Goal: Transaction & Acquisition: Purchase product/service

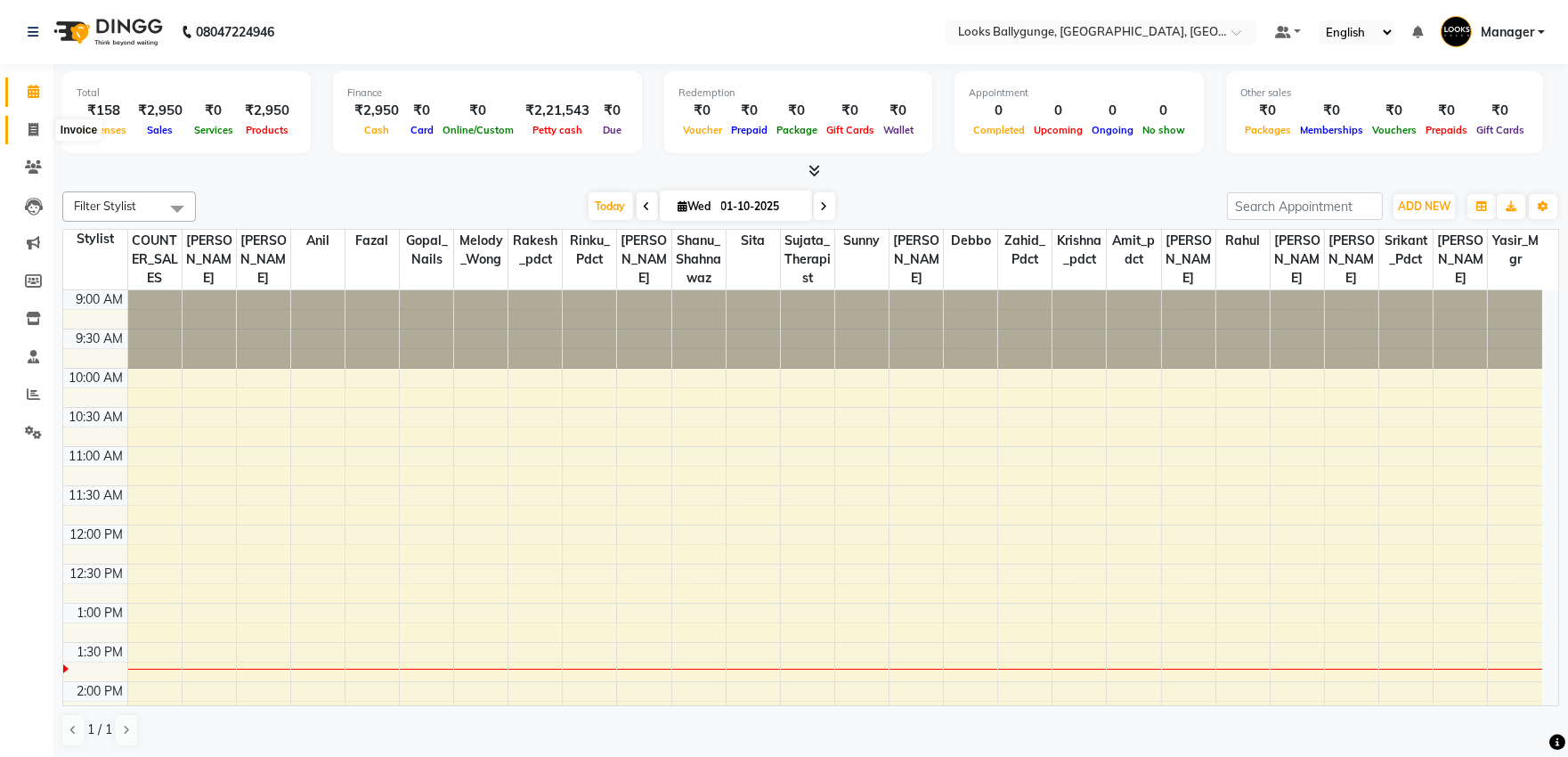
click at [24, 136] on span at bounding box center [34, 130] width 32 height 21
select select "6477"
select select "service"
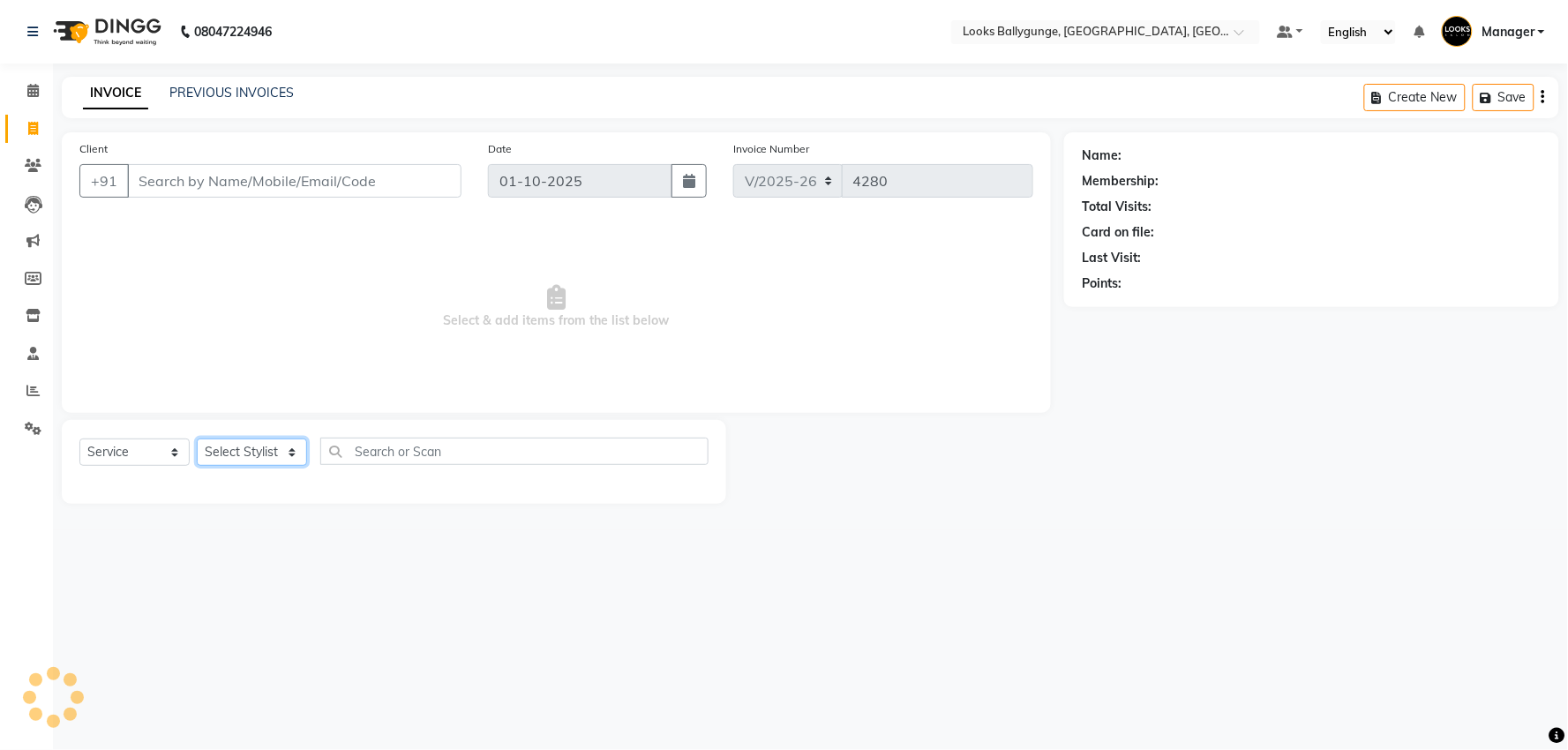
click at [251, 452] on select "Select Stylist" at bounding box center [252, 452] width 111 height 27
click at [259, 456] on select "Select Stylist" at bounding box center [252, 452] width 111 height 27
click at [259, 456] on select "Select Stylist [PERSON_NAME] amit_pdct anil [PERSON_NAME] COUNTER_SALES [PERSON…" at bounding box center [256, 452] width 118 height 27
select select "50051"
click at [197, 440] on select "Select Stylist [PERSON_NAME] amit_pdct anil [PERSON_NAME] COUNTER_SALES [PERSON…" at bounding box center [256, 452] width 118 height 27
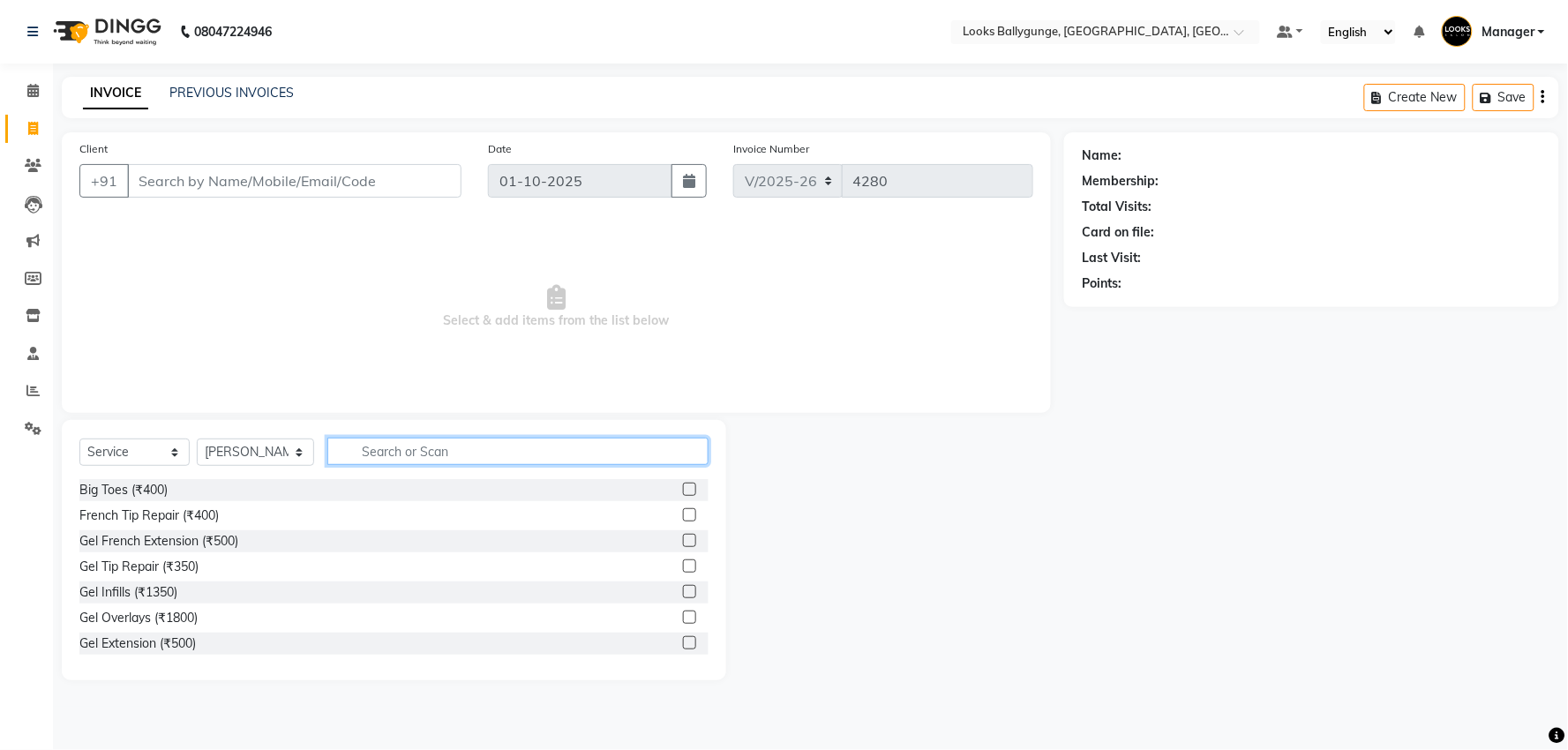
click at [391, 450] on input "text" at bounding box center [517, 451] width 381 height 27
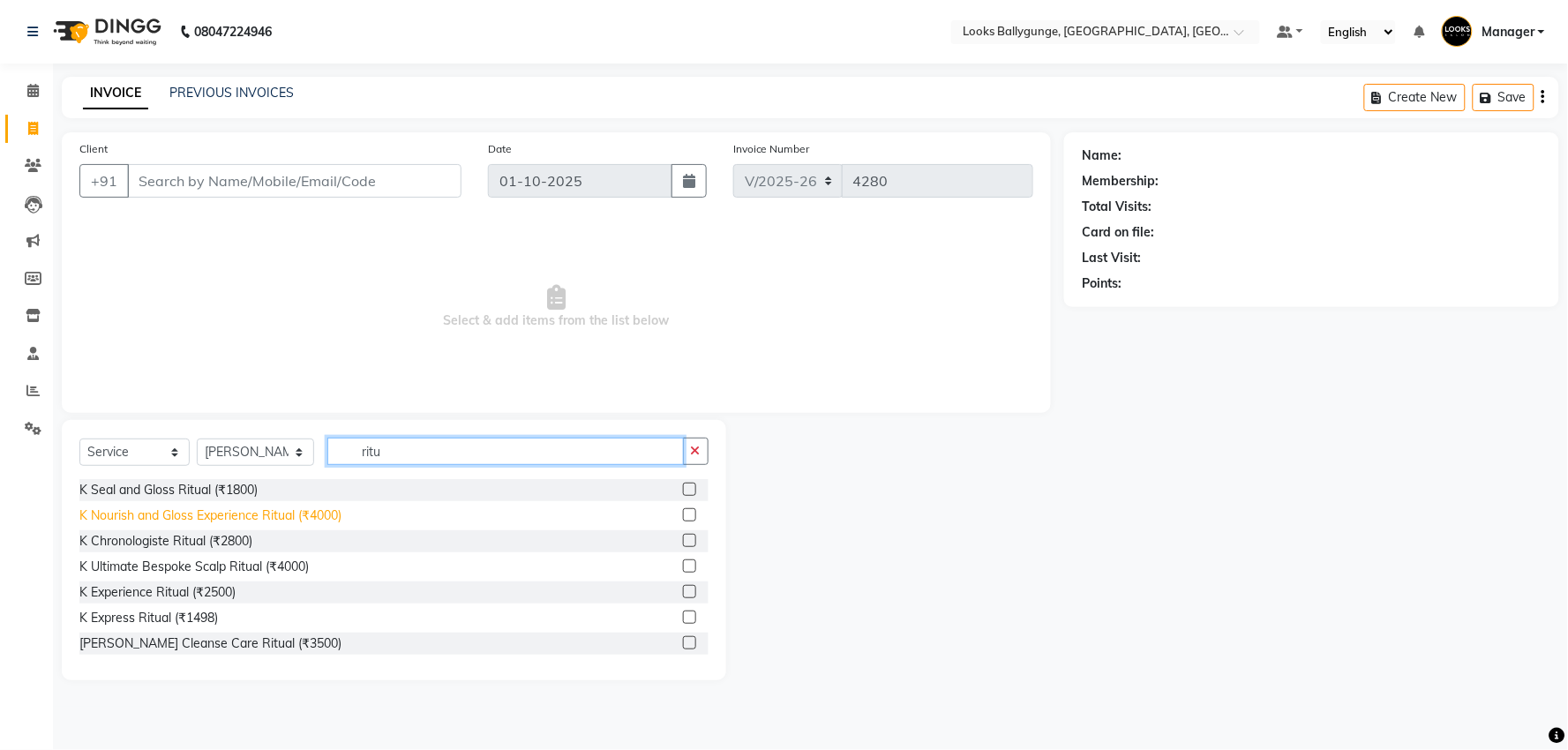
type input "ritu"
click at [300, 506] on div "K Nourish and Gloss Experience Ritual (₹4000)" at bounding box center [211, 515] width 262 height 19
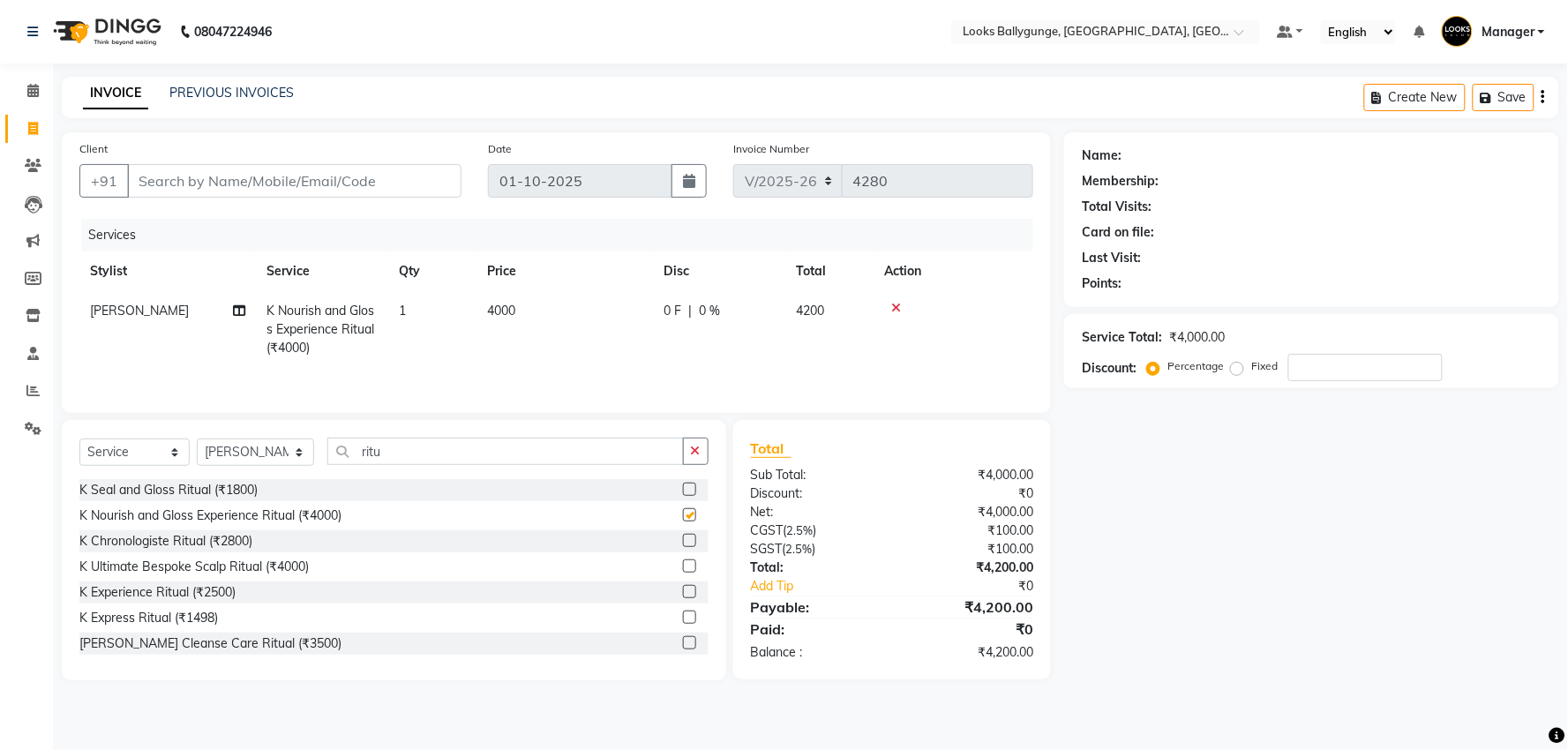
checkbox input "false"
click at [546, 294] on td "4000" at bounding box center [564, 329] width 176 height 76
select select "50051"
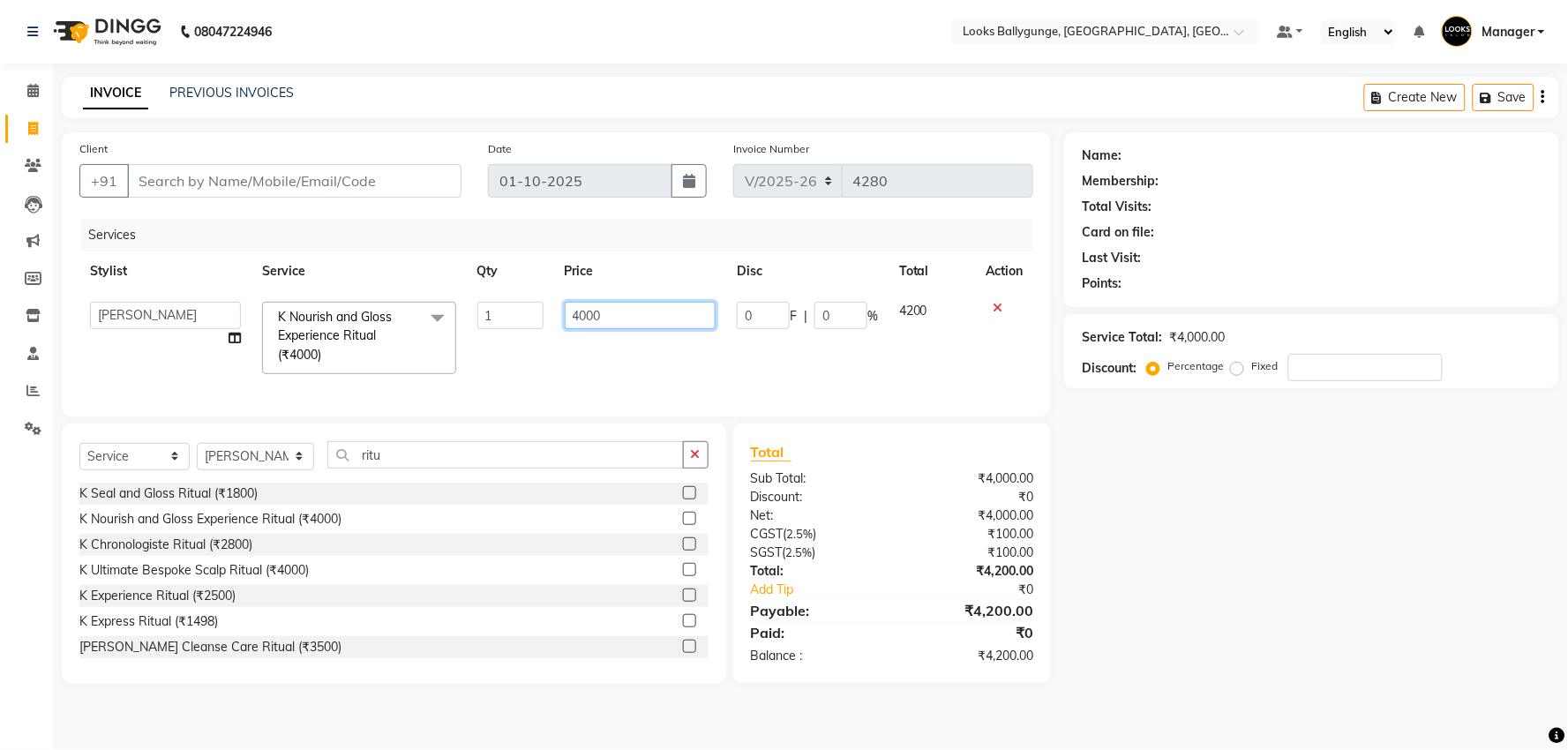
drag, startPoint x: 643, startPoint y: 309, endPoint x: 547, endPoint y: 326, distance: 97.5
click at [547, 326] on tr "Ali_Stylist amit_pdct anil [PERSON_NAME] COUNTER_SALES [PERSON_NAME] Gopal_Nail…" at bounding box center [556, 337] width 954 height 93
type input "6000"
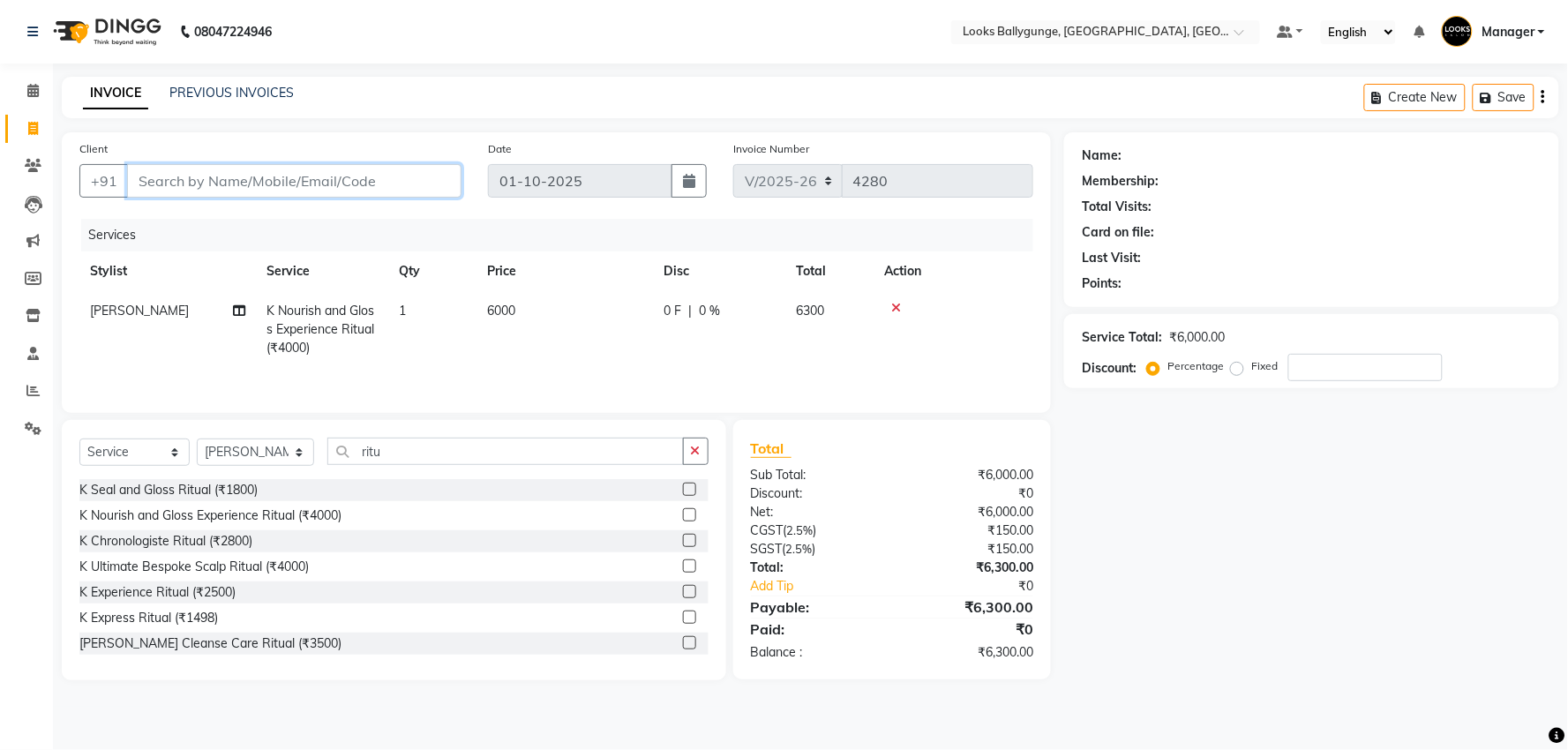
click at [276, 169] on input "Client" at bounding box center [294, 181] width 334 height 33
type input "7"
type input "0"
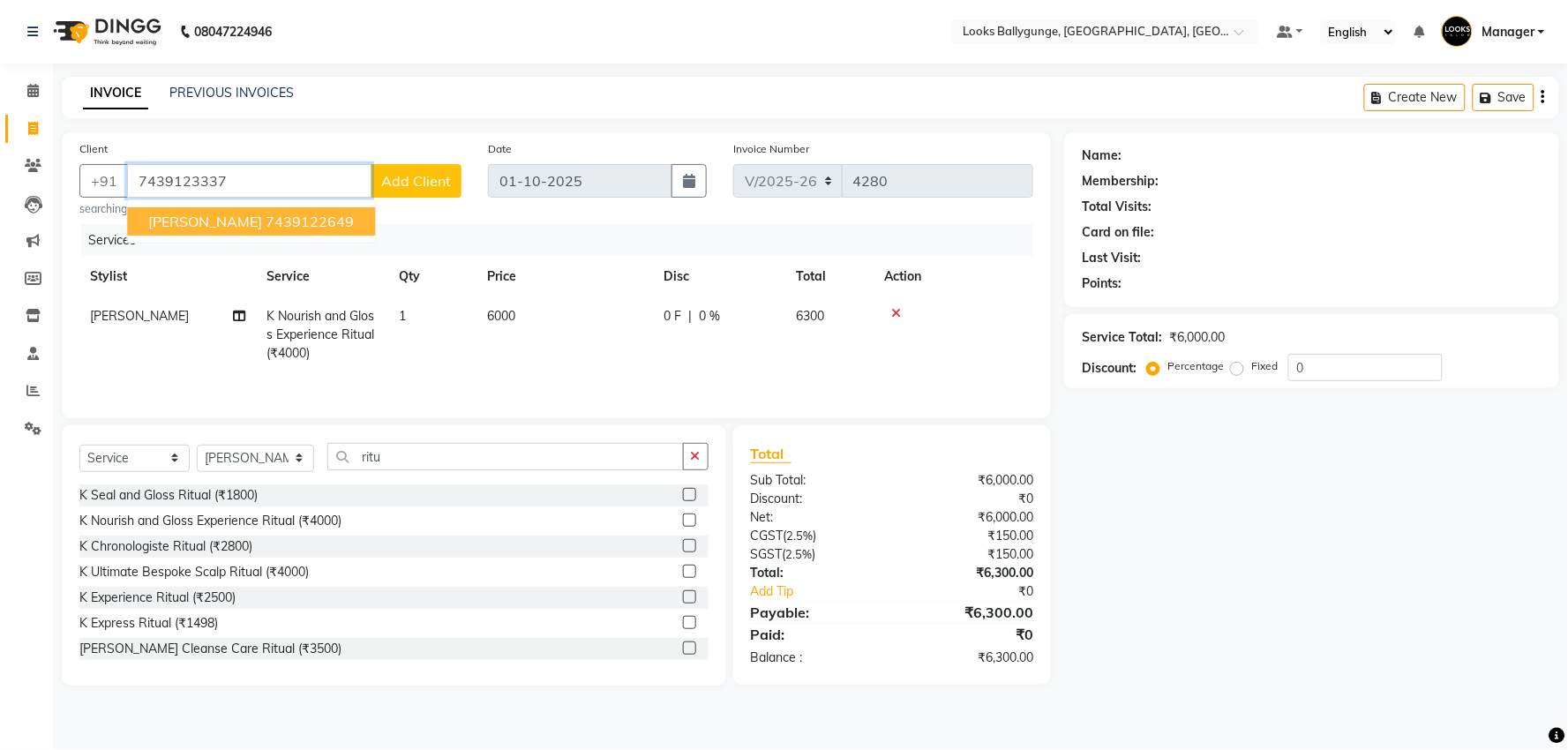
click at [307, 220] on ngb-highlight "7439122649" at bounding box center [309, 221] width 88 height 18
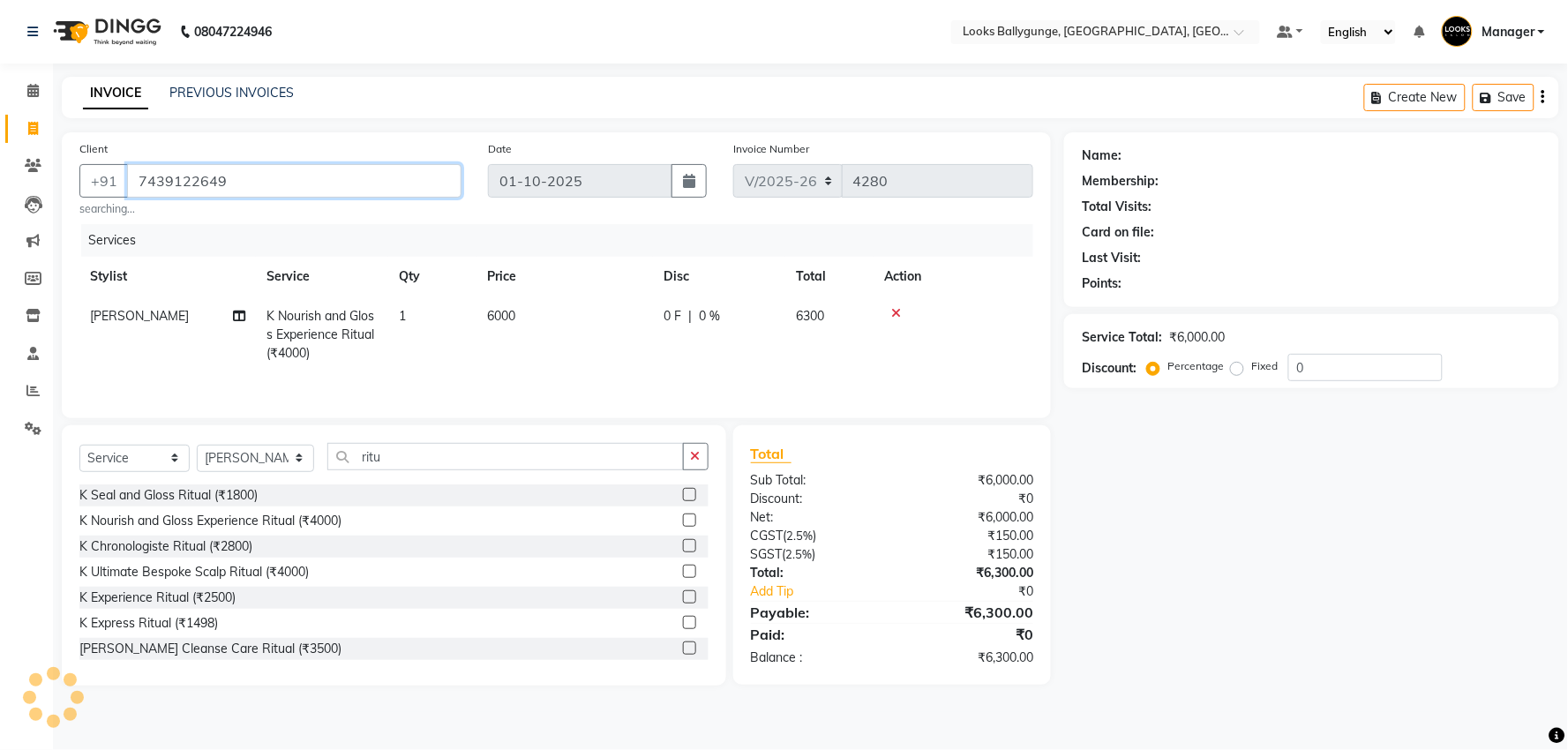
type input "7439122649"
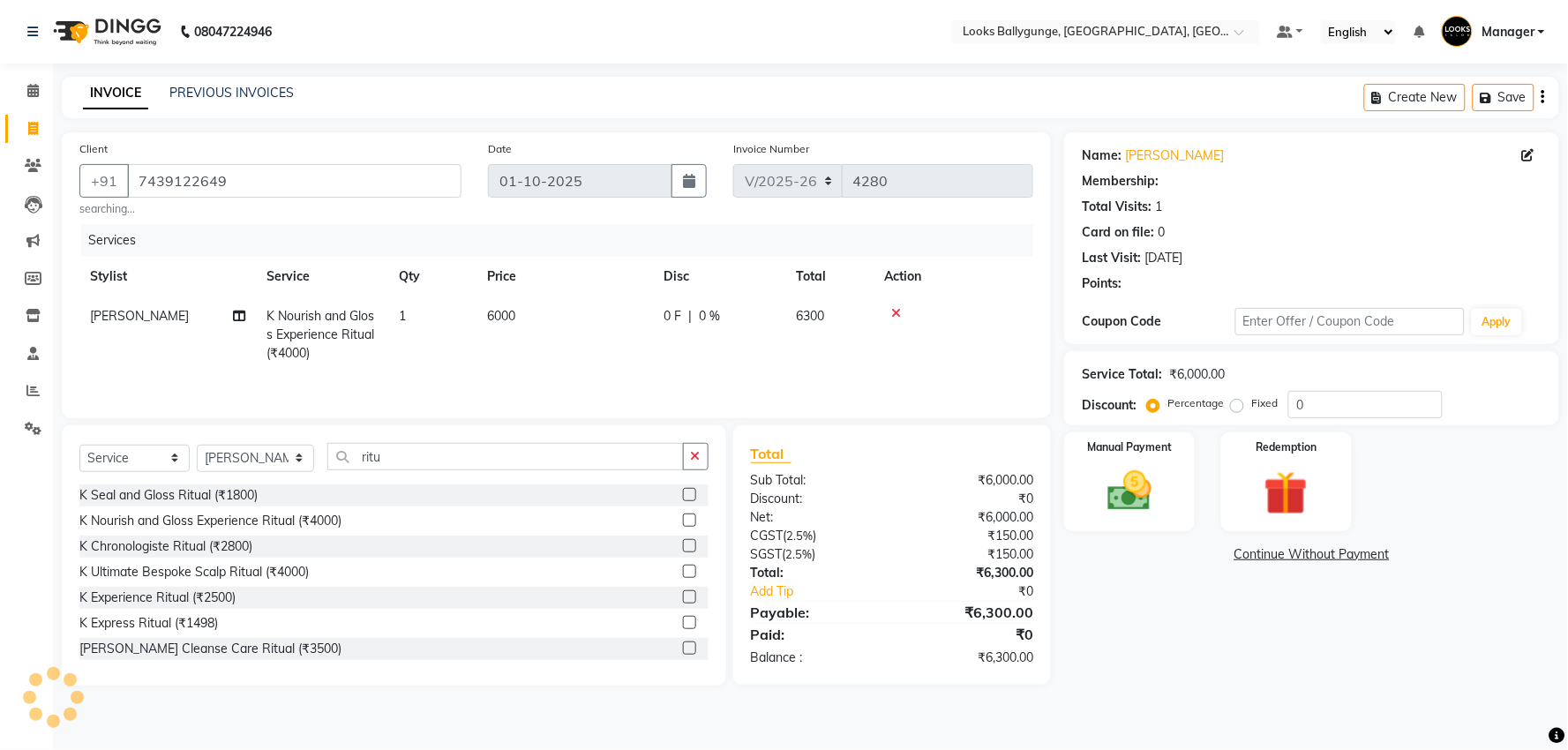
select select "1: Object"
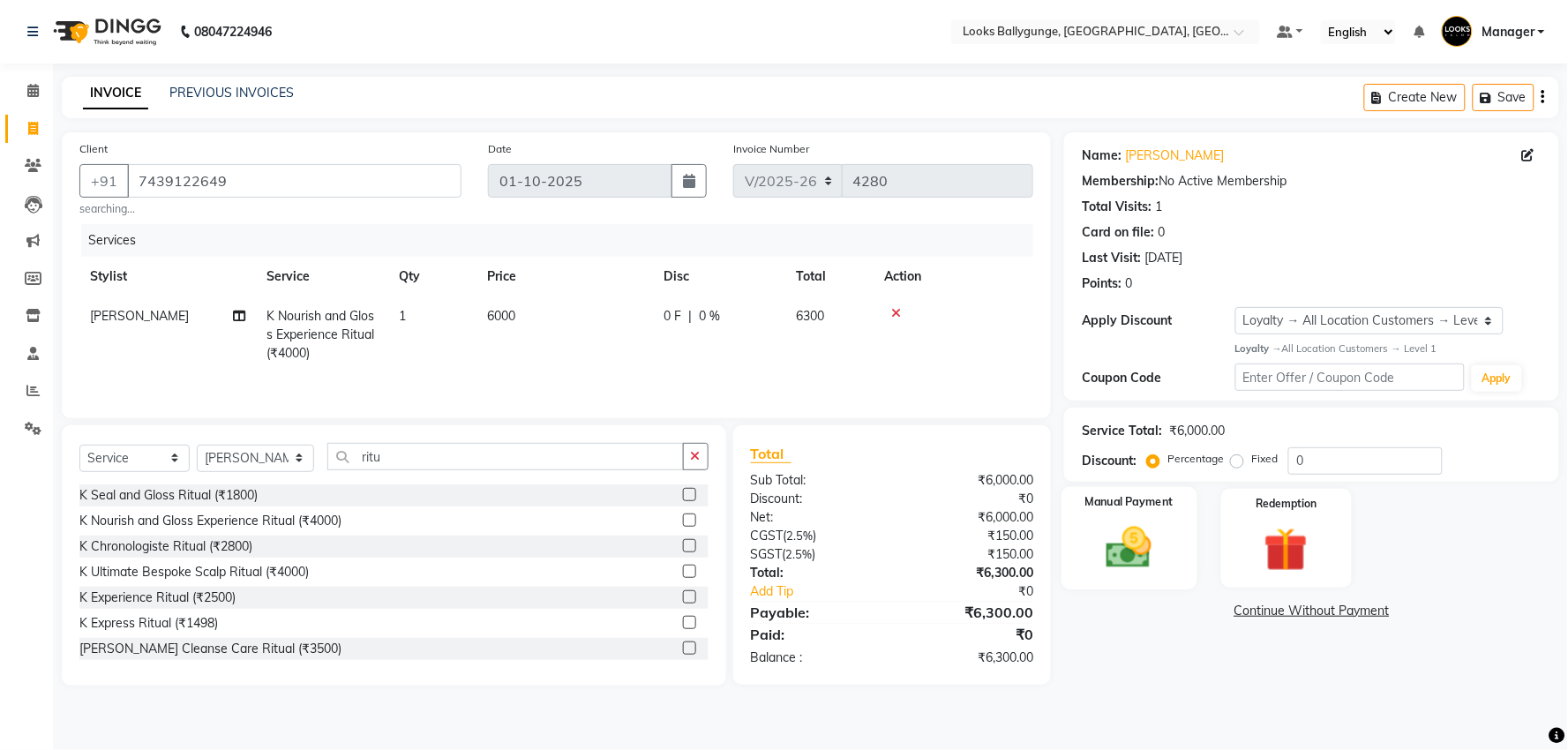
click at [1147, 572] on img at bounding box center [1129, 547] width 74 height 53
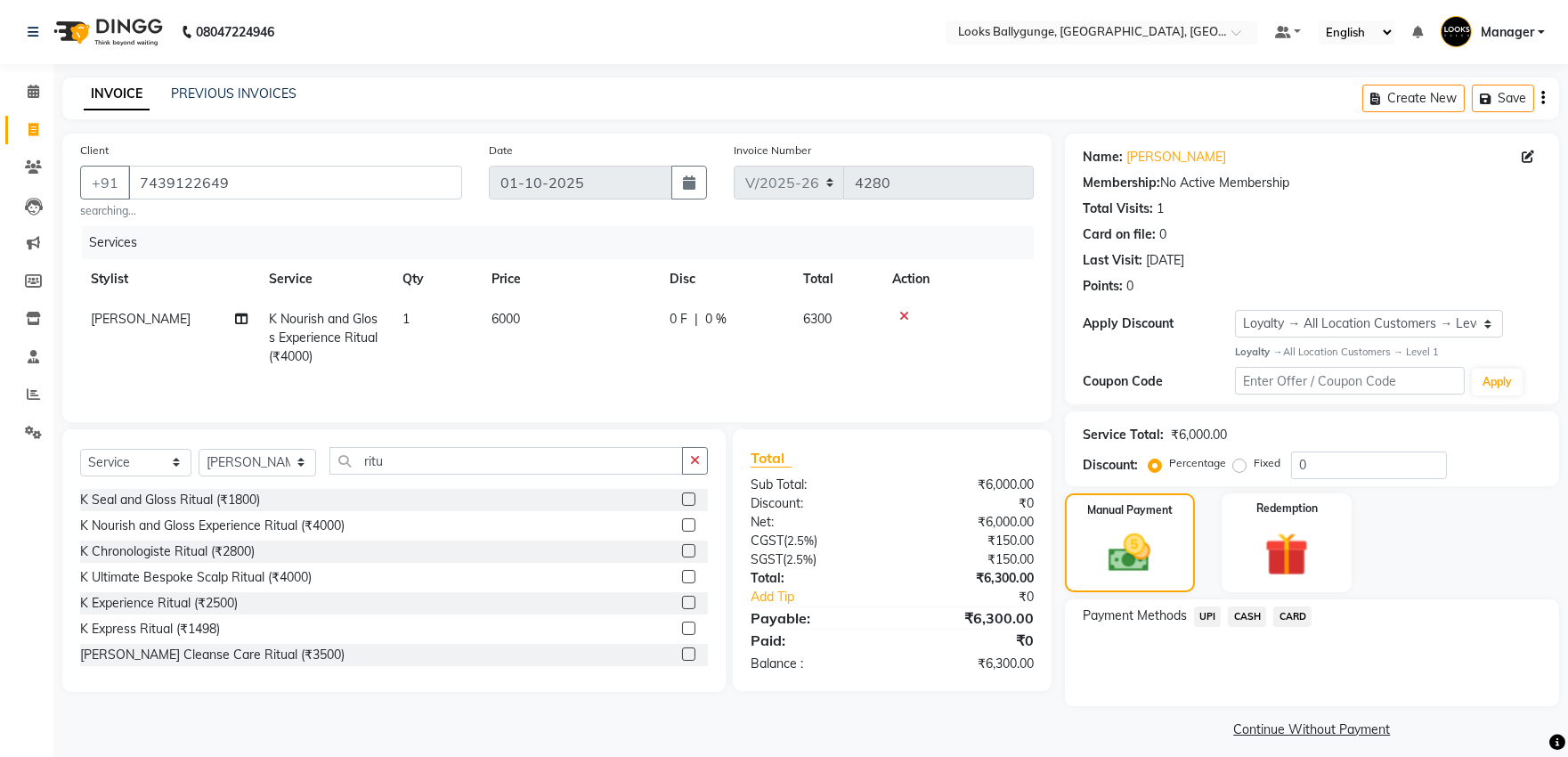
click at [1206, 612] on span "UPI" at bounding box center [1208, 616] width 28 height 21
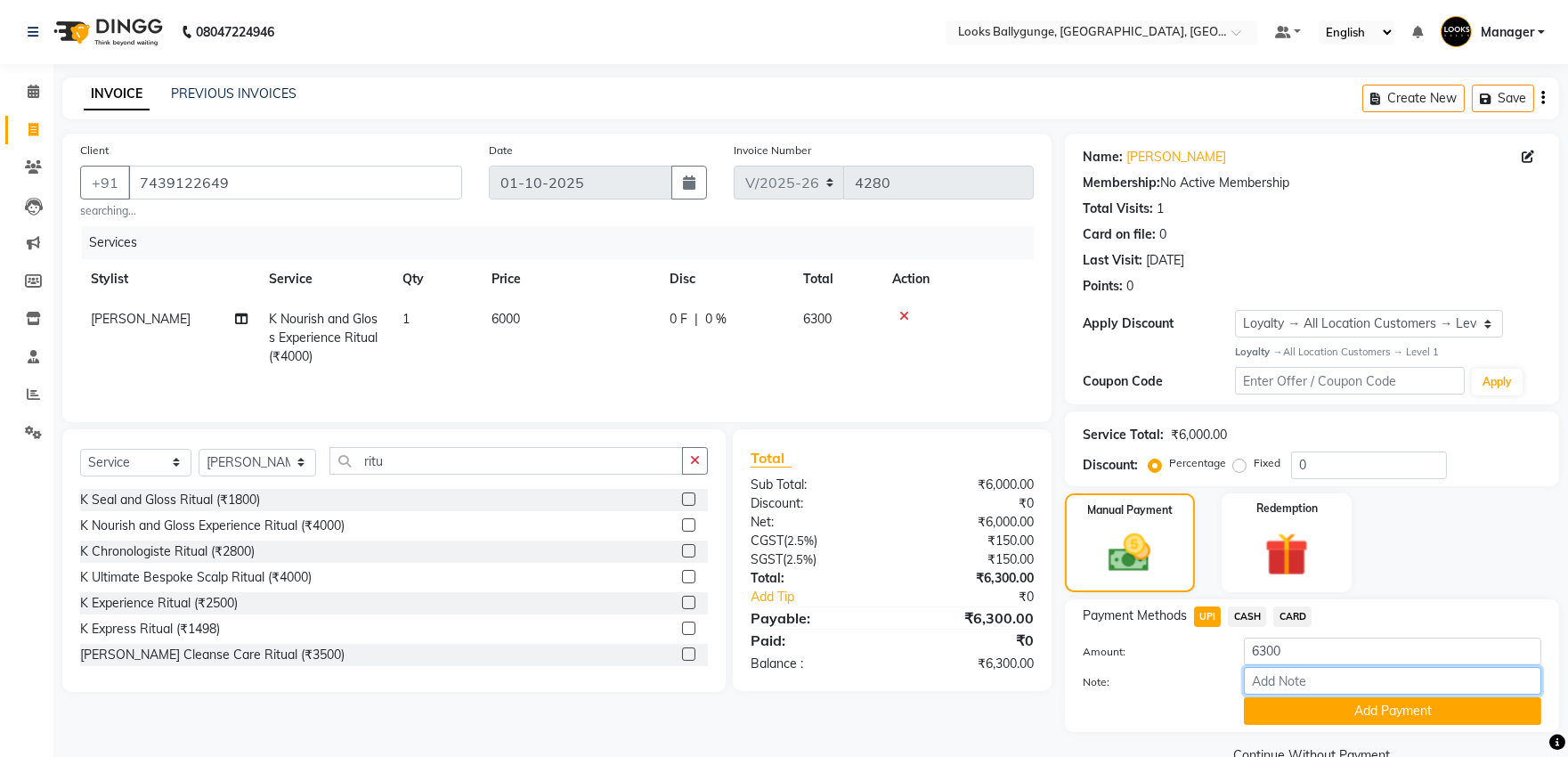
click at [1286, 695] on input "Note:" at bounding box center [1392, 681] width 298 height 28
click at [1289, 706] on button "Add Payment" at bounding box center [1392, 711] width 298 height 28
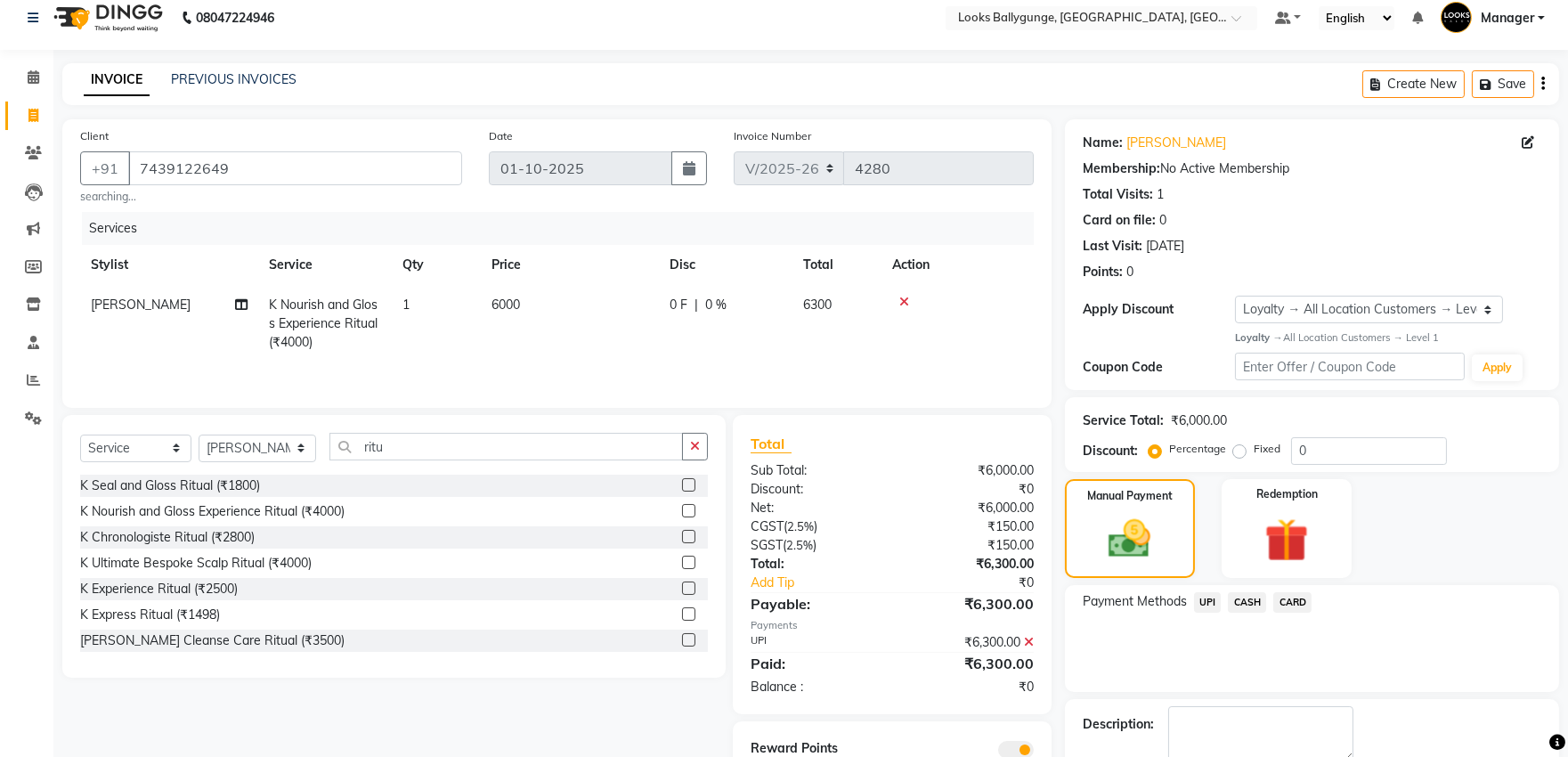
scroll to position [112, 0]
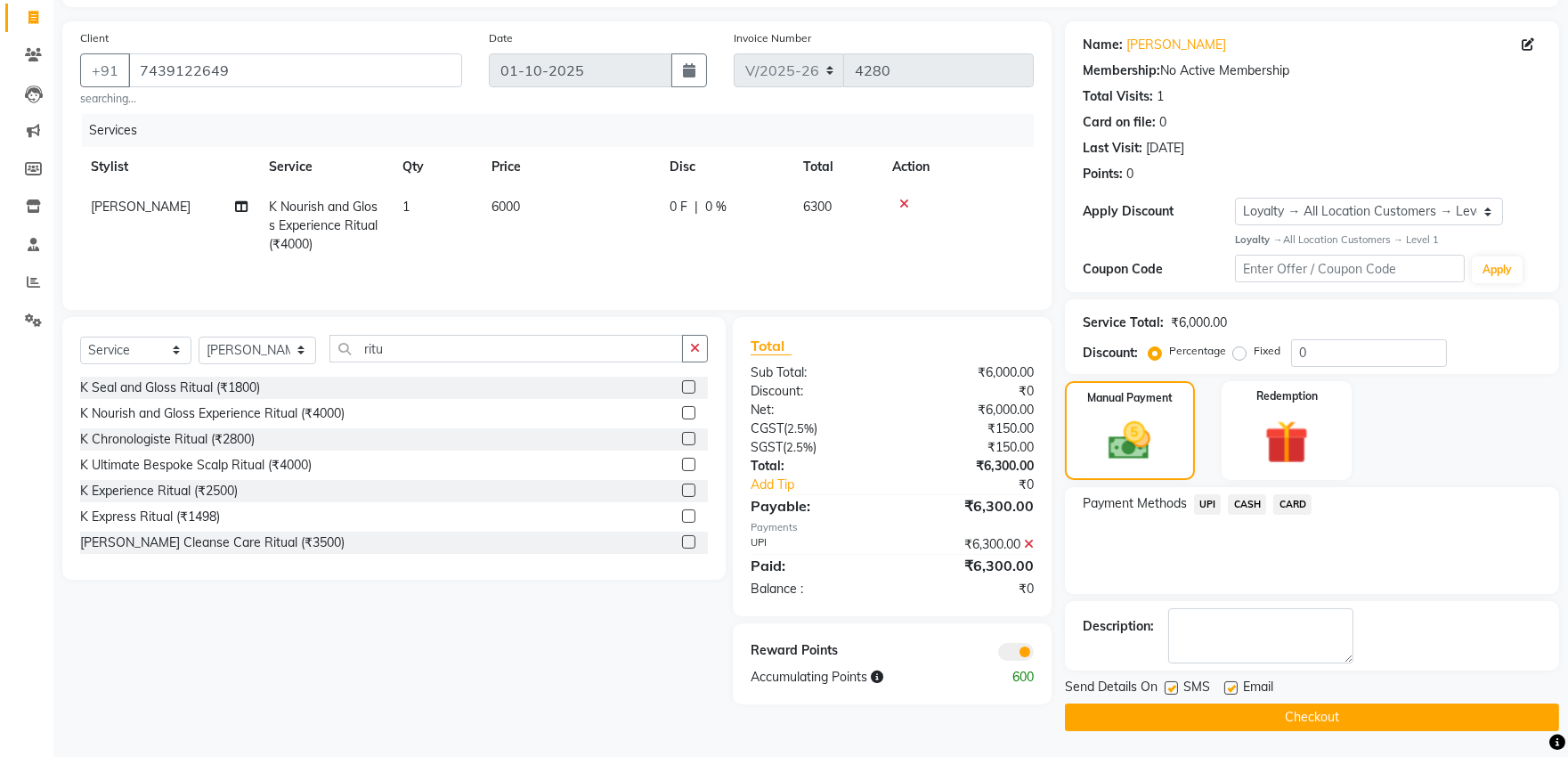
click at [1254, 705] on button "Checkout" at bounding box center [1312, 717] width 494 height 28
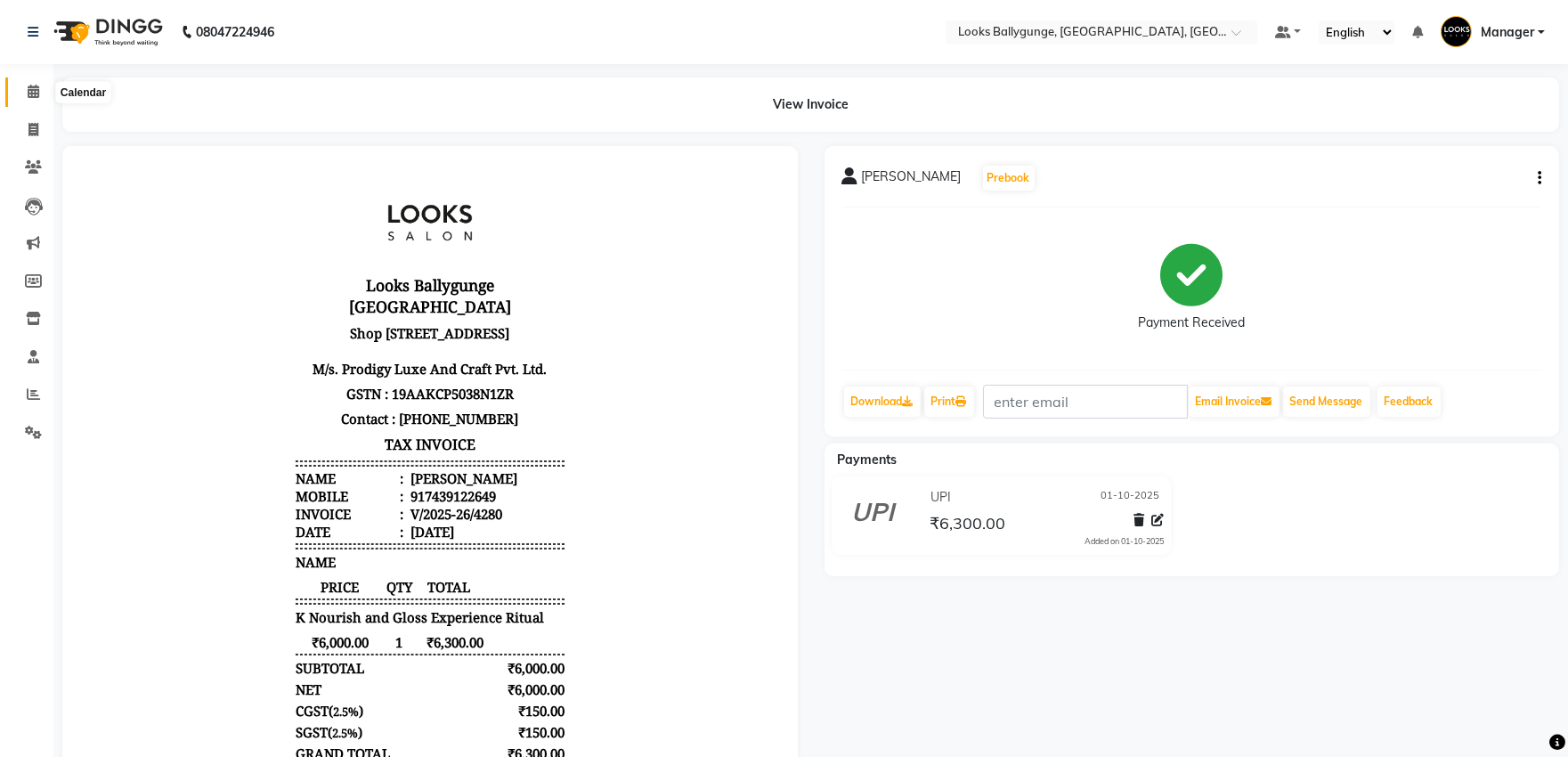
click at [30, 91] on icon at bounding box center [34, 92] width 12 height 14
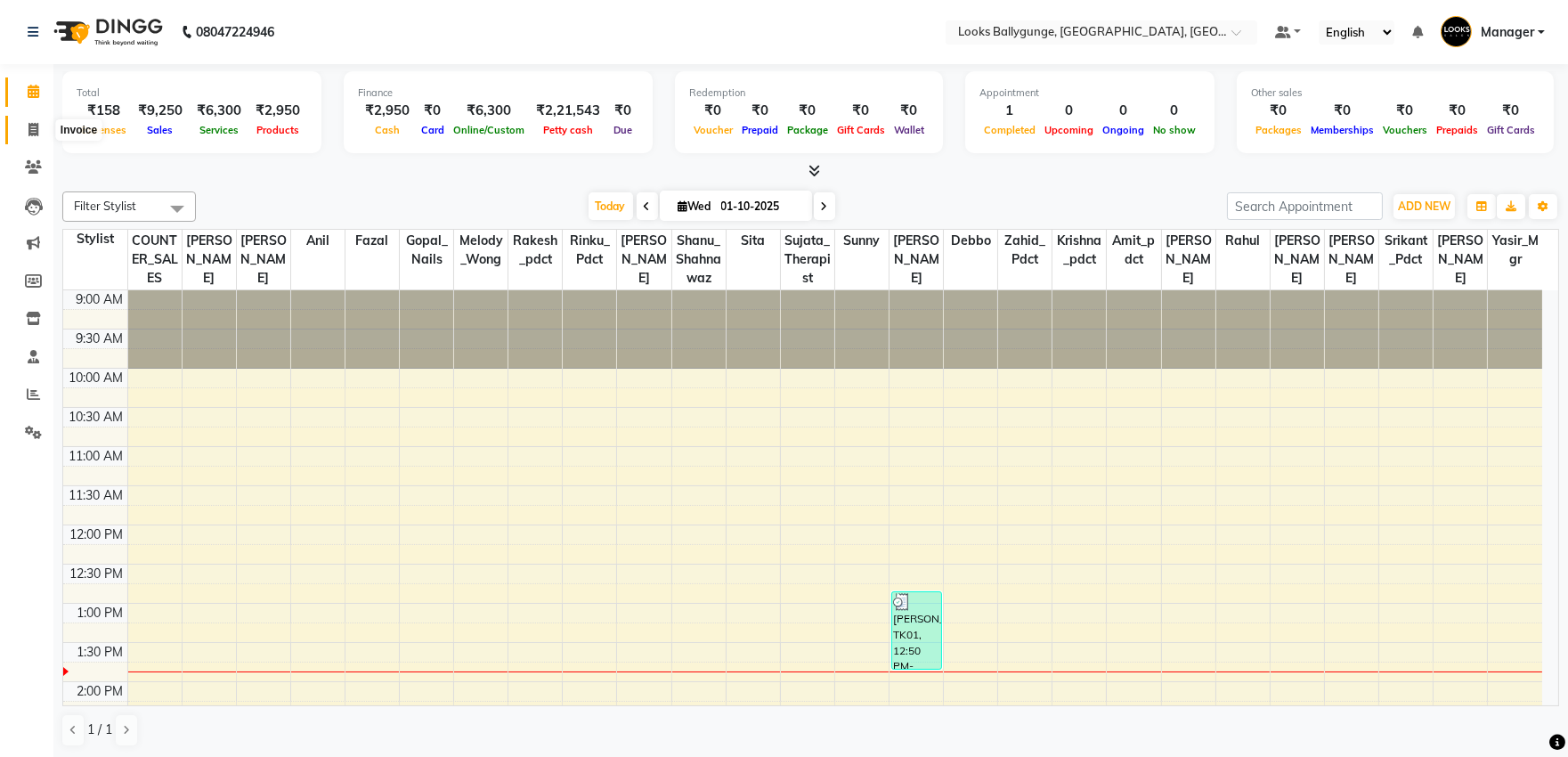
click at [18, 131] on span at bounding box center [34, 130] width 32 height 21
select select "service"
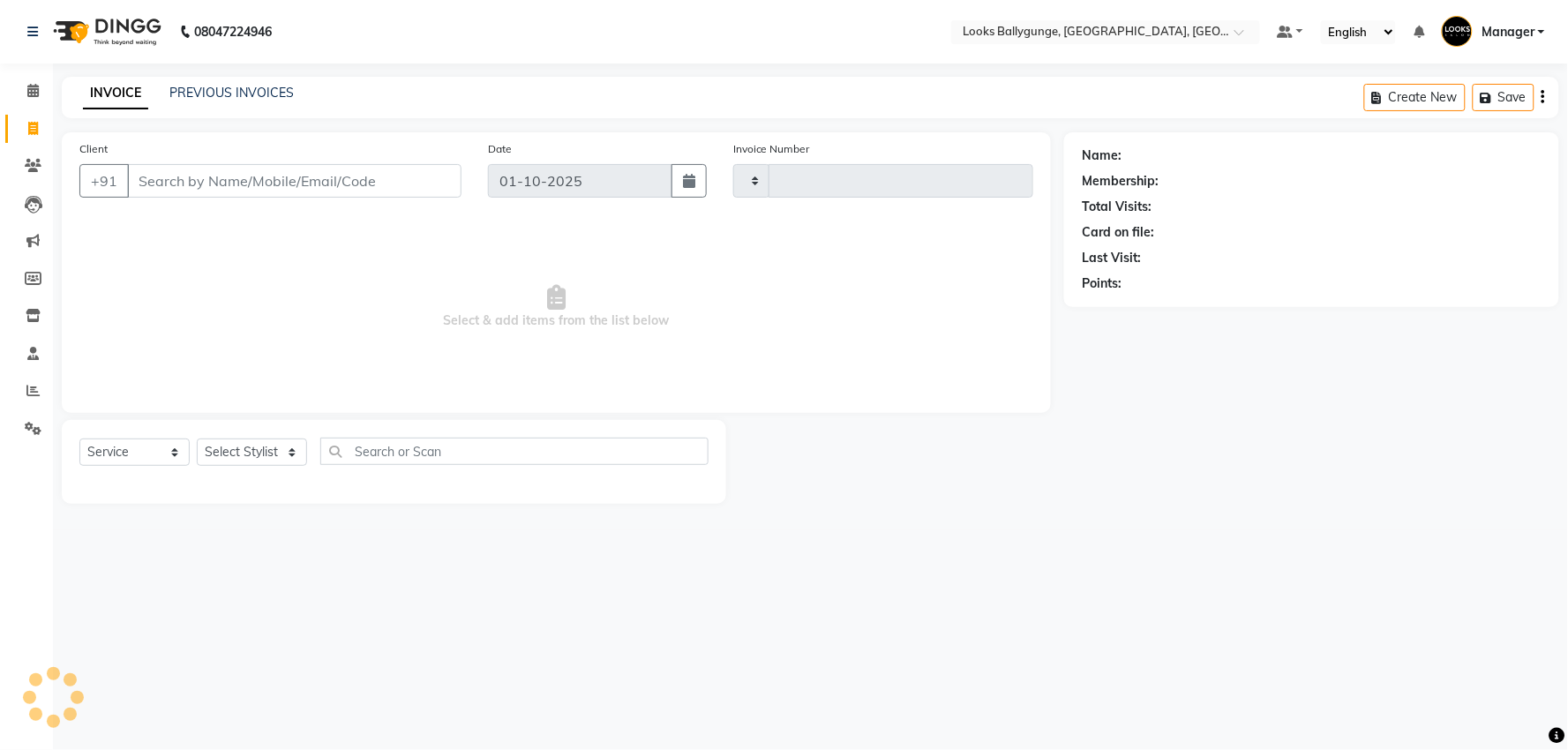
type input "4281"
select select "6477"
click at [210, 429] on div "Select Service Product Membership Package Voucher Prepaid Gift Card Select Styl…" at bounding box center [394, 462] width 664 height 84
click at [209, 445] on select "Select Stylist [PERSON_NAME] amit_pdct anil [PERSON_NAME] COUNTER_SALES [PERSON…" at bounding box center [256, 452] width 118 height 27
select select "52672"
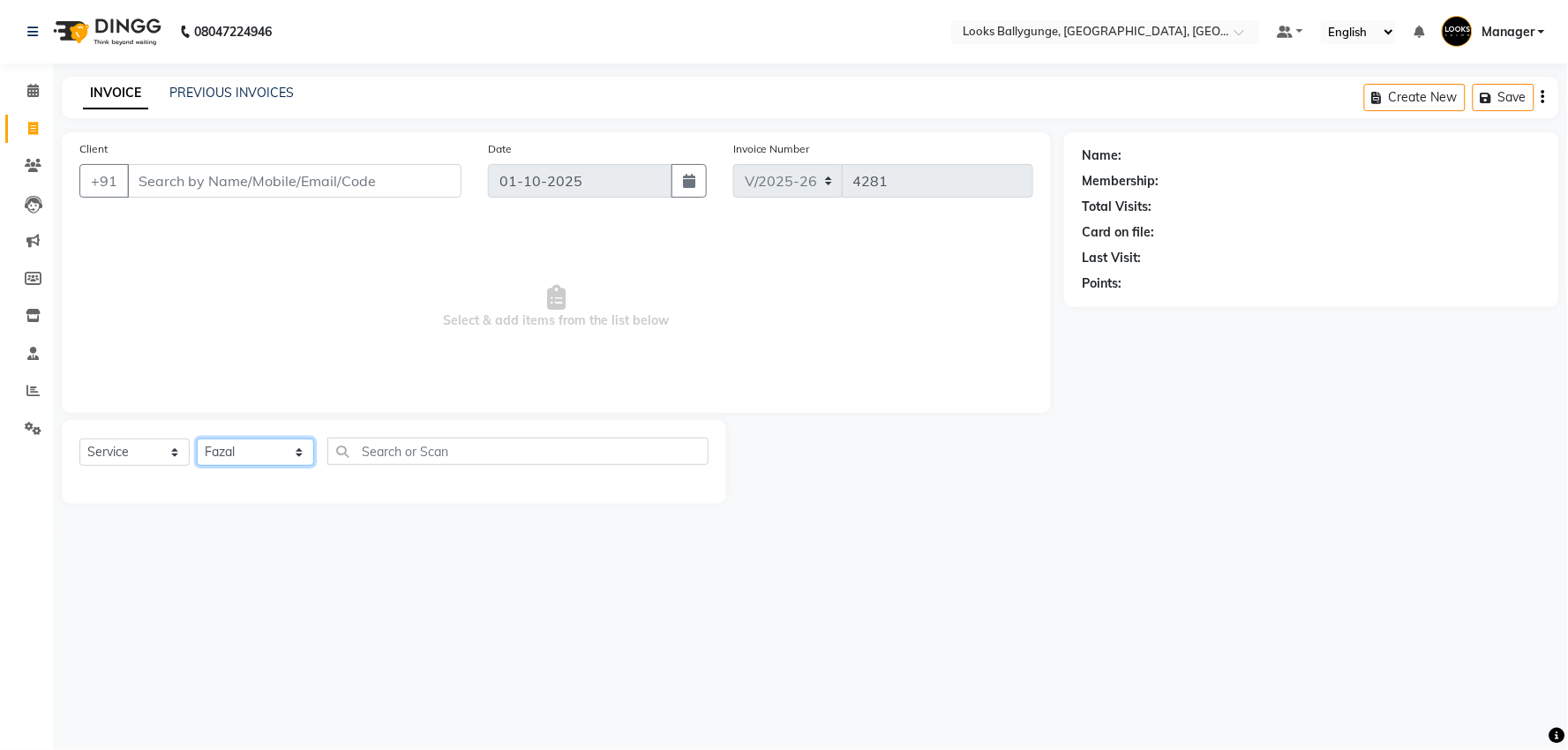
click at [197, 440] on select "Select Stylist [PERSON_NAME] amit_pdct anil [PERSON_NAME] COUNTER_SALES [PERSON…" at bounding box center [256, 452] width 118 height 27
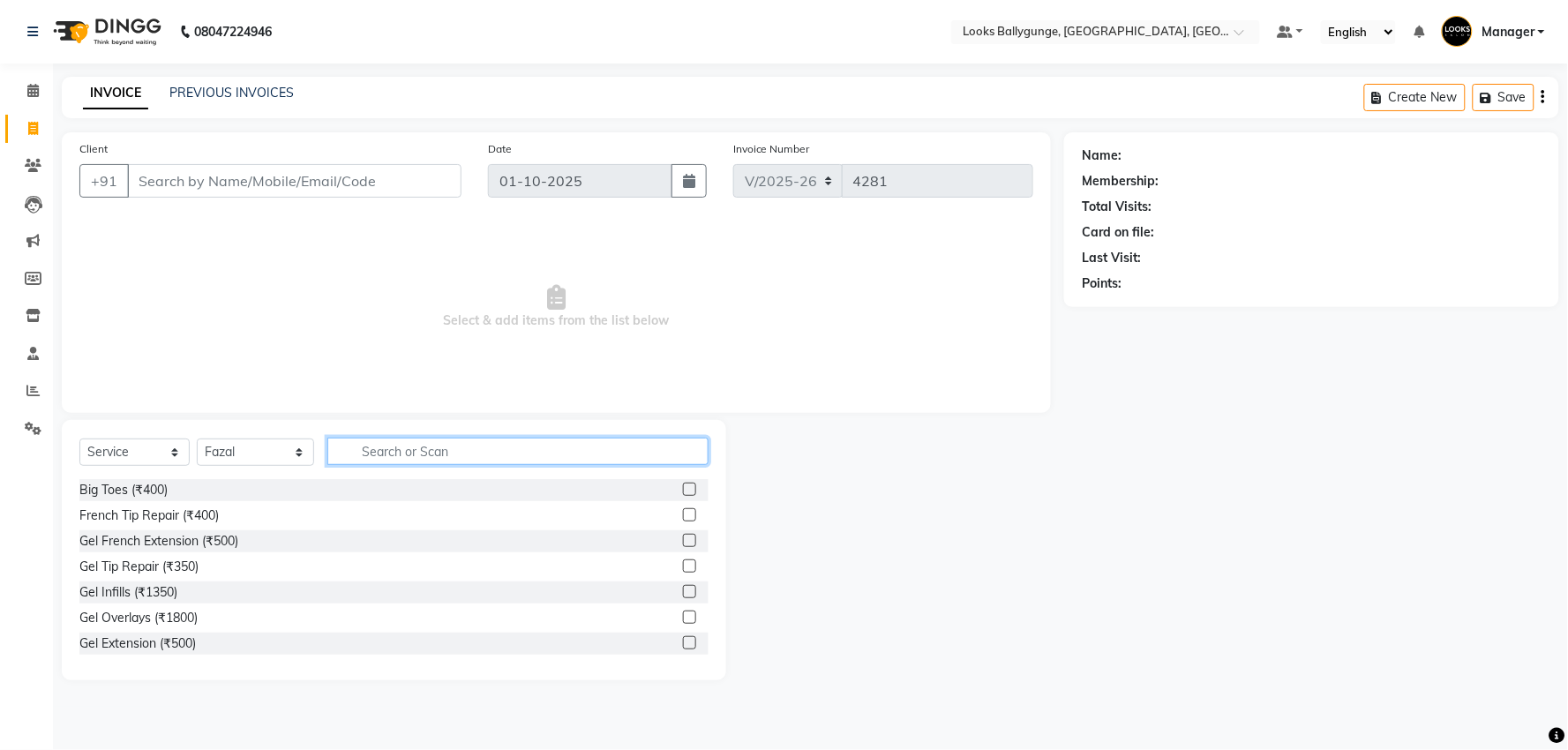
click at [449, 451] on input "text" at bounding box center [517, 451] width 381 height 27
type input "cut"
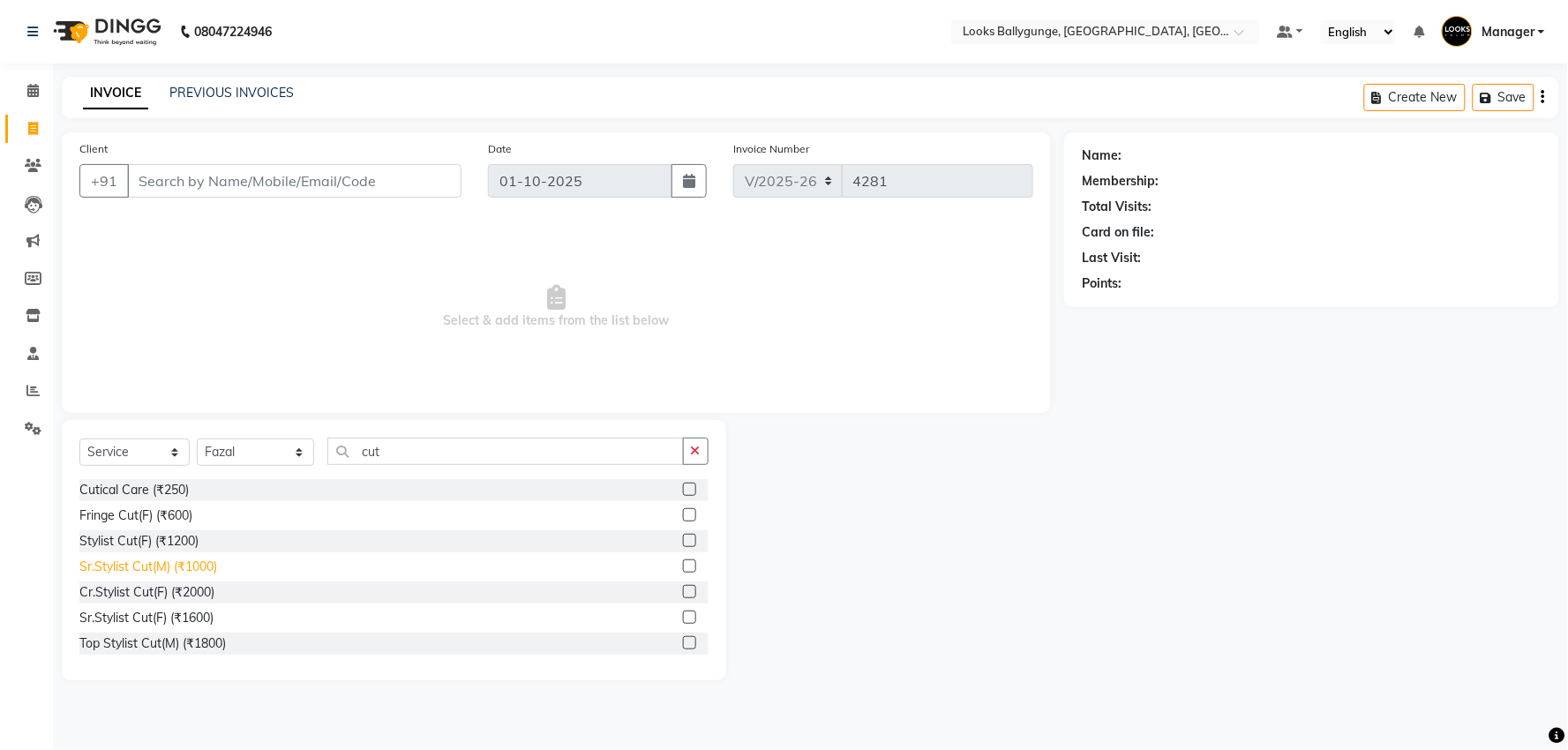
click at [174, 569] on div "Sr.Stylist Cut(M) (₹1000)" at bounding box center [148, 566] width 138 height 19
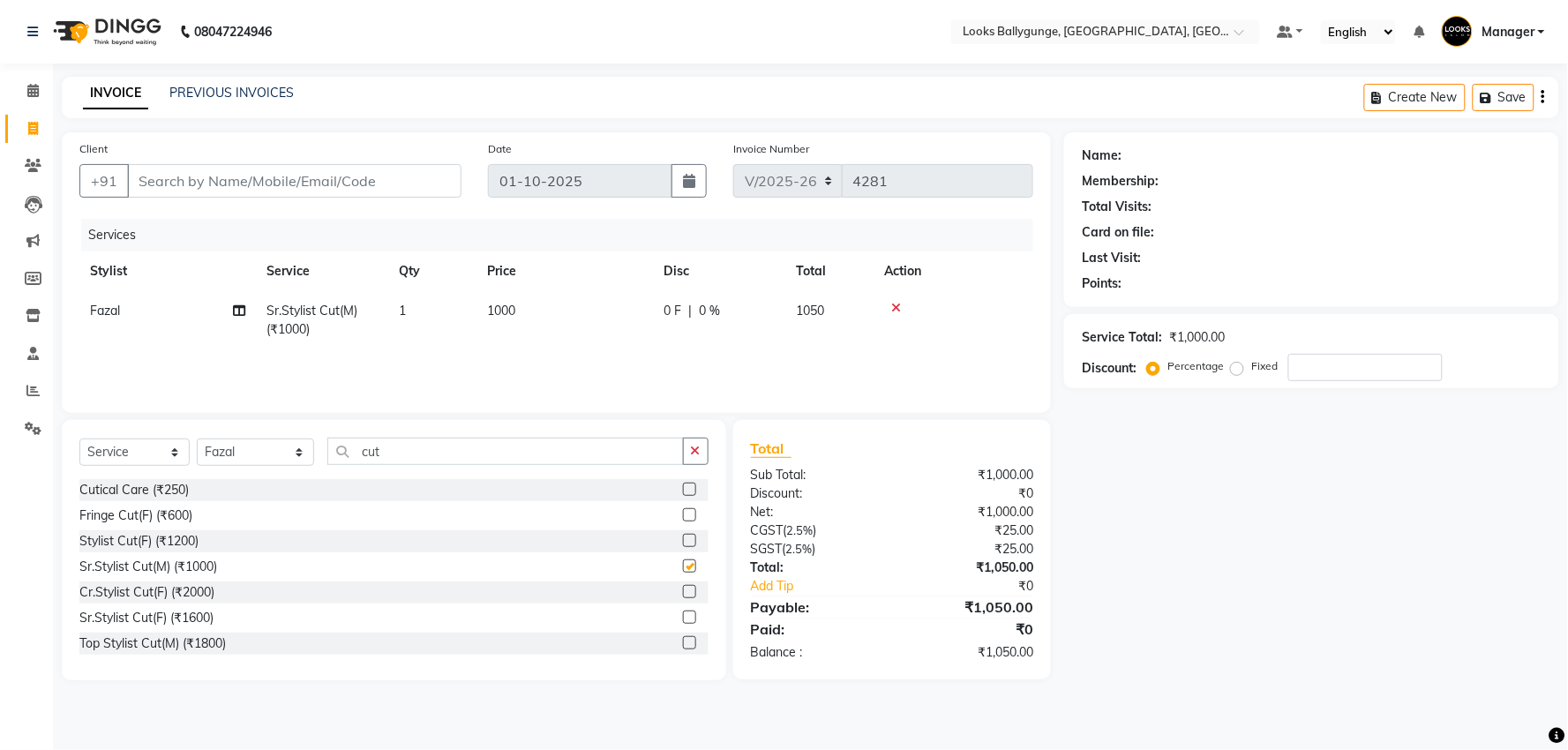
checkbox input "false"
click at [327, 164] on input "Client" at bounding box center [294, 181] width 334 height 33
type input "9"
type input "0"
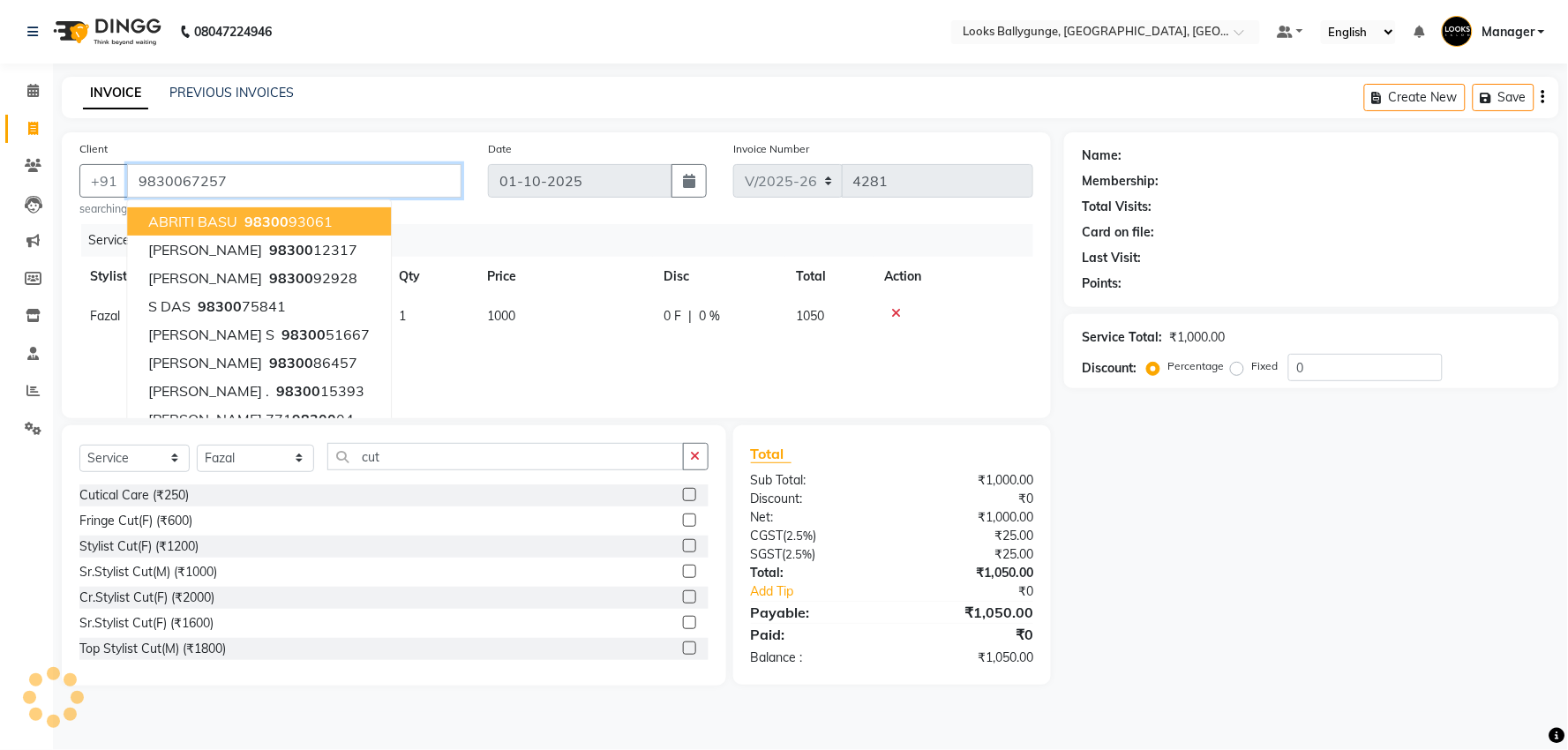
type input "9830067257"
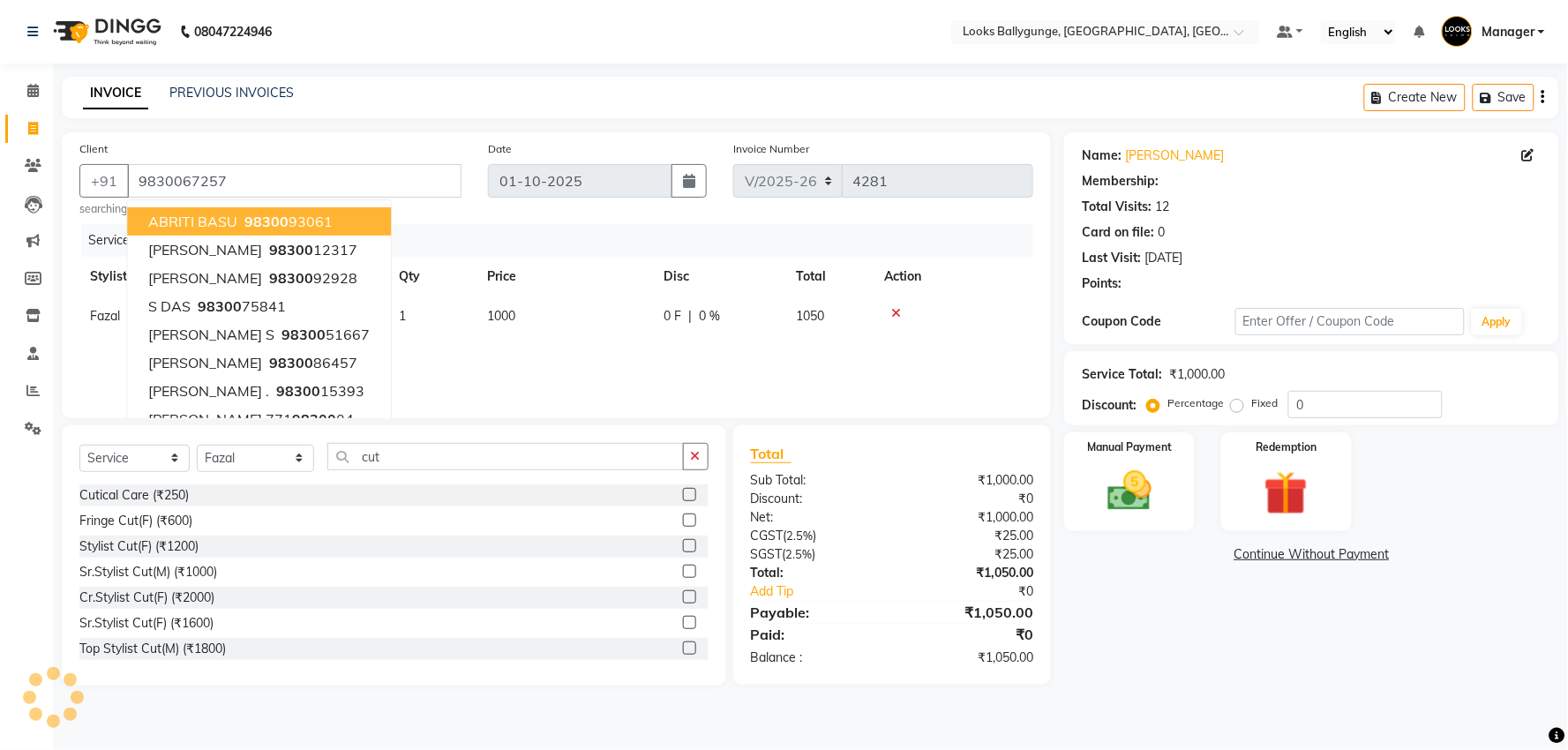
select select "1: Object"
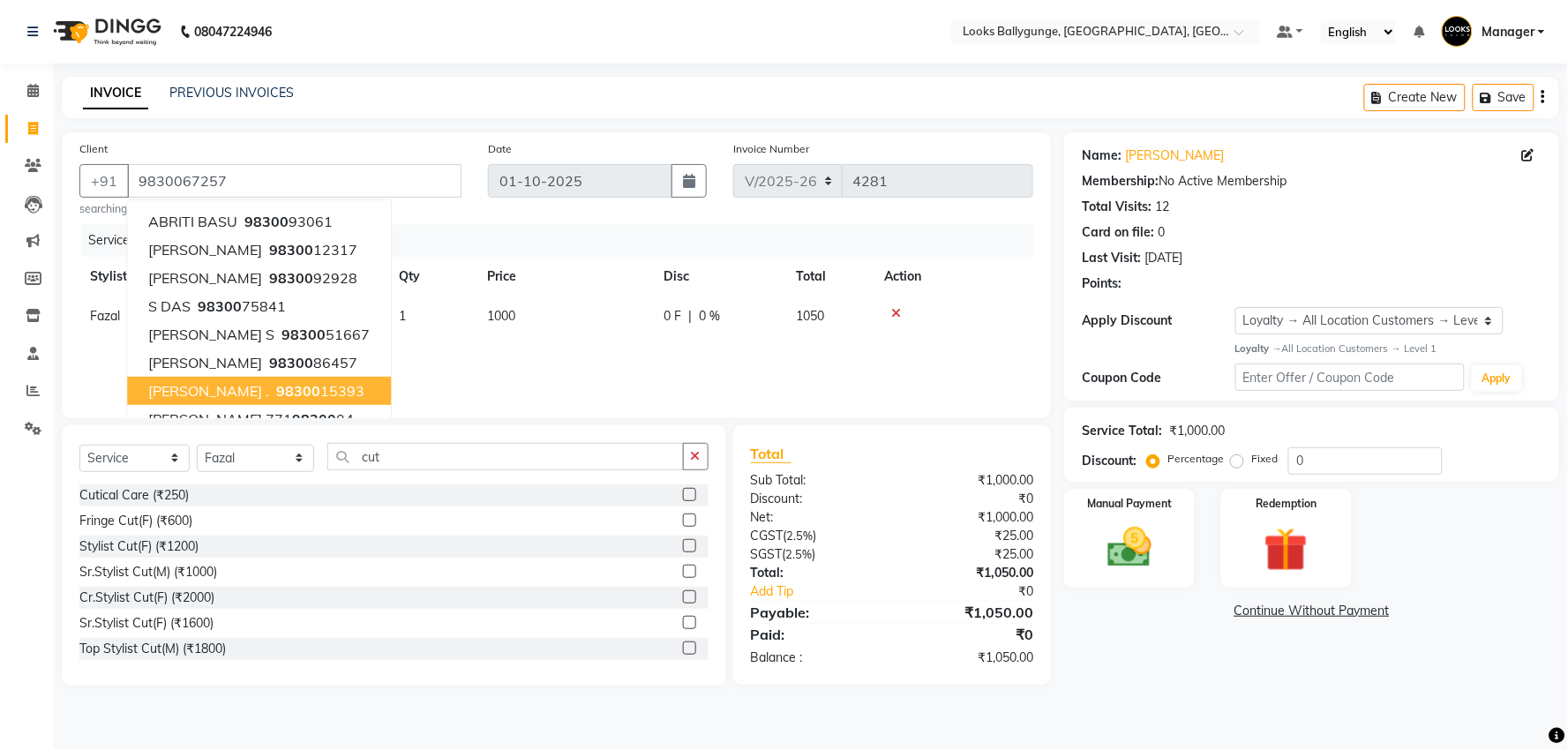
click at [31, 605] on div "Calendar Invoice Clients Leads Marketing Members Inventory Staff Reports Settin…" at bounding box center [119, 386] width 238 height 673
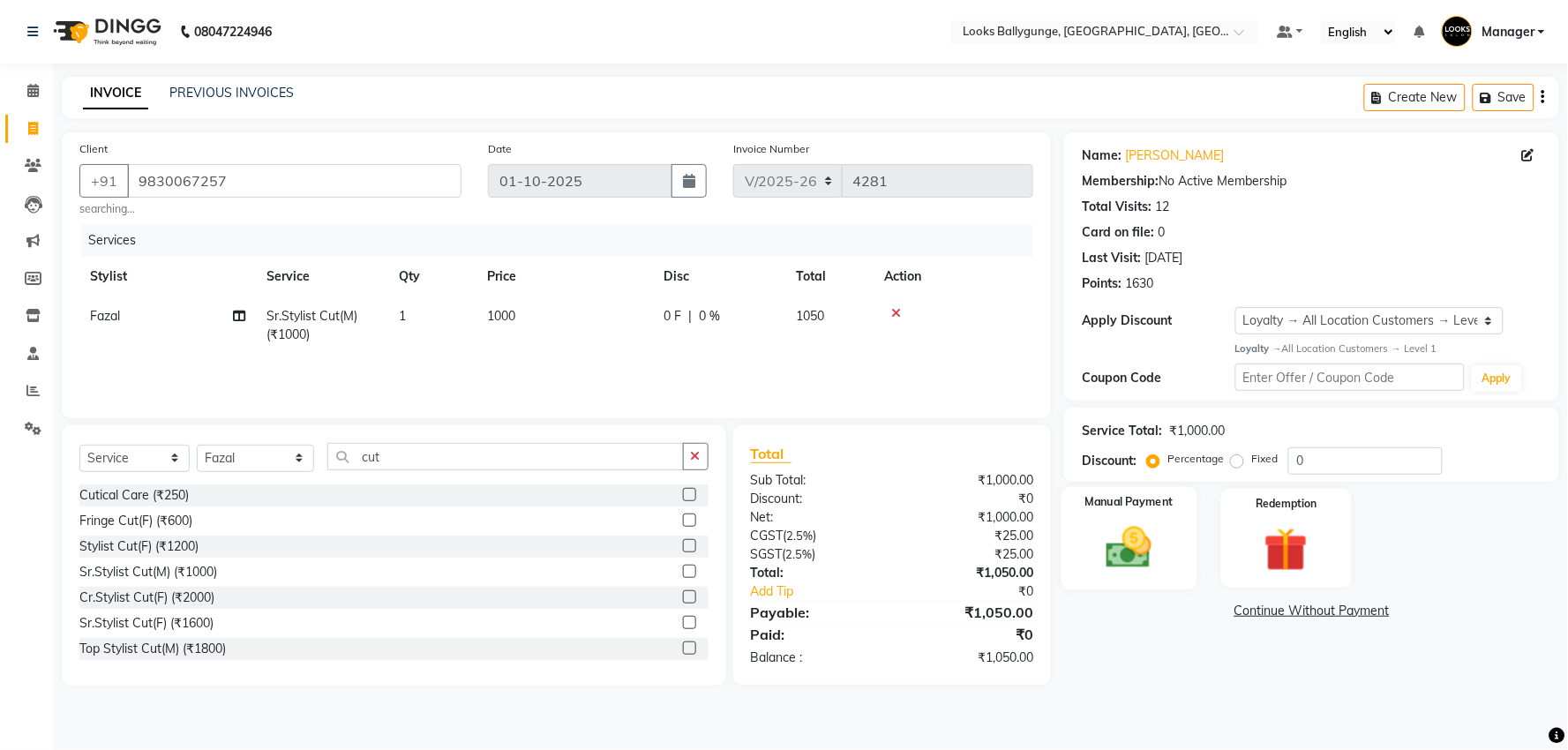
click at [1107, 557] on img at bounding box center [1129, 547] width 74 height 53
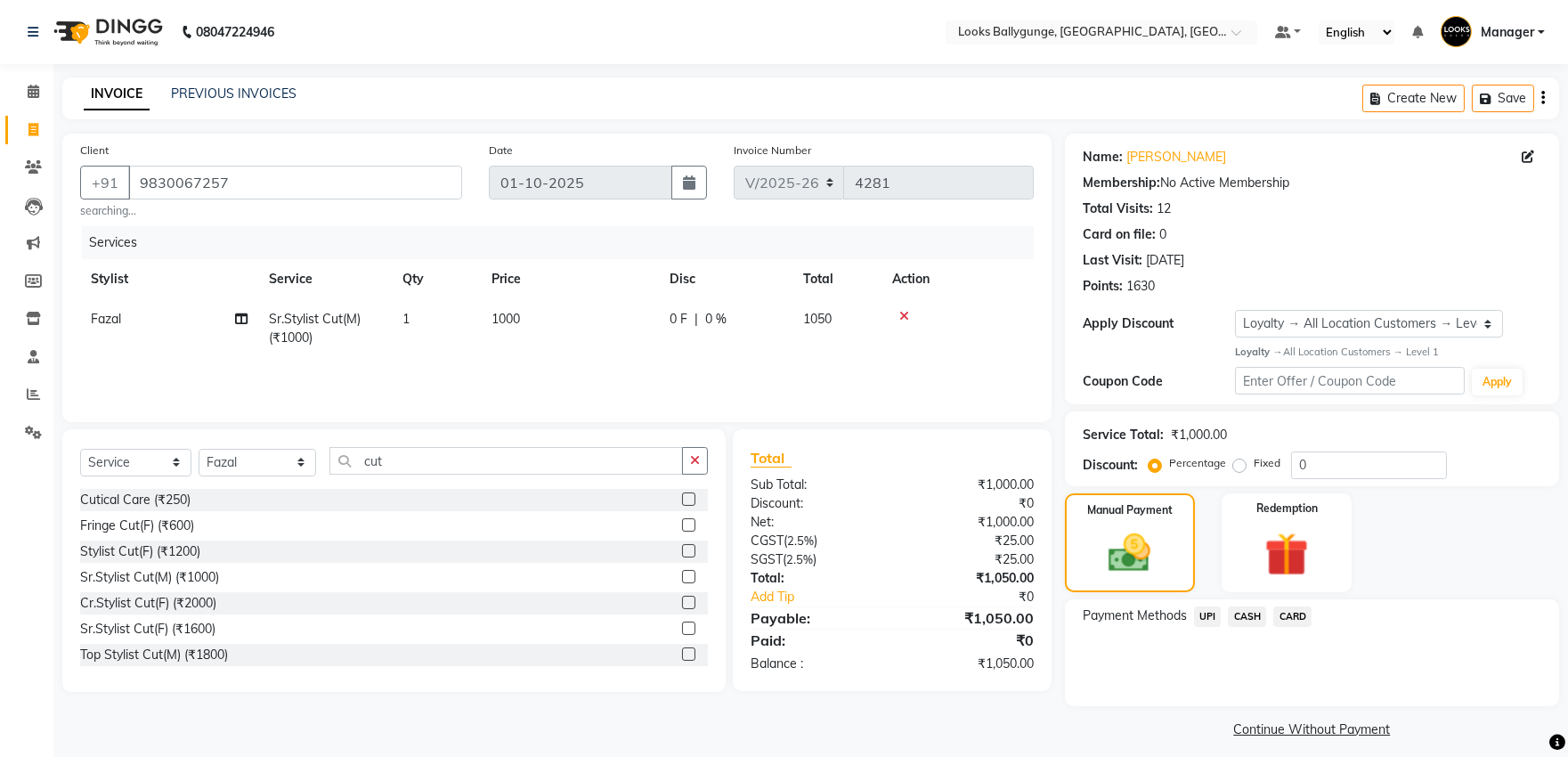
click at [1205, 617] on span "UPI" at bounding box center [1208, 616] width 28 height 21
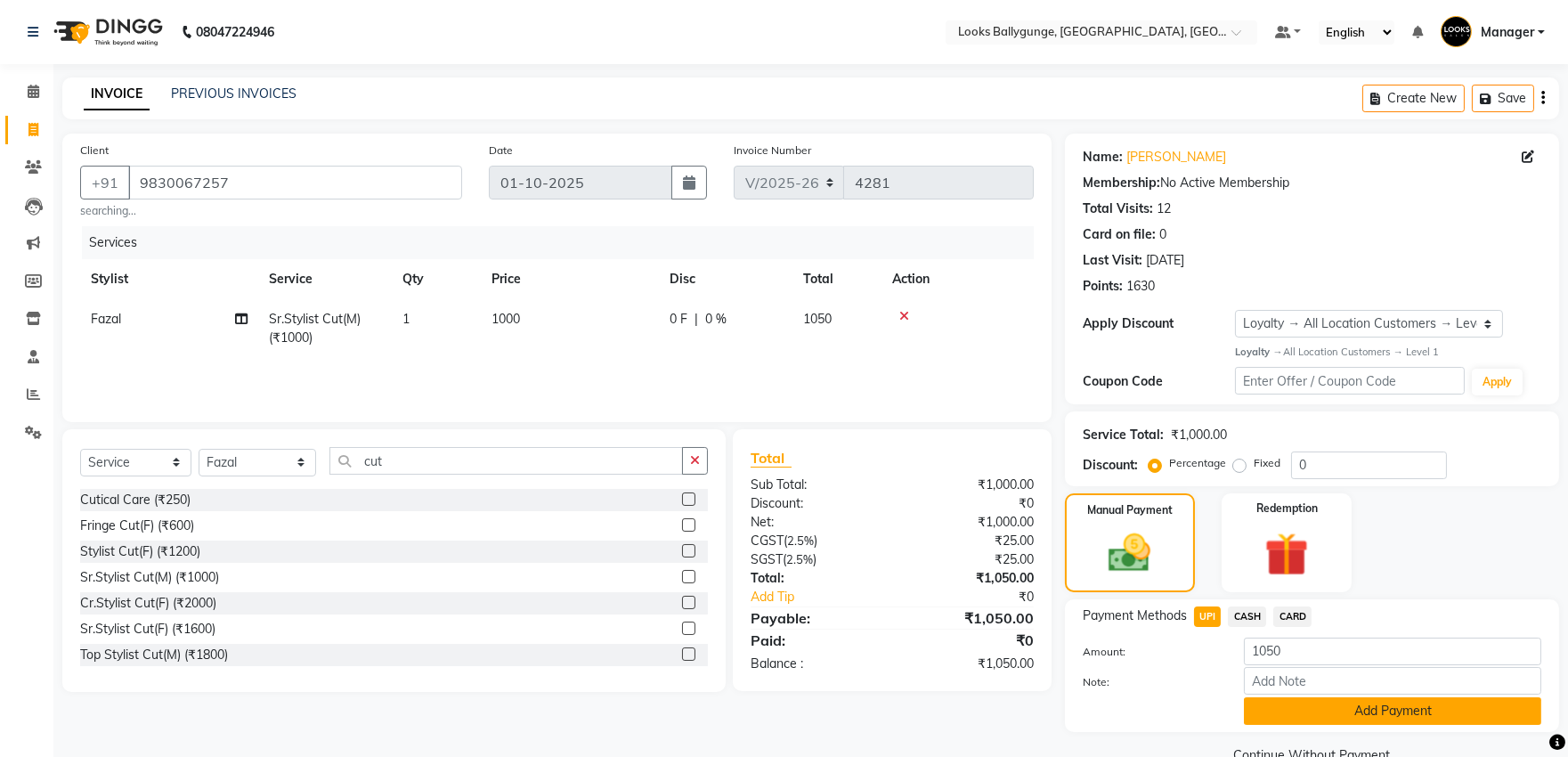
click at [1292, 717] on button "Add Payment" at bounding box center [1392, 711] width 298 height 28
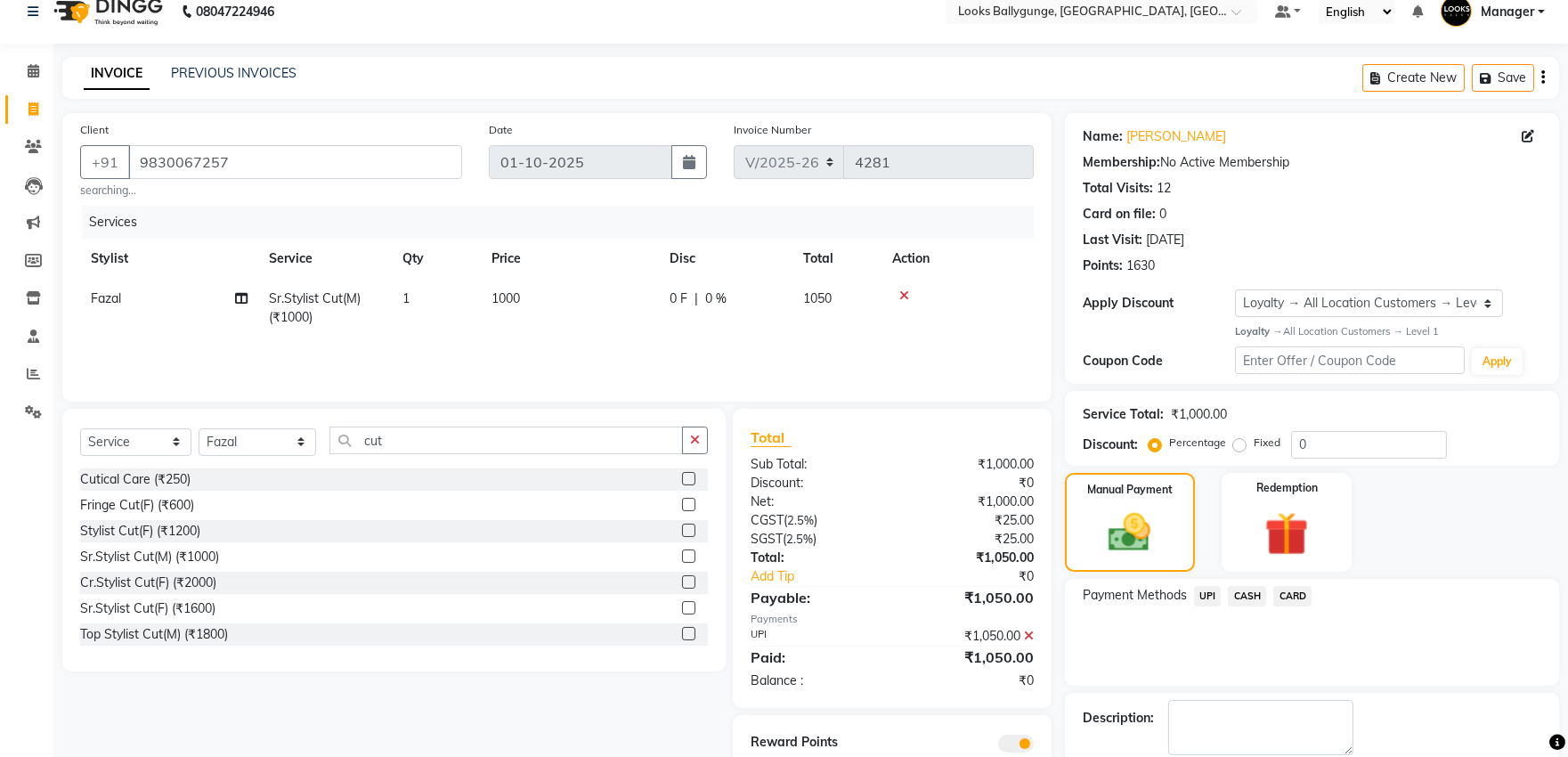
scroll to position [112, 0]
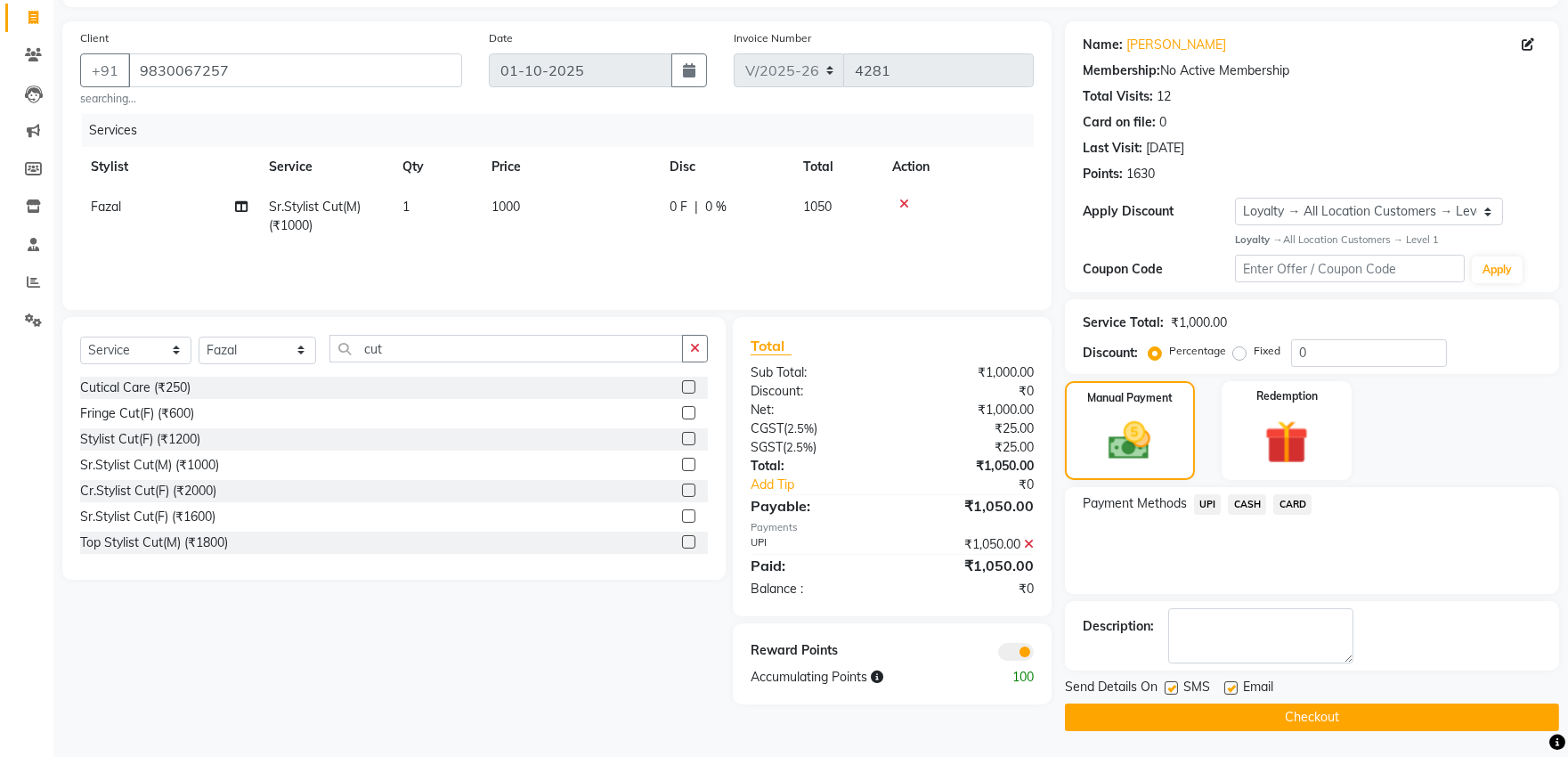
click at [1306, 713] on button "Checkout" at bounding box center [1312, 717] width 494 height 28
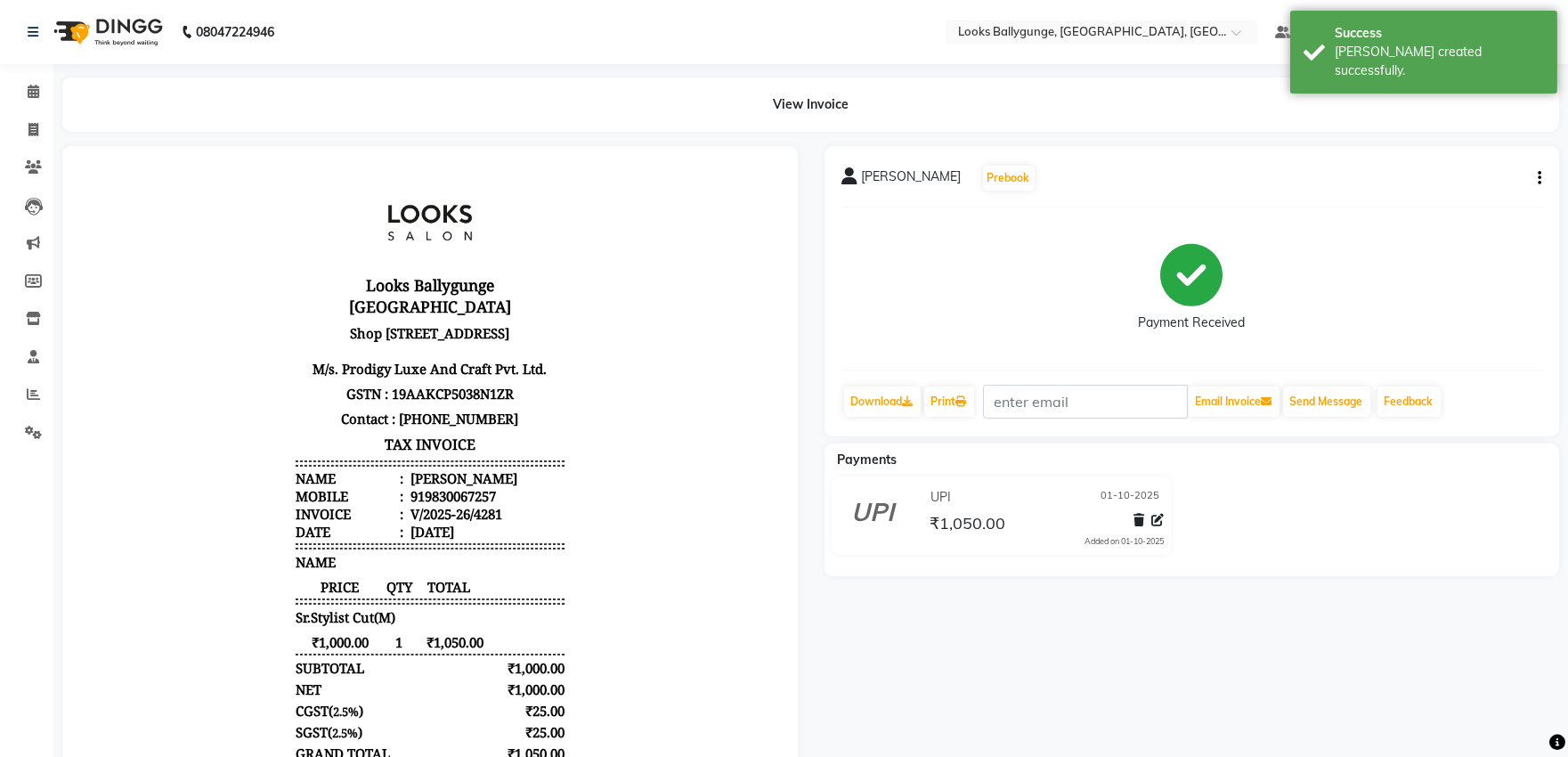
drag, startPoint x: 80, startPoint y: 467, endPoint x: 270, endPoint y: 680, distance: 285.4
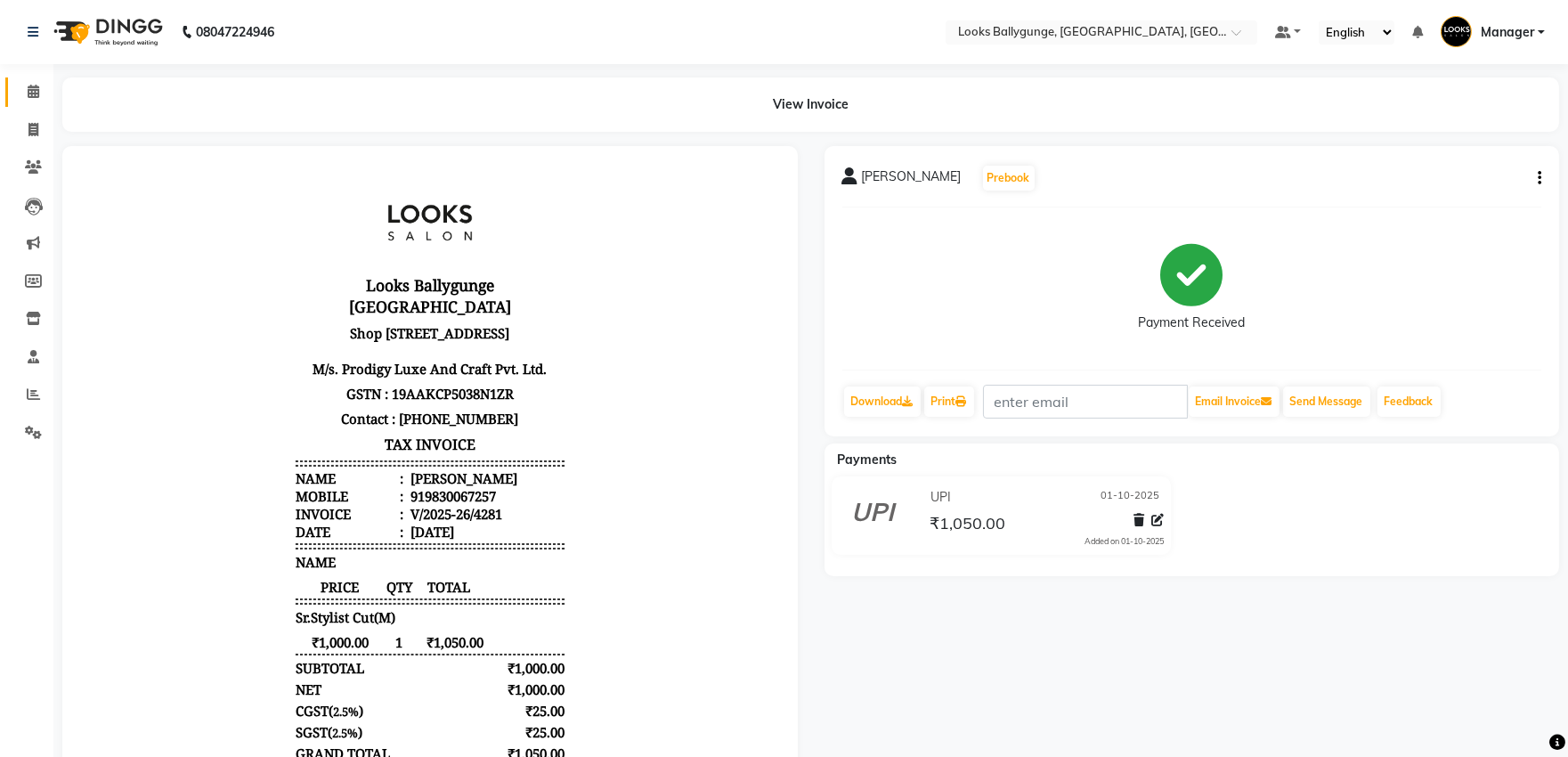
click at [10, 94] on link "Calendar" at bounding box center [26, 92] width 43 height 30
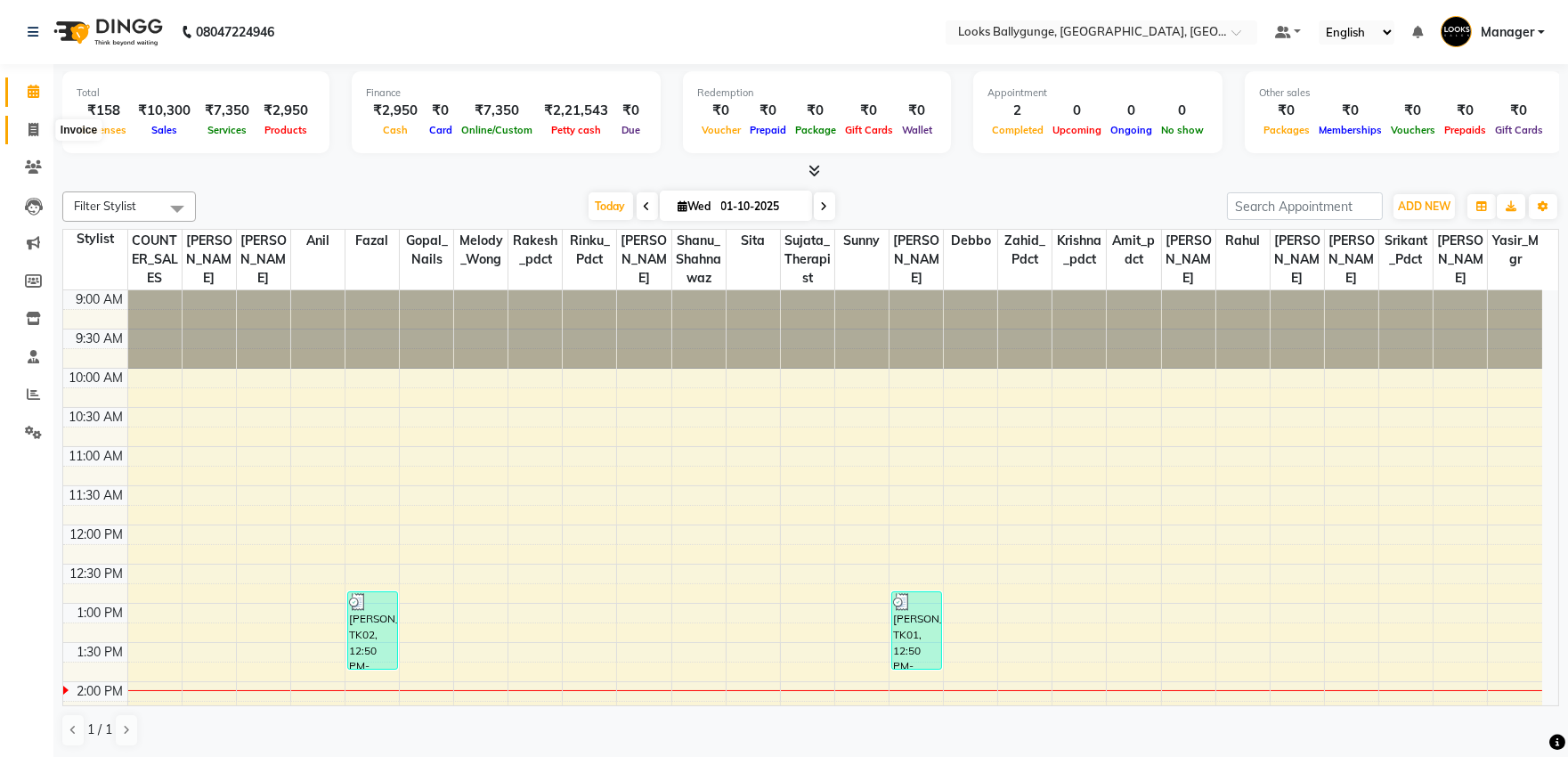
click at [32, 130] on icon at bounding box center [34, 129] width 10 height 14
select select "service"
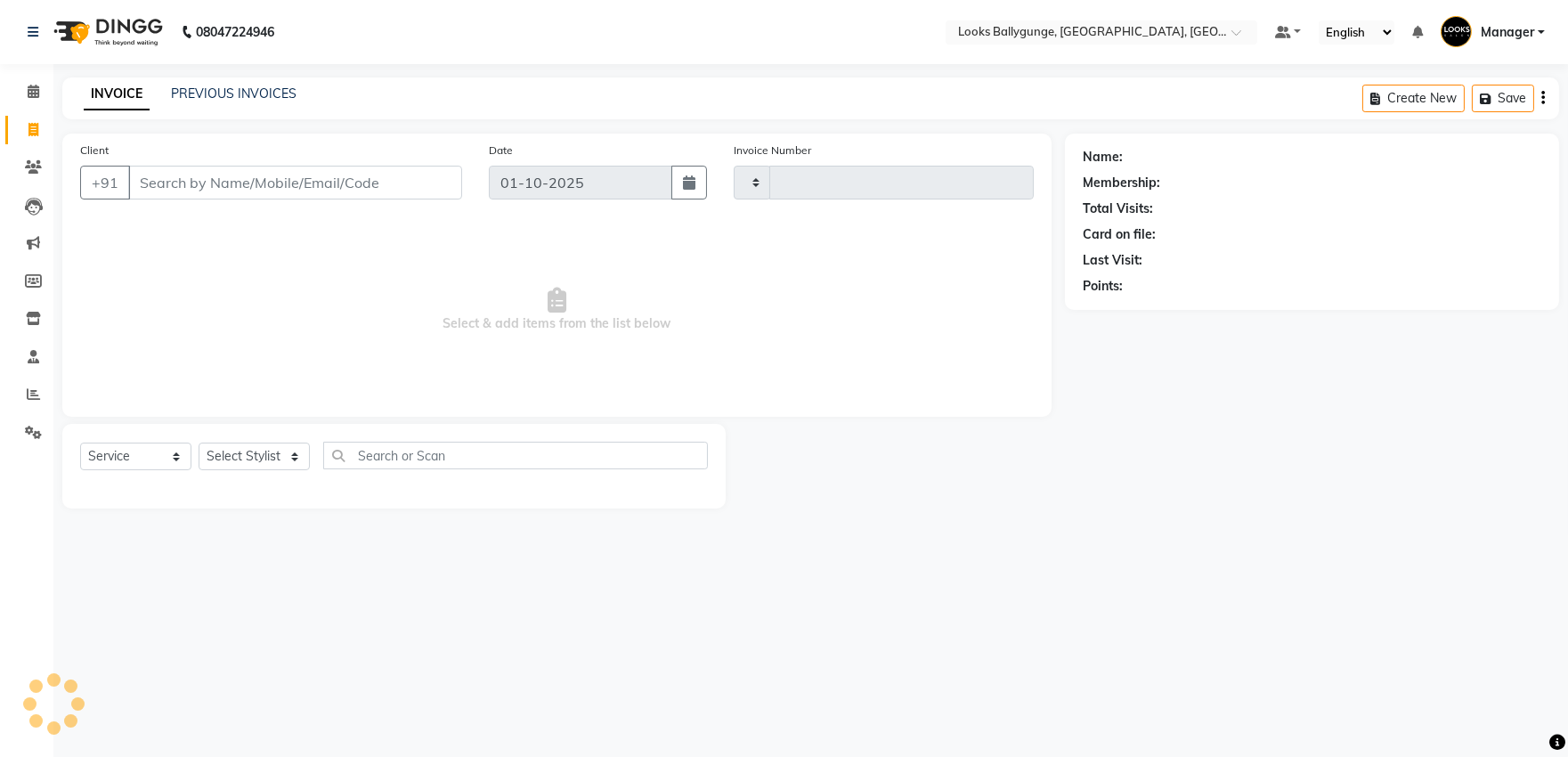
type input "4282"
select select "6477"
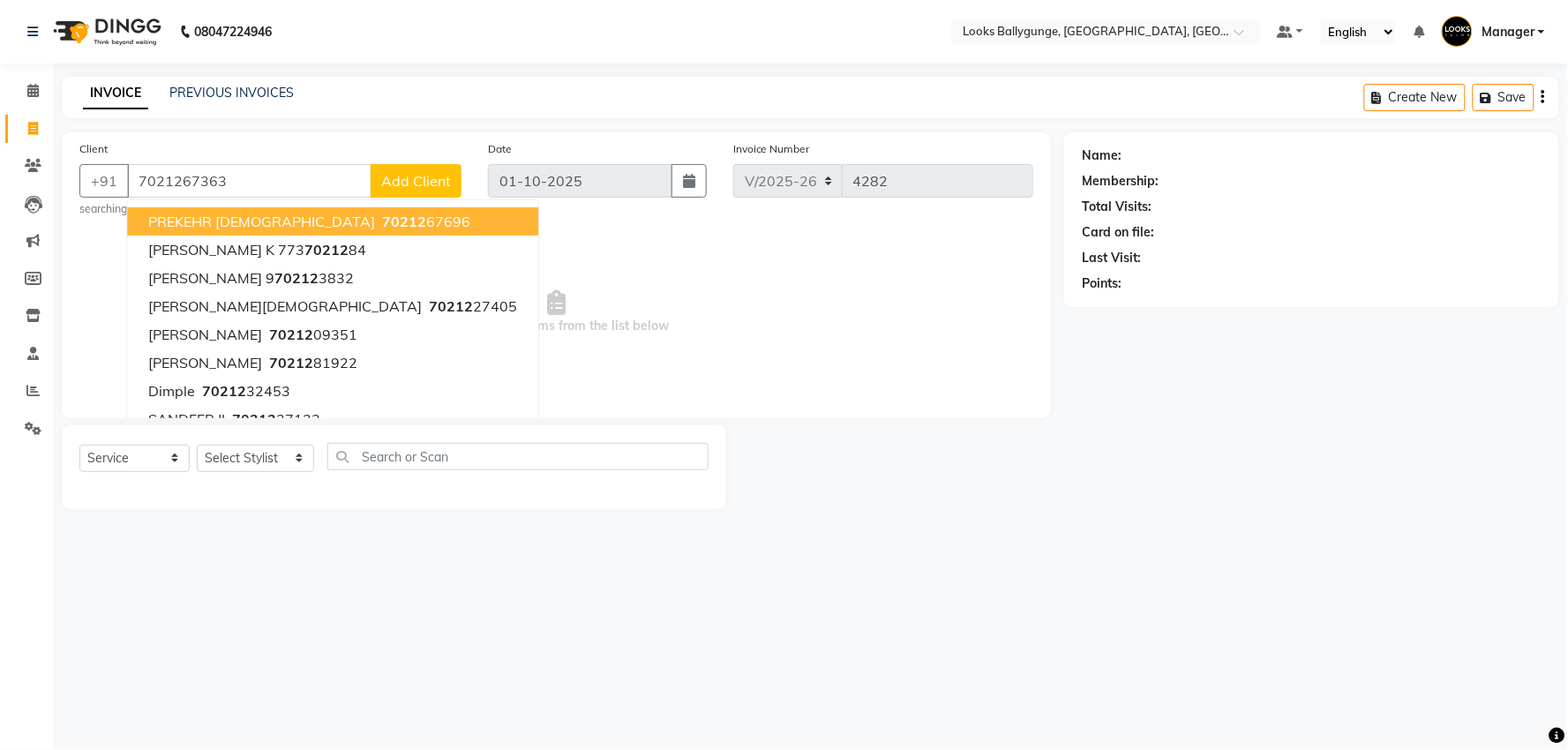
type input "7021267363"
select select "1: Object"
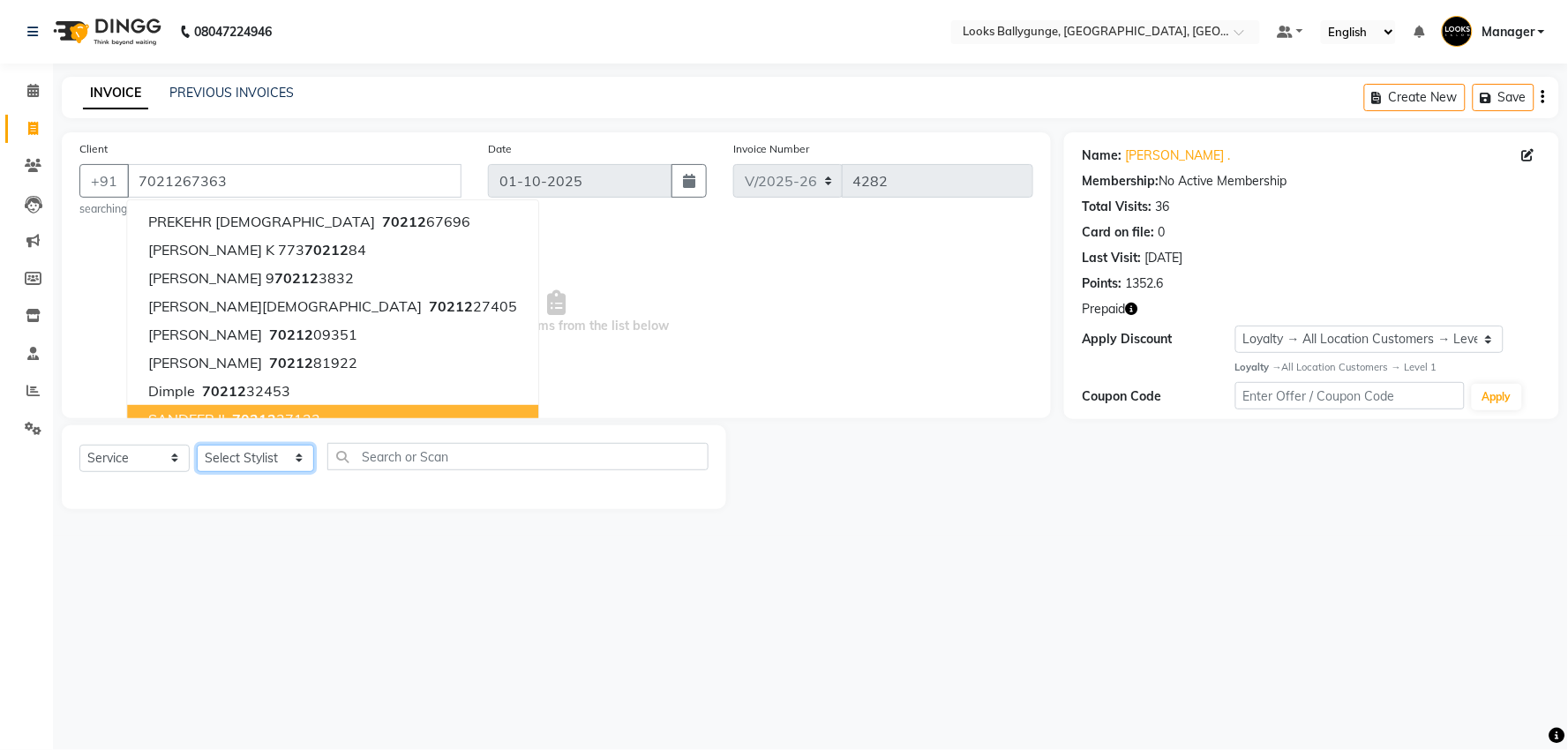
click at [236, 460] on select "Select Stylist [PERSON_NAME] amit_pdct anil [PERSON_NAME] COUNTER_SALES [PERSON…" at bounding box center [256, 458] width 118 height 27
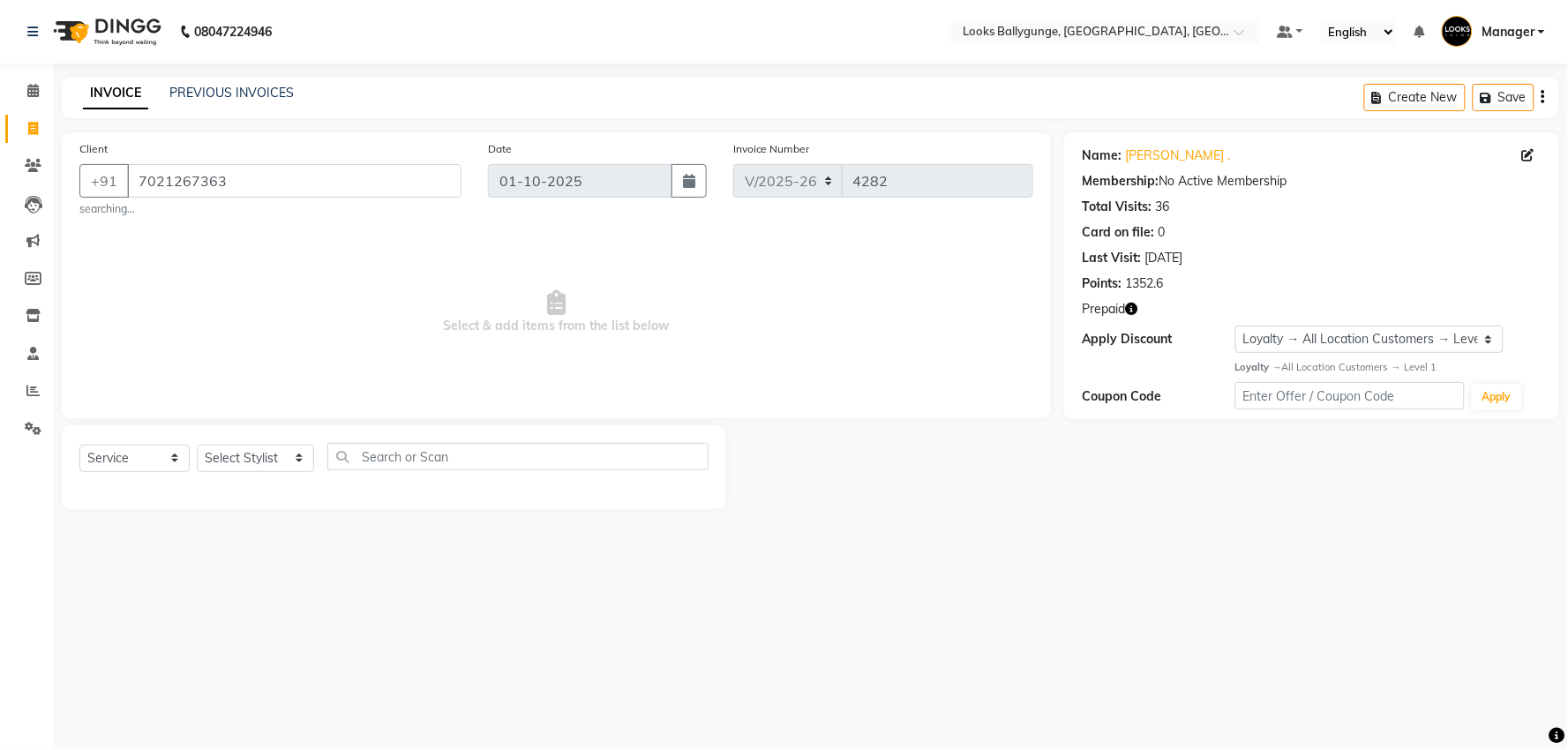
click at [1137, 310] on icon "button" at bounding box center [1130, 308] width 13 height 13
click at [233, 452] on select "Select Stylist [PERSON_NAME] amit_pdct anil [PERSON_NAME] COUNTER_SALES [PERSON…" at bounding box center [256, 458] width 118 height 27
select select "90848"
click at [197, 445] on select "Select Stylist [PERSON_NAME] amit_pdct anil [PERSON_NAME] COUNTER_SALES [PERSON…" at bounding box center [256, 458] width 118 height 27
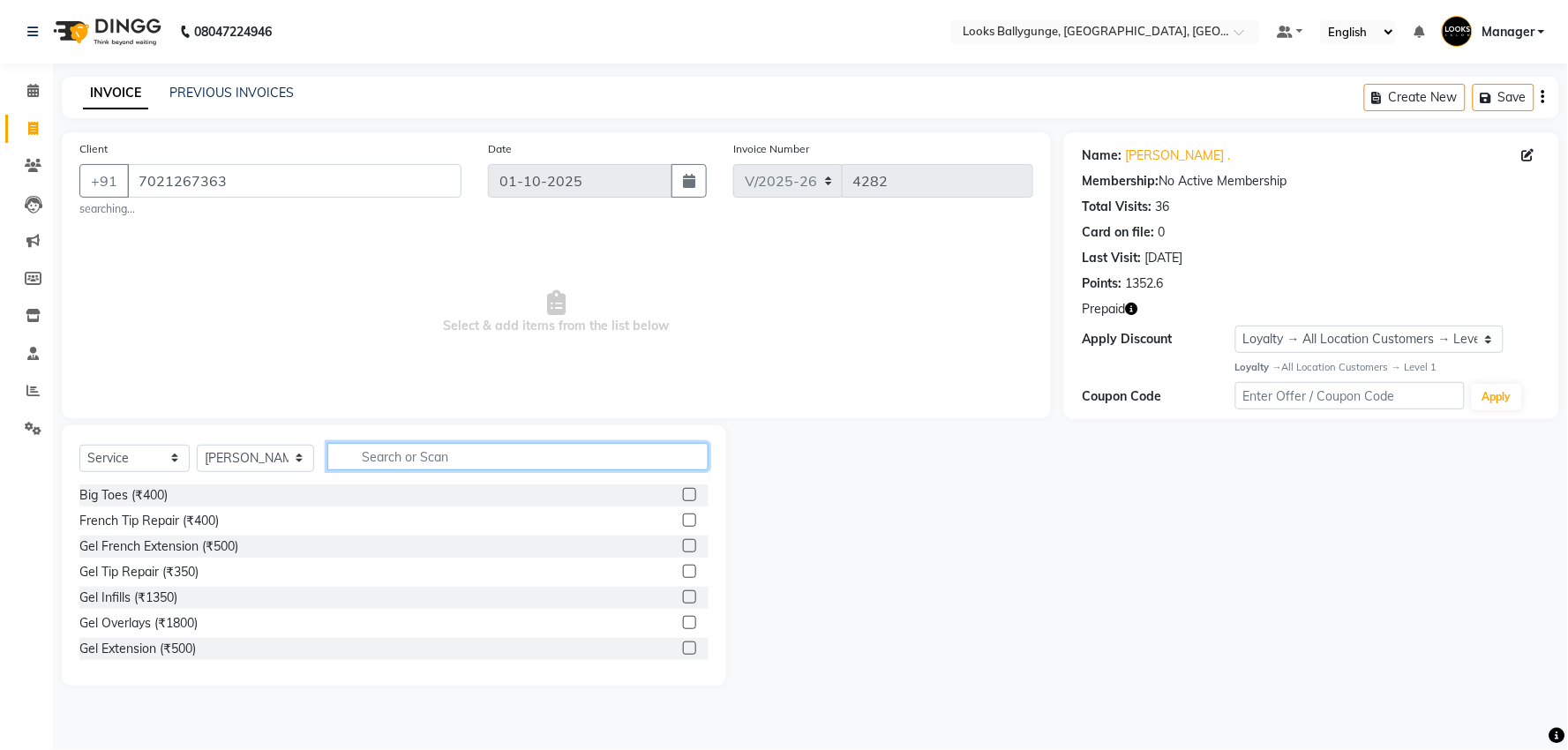
click at [377, 448] on input "text" at bounding box center [517, 456] width 381 height 27
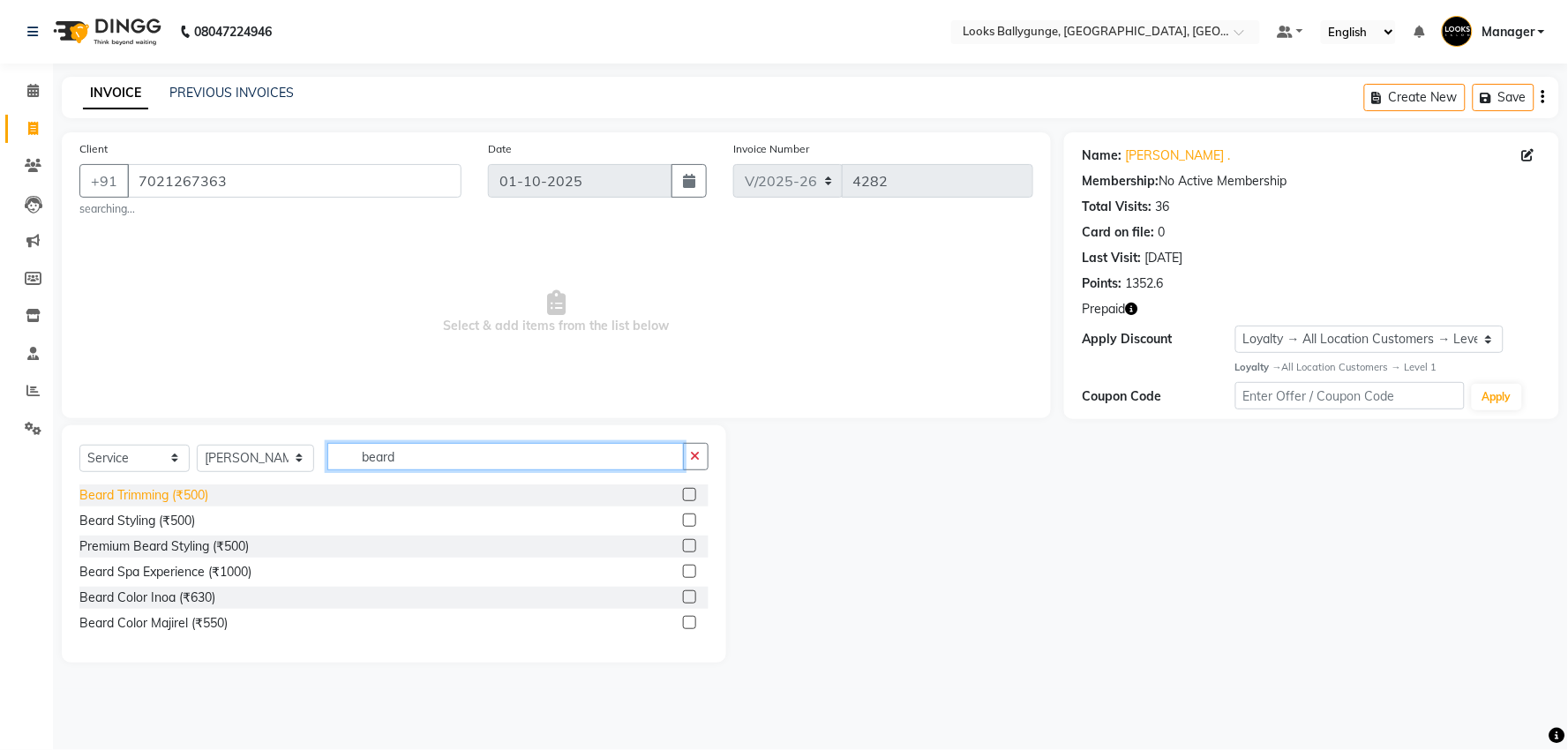
type input "beard"
click at [119, 498] on div "Beard Trimming (₹500)" at bounding box center [143, 494] width 128 height 19
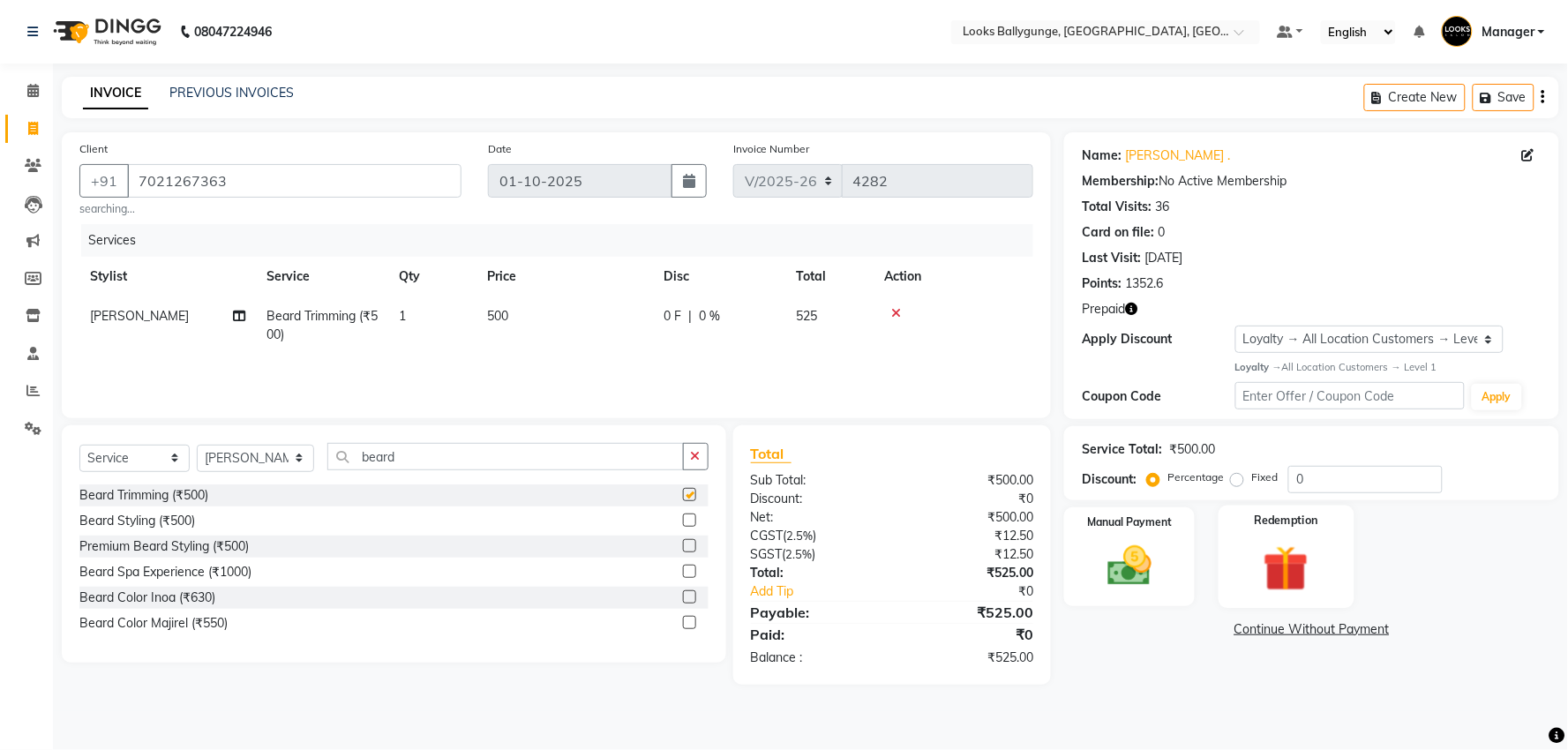
checkbox input "false"
click at [1261, 538] on div "Redemption" at bounding box center [1286, 556] width 136 height 102
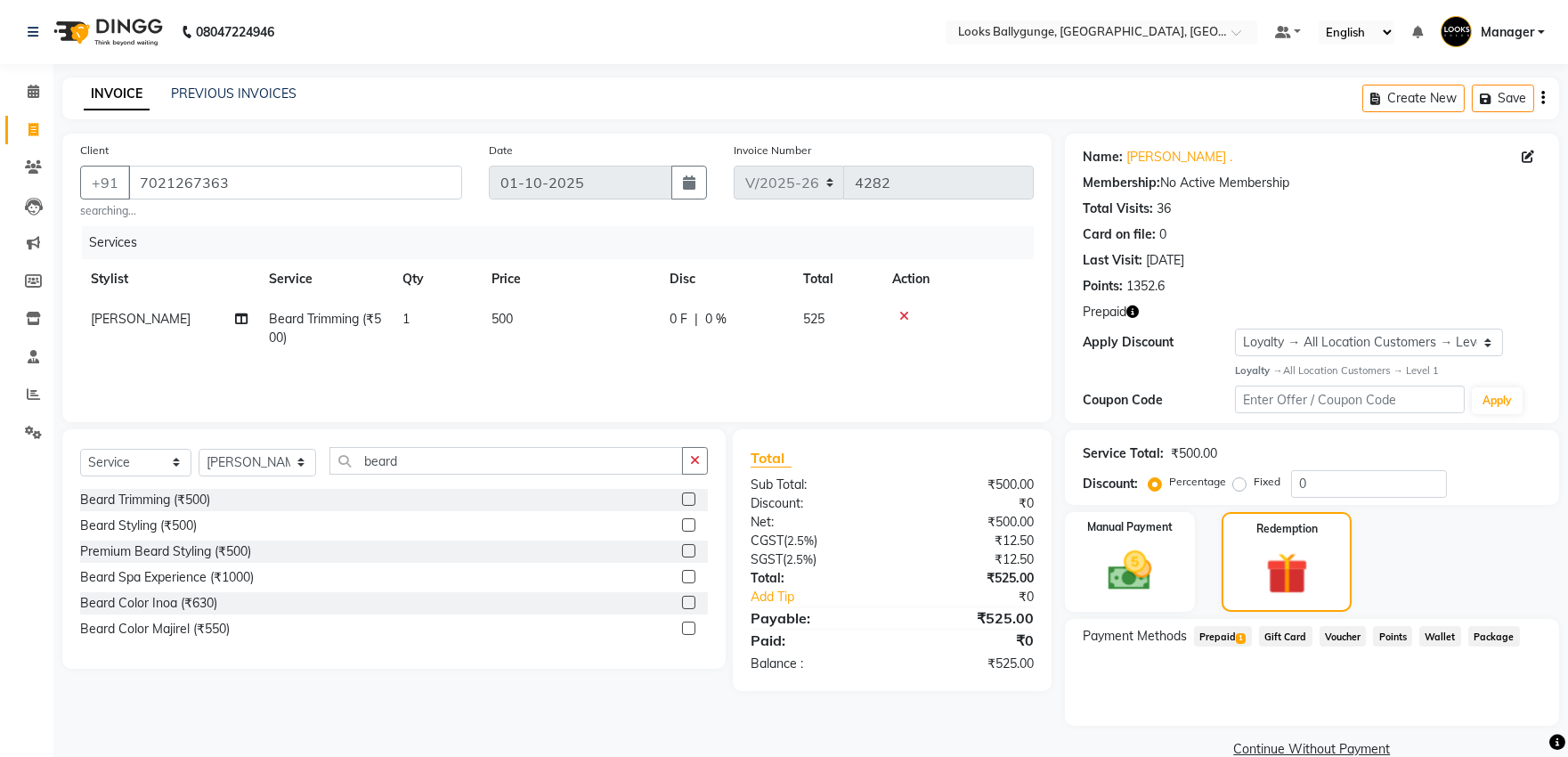
click at [1197, 633] on span "Prepaid 1" at bounding box center [1223, 635] width 58 height 21
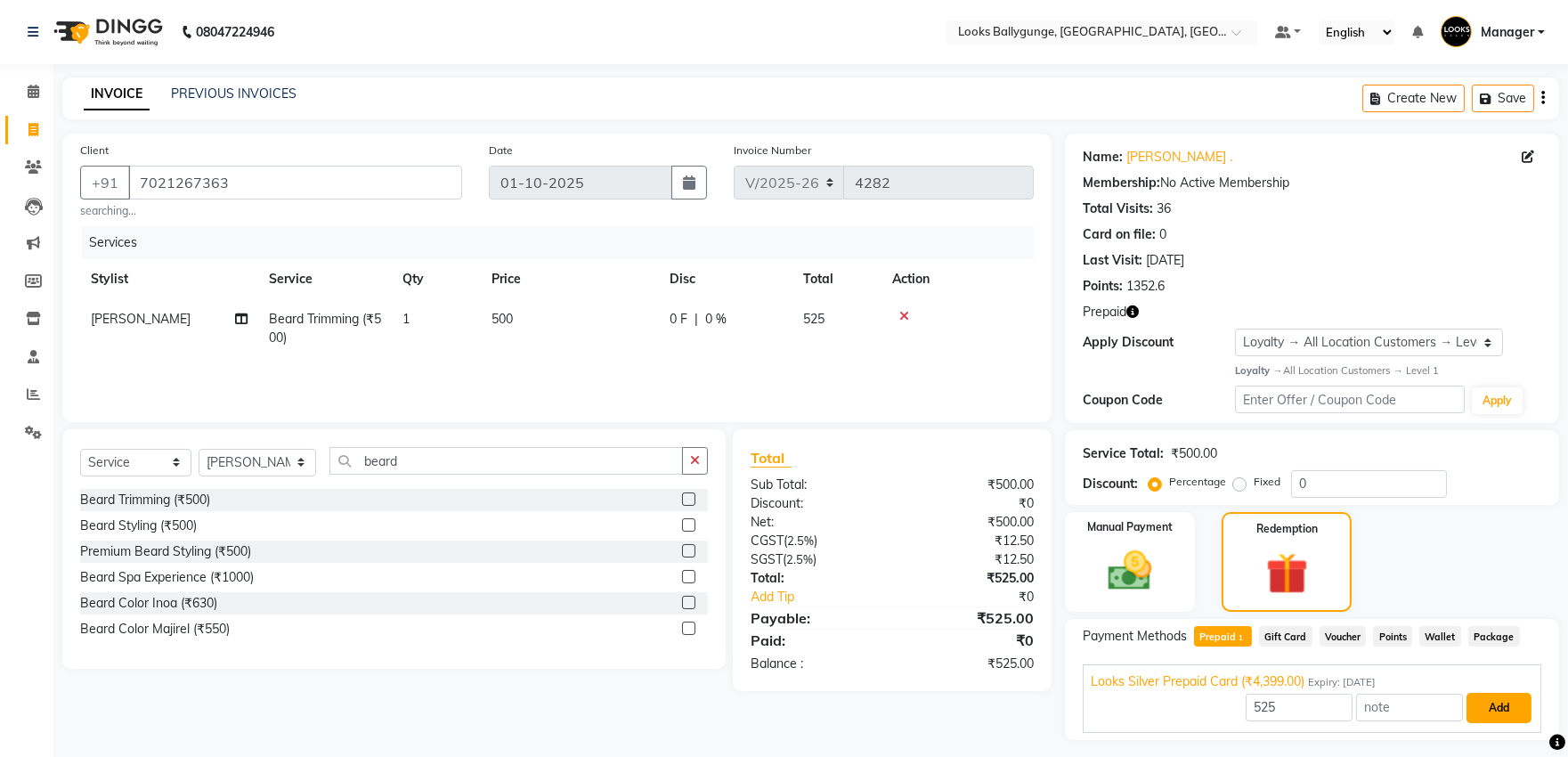
click at [1481, 711] on button "Add" at bounding box center [1499, 708] width 65 height 31
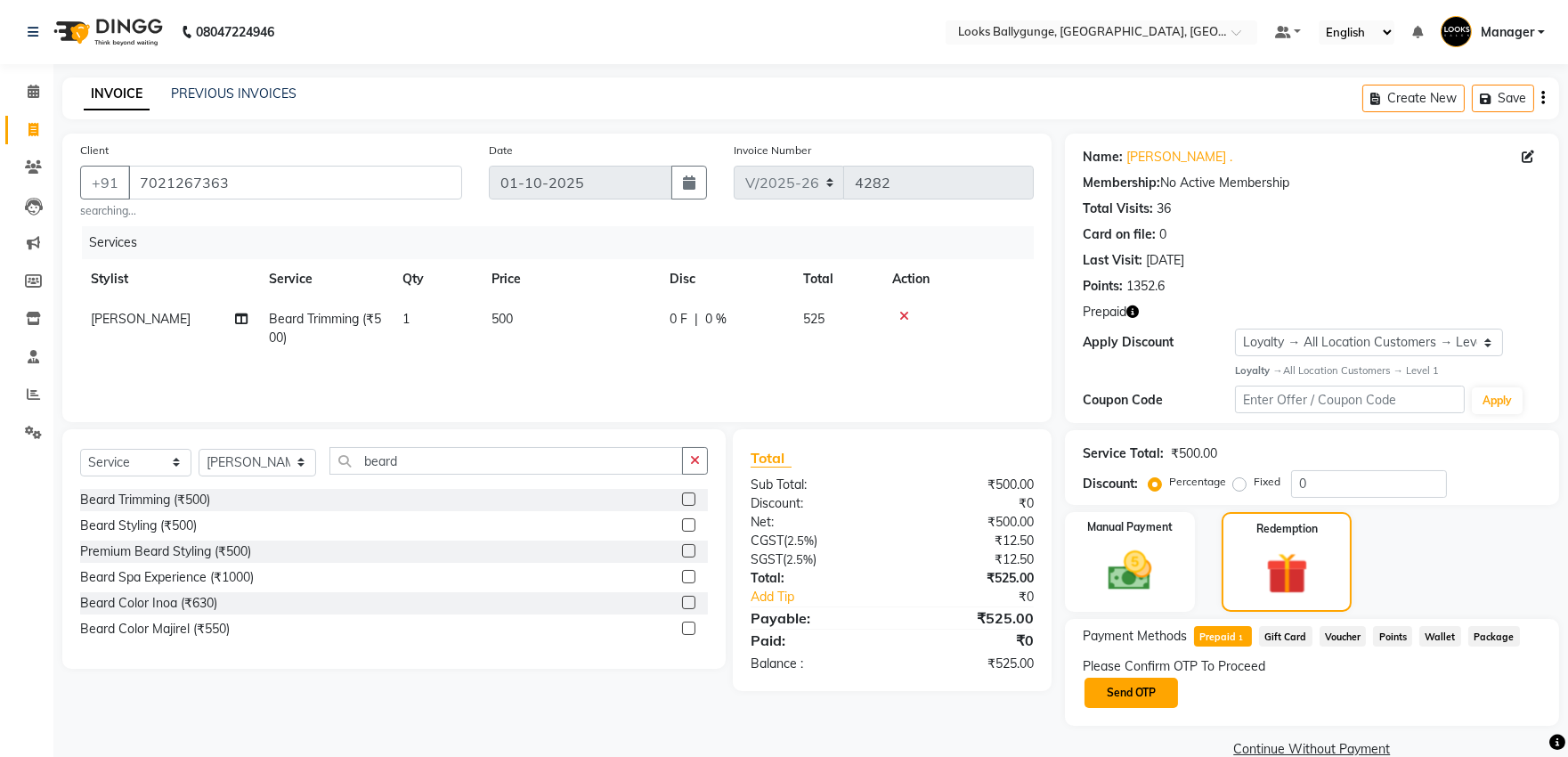
click at [1178, 695] on button "Send OTP" at bounding box center [1131, 692] width 94 height 31
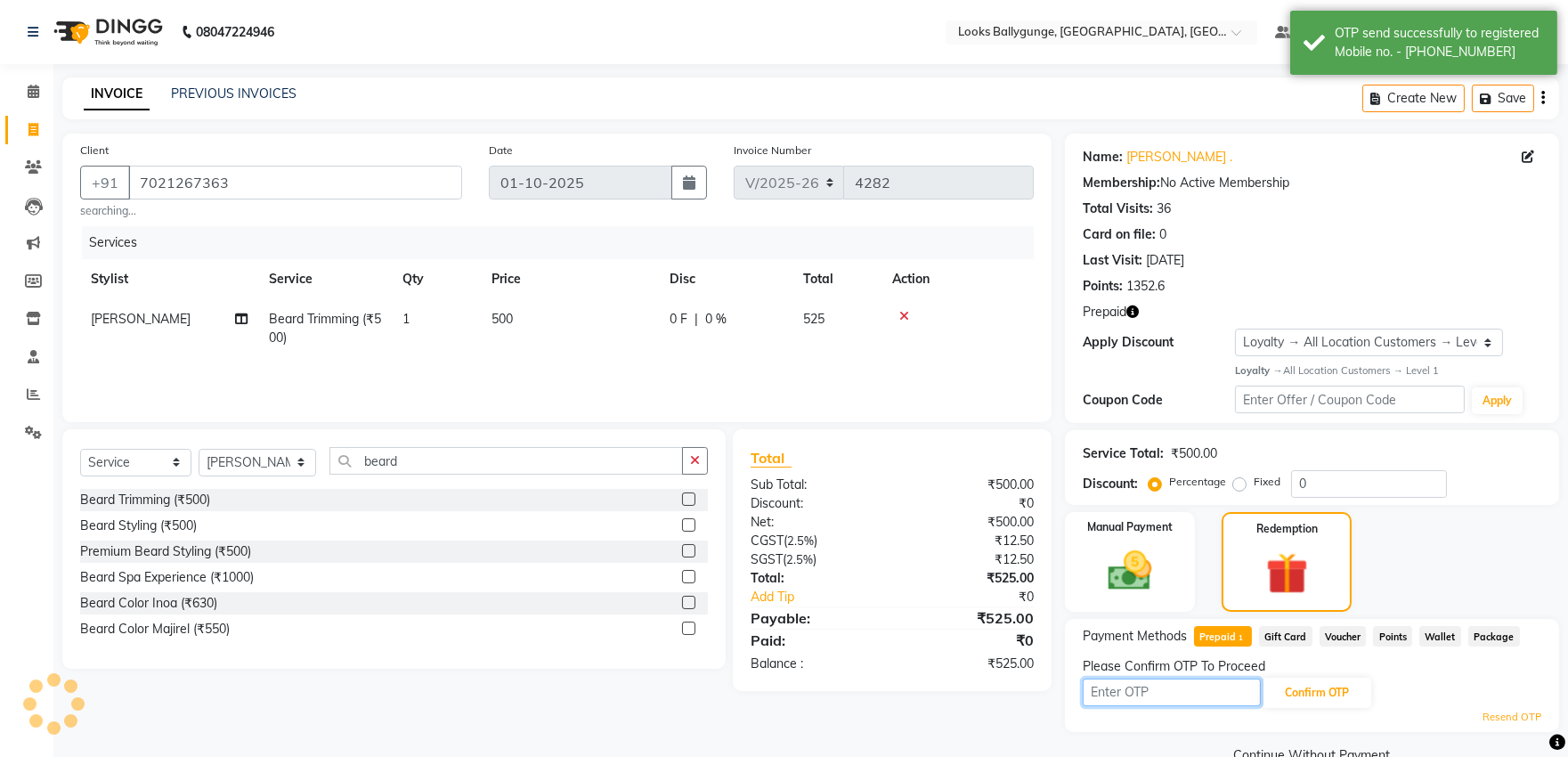
click at [1178, 695] on input "text" at bounding box center [1172, 692] width 178 height 28
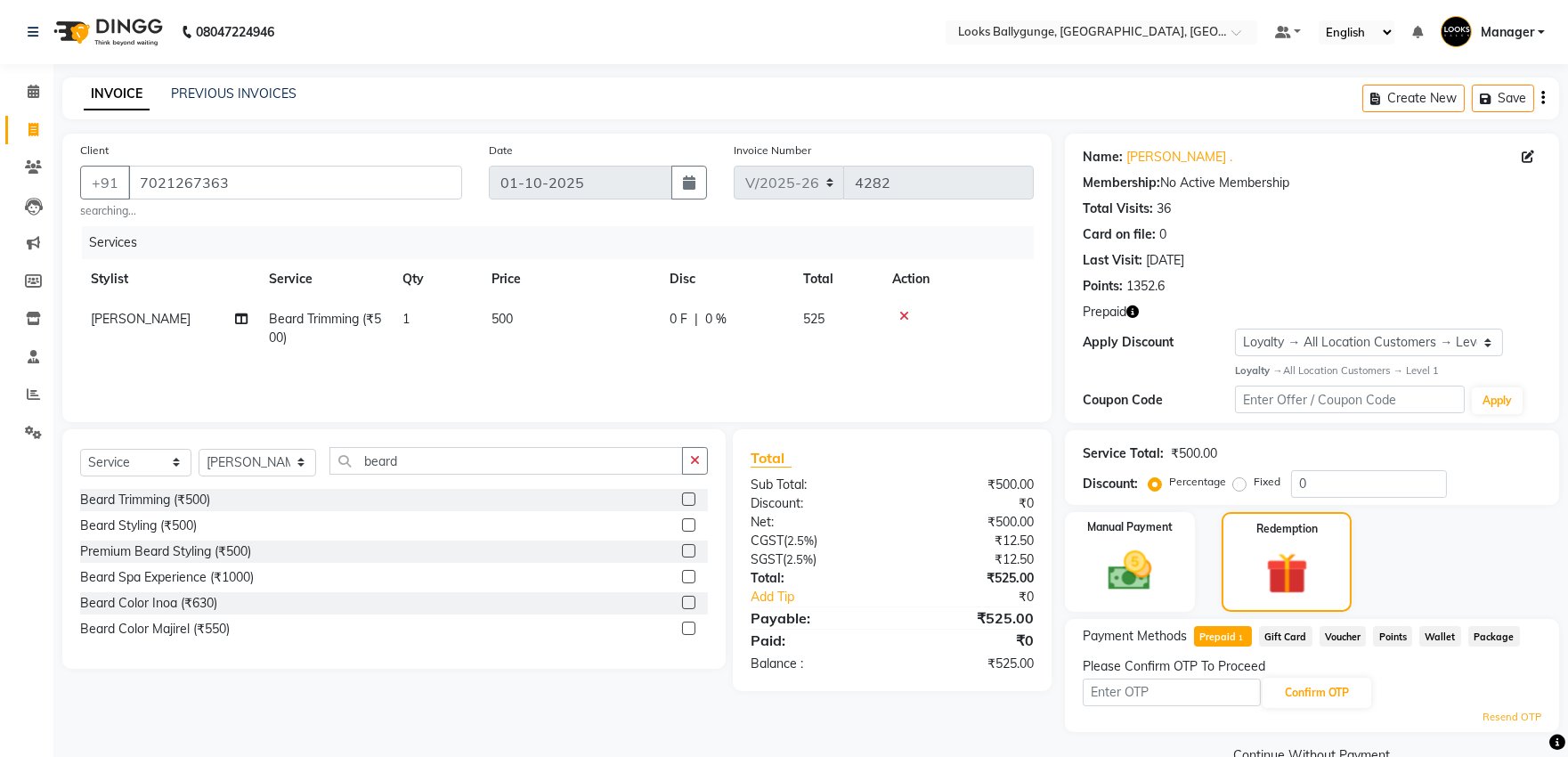
click at [597, 343] on td "500" at bounding box center [569, 328] width 178 height 58
select select "90848"
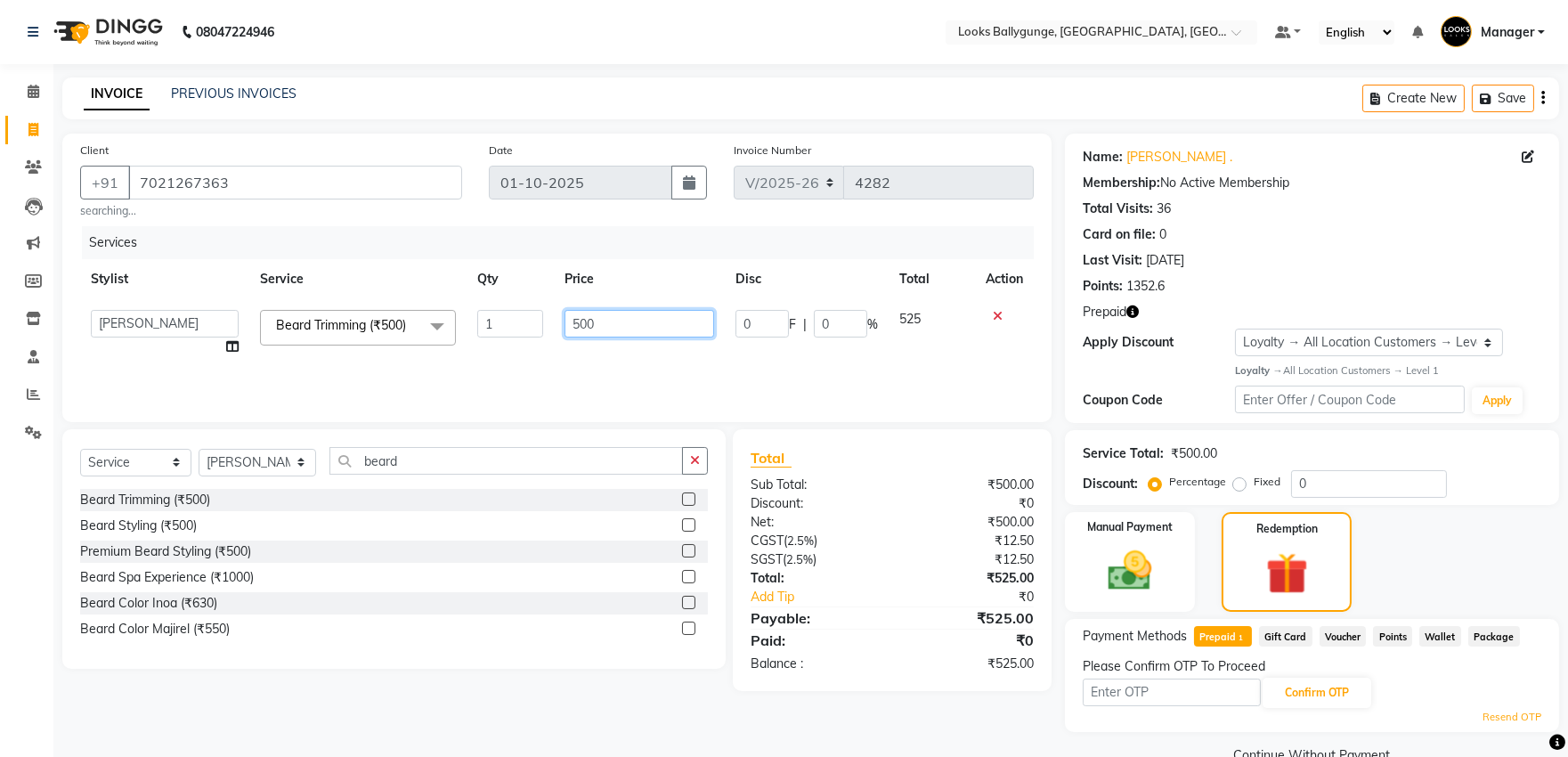
drag, startPoint x: 610, startPoint y: 313, endPoint x: 565, endPoint y: 316, distance: 45.1
click at [565, 316] on input "500" at bounding box center [639, 323] width 149 height 28
type input "450"
click at [564, 371] on div "Services Stylist Service Qty Price Disc Total Action Ali_Stylist amit_pdct anil…" at bounding box center [557, 315] width 954 height 178
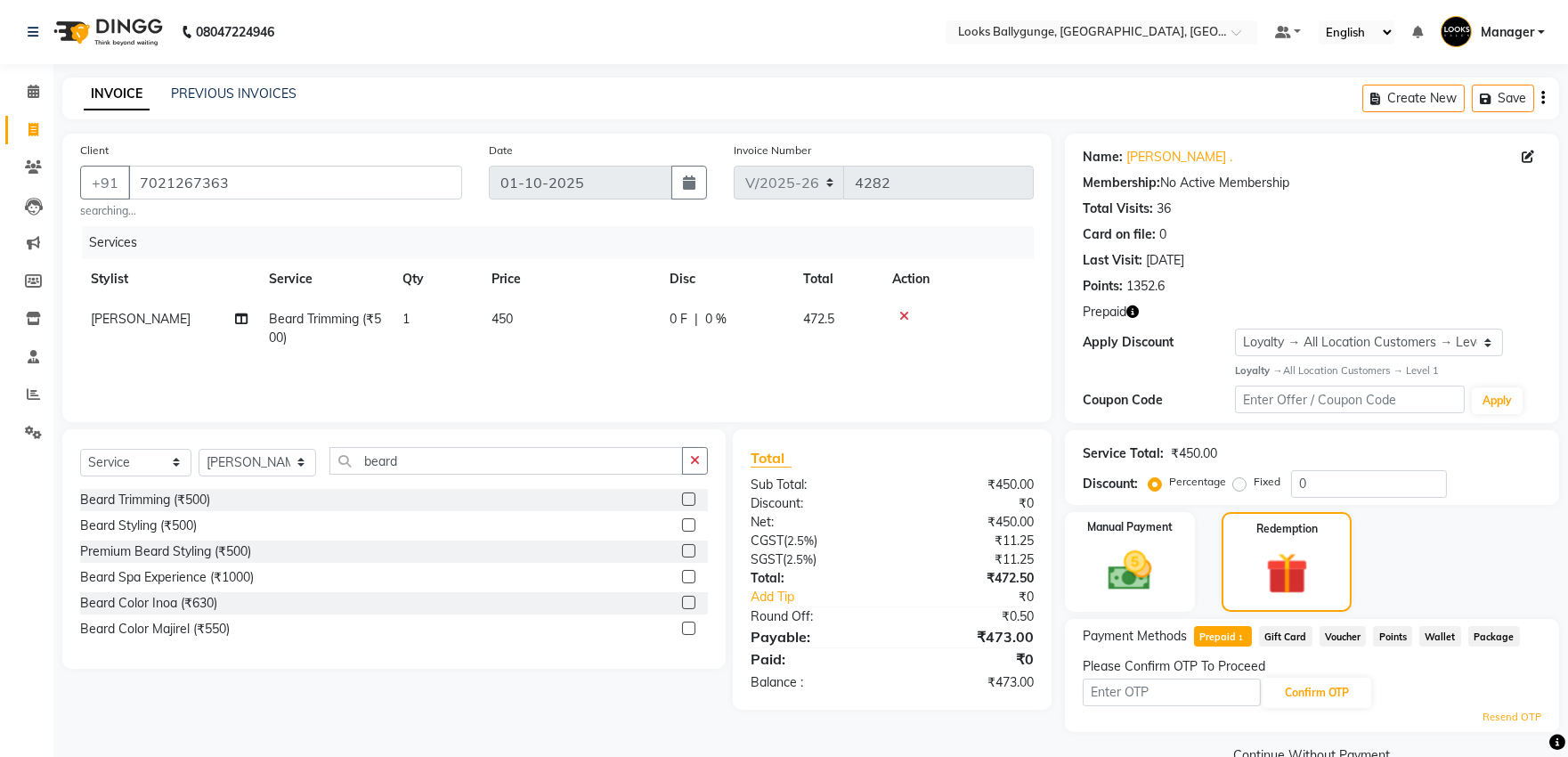
click at [541, 331] on td "450" at bounding box center [569, 328] width 178 height 58
select select "90848"
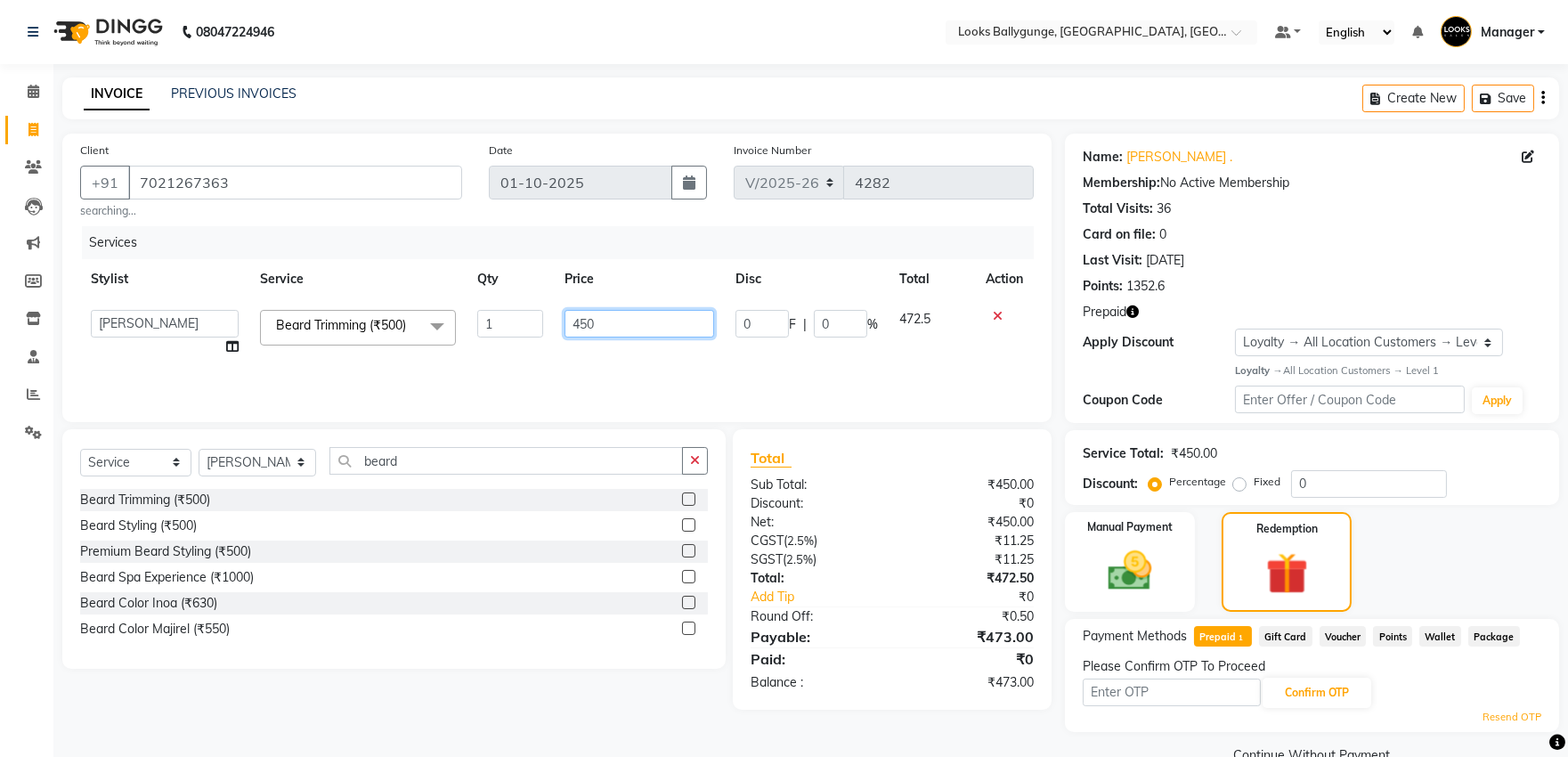
drag, startPoint x: 619, startPoint y: 318, endPoint x: 555, endPoint y: 335, distance: 66.2
click at [555, 335] on td "450" at bounding box center [639, 333] width 171 height 67
type input "470"
click at [555, 335] on td "470" at bounding box center [639, 333] width 171 height 67
select select "90848"
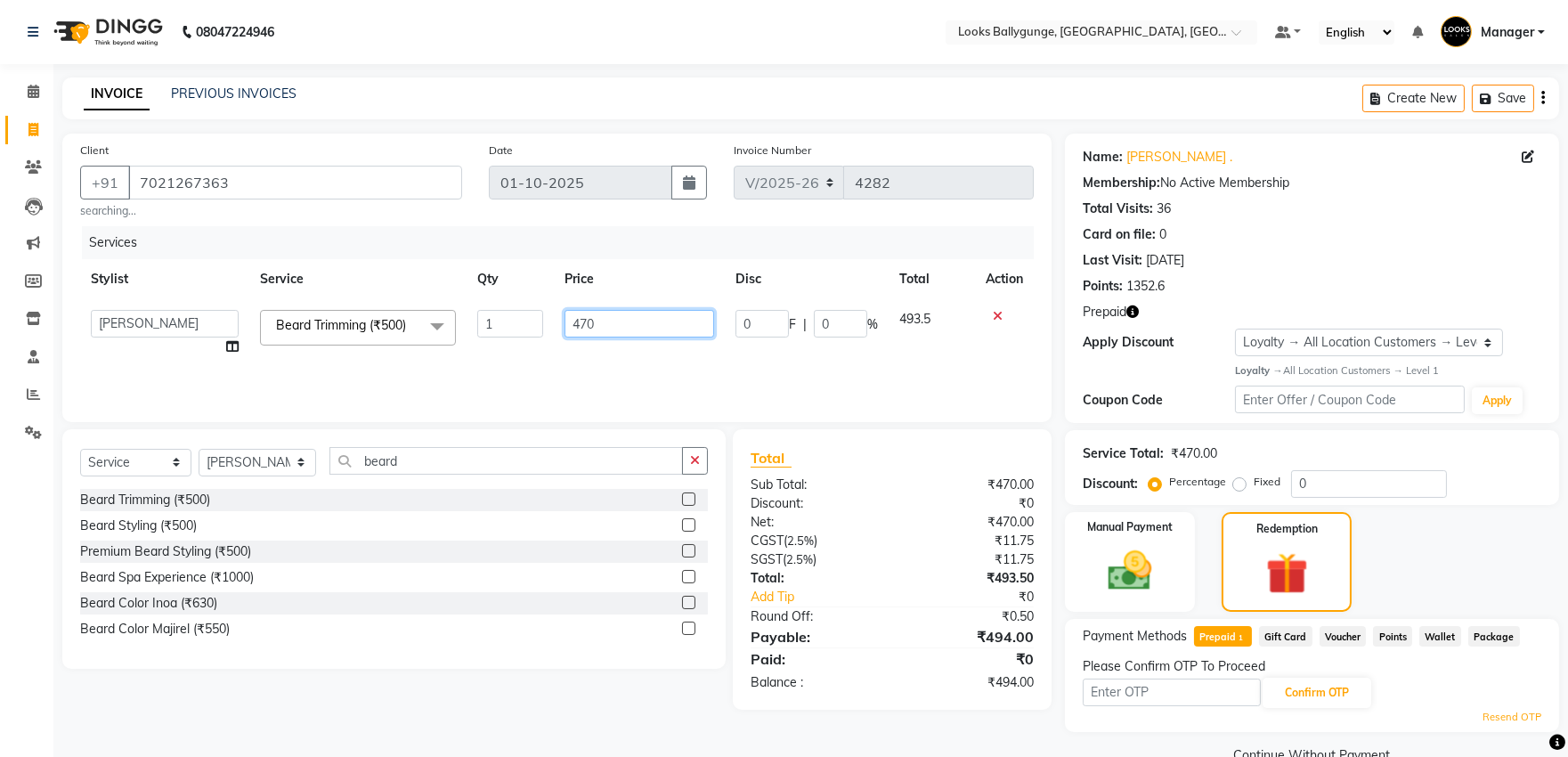
click at [636, 317] on input "470" at bounding box center [639, 323] width 149 height 28
click at [1154, 611] on div "Client [PHONE_NUMBER] searching... Date [DATE] Invoice Number V/2025 V/[PHONE_N…" at bounding box center [811, 451] width 1524 height 634
click at [1132, 571] on img at bounding box center [1129, 570] width 74 height 52
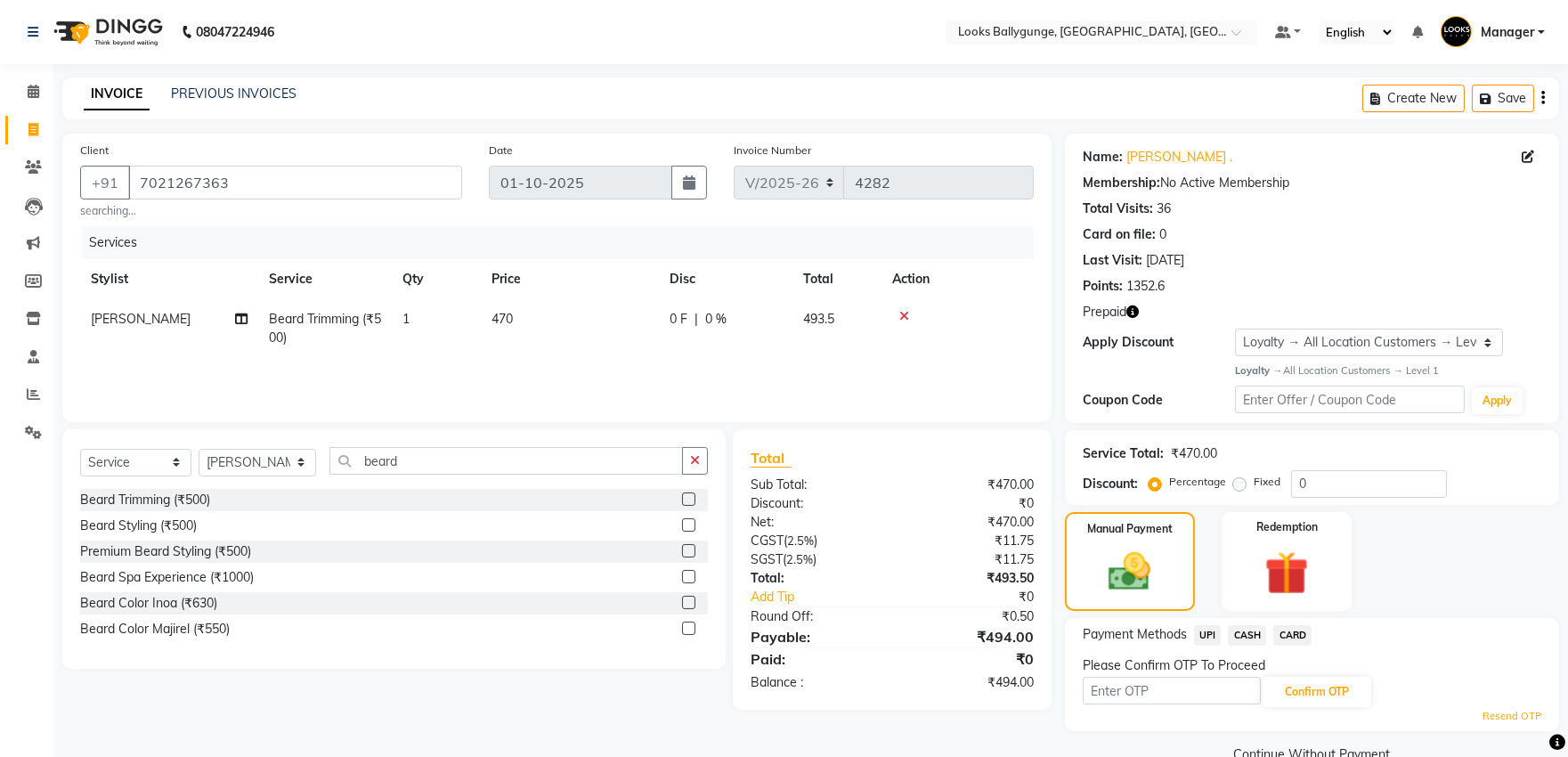
click at [1242, 635] on span "CASH" at bounding box center [1247, 634] width 39 height 21
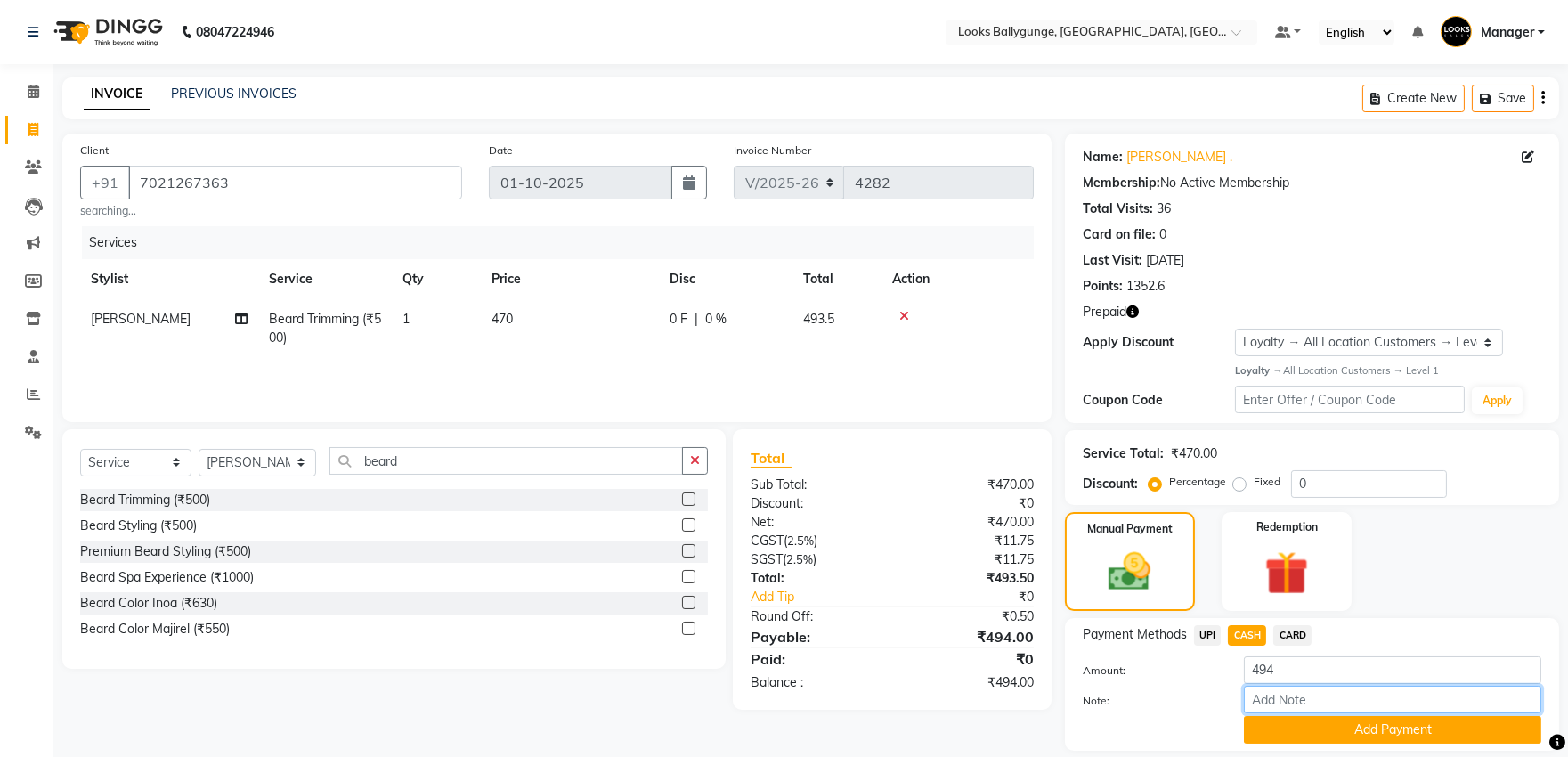
click at [1386, 711] on input "Note:" at bounding box center [1392, 700] width 298 height 28
click at [1381, 727] on button "Add Payment" at bounding box center [1392, 729] width 298 height 28
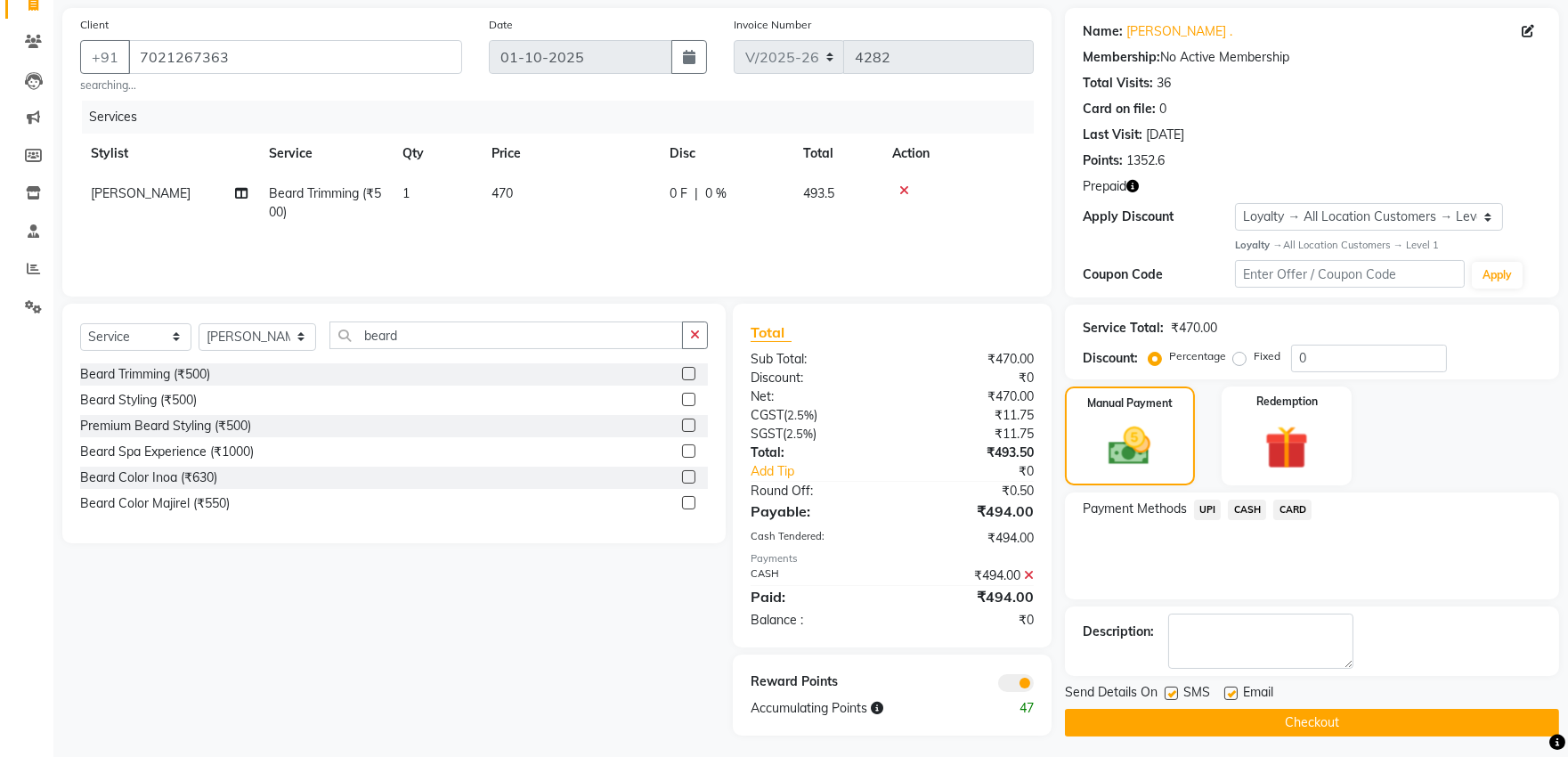
scroll to position [130, 0]
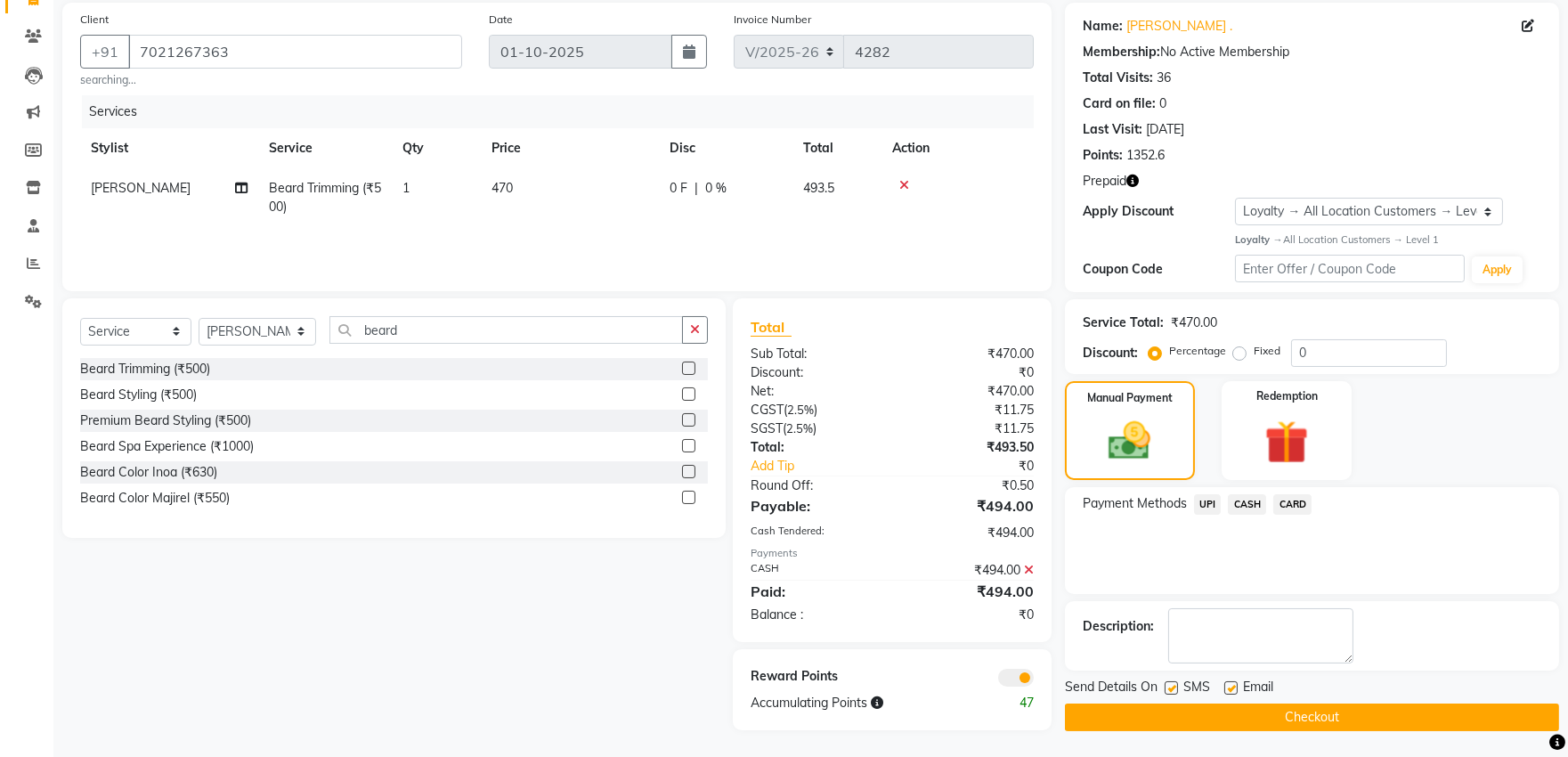
click at [1276, 717] on button "Checkout" at bounding box center [1312, 717] width 494 height 28
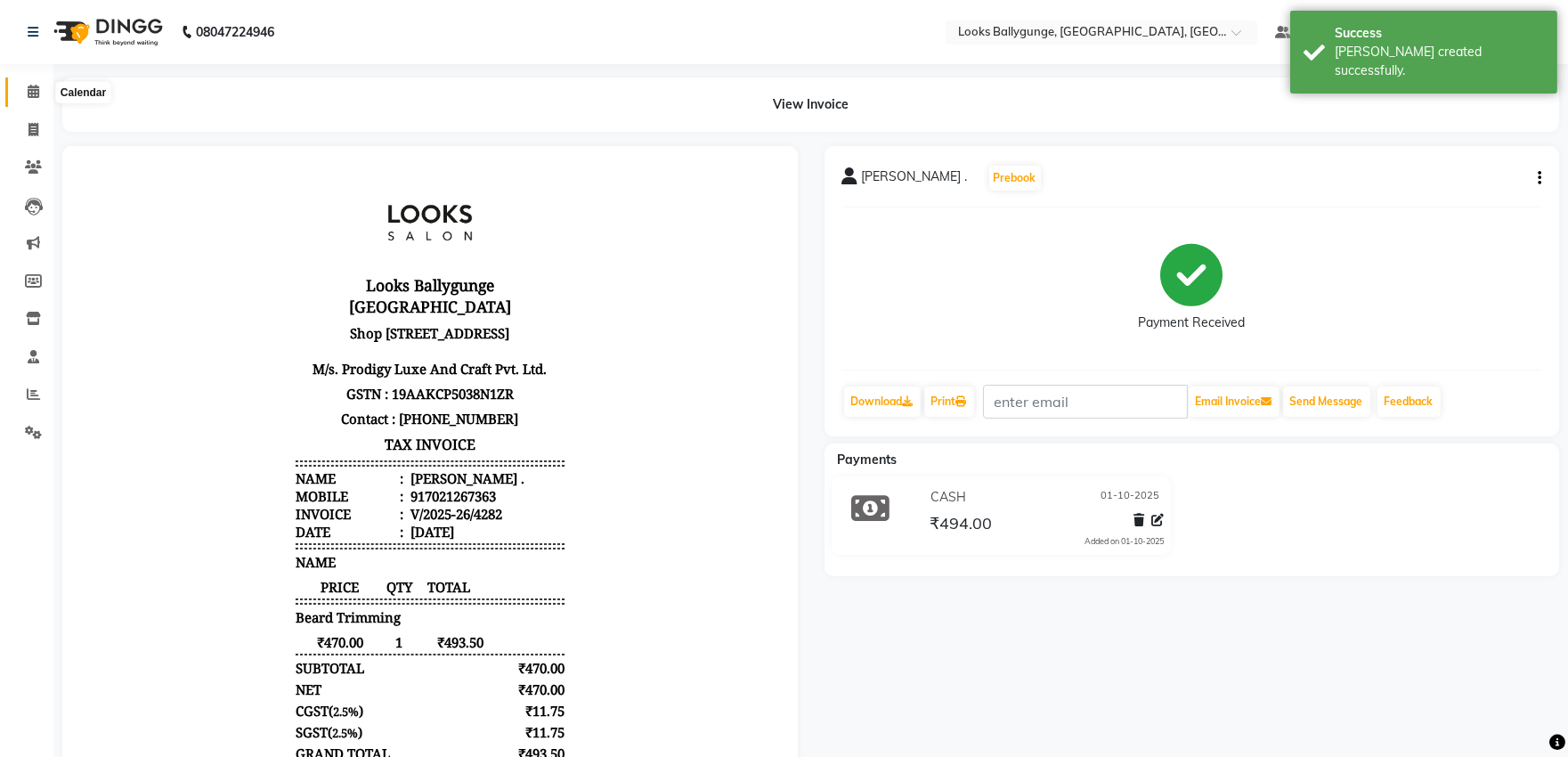
click at [37, 95] on icon at bounding box center [34, 92] width 12 height 14
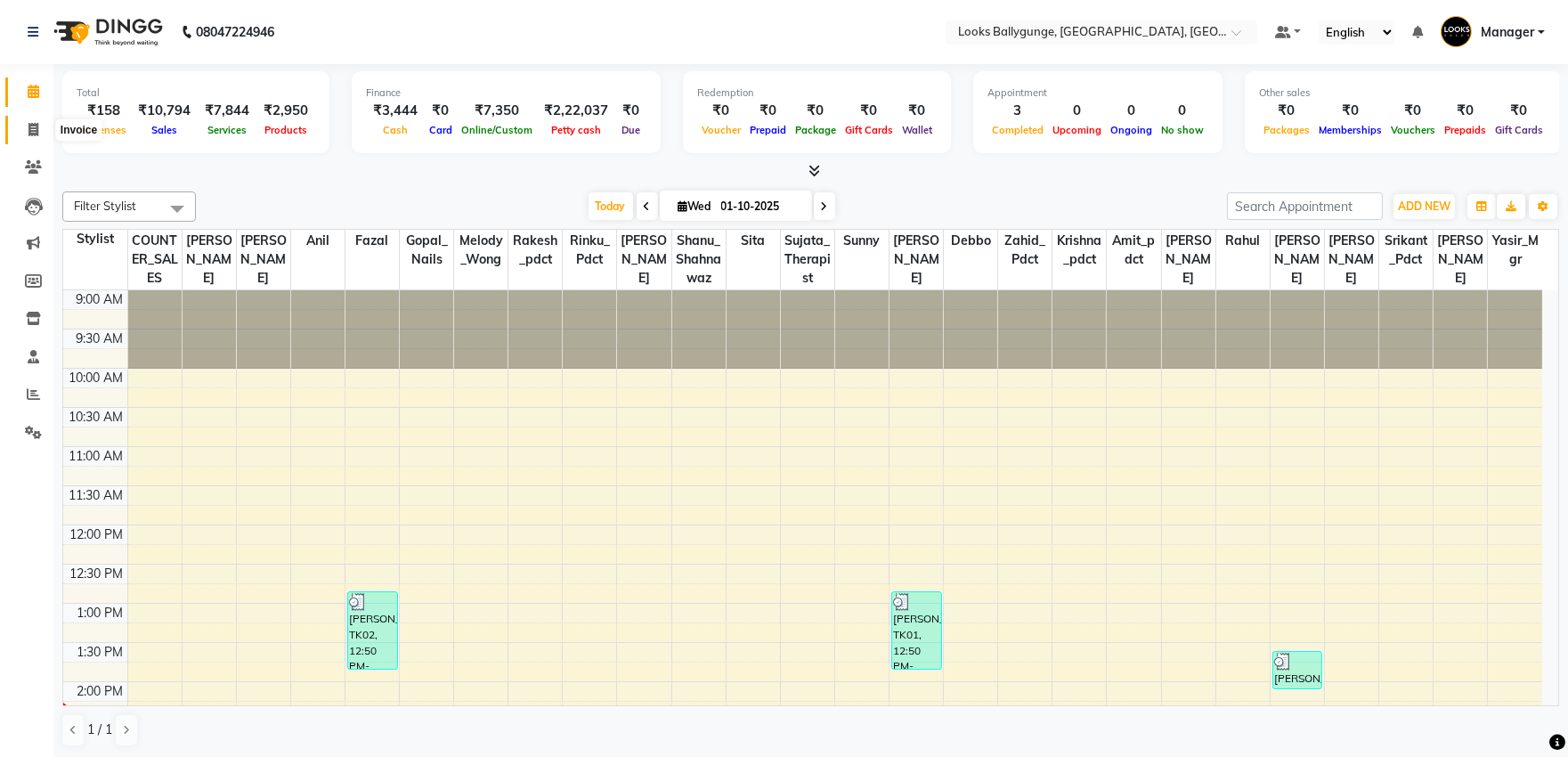
click at [18, 121] on span at bounding box center [34, 130] width 32 height 21
select select "service"
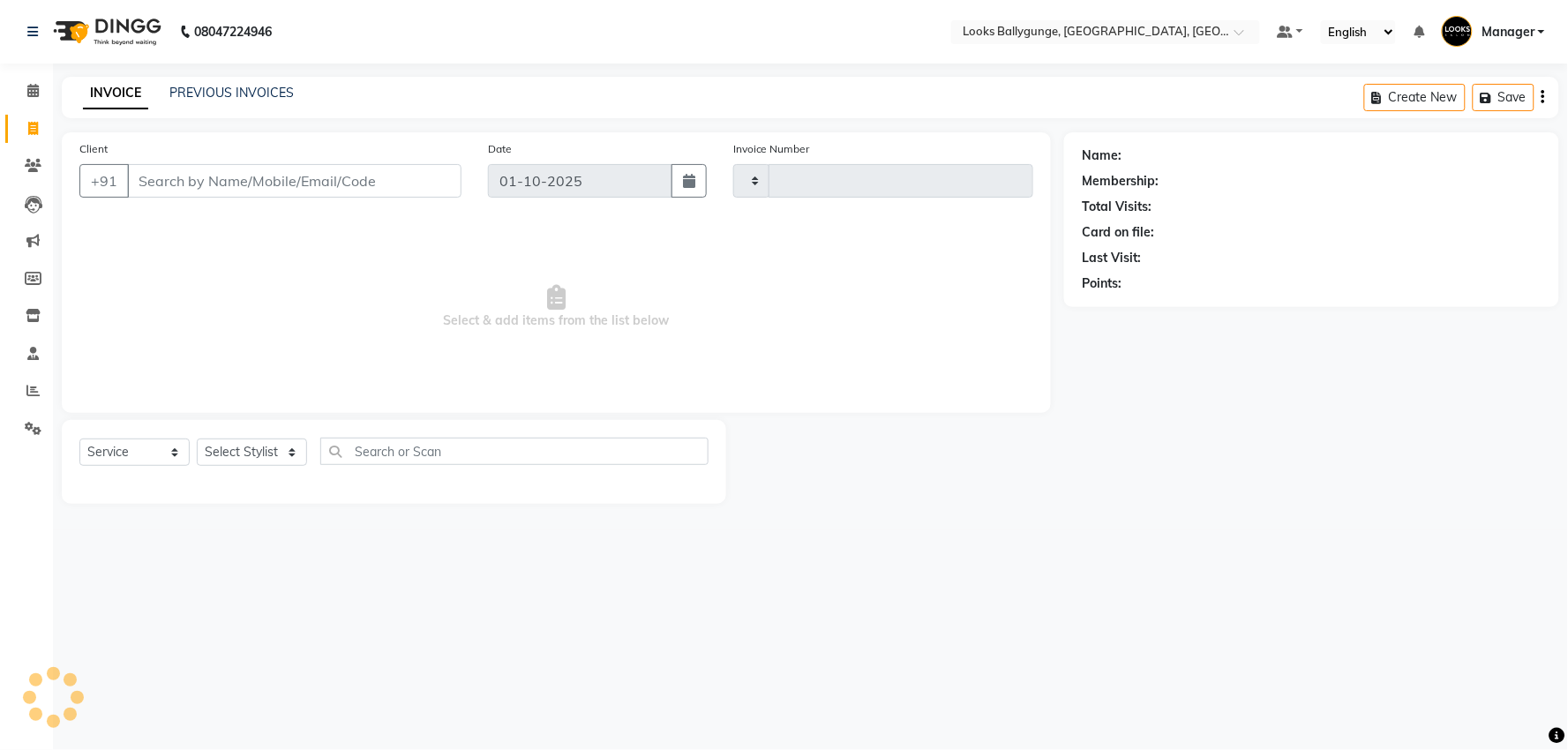
type input "4283"
select select "6477"
type input "9830699903"
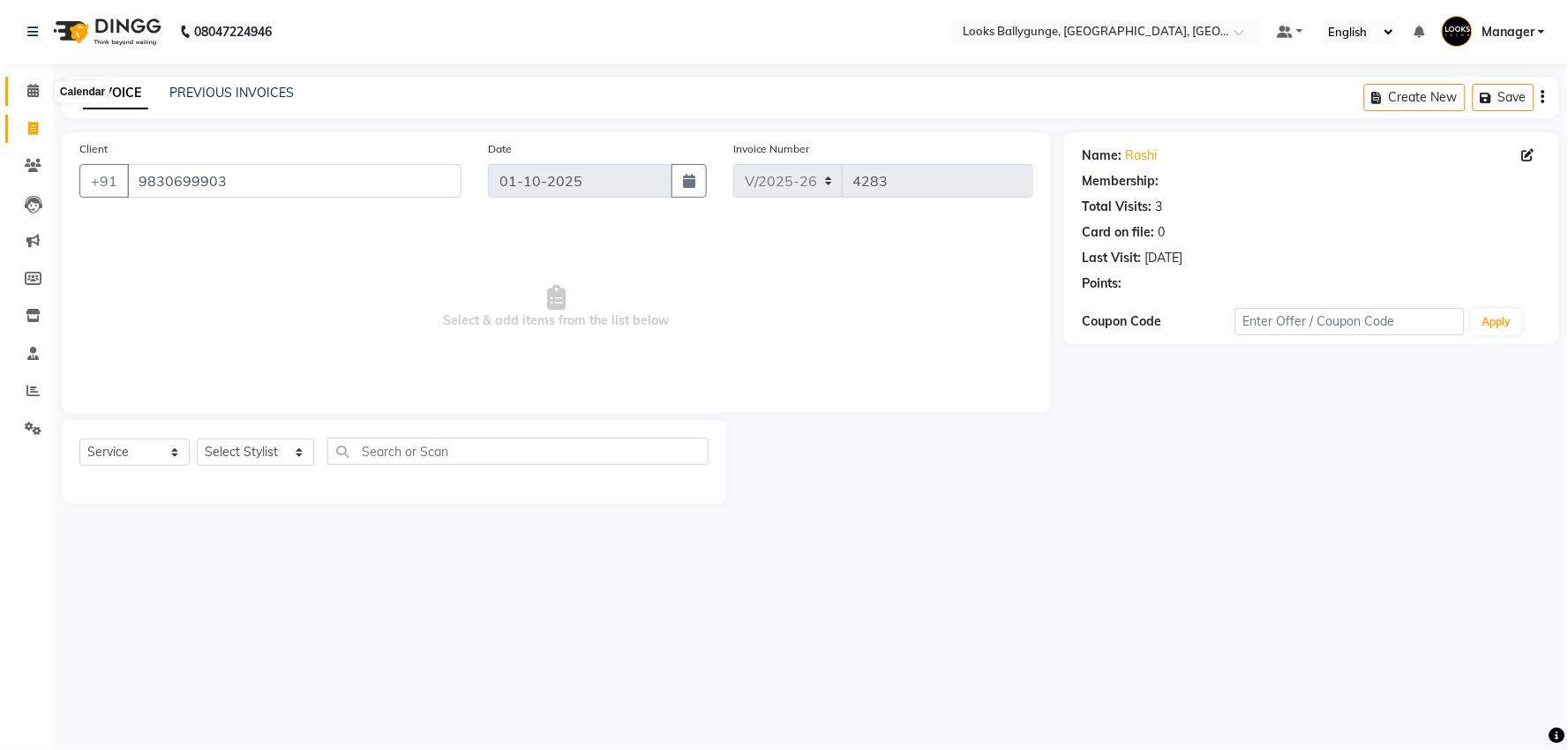
select select "1: Object"
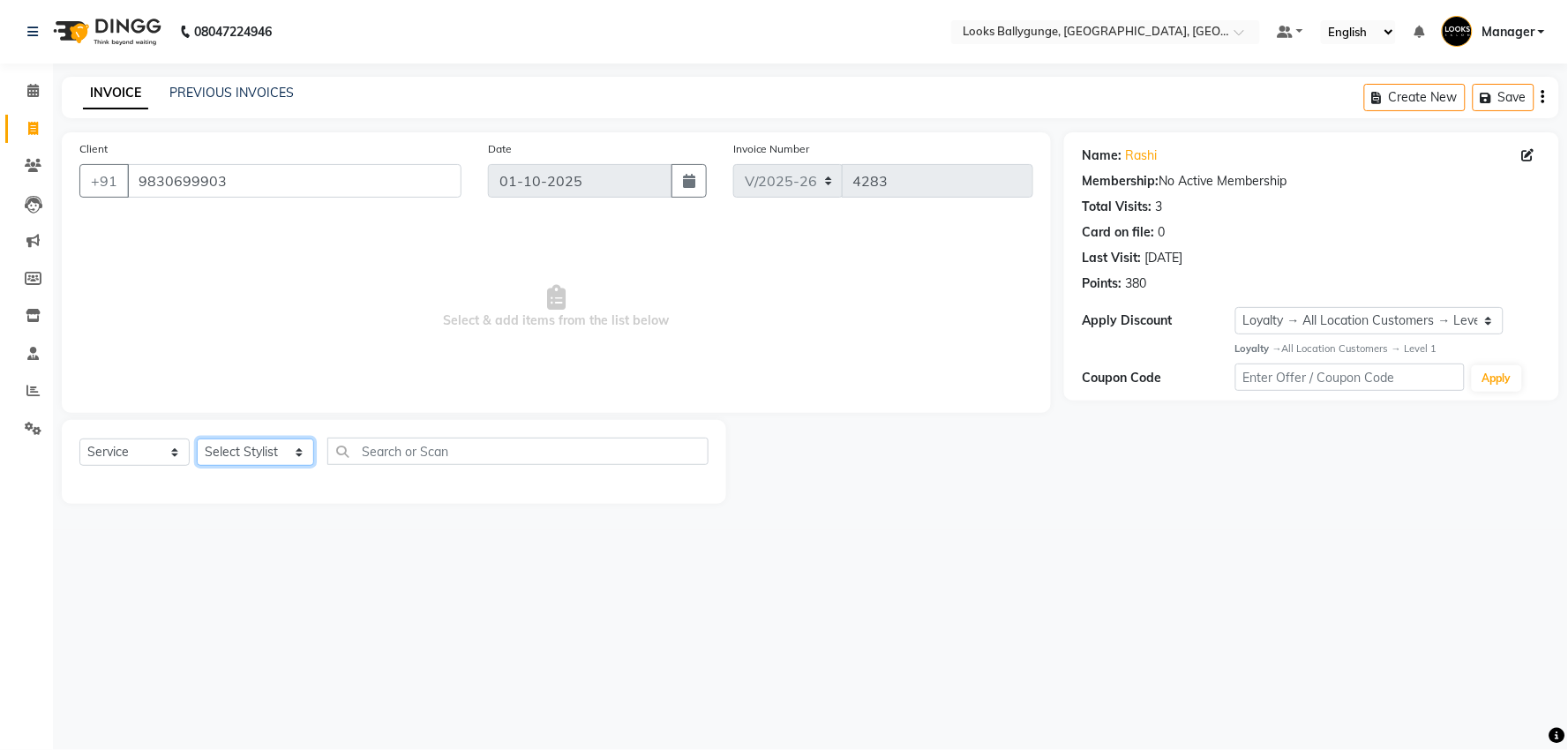
click at [265, 453] on select "Select Stylist [PERSON_NAME] amit_pdct anil [PERSON_NAME] COUNTER_SALES [PERSON…" at bounding box center [256, 452] width 118 height 27
select select "86358"
click at [197, 440] on select "Select Stylist [PERSON_NAME] amit_pdct anil [PERSON_NAME] COUNTER_SALES [PERSON…" at bounding box center [256, 452] width 118 height 27
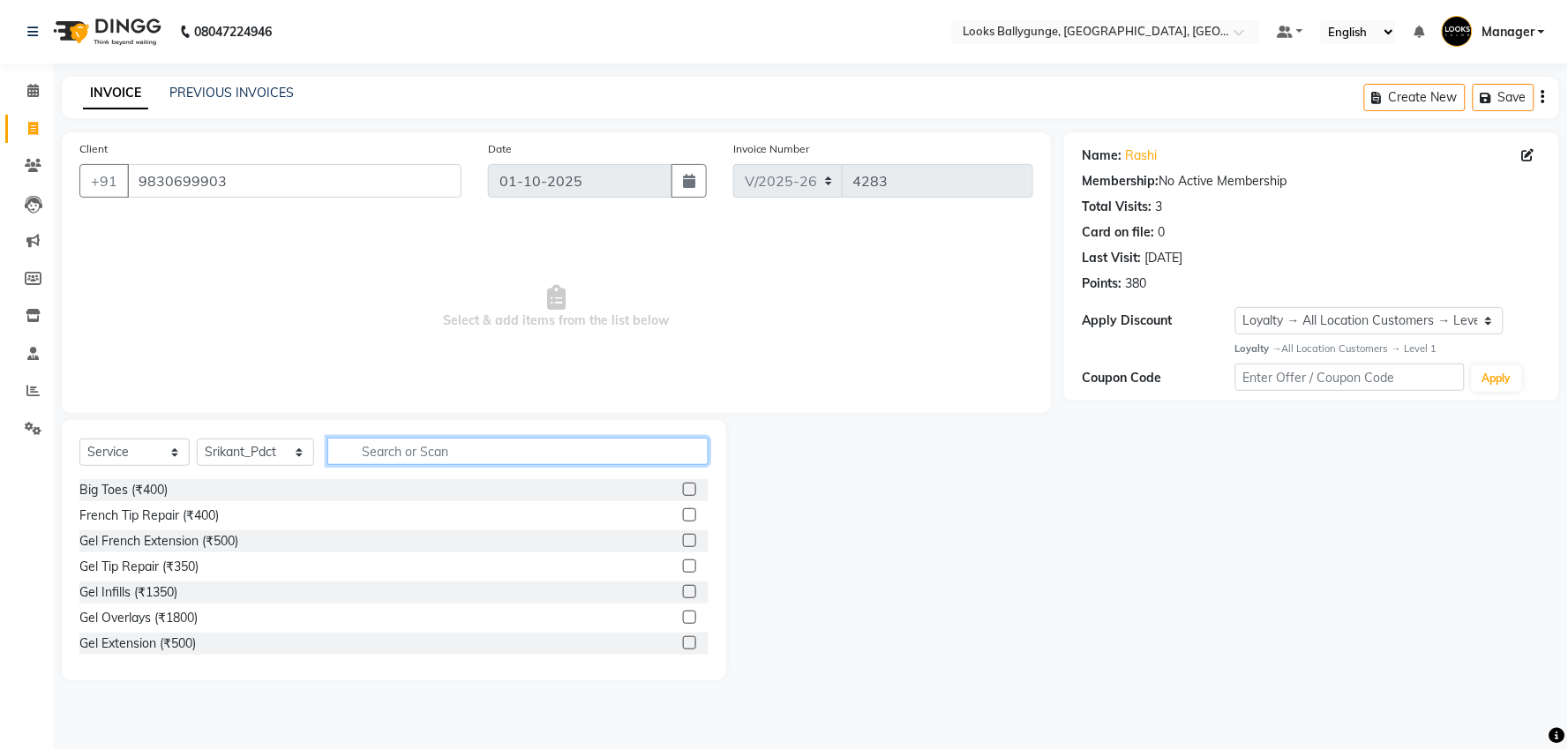
click at [384, 445] on input "text" at bounding box center [517, 451] width 381 height 27
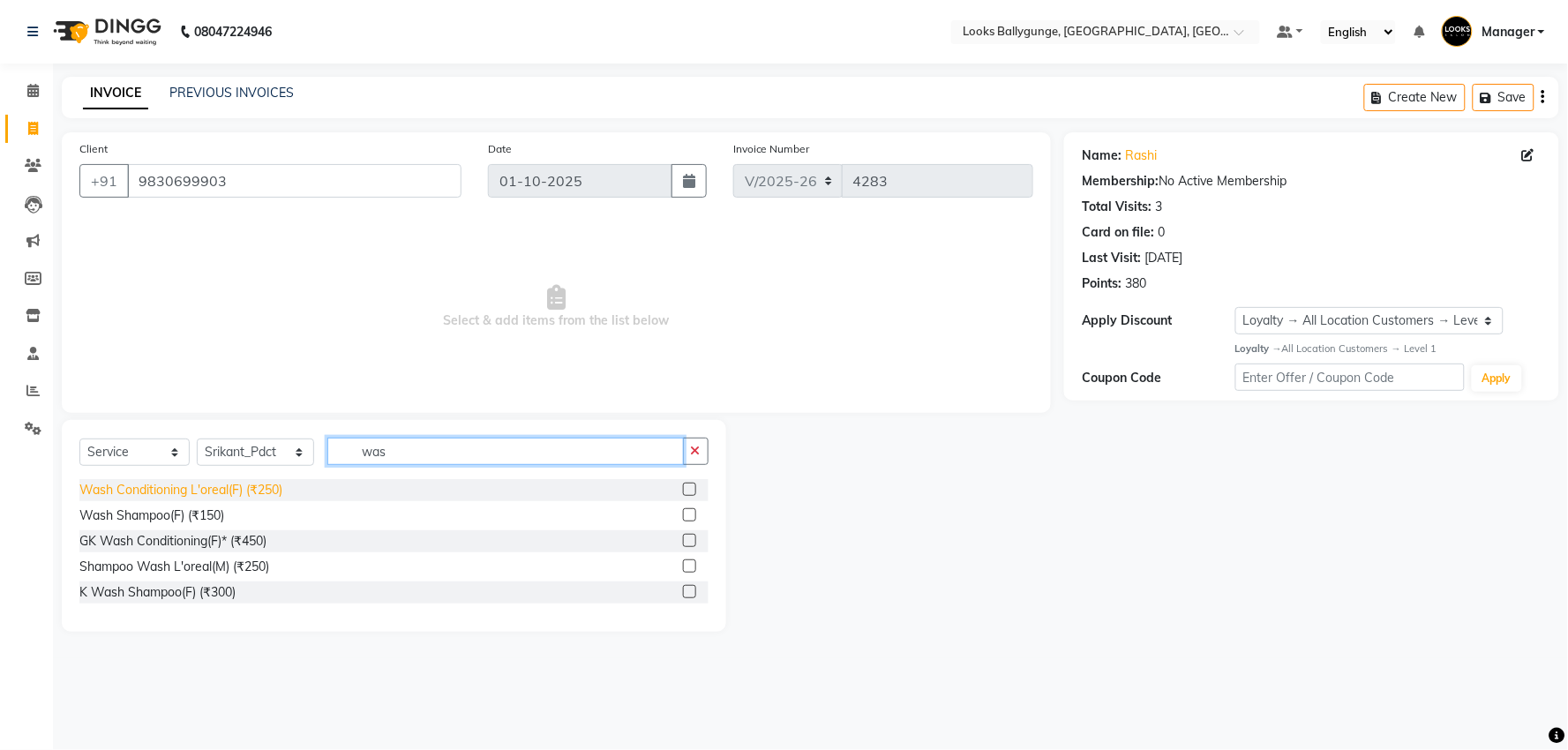
type input "was"
click at [252, 489] on div "Wash Conditioning L'oreal(F) (₹250)" at bounding box center [180, 490] width 203 height 19
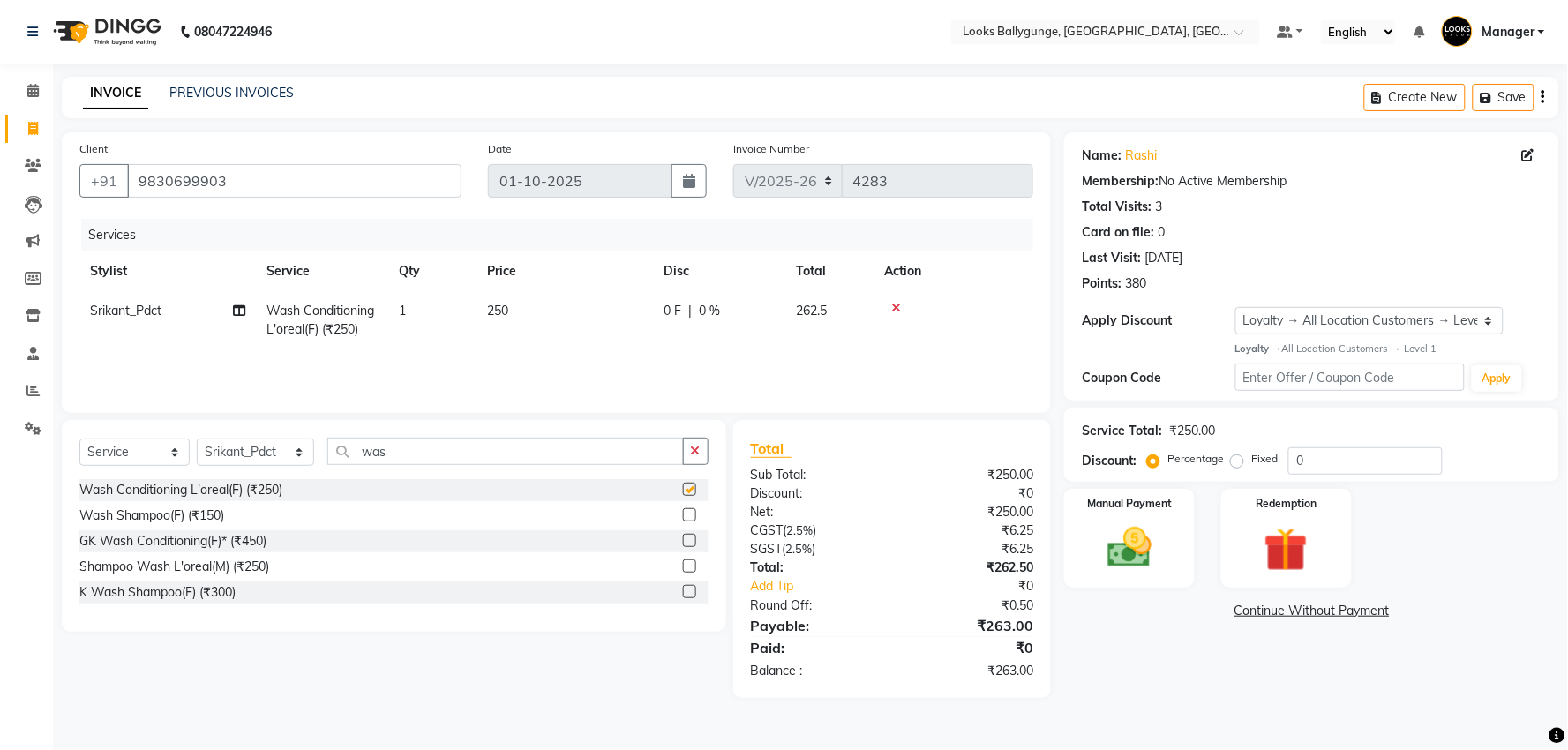
checkbox input "false"
click at [539, 333] on td "250" at bounding box center [564, 319] width 176 height 58
select select "86358"
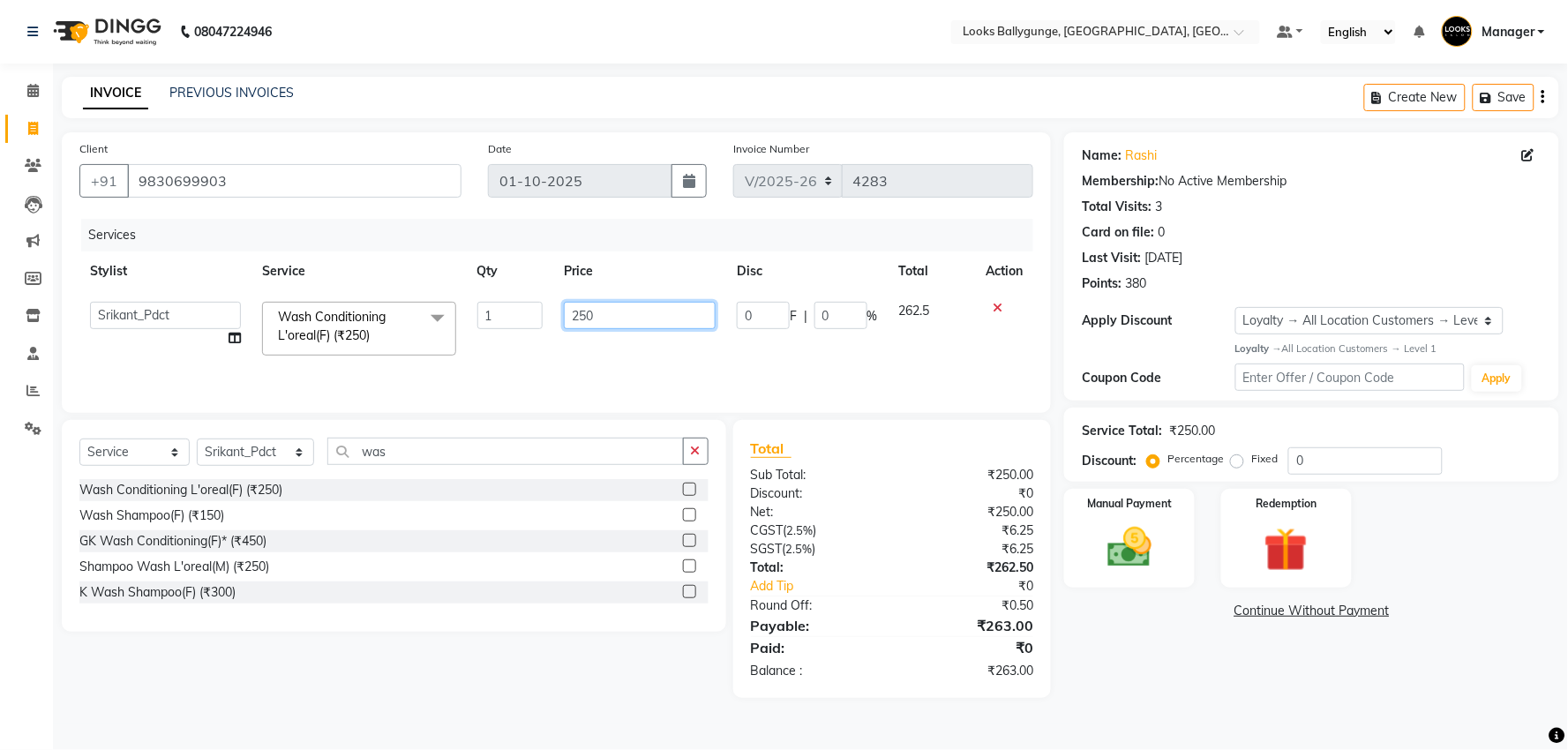
drag, startPoint x: 641, startPoint y: 314, endPoint x: 442, endPoint y: 332, distance: 199.8
click at [442, 332] on tr "[PERSON_NAME] amit_pdct anil [PERSON_NAME] COUNTER_SALES [PERSON_NAME] Gopal_Na…" at bounding box center [556, 328] width 954 height 75
type input "700"
click at [264, 452] on select "Select Stylist [PERSON_NAME] amit_pdct anil [PERSON_NAME] COUNTER_SALES [PERSON…" at bounding box center [256, 452] width 118 height 27
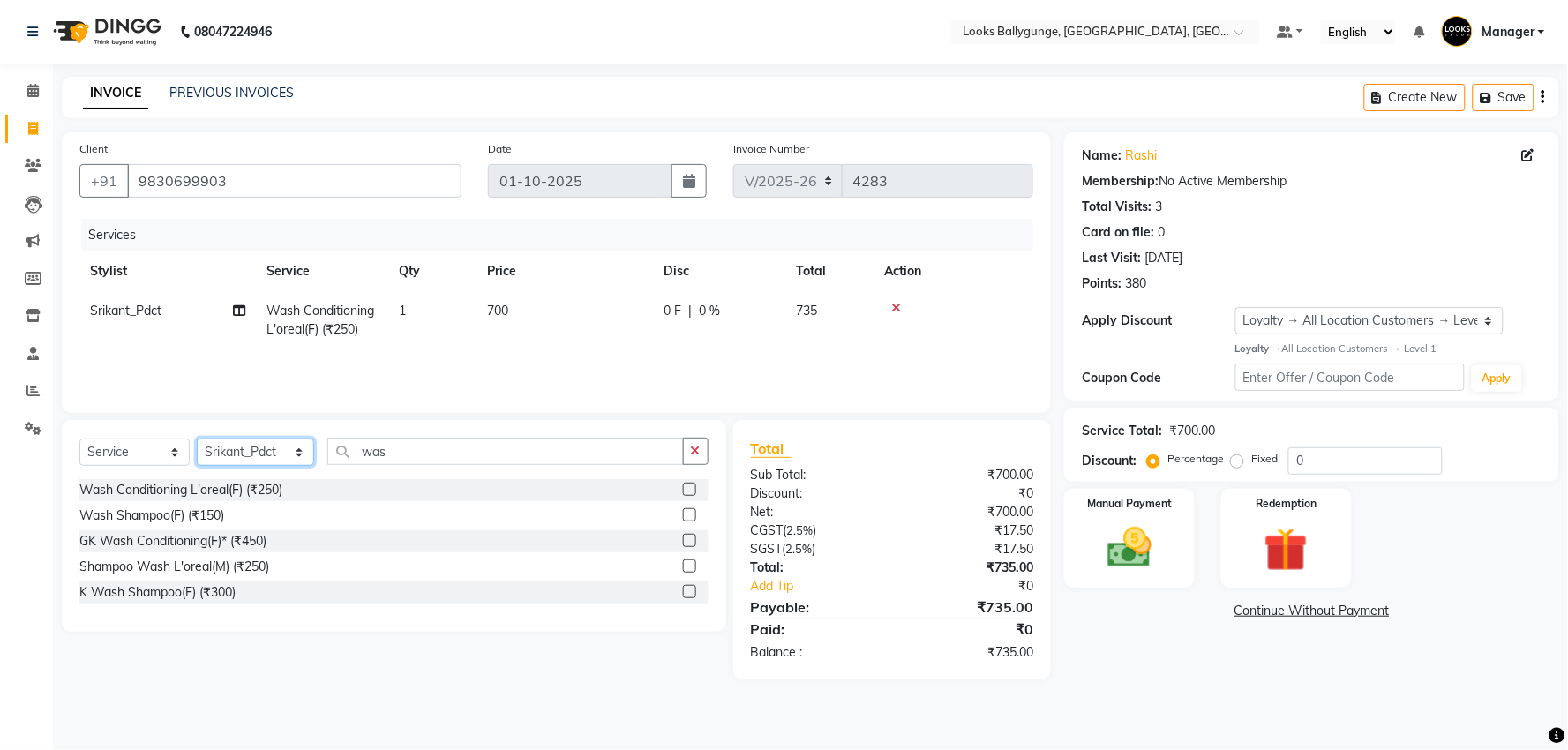
select select "50049"
click at [197, 440] on select "Select Stylist [PERSON_NAME] amit_pdct anil [PERSON_NAME] COUNTER_SALES [PERSON…" at bounding box center [256, 452] width 118 height 27
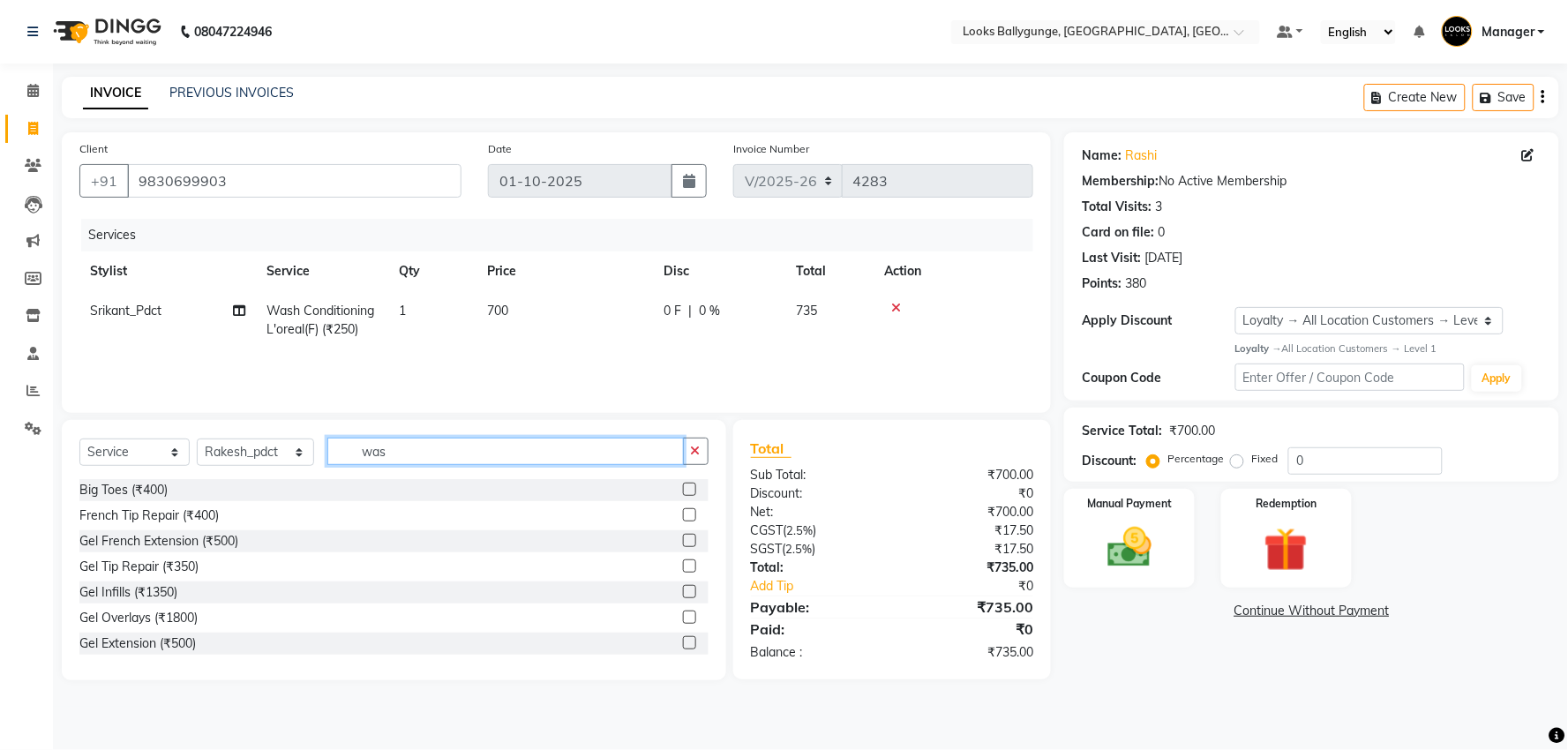
drag, startPoint x: 426, startPoint y: 454, endPoint x: 356, endPoint y: 475, distance: 73.1
click at [356, 475] on div "Select Service Product Membership Package Voucher Prepaid Gift Card Select Styl…" at bounding box center [394, 458] width 629 height 41
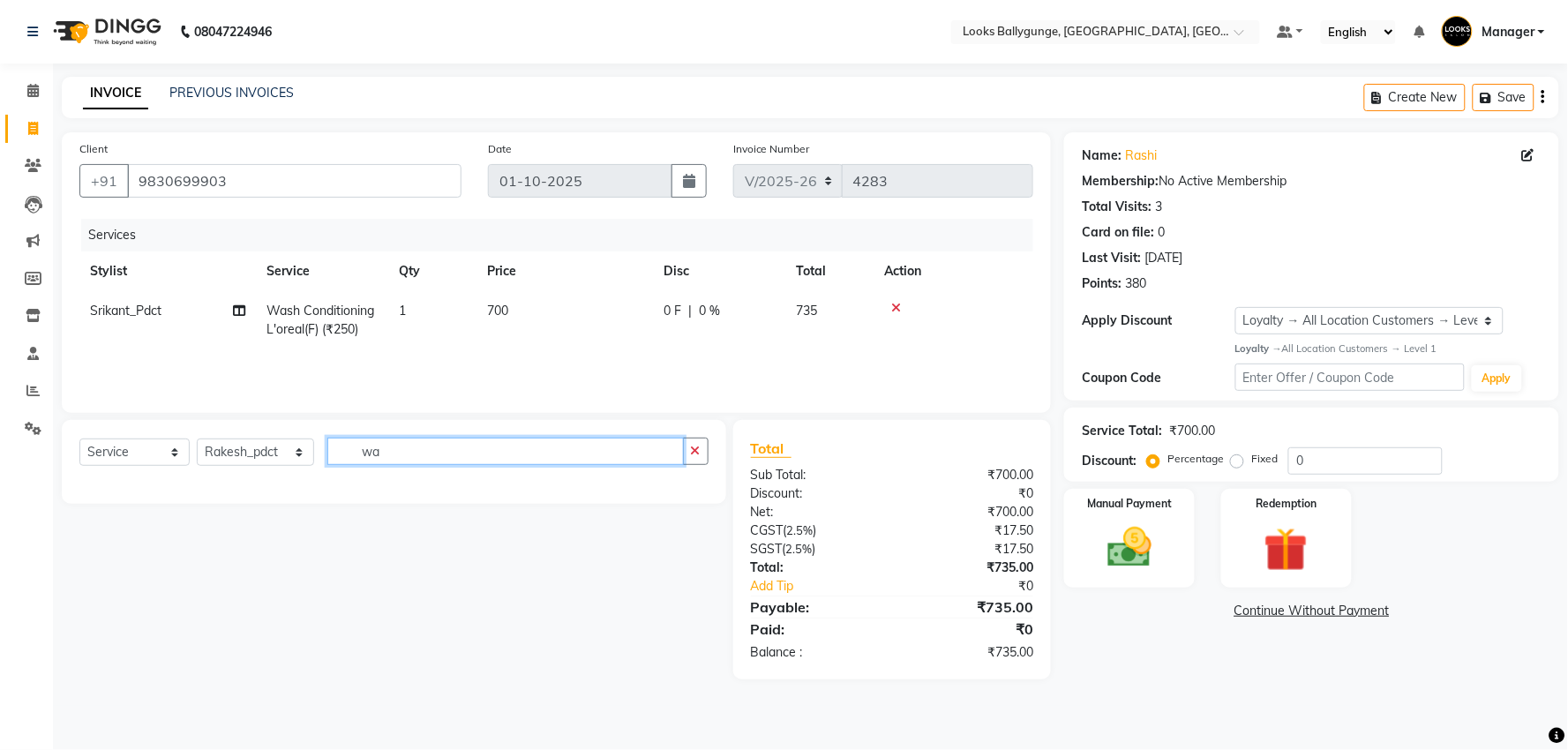
type input "w"
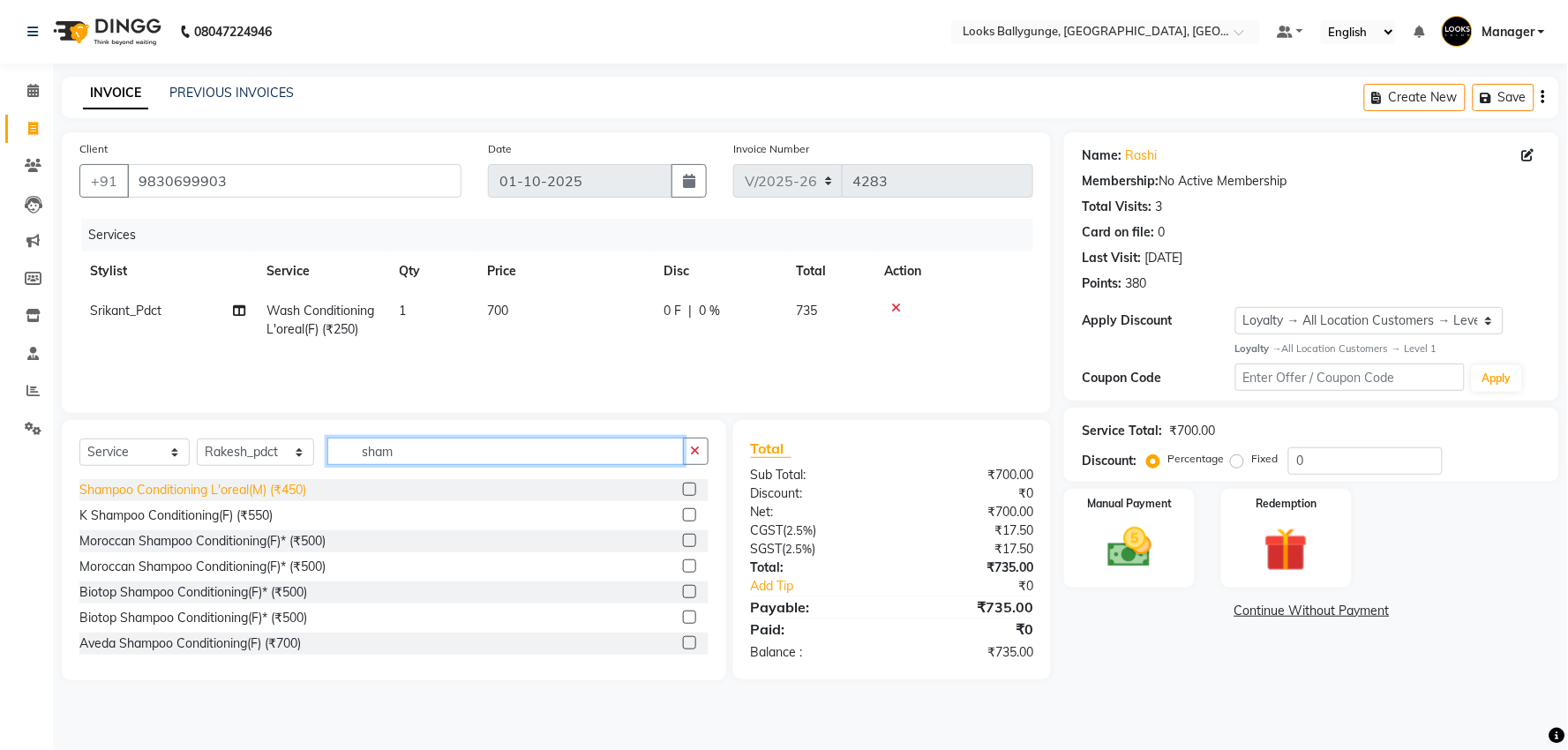
type input "sham"
click at [273, 494] on div "Shampoo Conditioning L'oreal(M) (₹450)" at bounding box center [192, 490] width 226 height 19
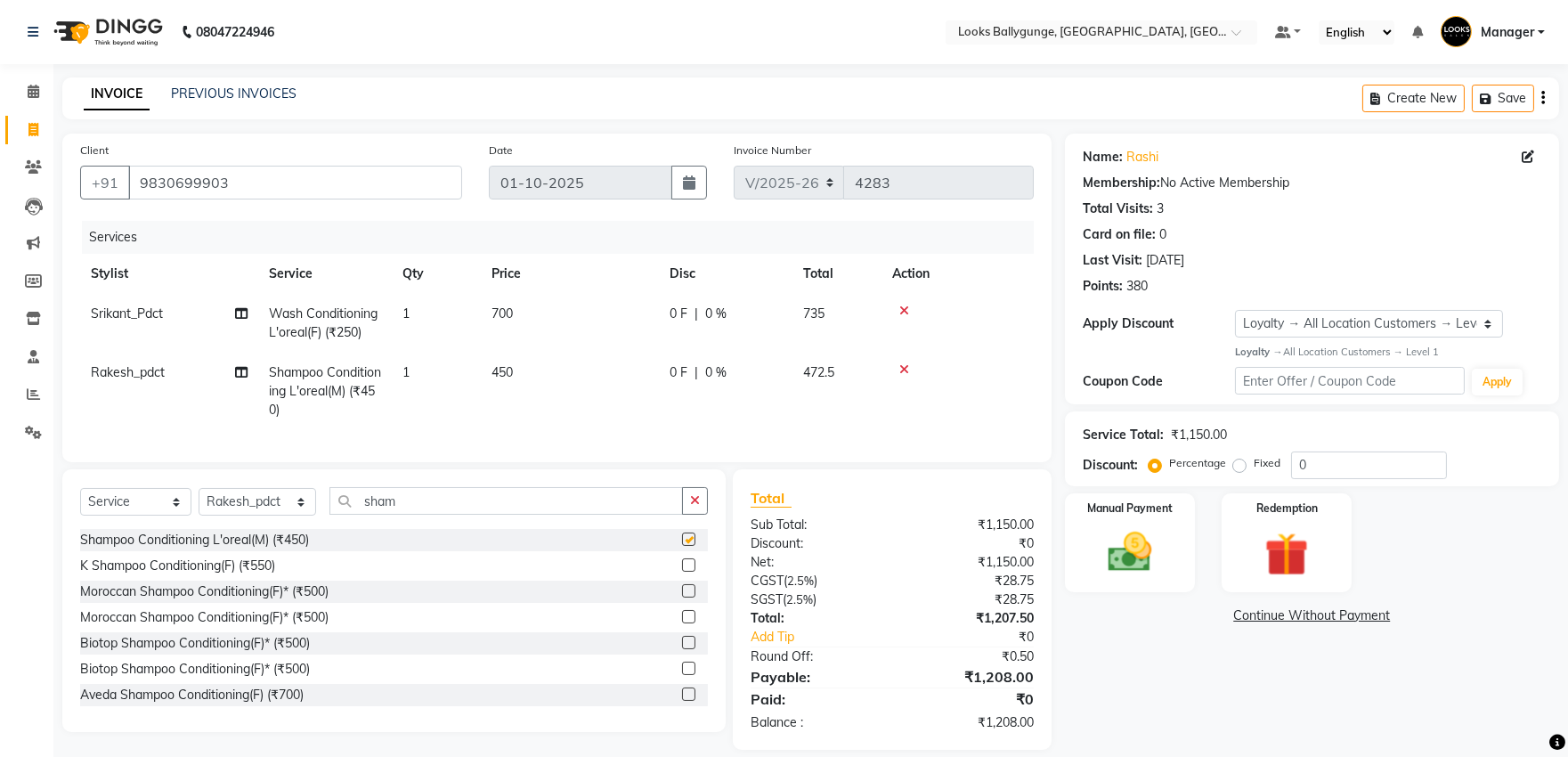
checkbox input "false"
click at [479, 372] on td "1" at bounding box center [436, 391] width 89 height 77
select select "50049"
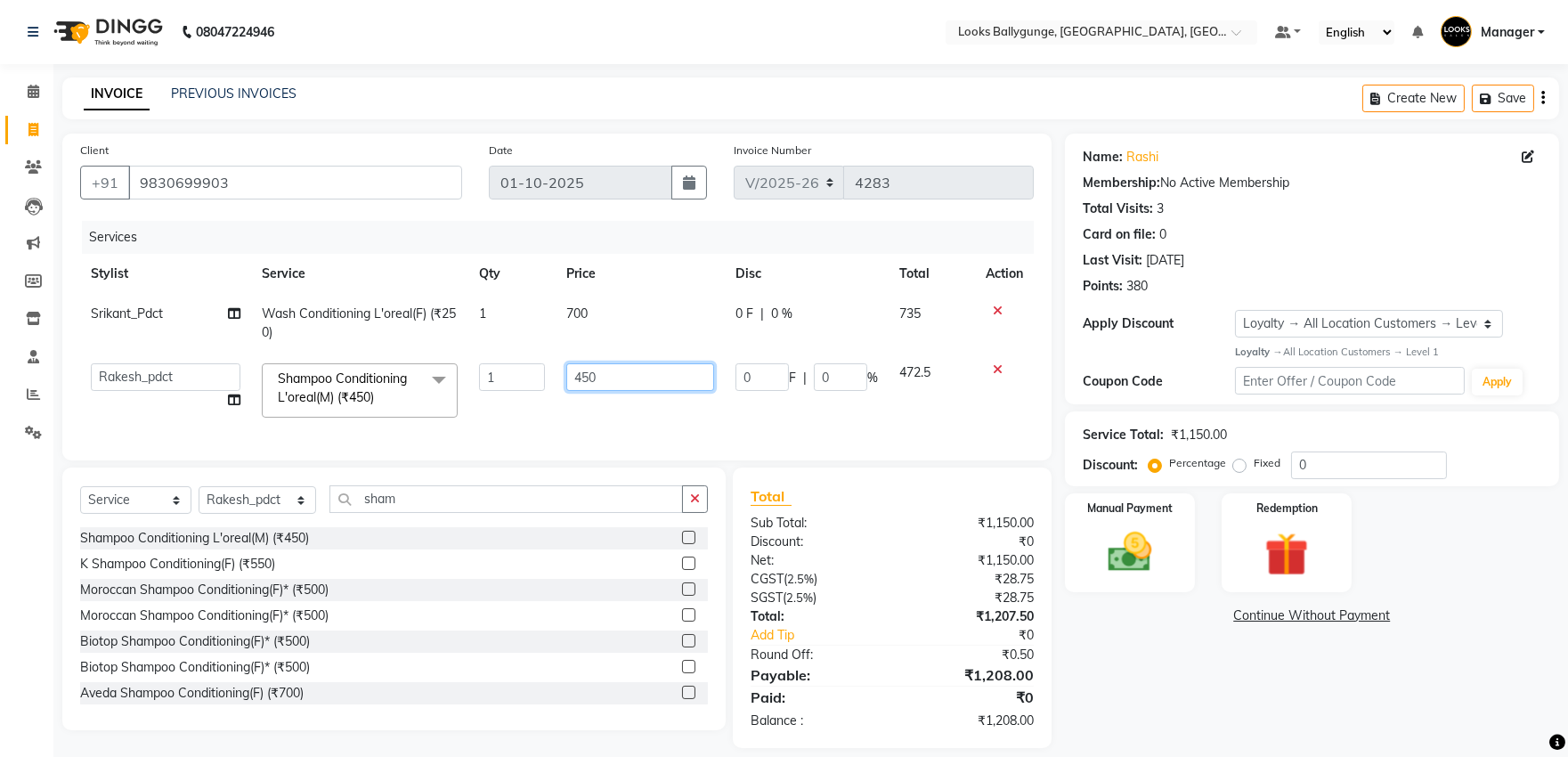
drag, startPoint x: 625, startPoint y: 363, endPoint x: 526, endPoint y: 378, distance: 100.1
click at [526, 378] on tr "Ali_Stylist amit_pdct anil [PERSON_NAME] COUNTER_SALES [PERSON_NAME] Gopal_Nail…" at bounding box center [557, 390] width 954 height 76
type input "700"
click at [588, 420] on td "700" at bounding box center [640, 390] width 169 height 76
select select "50049"
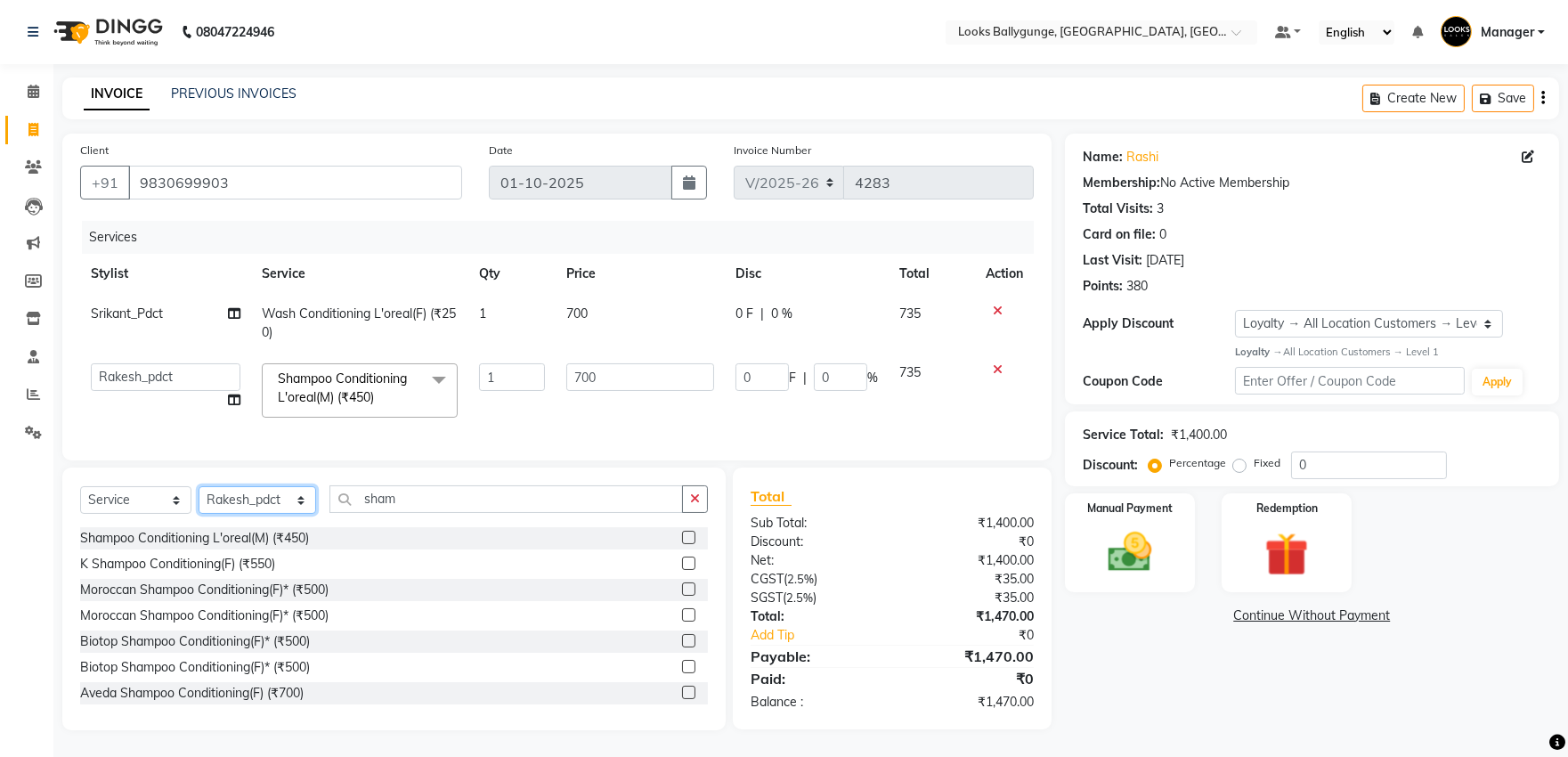
click at [267, 509] on select "Select Stylist [PERSON_NAME] amit_pdct anil [PERSON_NAME] COUNTER_SALES [PERSON…" at bounding box center [257, 500] width 118 height 28
select select "71754"
click at [199, 501] on select "Select Stylist [PERSON_NAME] amit_pdct anil [PERSON_NAME] COUNTER_SALES [PERSON…" at bounding box center [257, 500] width 118 height 28
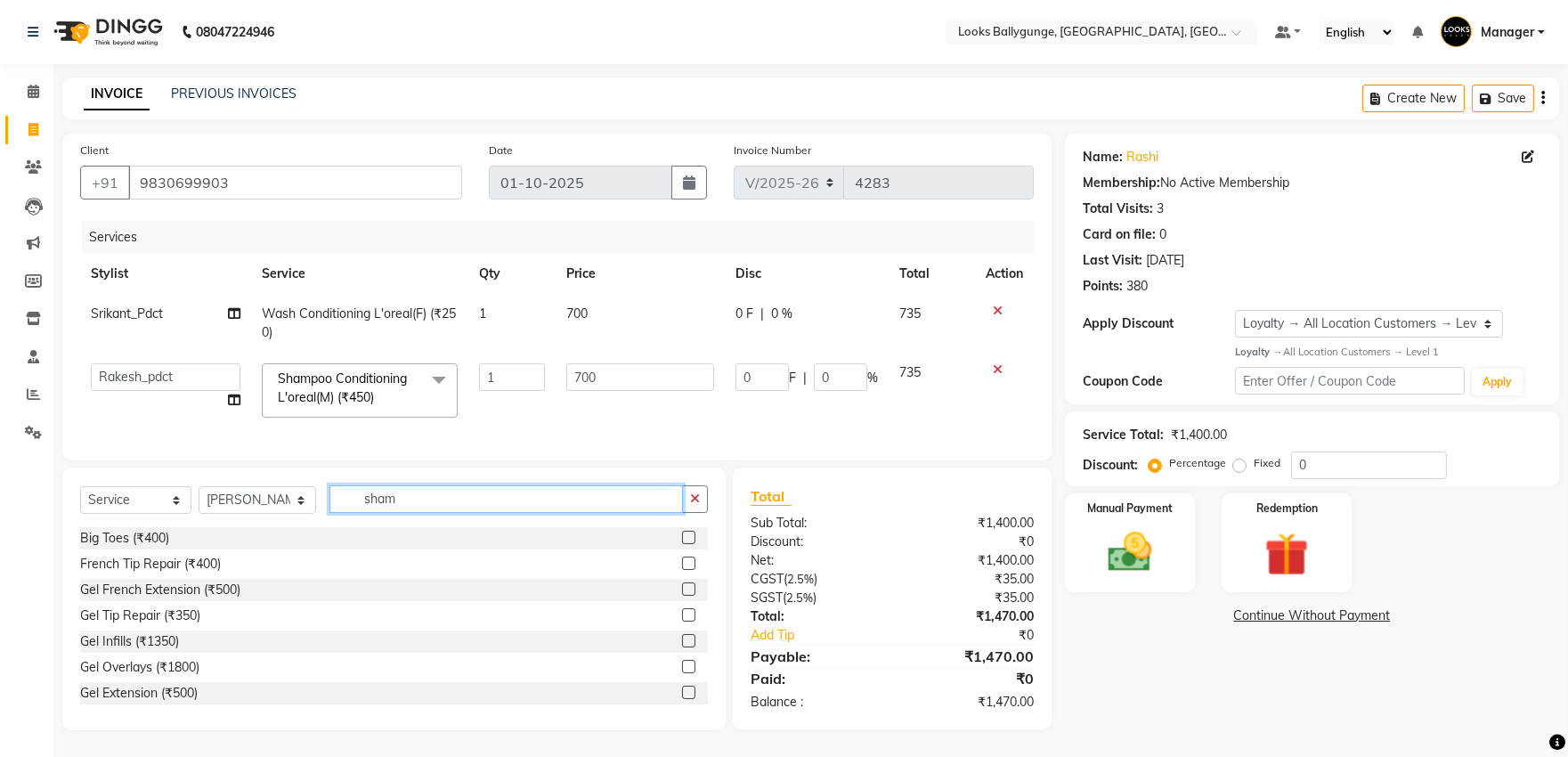
drag, startPoint x: 416, startPoint y: 511, endPoint x: 294, endPoint y: 514, distance: 122.0
click at [294, 514] on div "Select Service Product Membership Package Voucher Prepaid Gift Card Select Styl…" at bounding box center [393, 506] width 628 height 42
type input "sha"
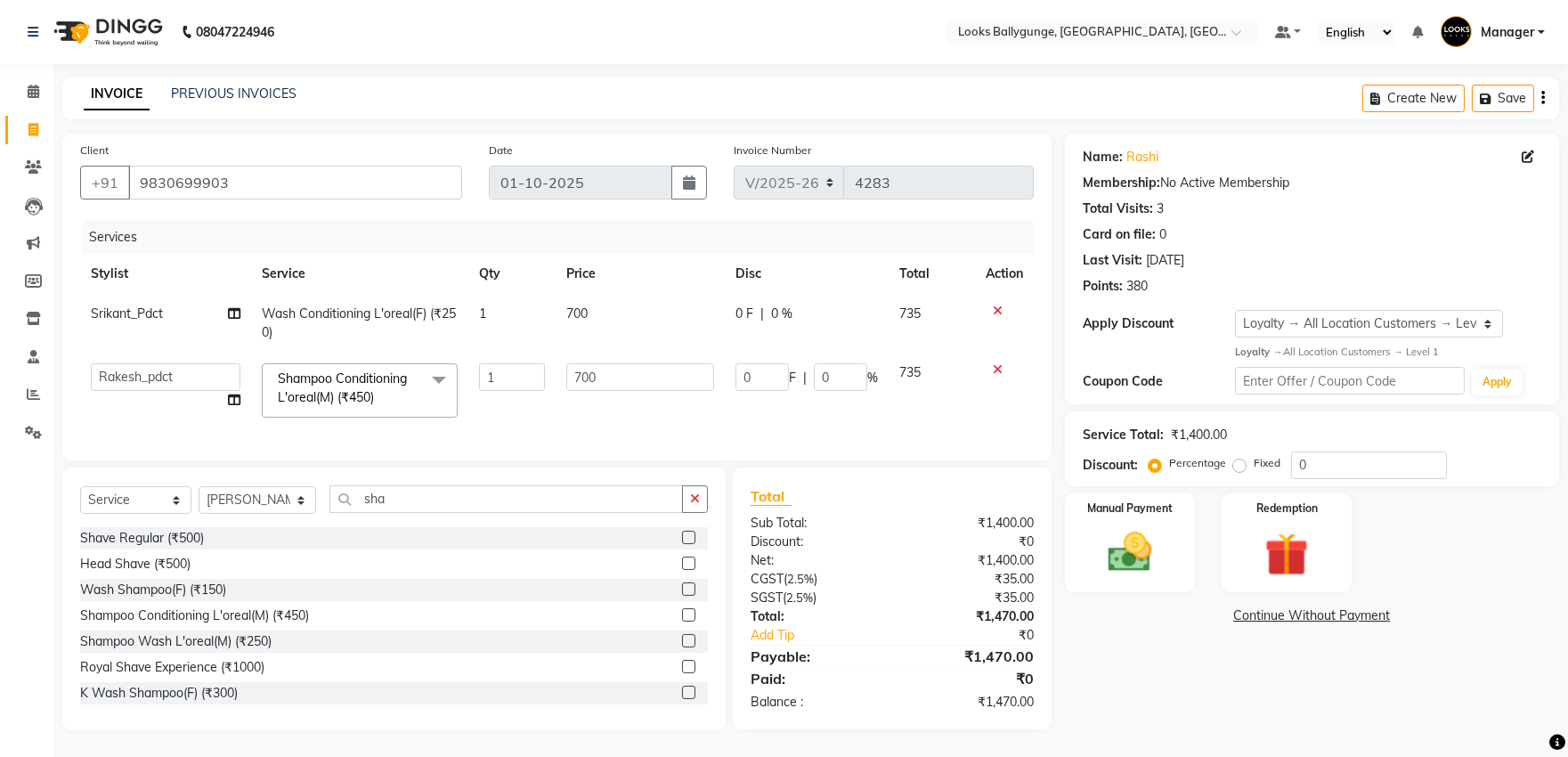
click at [203, 617] on div "Shave Regular (₹500) Head Shave (₹500) Wash Shampoo(F) (₹150) Shampoo Condition…" at bounding box center [393, 616] width 628 height 178
click at [208, 625] on div "Shampoo Conditioning L'oreal(M) (₹450)" at bounding box center [194, 615] width 228 height 19
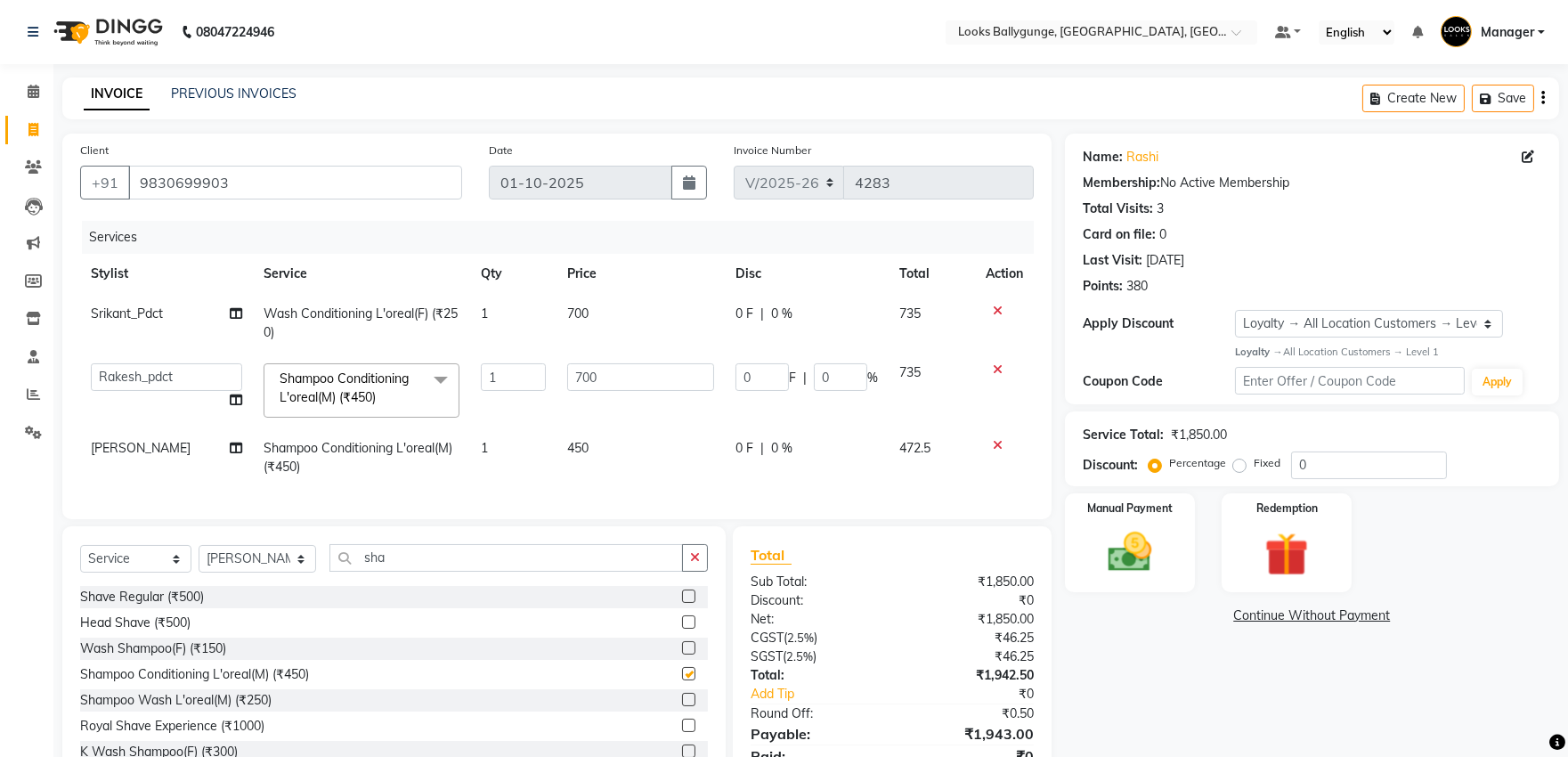
checkbox input "false"
click at [559, 446] on td "450" at bounding box center [641, 457] width 168 height 58
select select "71754"
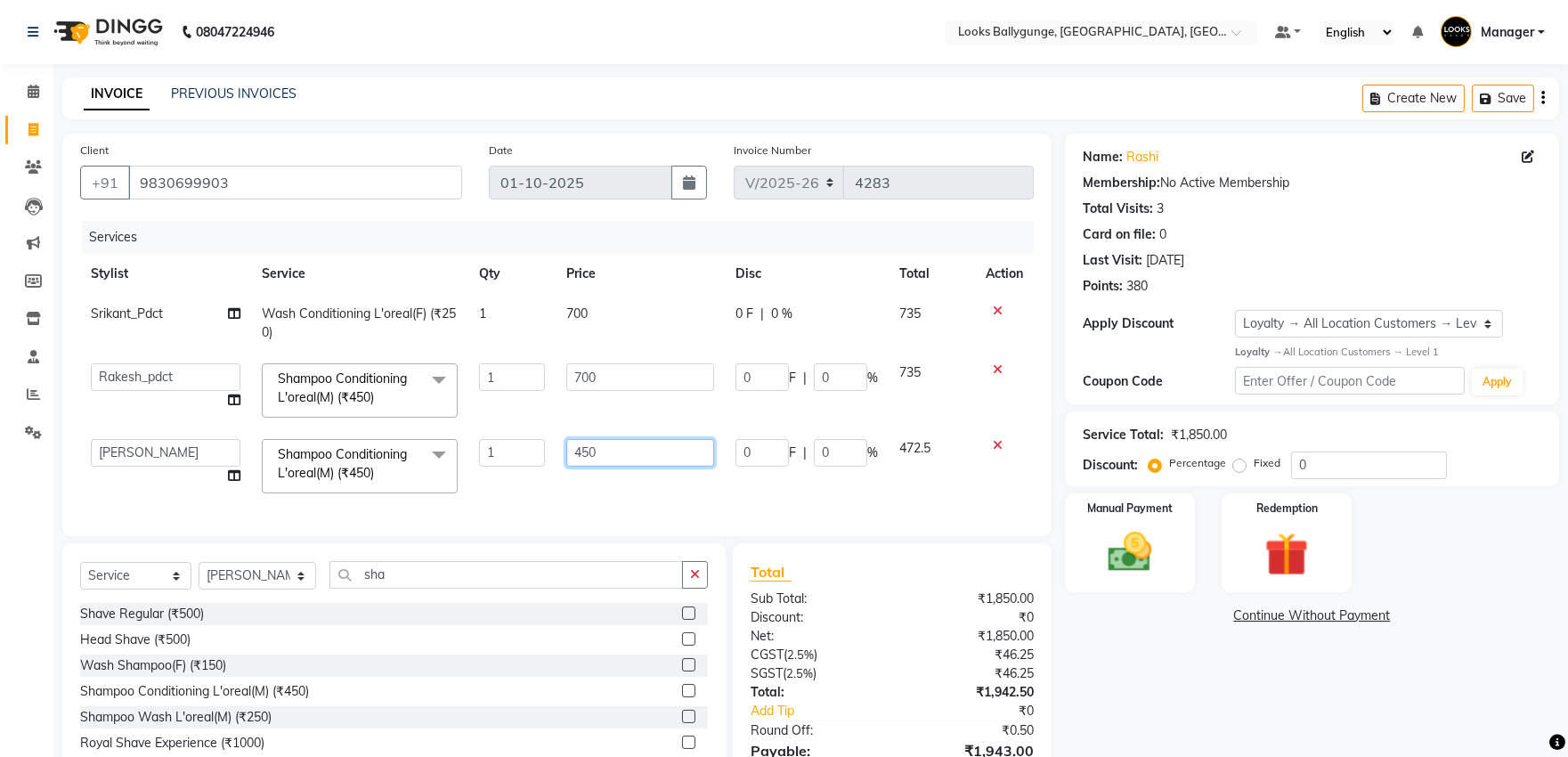
drag, startPoint x: 672, startPoint y: 444, endPoint x: 448, endPoint y: 460, distance: 224.6
click at [448, 460] on tr "Ali_Stylist amit_pdct anil [PERSON_NAME] COUNTER_SALES [PERSON_NAME] Gopal_Nail…" at bounding box center [557, 465] width 954 height 76
type input "700"
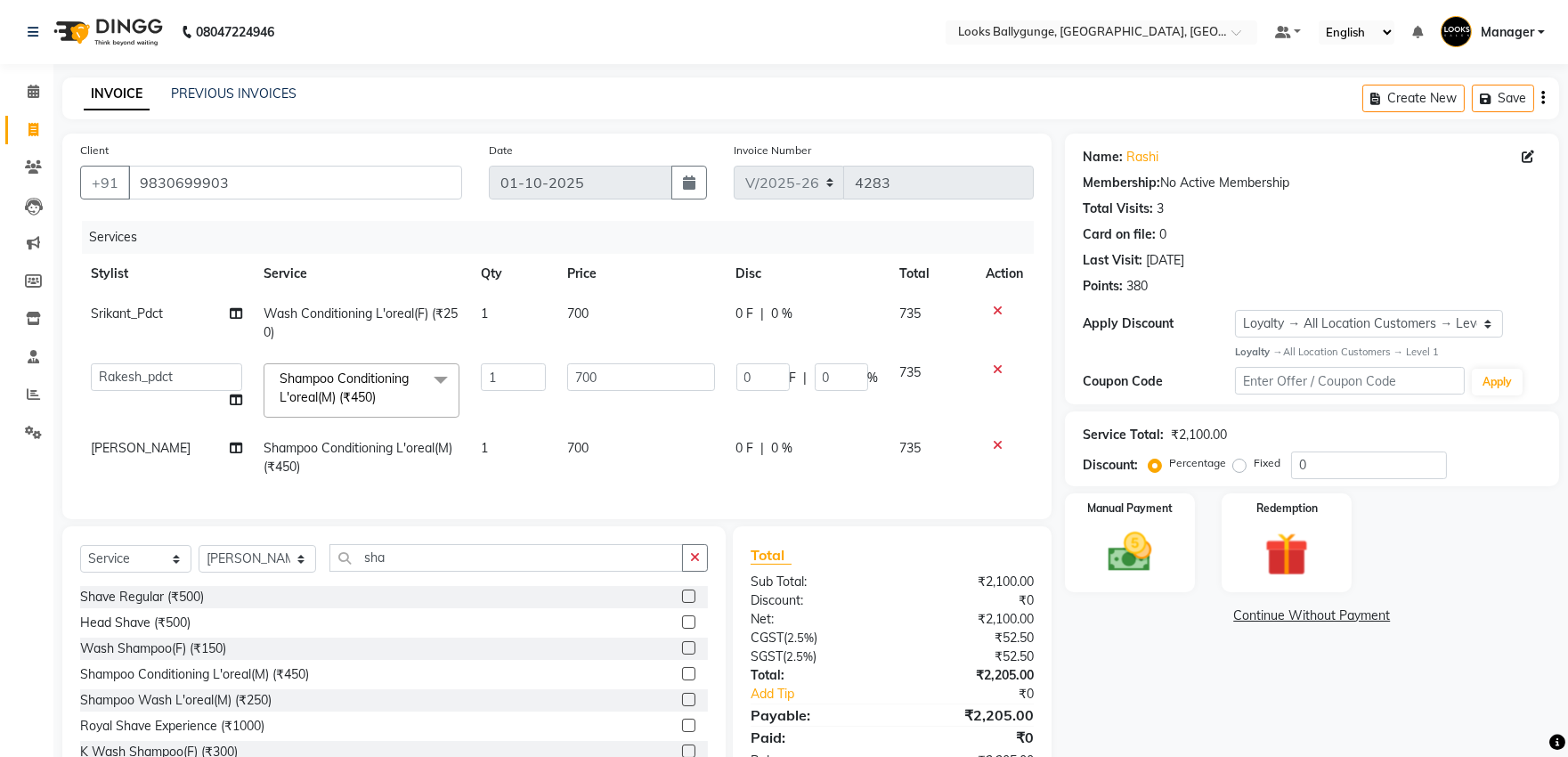
click at [1119, 607] on link "Continue Without Payment" at bounding box center [1312, 615] width 487 height 19
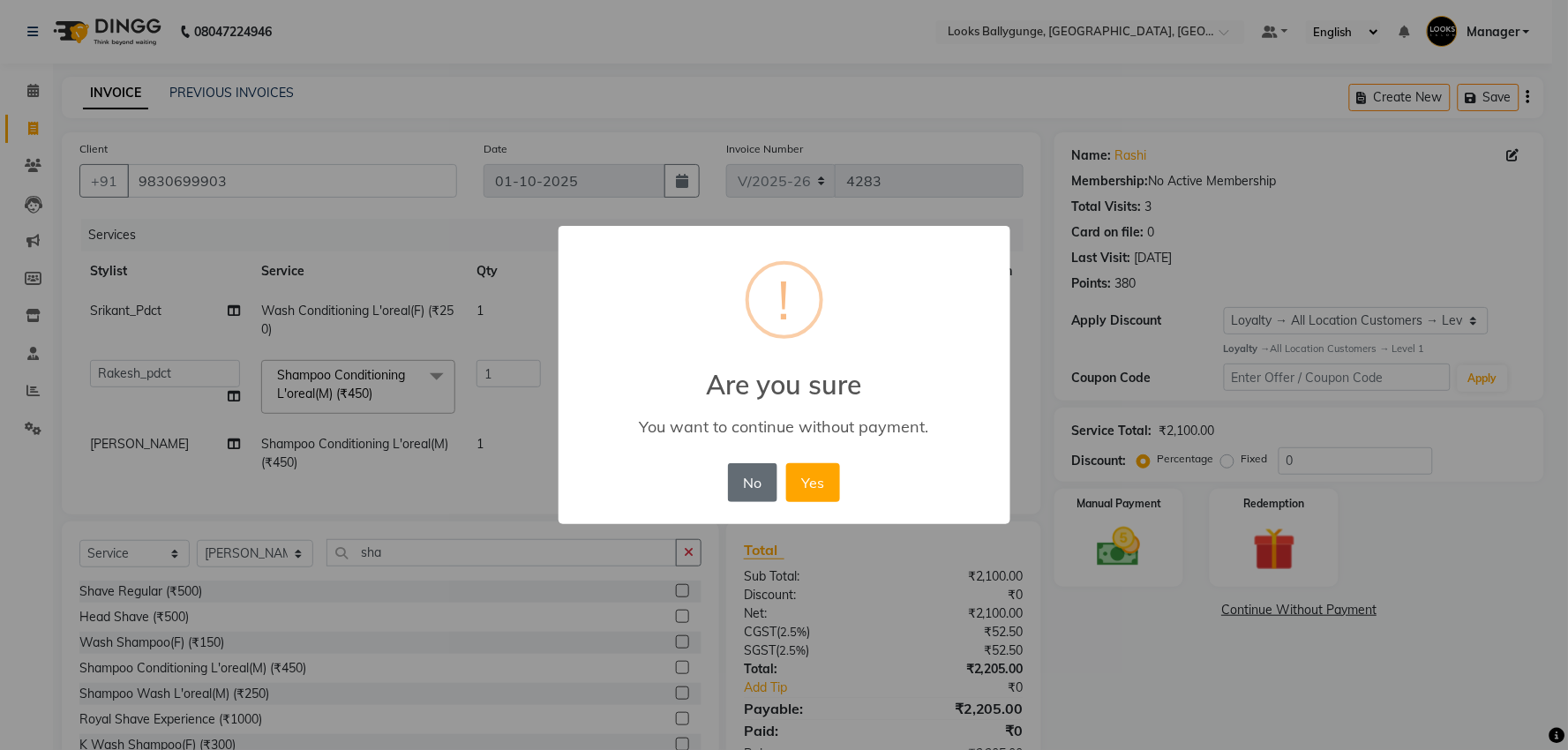
click at [744, 479] on button "No" at bounding box center [752, 483] width 49 height 39
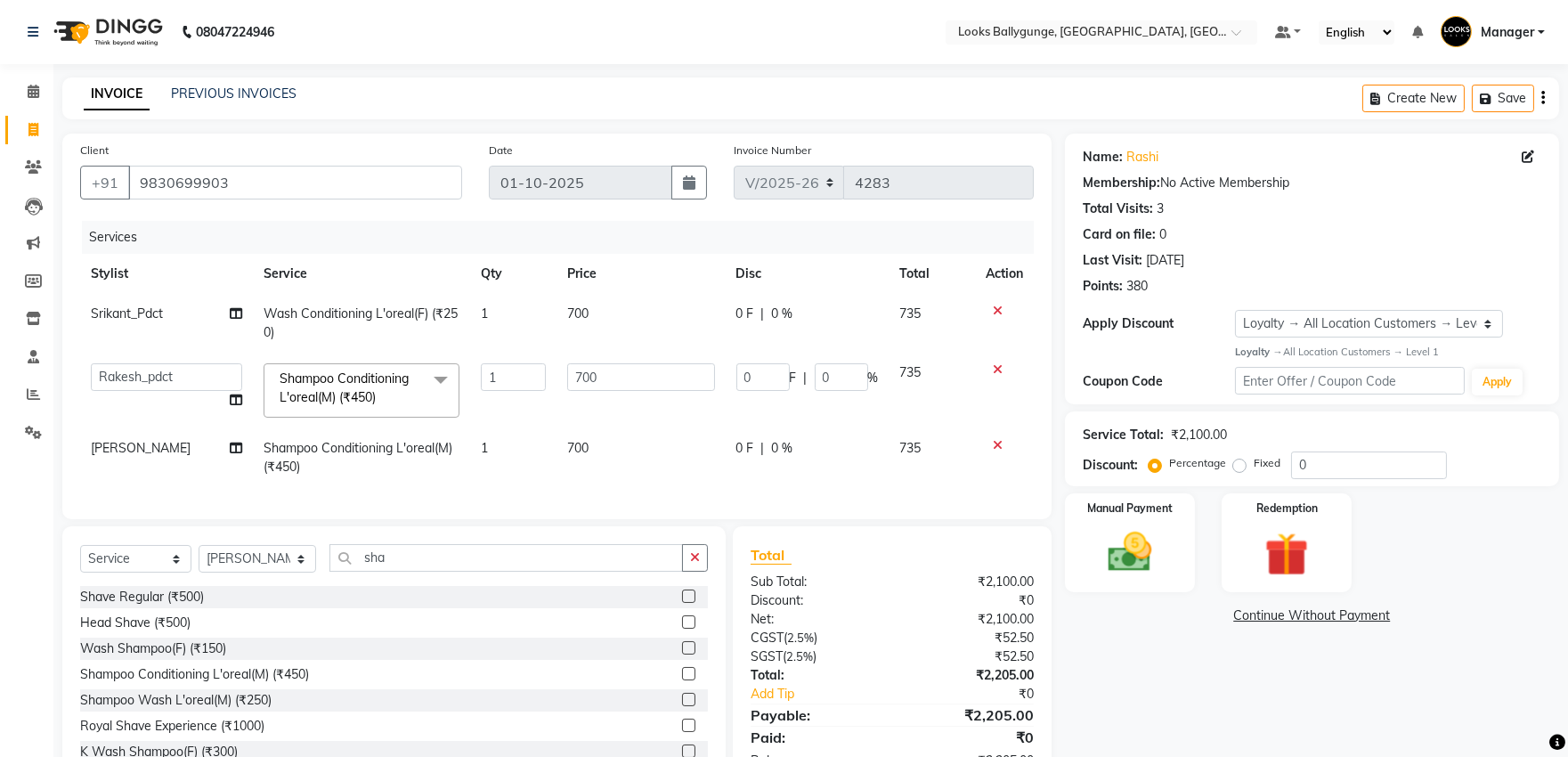
scroll to position [74, 0]
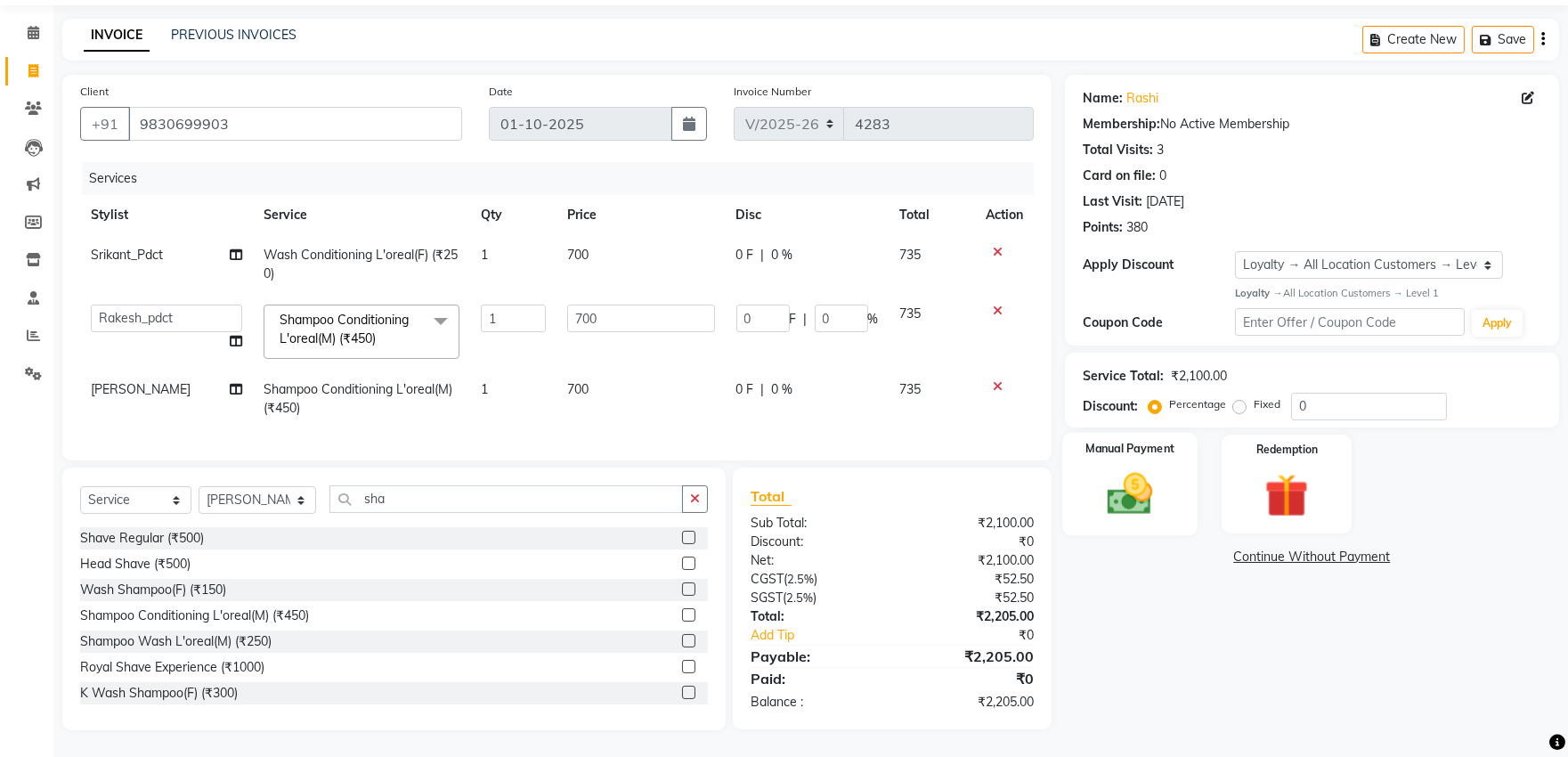
click at [1134, 467] on img at bounding box center [1129, 493] width 74 height 52
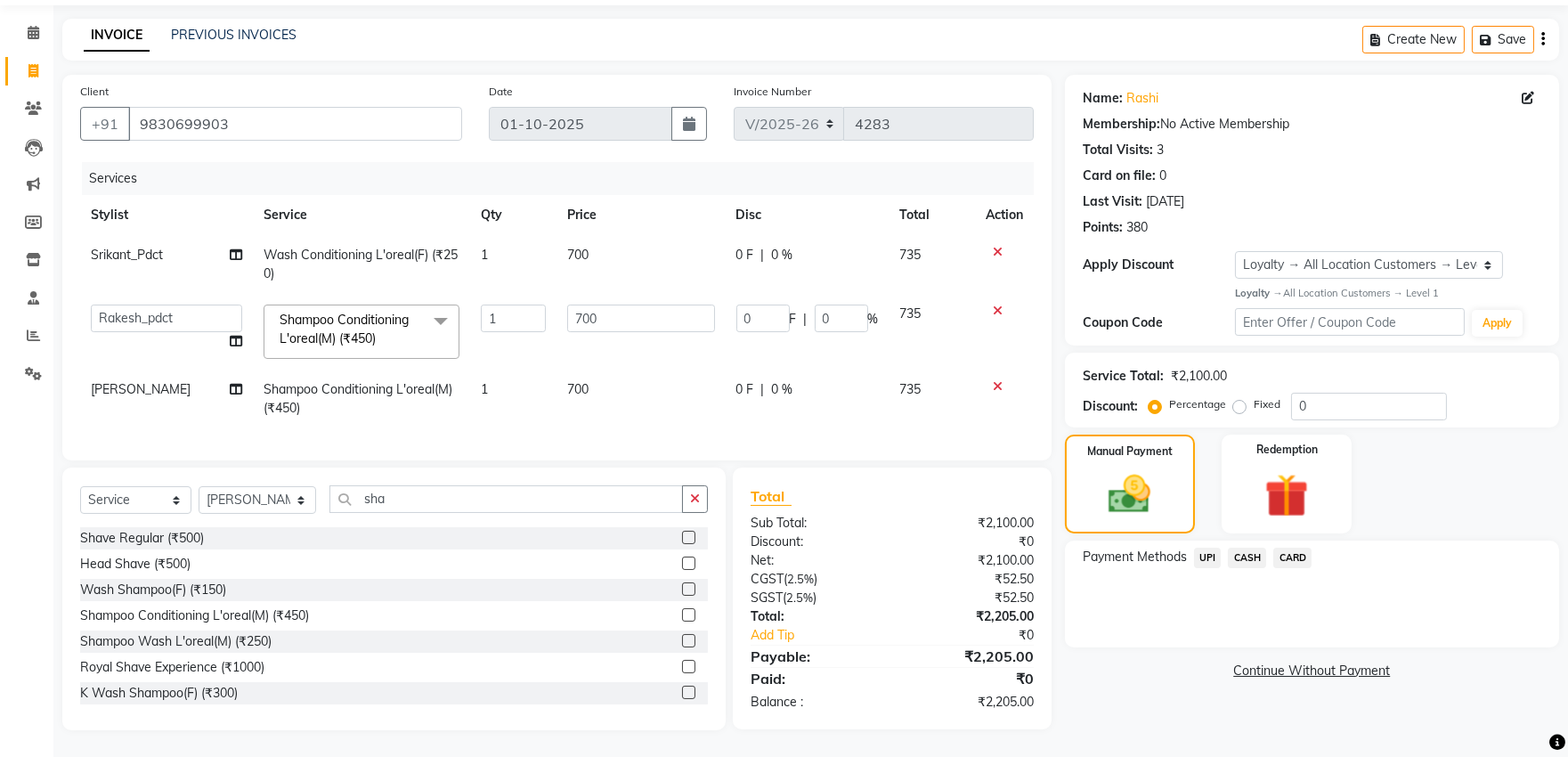
click at [1242, 547] on span "CASH" at bounding box center [1247, 557] width 39 height 21
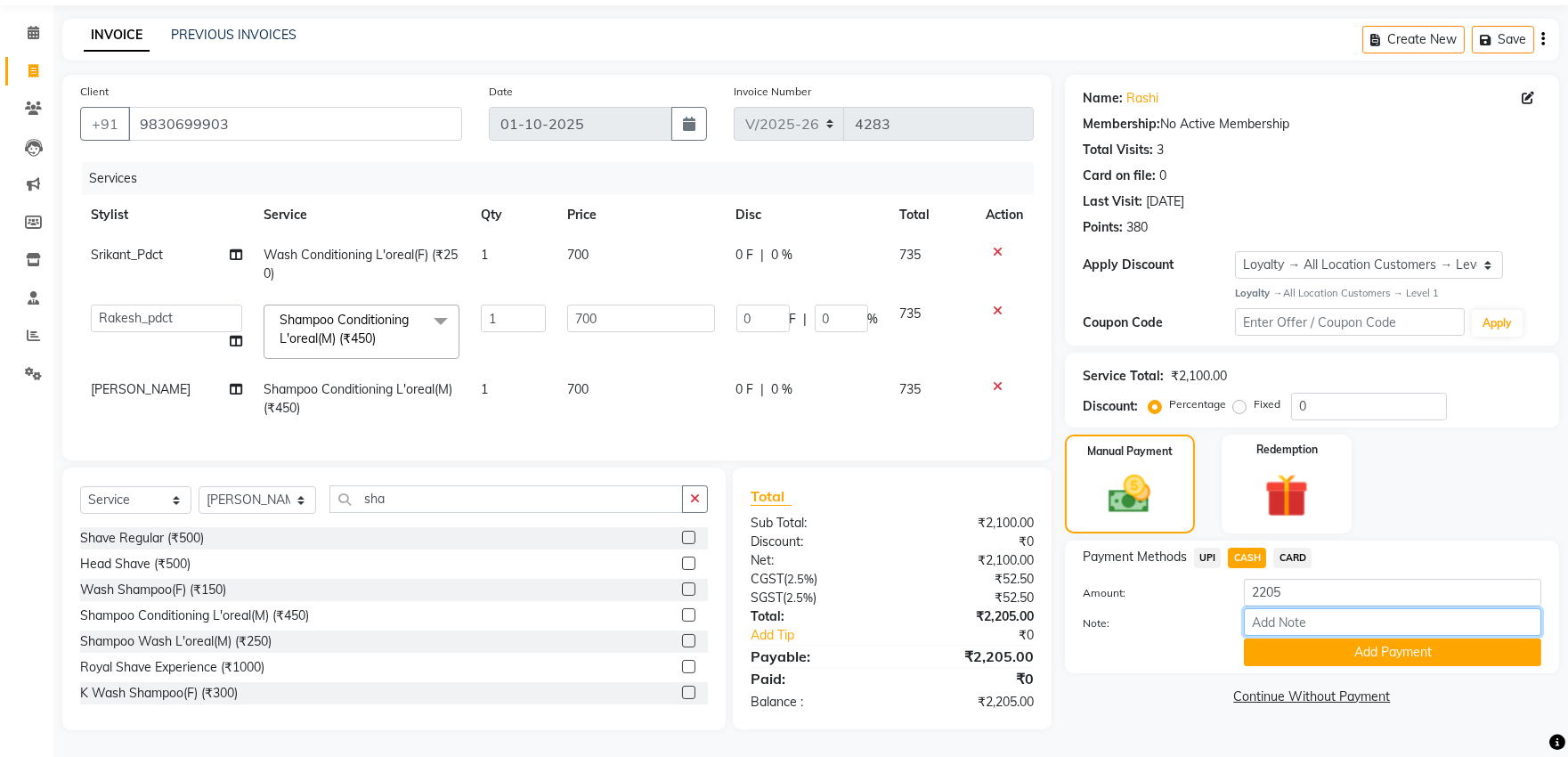
click at [1305, 620] on input "Note:" at bounding box center [1392, 622] width 298 height 28
click at [1305, 638] on button "Add Payment" at bounding box center [1392, 652] width 298 height 28
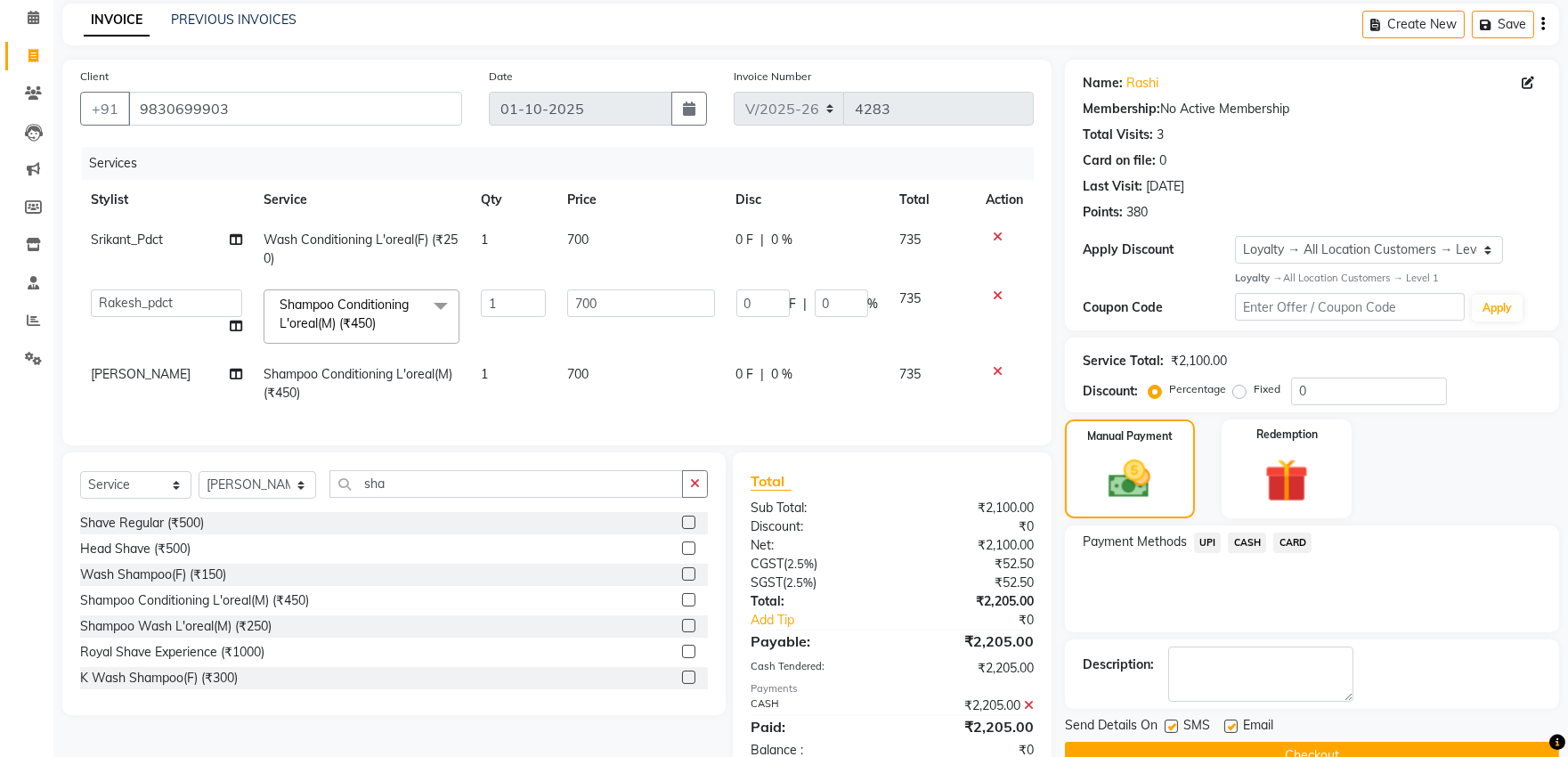
click at [1279, 741] on button "Checkout" at bounding box center [1312, 755] width 494 height 28
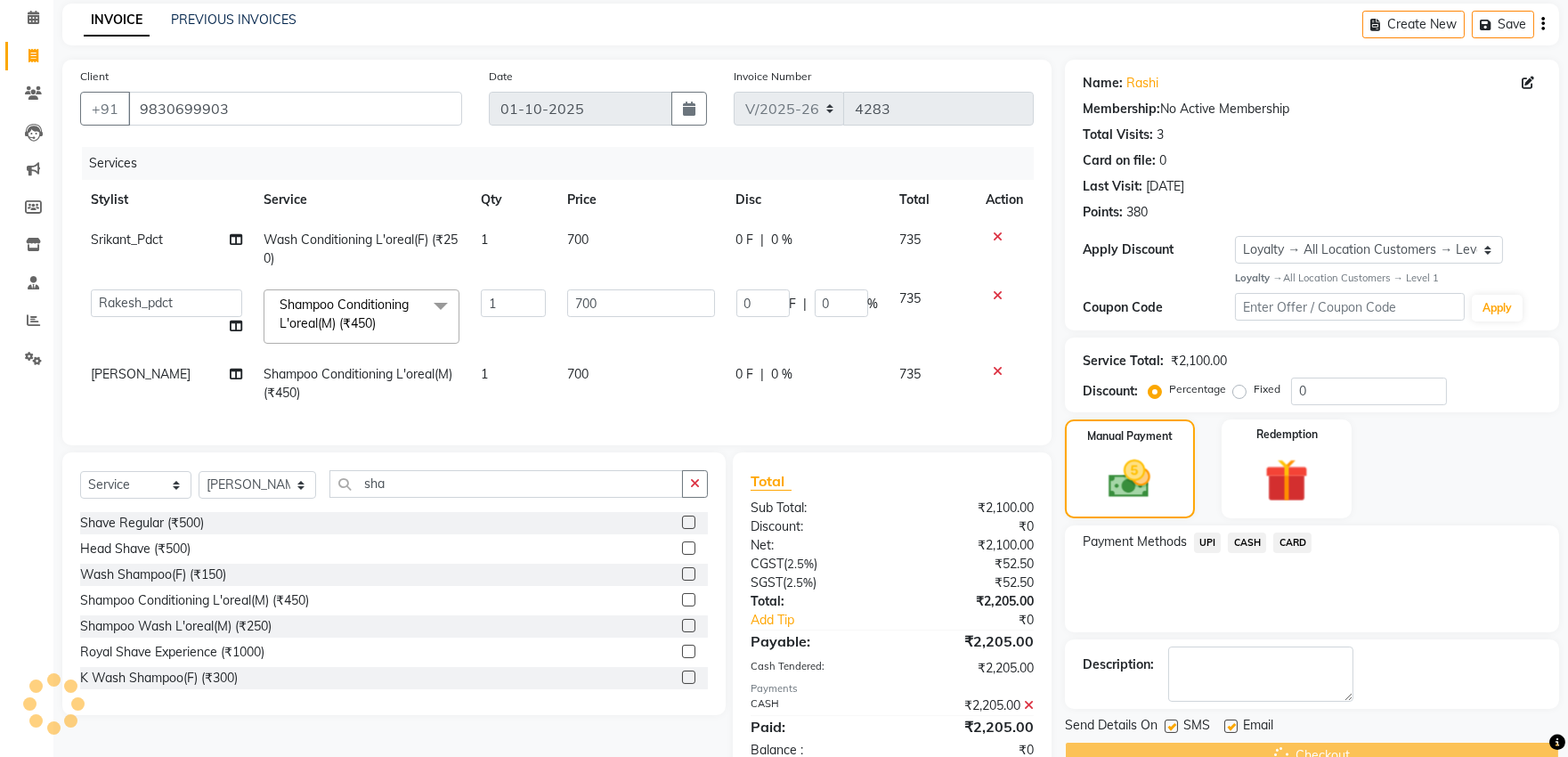
scroll to position [224, 0]
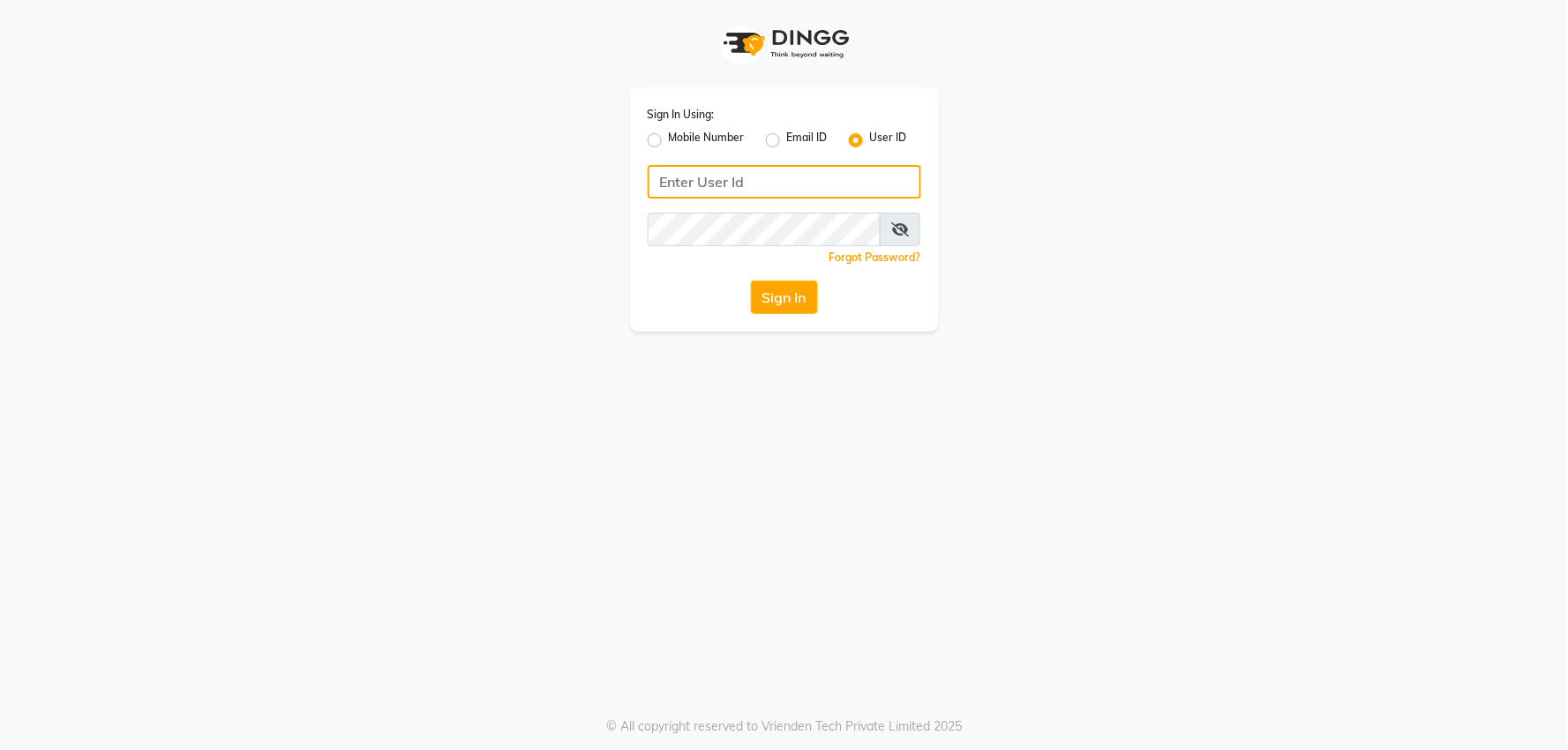
click at [712, 179] on input "Username" at bounding box center [784, 181] width 273 height 33
click at [777, 170] on input "e2836" at bounding box center [784, 181] width 273 height 33
type input "e2836-01"
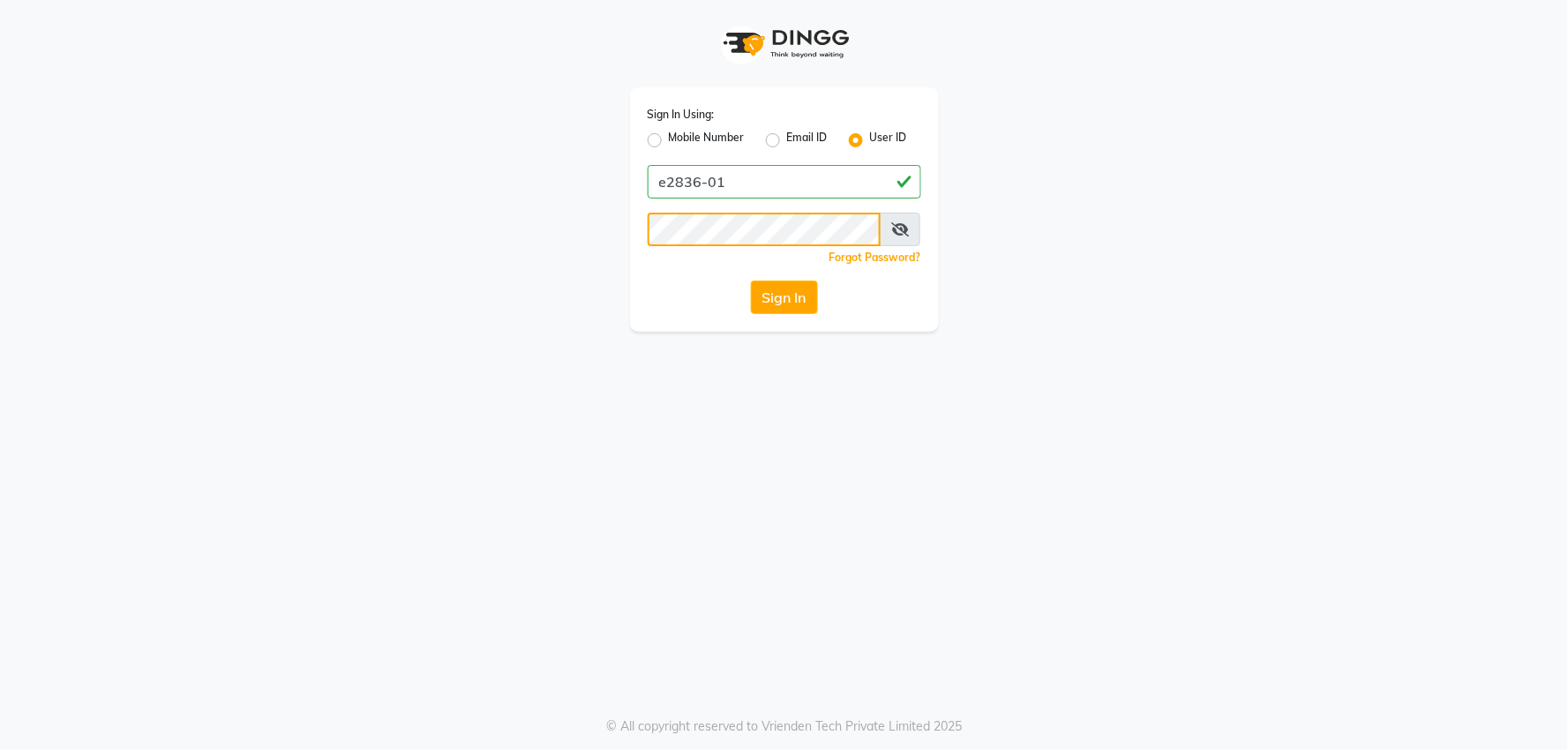
click at [750, 280] on button "Sign In" at bounding box center [784, 297] width 67 height 33
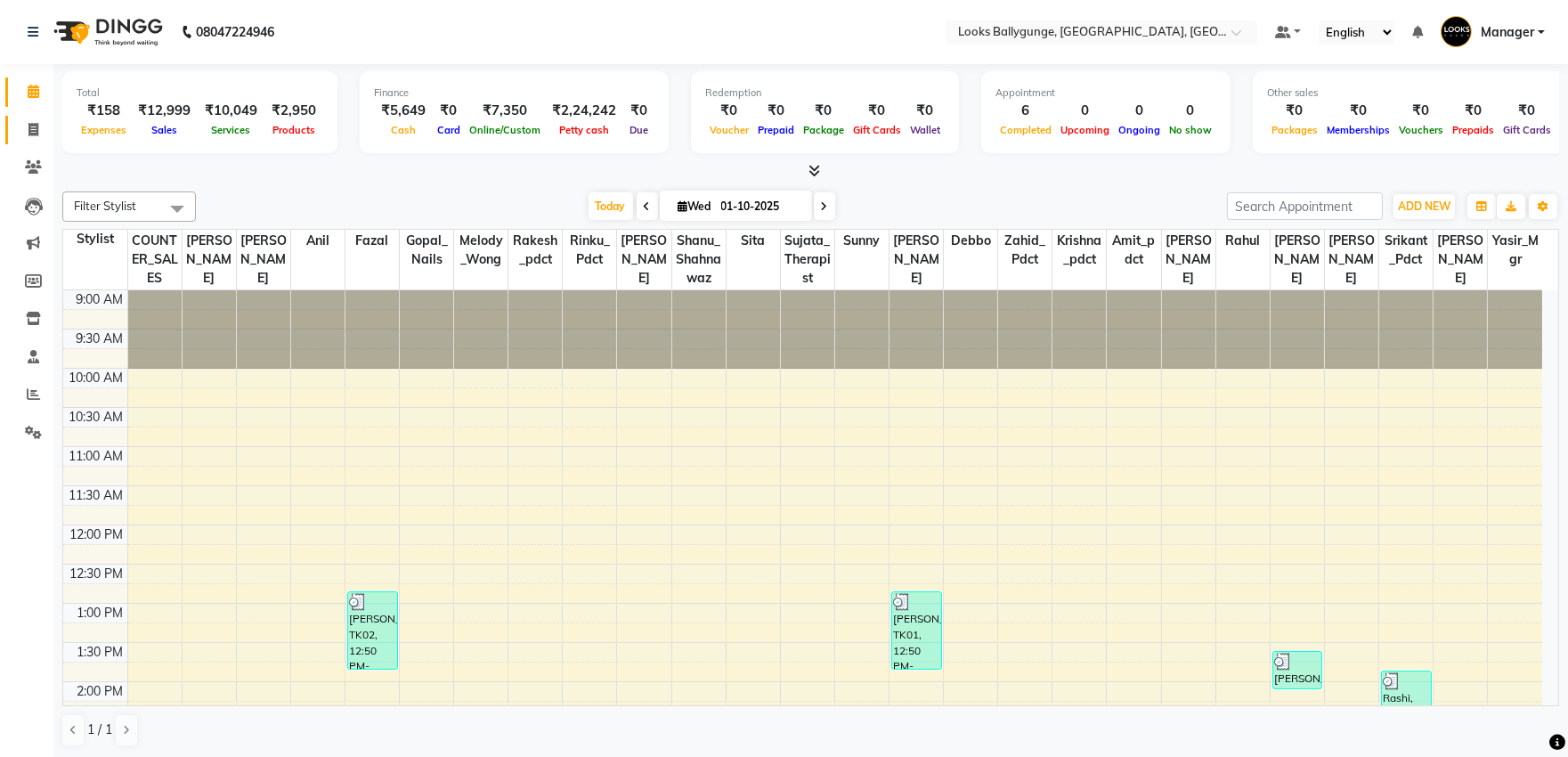
click at [14, 131] on link "Invoice" at bounding box center [26, 130] width 43 height 30
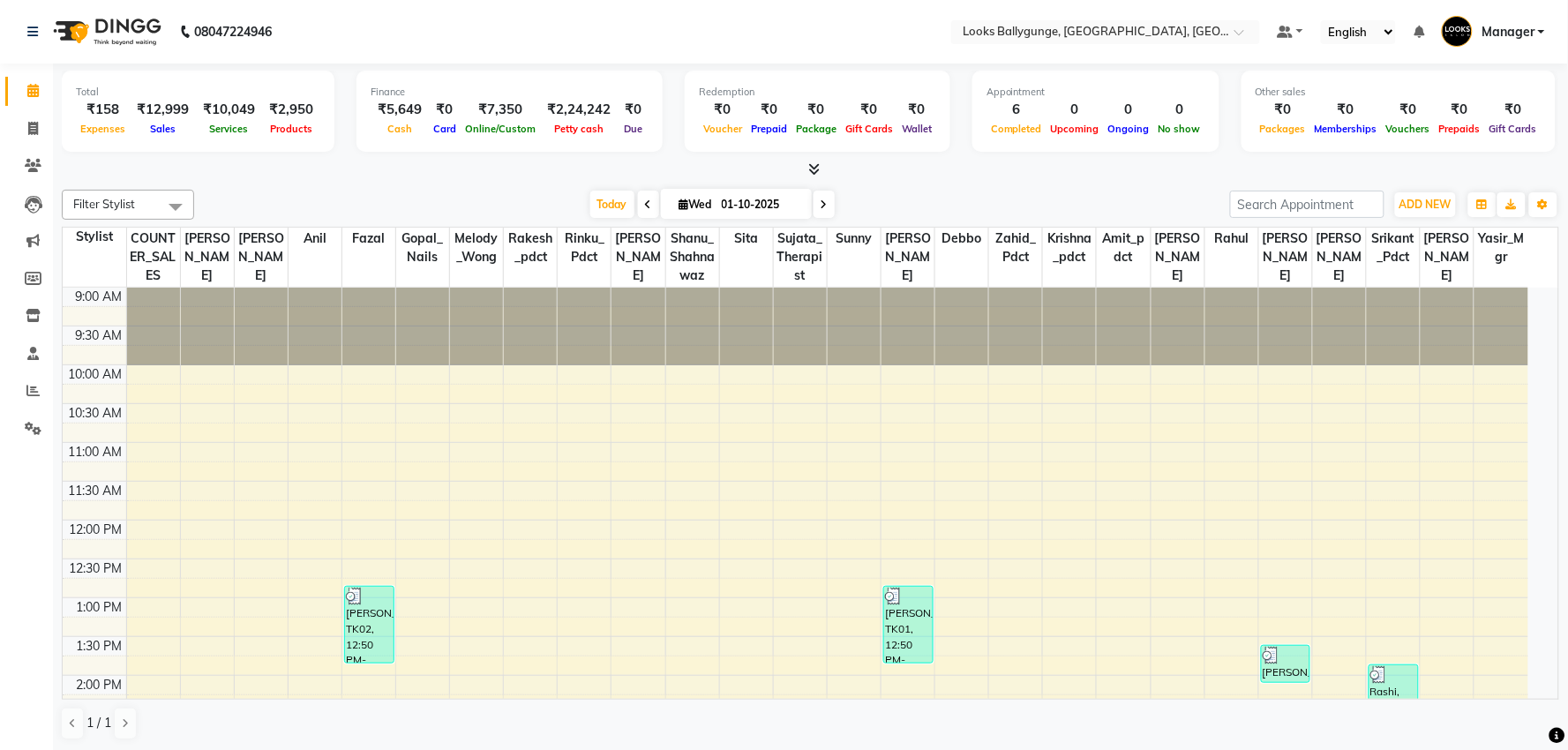
select select "6477"
select select "service"
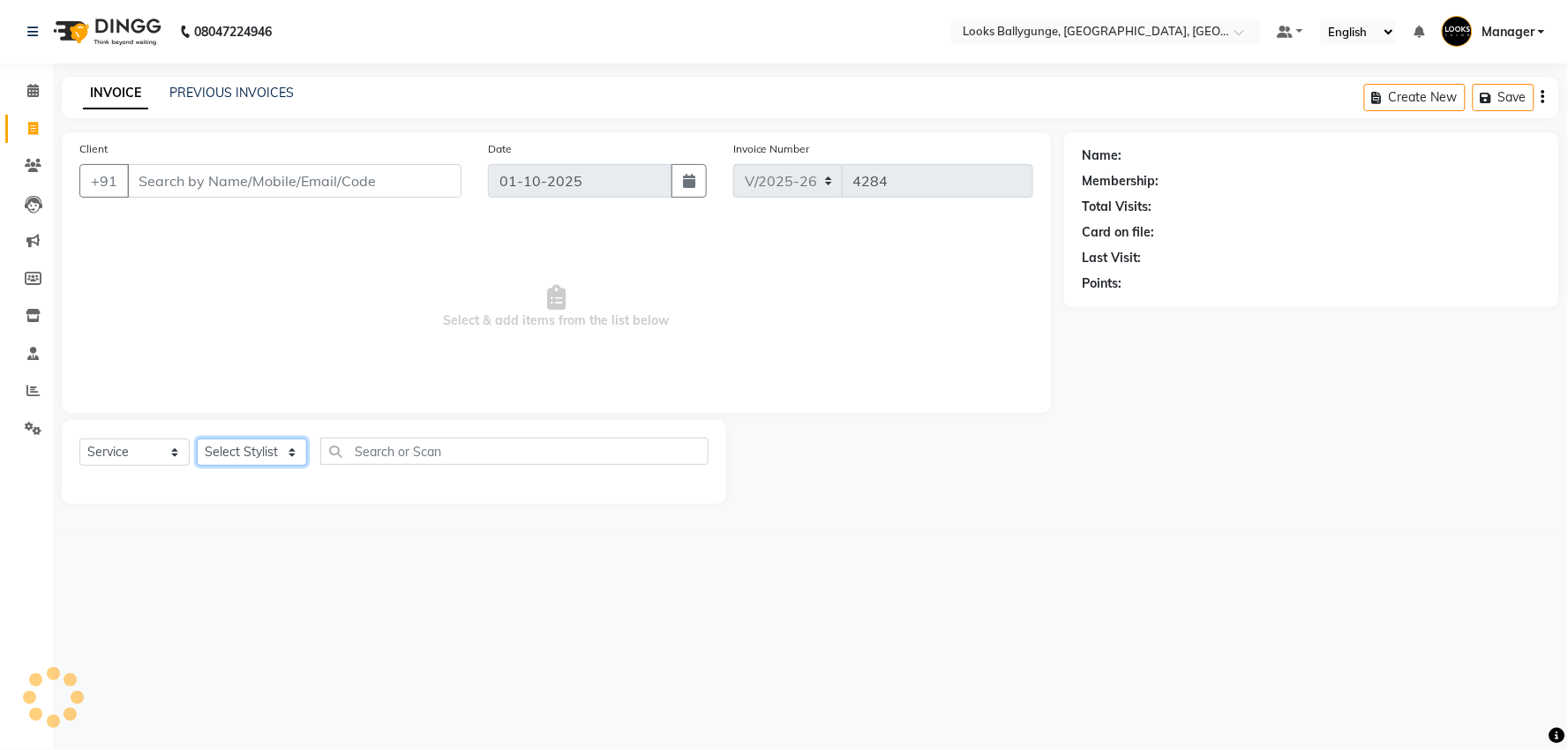
click at [218, 464] on select "Select Stylist" at bounding box center [252, 452] width 111 height 27
click at [231, 448] on select "Select Stylist" at bounding box center [252, 452] width 111 height 27
click at [232, 448] on select "Select Stylist [PERSON_NAME] amit_pdct anil [PERSON_NAME] COUNTER_SALES [PERSON…" at bounding box center [256, 452] width 118 height 27
select select "93037"
click at [197, 440] on select "Select Stylist [PERSON_NAME] amit_pdct anil [PERSON_NAME] COUNTER_SALES [PERSON…" at bounding box center [256, 452] width 118 height 27
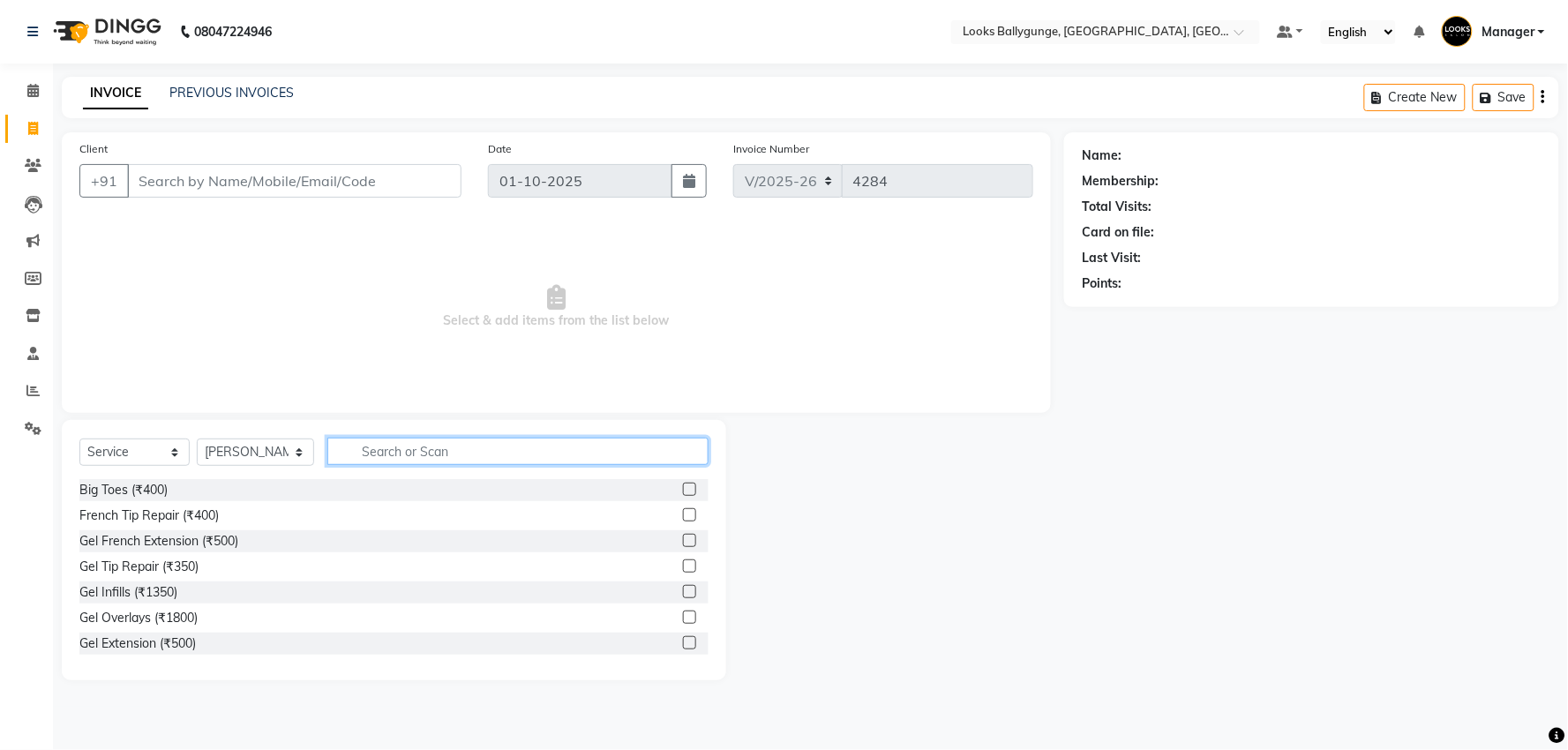
click at [390, 444] on input "text" at bounding box center [517, 451] width 381 height 27
type input "cut"
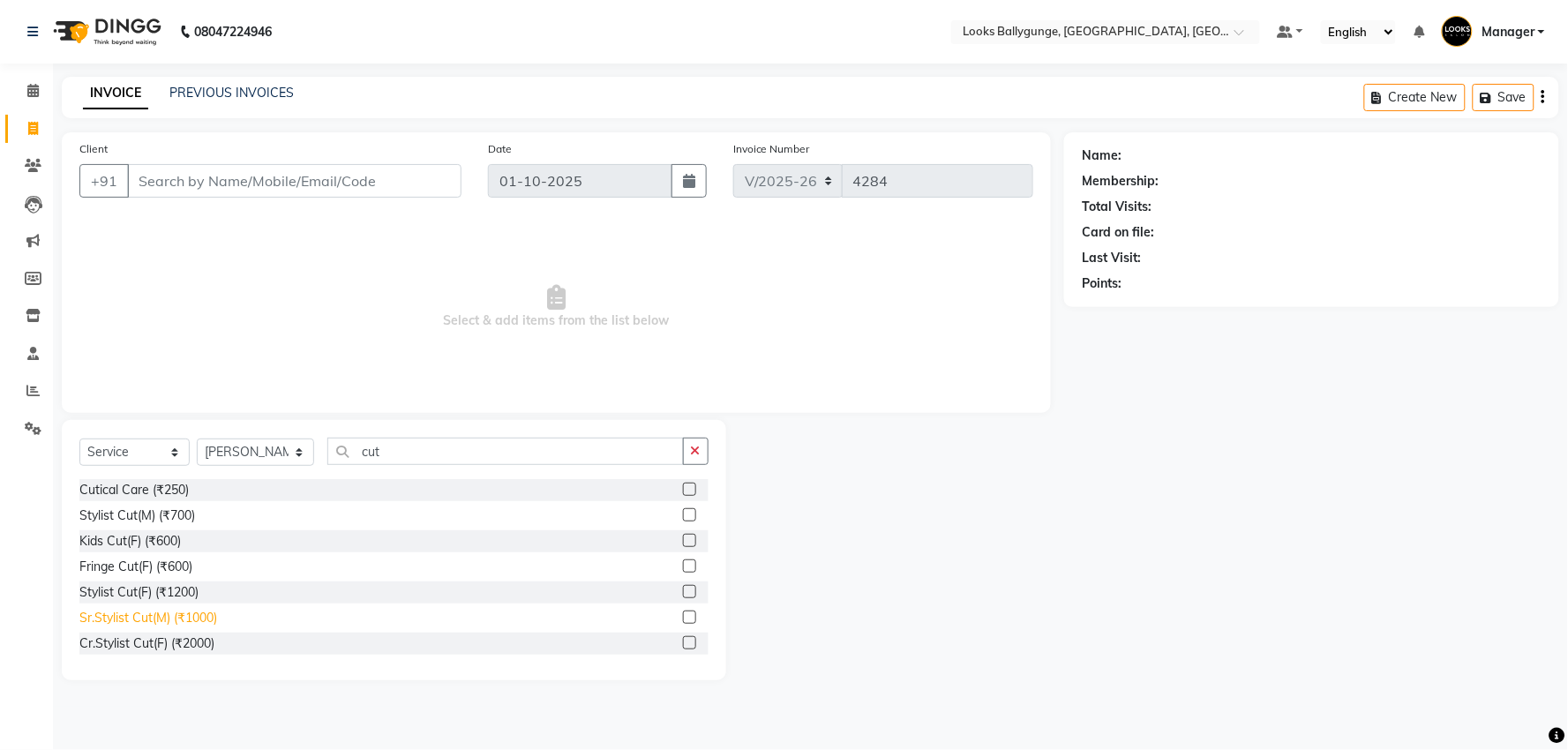
click at [181, 608] on div "Sr.Stylist Cut(M) (₹1000)" at bounding box center [148, 617] width 138 height 19
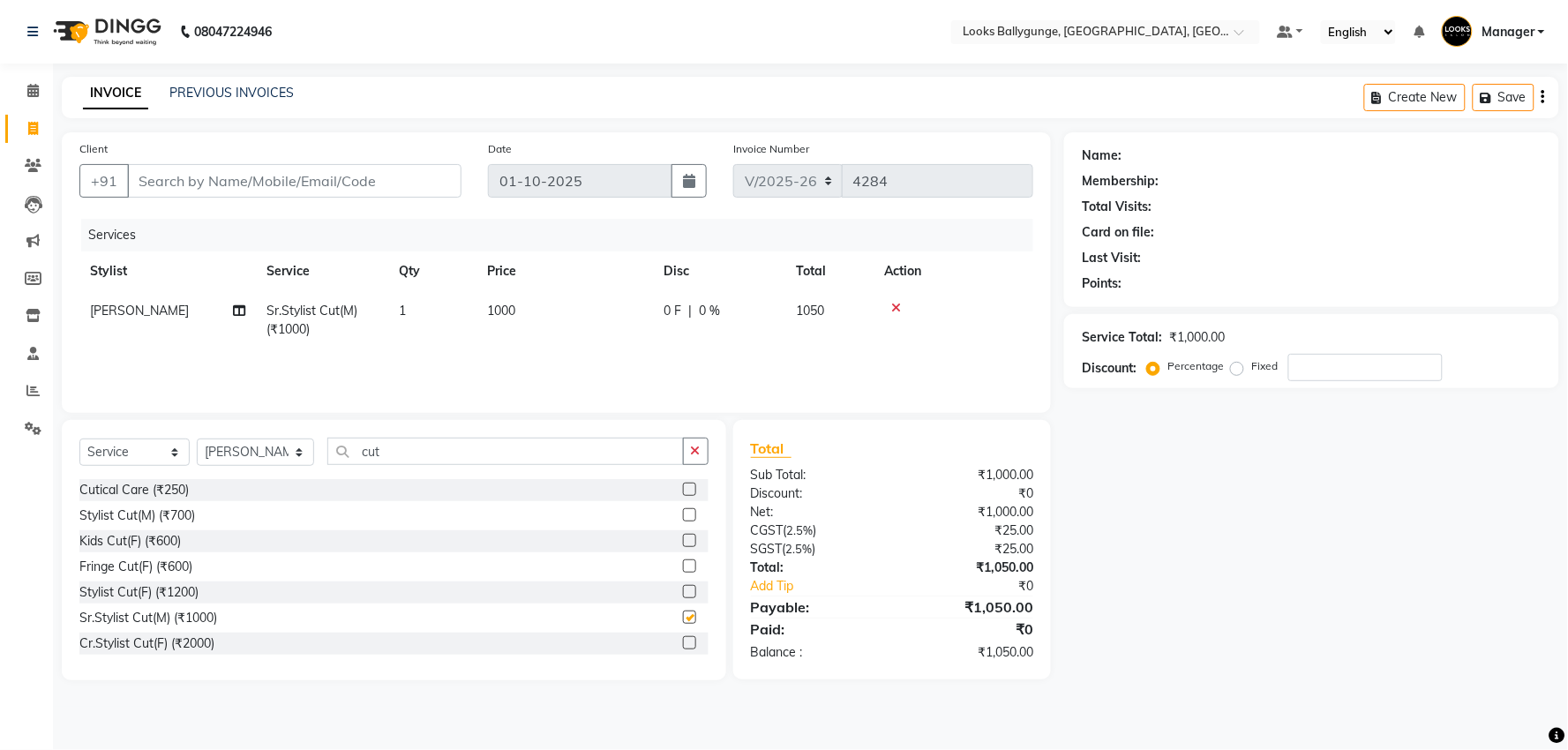
checkbox input "false"
click at [234, 445] on select "Select Stylist [PERSON_NAME] amit_pdct anil [PERSON_NAME] COUNTER_SALES [PERSON…" at bounding box center [256, 452] width 118 height 27
select select "71754"
click at [197, 440] on select "Select Stylist [PERSON_NAME] amit_pdct anil [PERSON_NAME] COUNTER_SALES [PERSON…" at bounding box center [256, 452] width 118 height 27
click at [321, 460] on div "Select Service Product Membership Package Voucher Prepaid Gift Card Select Styl…" at bounding box center [394, 458] width 629 height 41
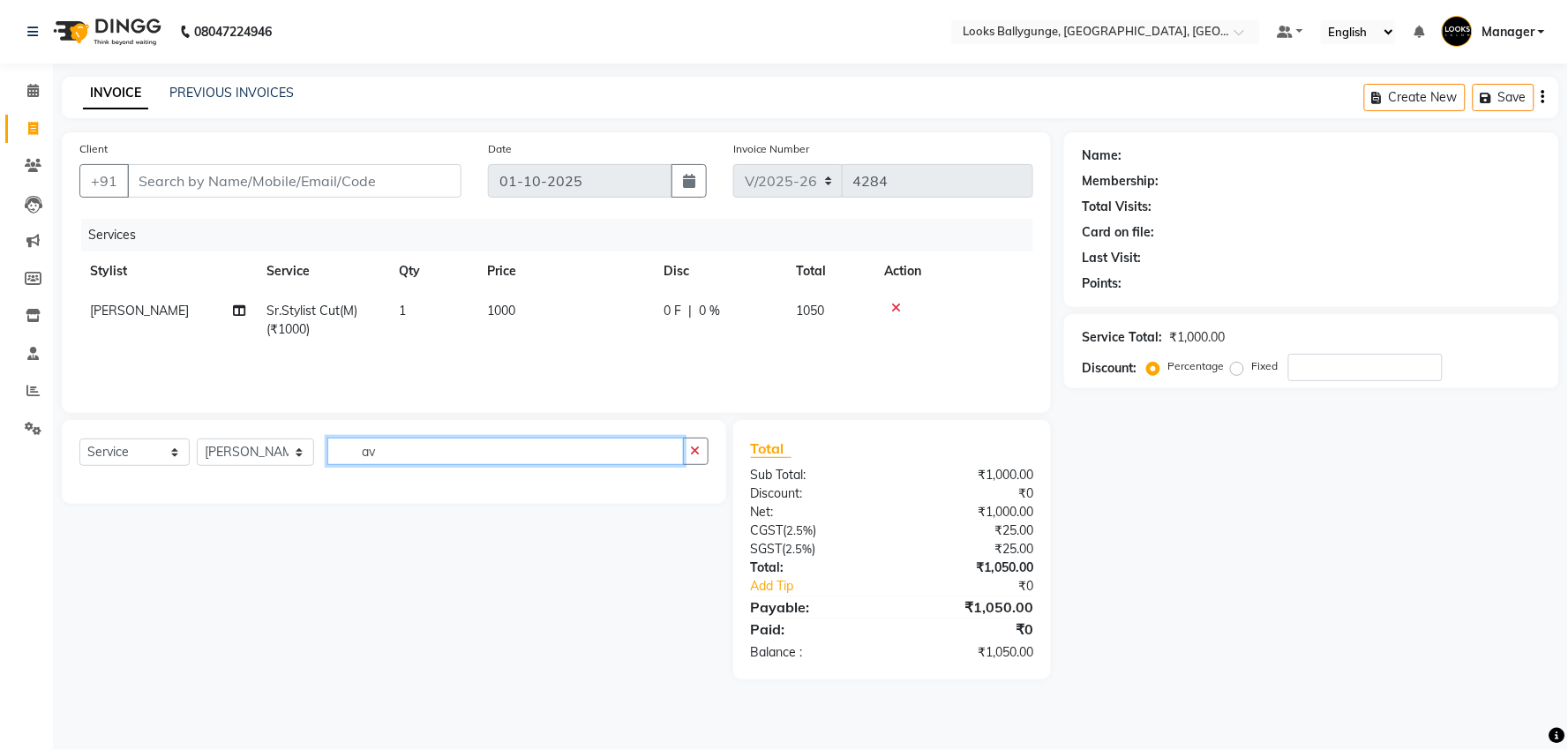
type input "a"
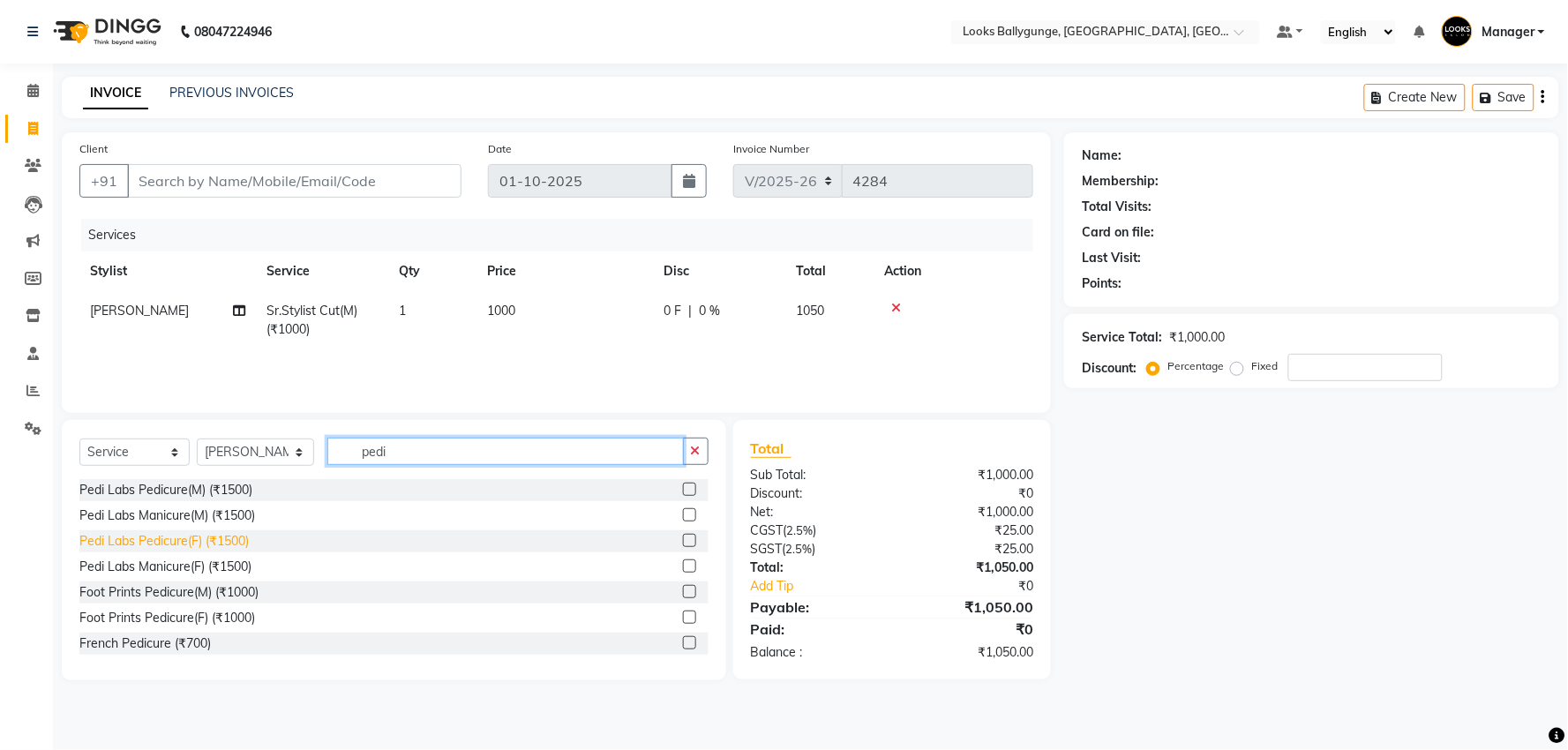
type input "pedi"
click at [220, 540] on div "Pedi Labs Pedicure(F) (₹1500)" at bounding box center [164, 540] width 169 height 19
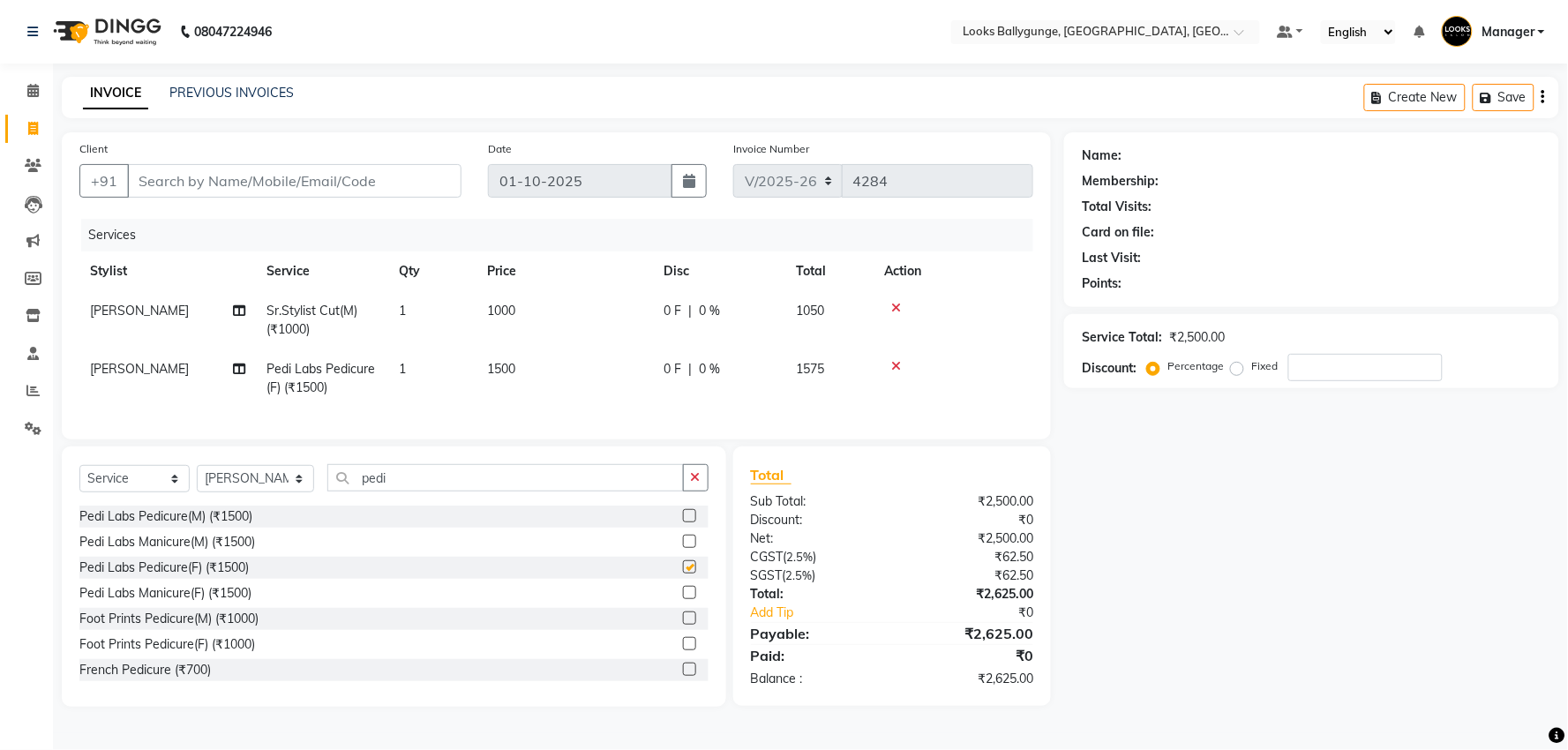
checkbox input "false"
click at [537, 392] on td "1500" at bounding box center [564, 378] width 176 height 58
select select "71754"
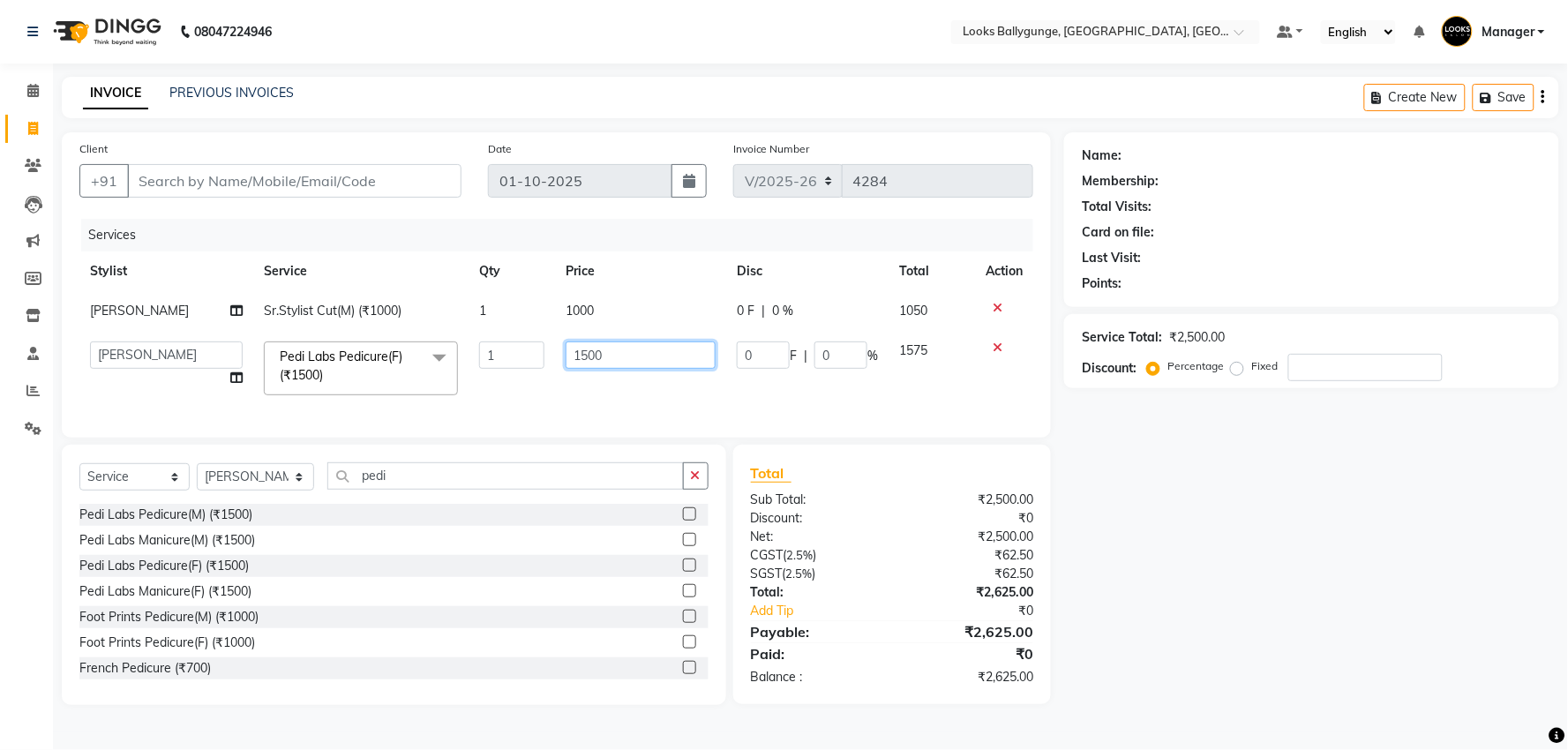
drag, startPoint x: 648, startPoint y: 368, endPoint x: 542, endPoint y: 363, distance: 106.1
click at [542, 363] on tr "Ali_Stylist amit_pdct anil Ayush Sahu COUNTER_SALES Debbo Fazal Gopal_Nails Kri…" at bounding box center [556, 368] width 954 height 75
type input "2000"
click at [268, 485] on select "Select Stylist [PERSON_NAME] amit_pdct anil [PERSON_NAME] COUNTER_SALES [PERSON…" at bounding box center [256, 477] width 118 height 27
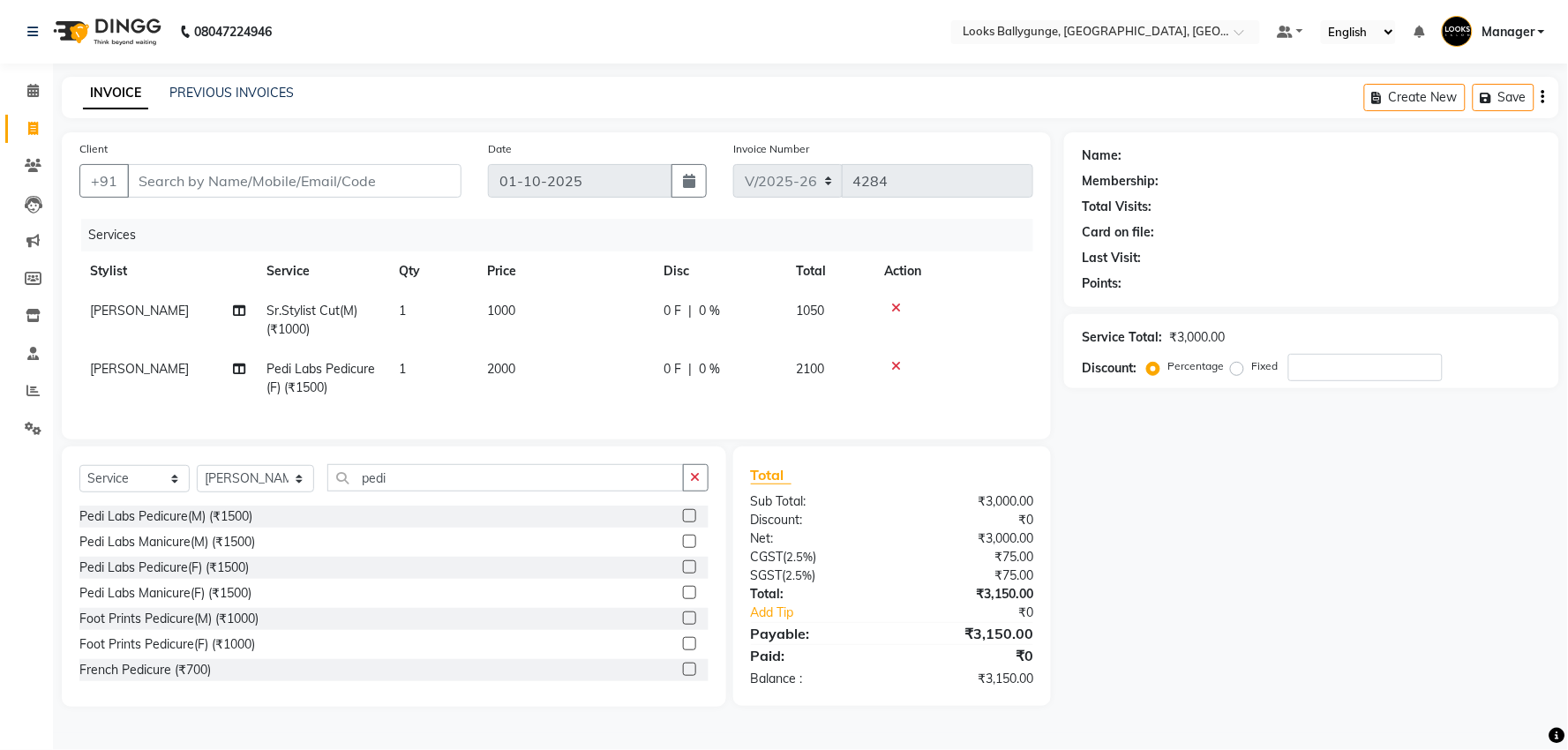
click at [135, 374] on span "[PERSON_NAME]" at bounding box center [139, 368] width 99 height 16
select select "71754"
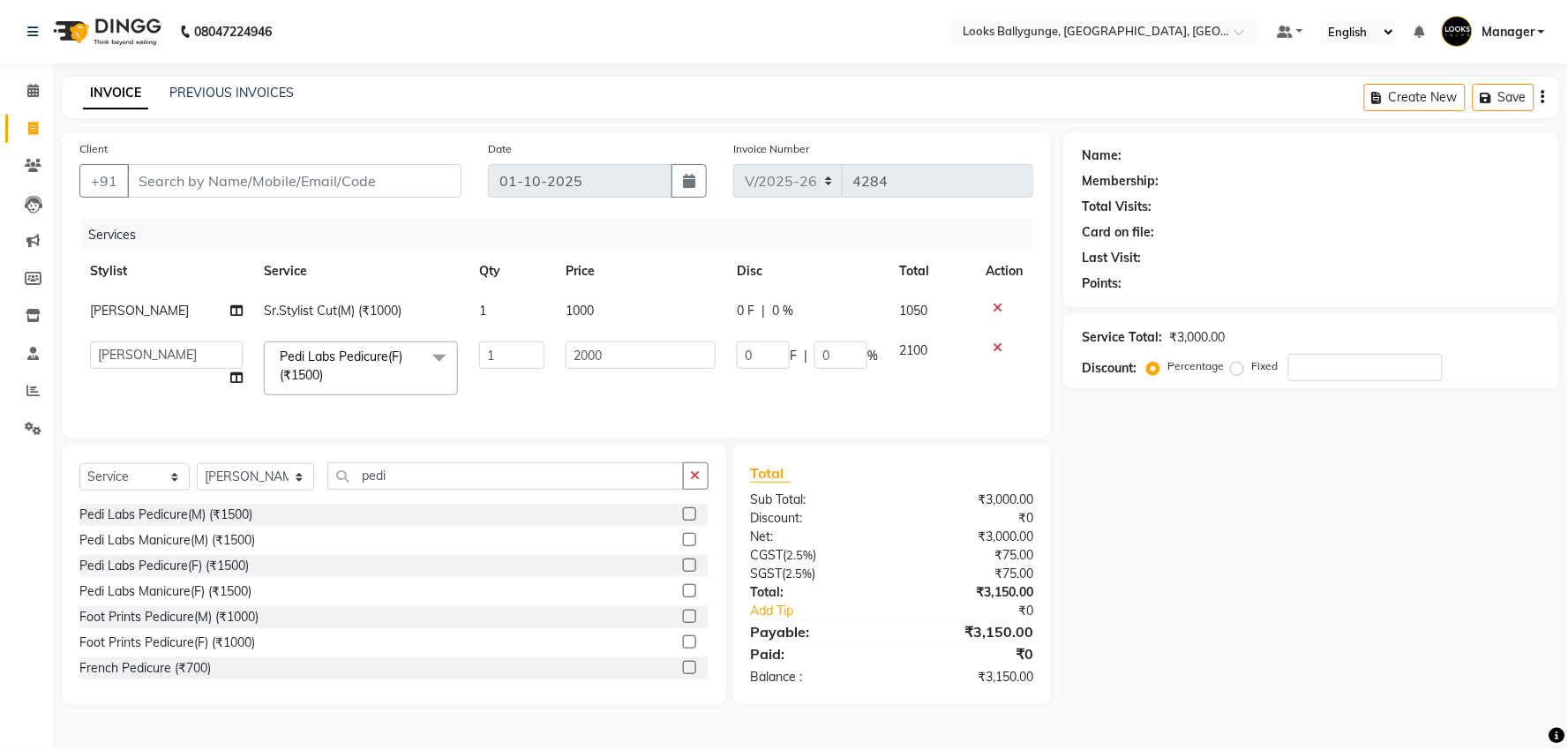
click at [135, 374] on td "Ali_Stylist amit_pdct anil Ayush Sahu COUNTER_SALES Debbo Fazal Gopal_Nails Kri…" at bounding box center [166, 368] width 173 height 75
click at [155, 357] on select "Ali_Stylist amit_pdct anil Ayush Sahu COUNTER_SALES Debbo Fazal Gopal_Nails Kri…" at bounding box center [166, 355] width 153 height 27
select select "61707"
click at [234, 483] on select "Select Stylist [PERSON_NAME] amit_pdct anil [PERSON_NAME] COUNTER_SALES [PERSON…" at bounding box center [256, 477] width 118 height 27
select select "86358"
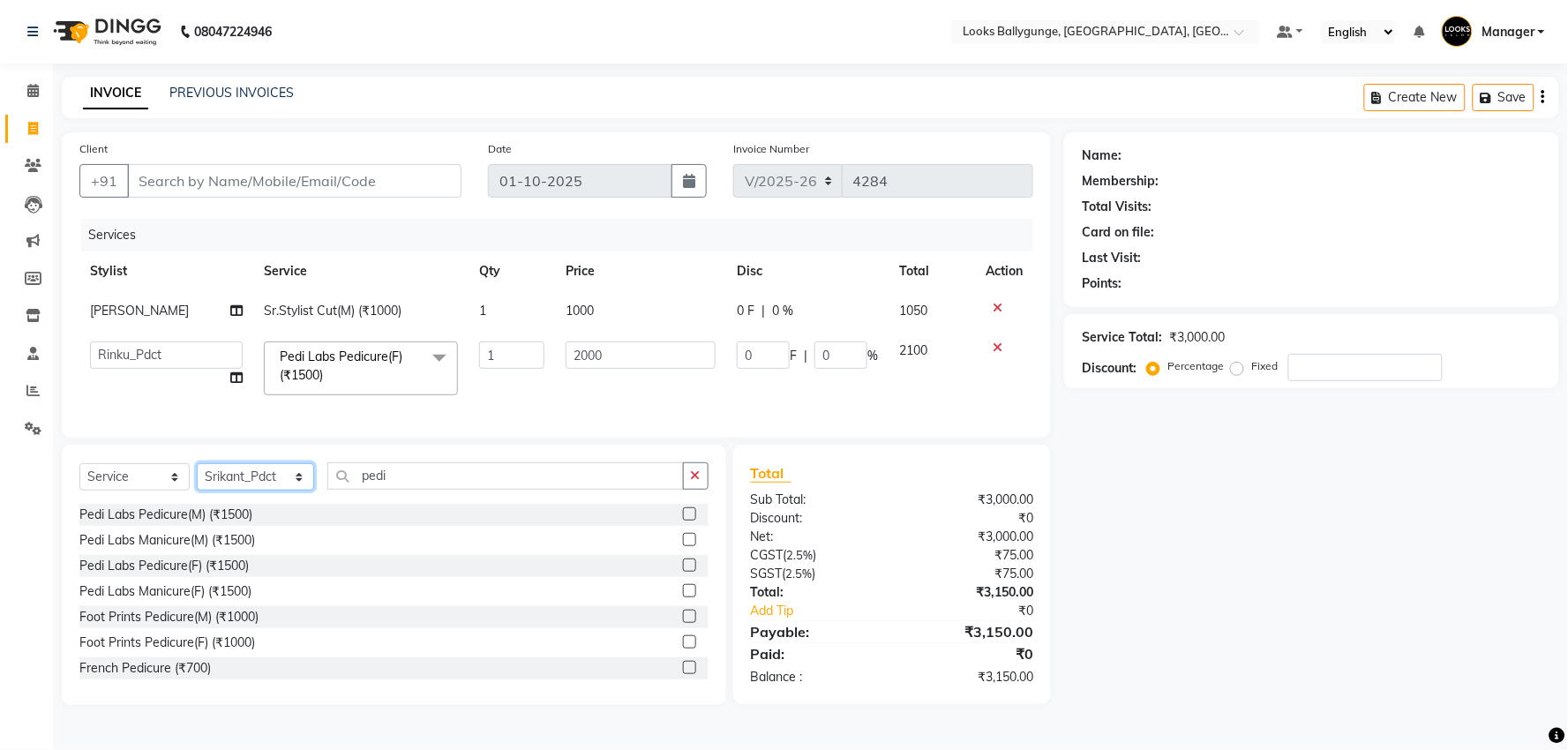
click at [197, 478] on select "Select Stylist [PERSON_NAME] amit_pdct anil [PERSON_NAME] COUNTER_SALES [PERSON…" at bounding box center [256, 477] width 118 height 27
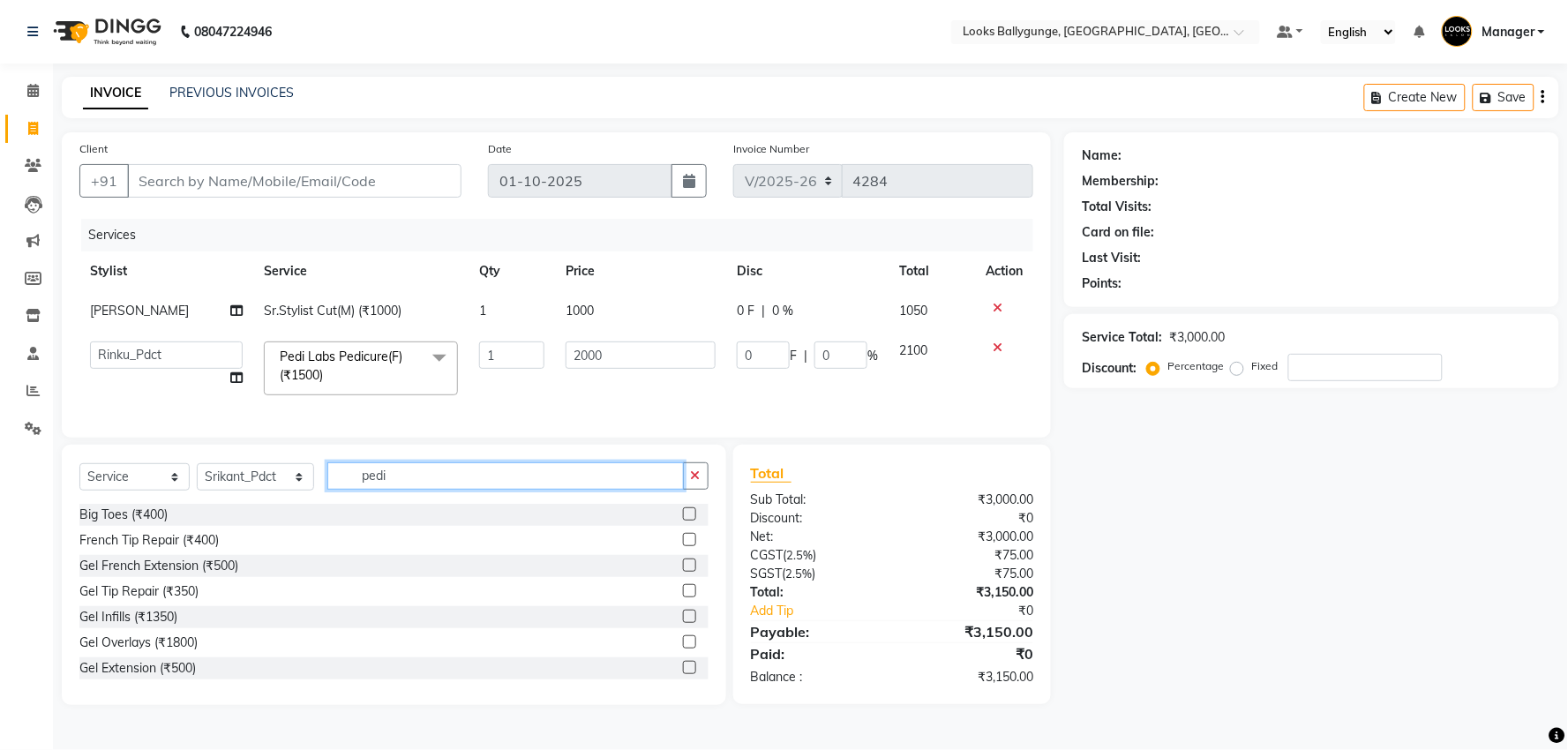
drag, startPoint x: 437, startPoint y: 488, endPoint x: 275, endPoint y: 503, distance: 162.7
click at [275, 503] on div "Select Service Product Membership Package Voucher Prepaid Gift Card Select Styl…" at bounding box center [394, 483] width 629 height 41
type input "ped"
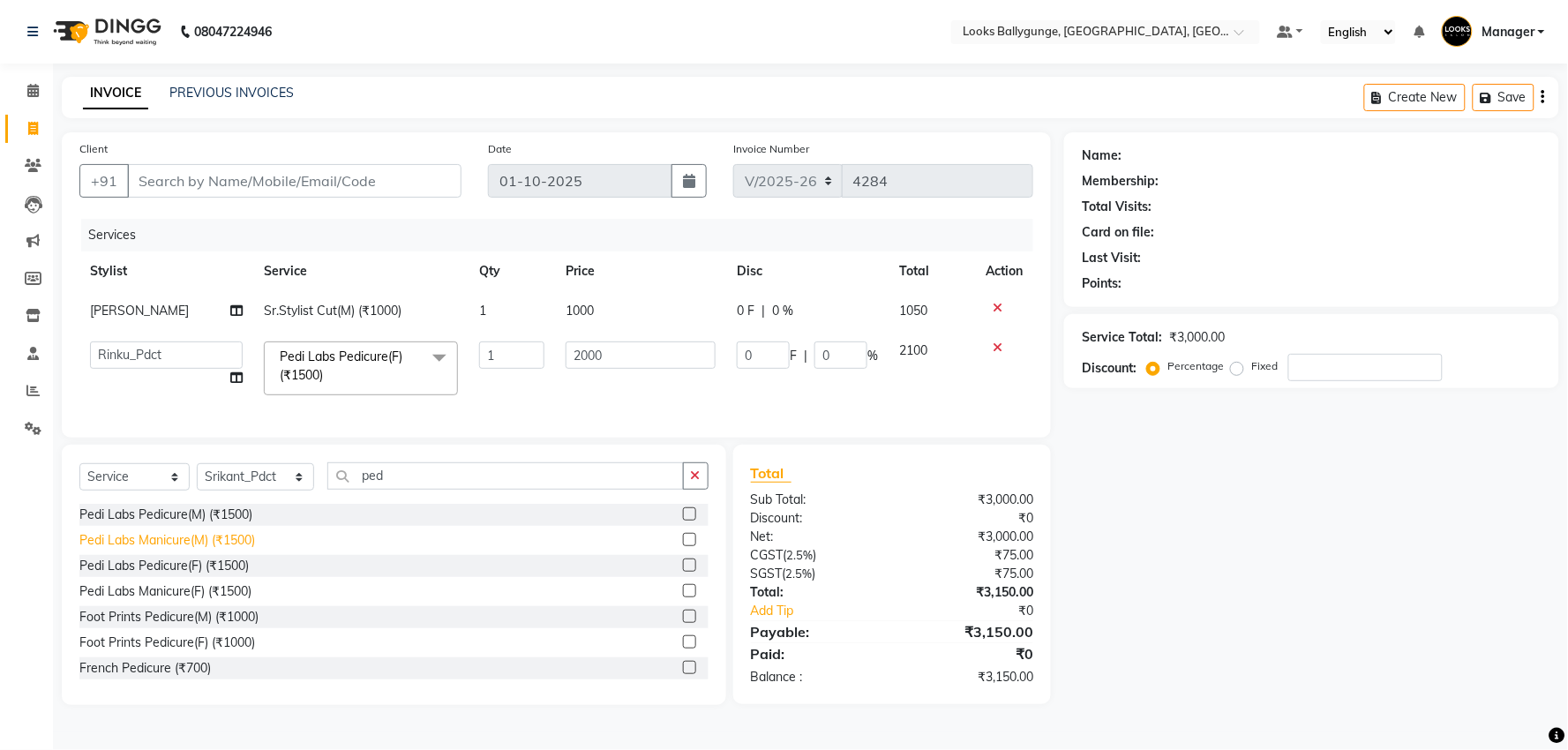
click at [222, 549] on div "Pedi Labs Manicure(M) (₹1500)" at bounding box center [166, 539] width 175 height 19
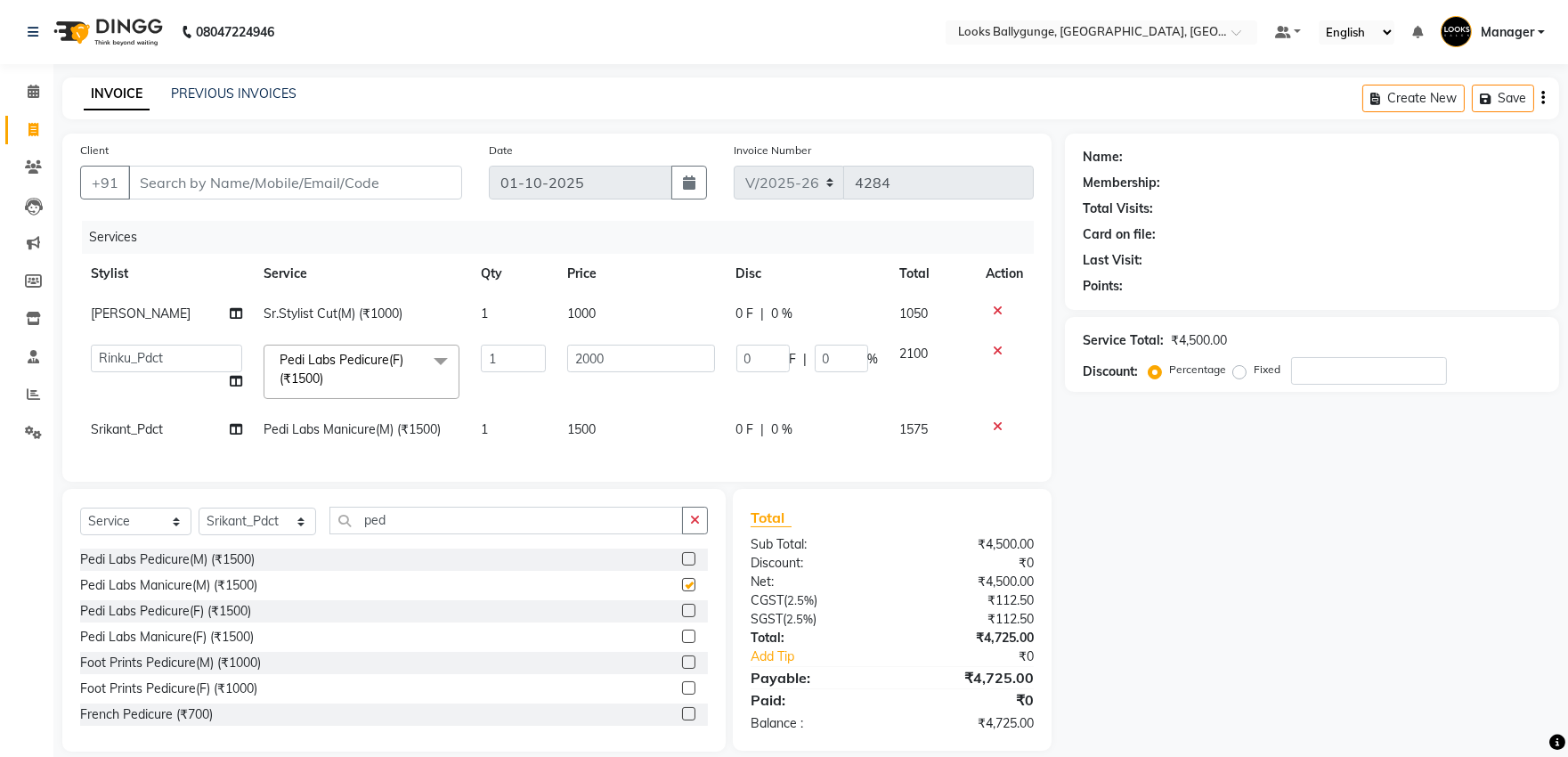
checkbox input "false"
click at [561, 433] on td "1500" at bounding box center [641, 429] width 168 height 41
select select "86358"
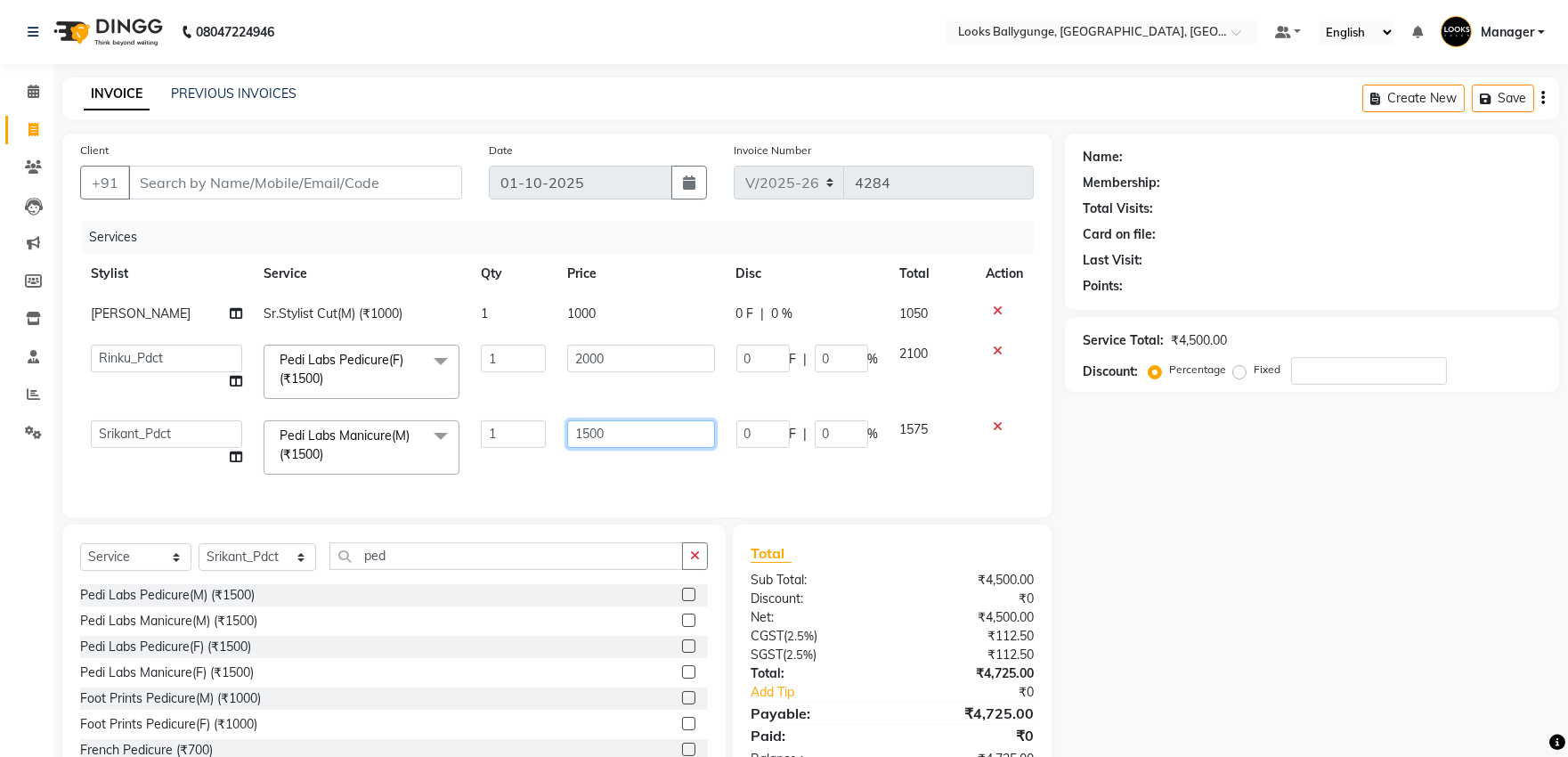
drag, startPoint x: 656, startPoint y: 429, endPoint x: 464, endPoint y: 453, distance: 193.5
click at [464, 453] on tr "Ali_Stylist amit_pdct anil Ayush Sahu COUNTER_SALES Debbo Fazal Gopal_Nails Kri…" at bounding box center [557, 447] width 954 height 76
type input "2000"
click at [381, 192] on input "Client" at bounding box center [296, 183] width 334 height 34
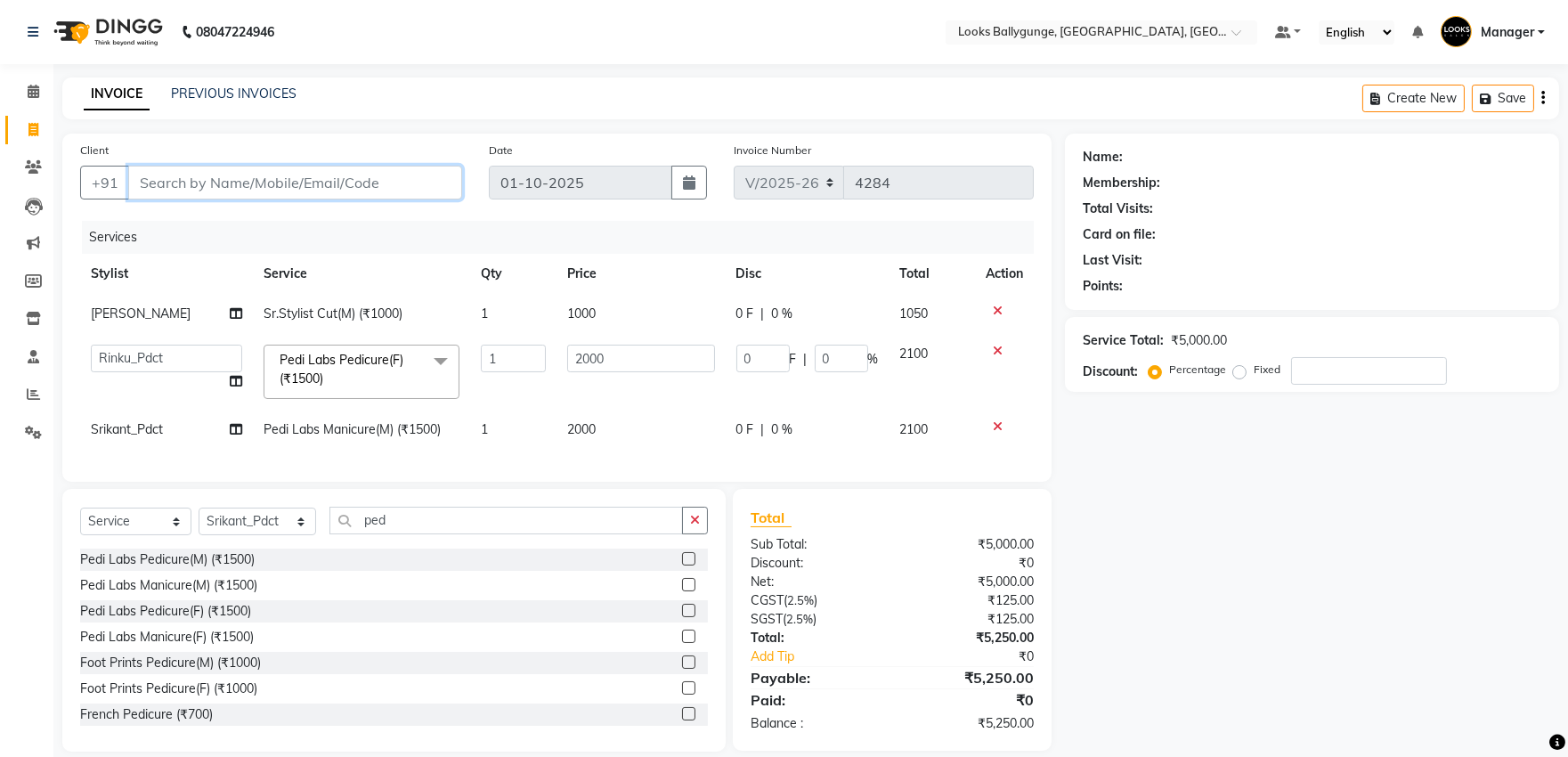
type input "9"
type input "0"
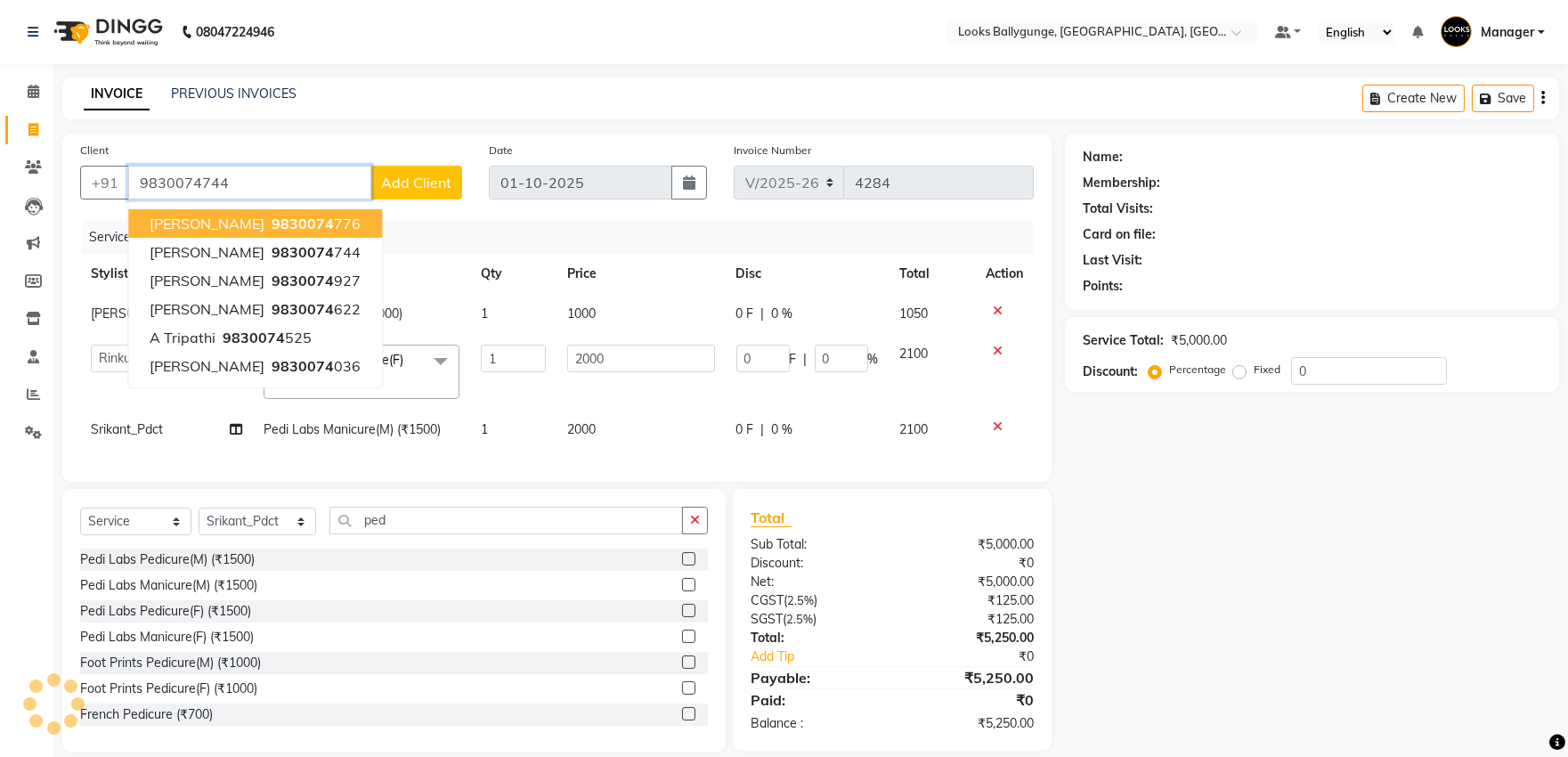
type input "9830074744"
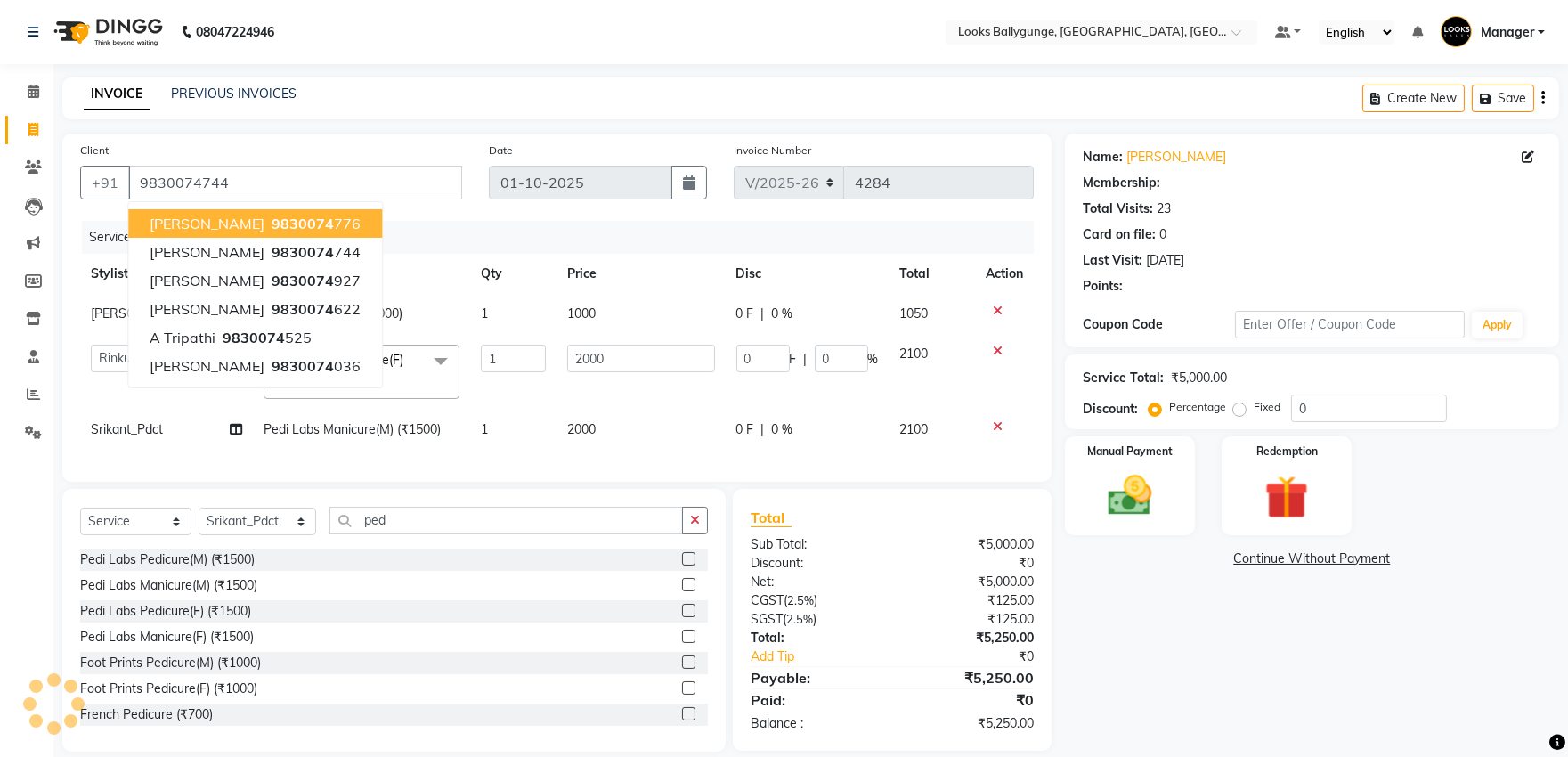
select select "1: Object"
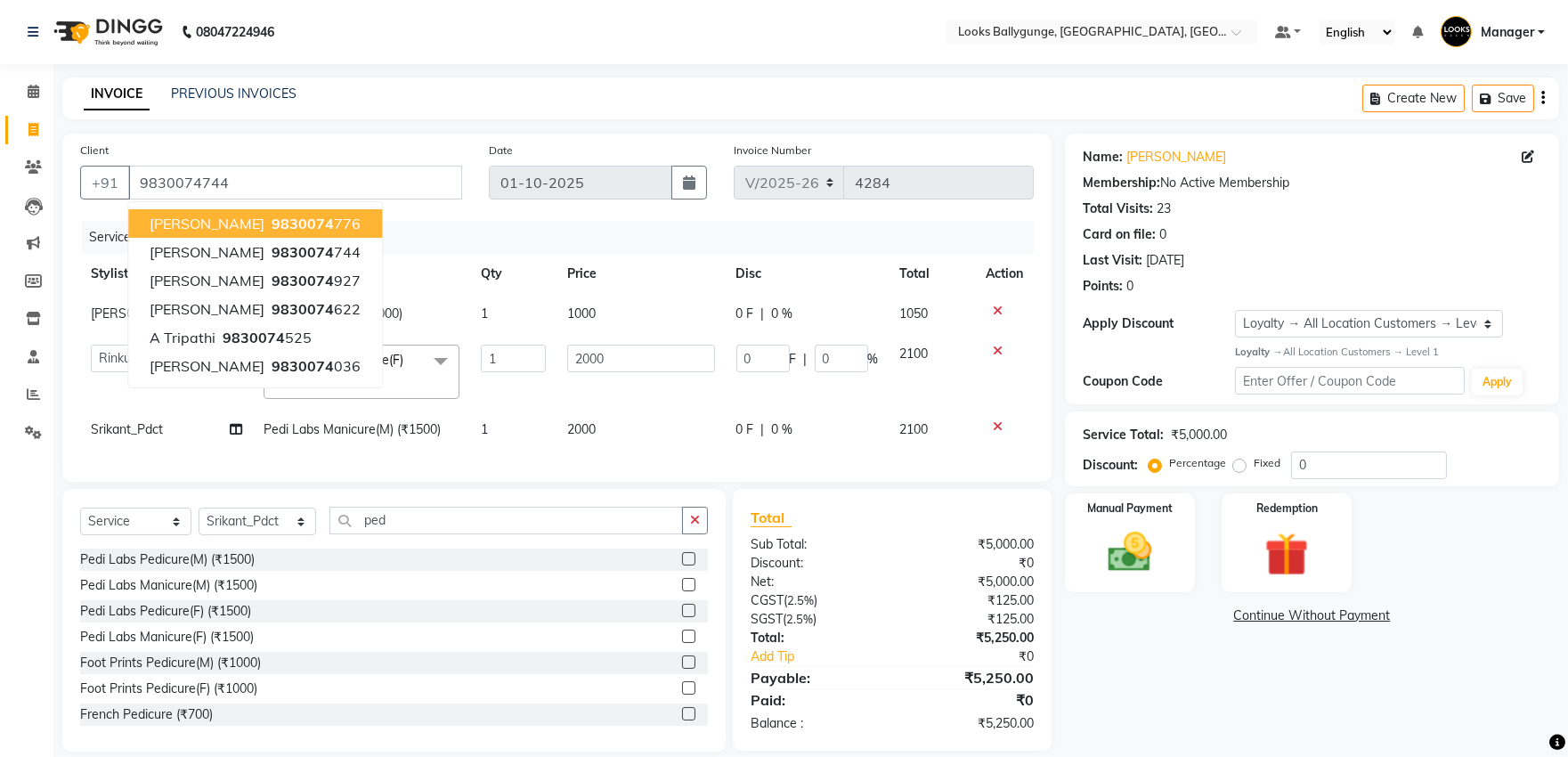
click at [1213, 709] on div "Name: Rishi Bajoria Membership: No Active Membership Total Visits: 23 Card on f…" at bounding box center [1318, 442] width 507 height 618
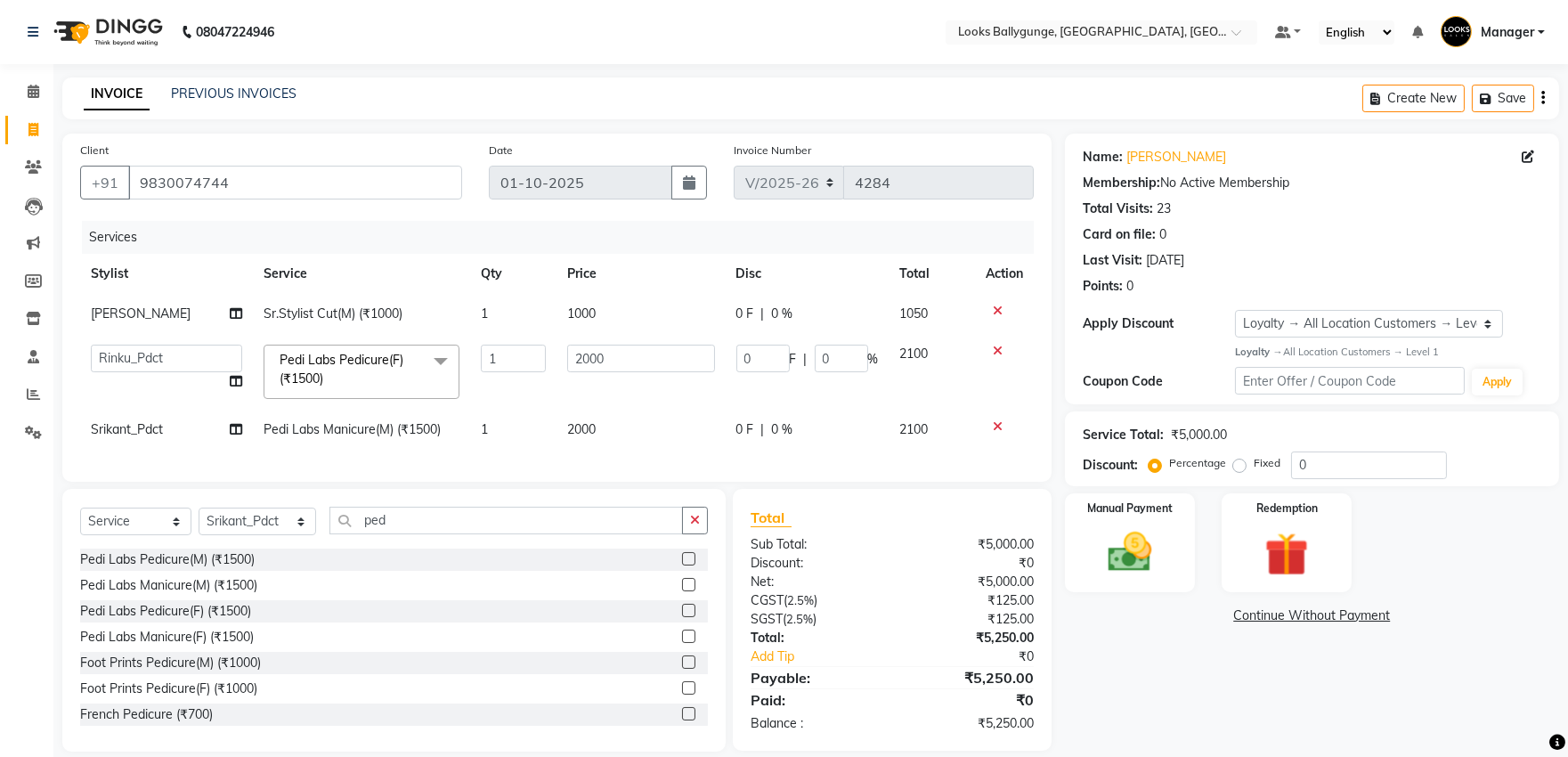
scroll to position [37, 0]
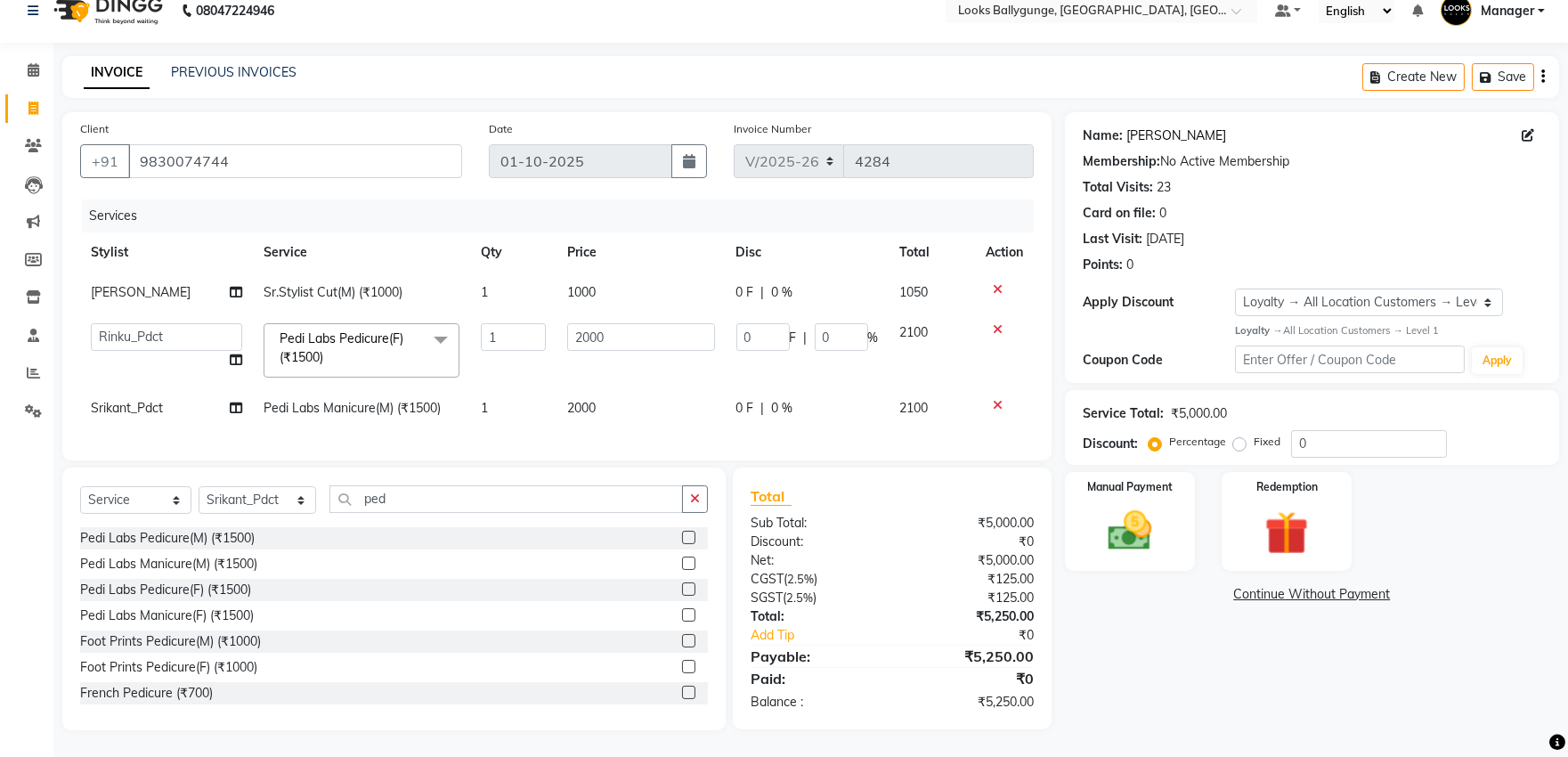
click at [1181, 126] on link "Rishi Bajoria" at bounding box center [1176, 135] width 100 height 19
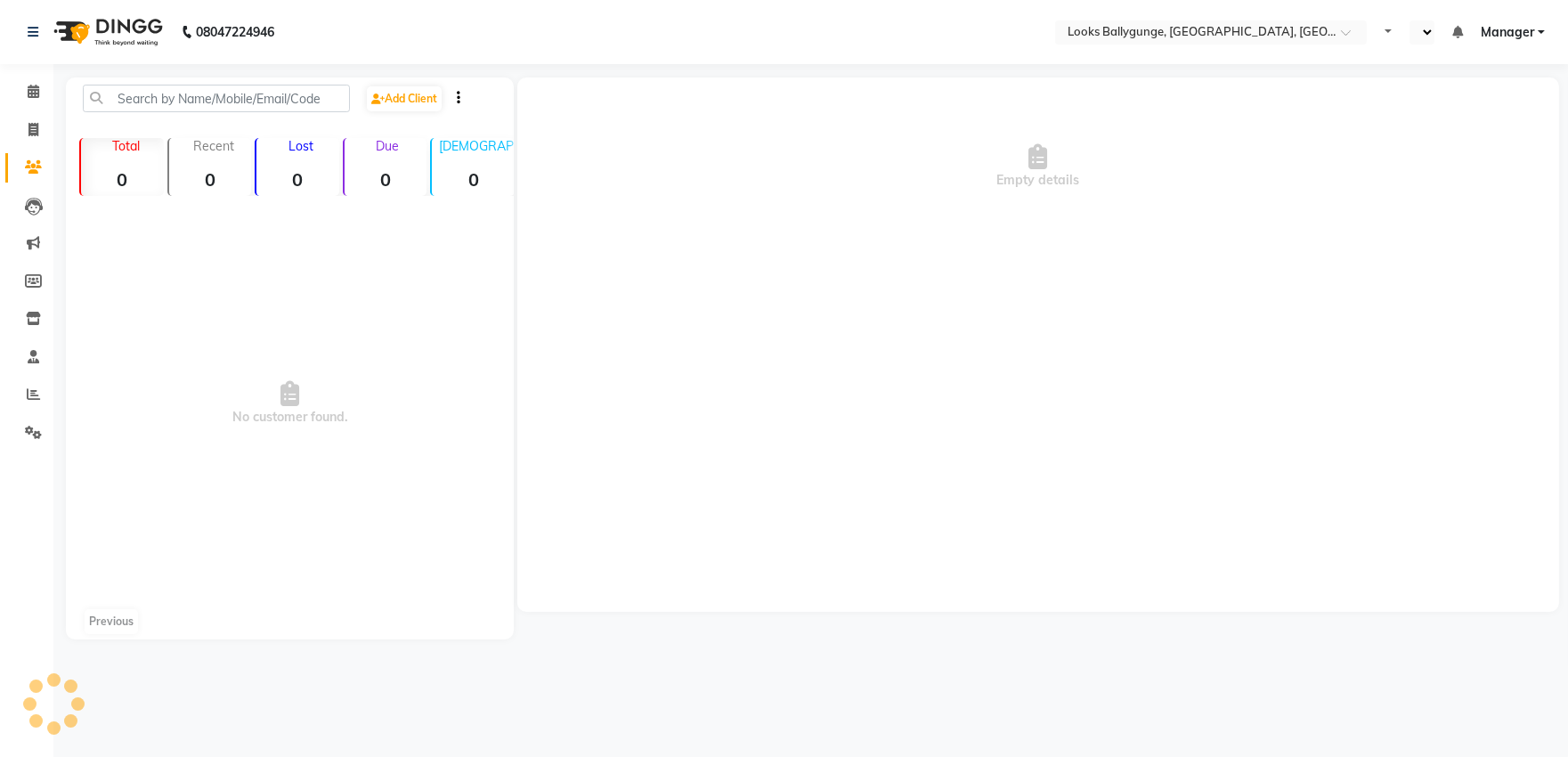
select select "en"
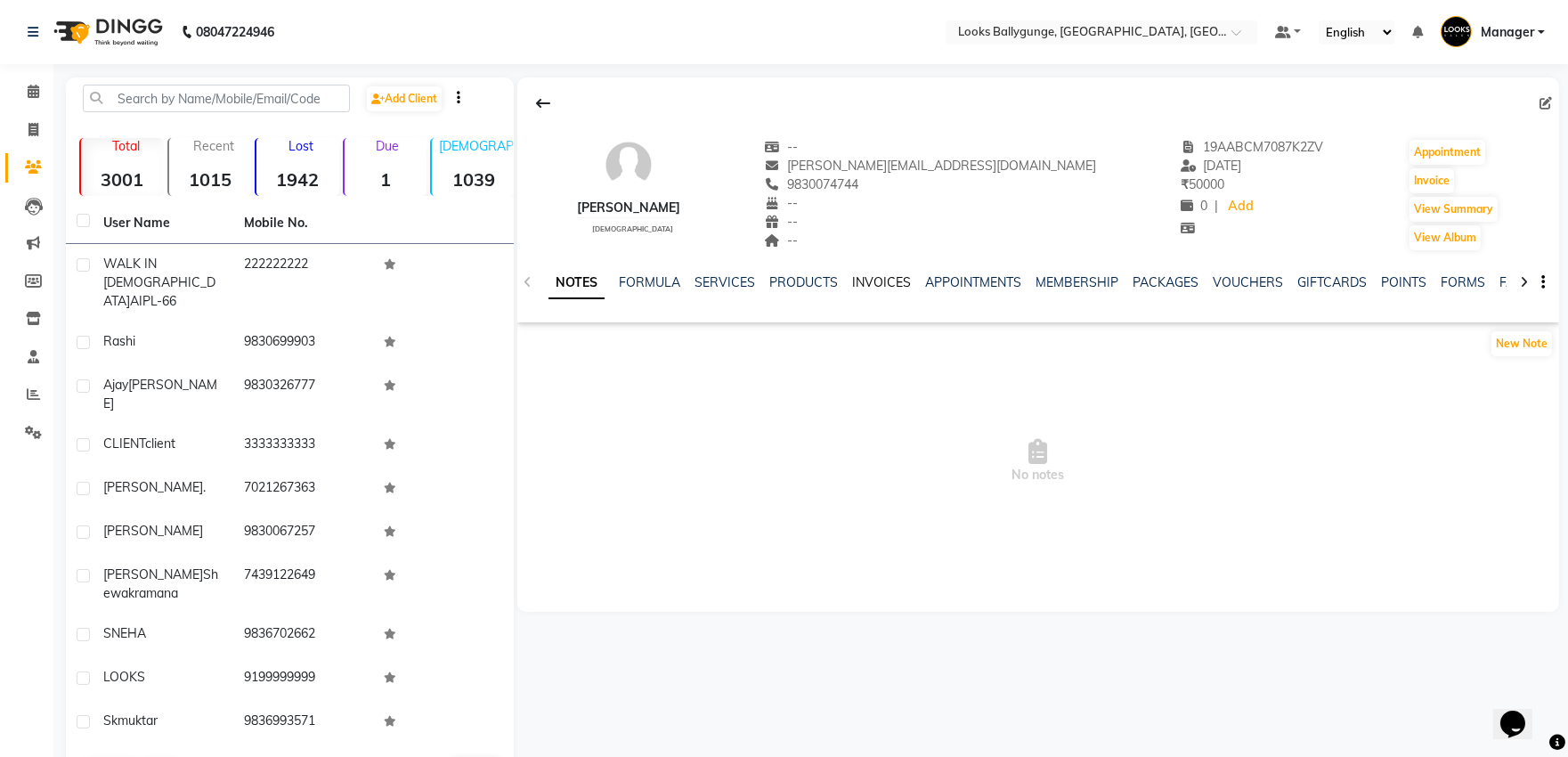
click at [874, 278] on link "INVOICES" at bounding box center [881, 282] width 58 height 16
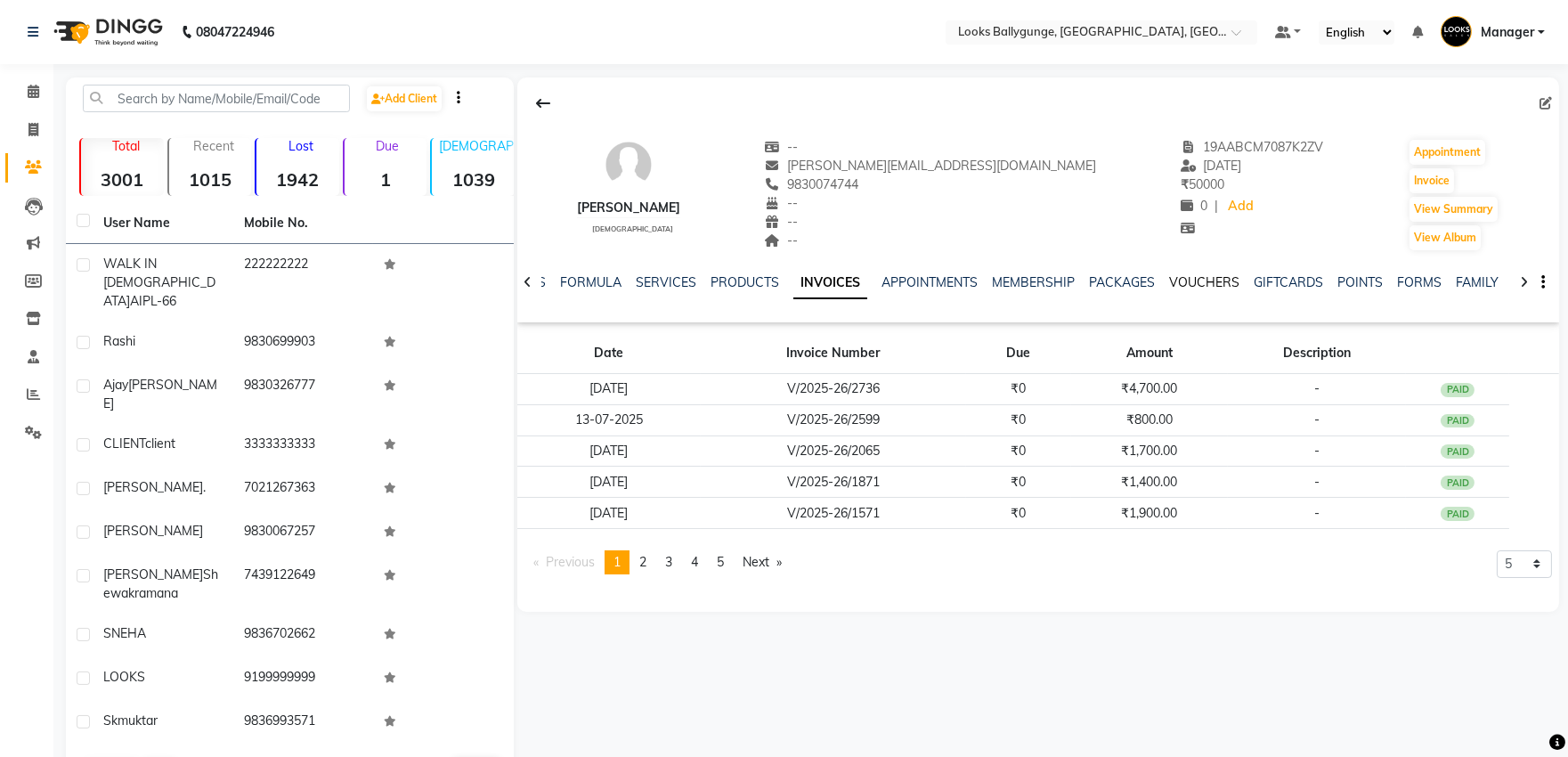
click at [1199, 285] on link "VOUCHERS" at bounding box center [1204, 282] width 70 height 16
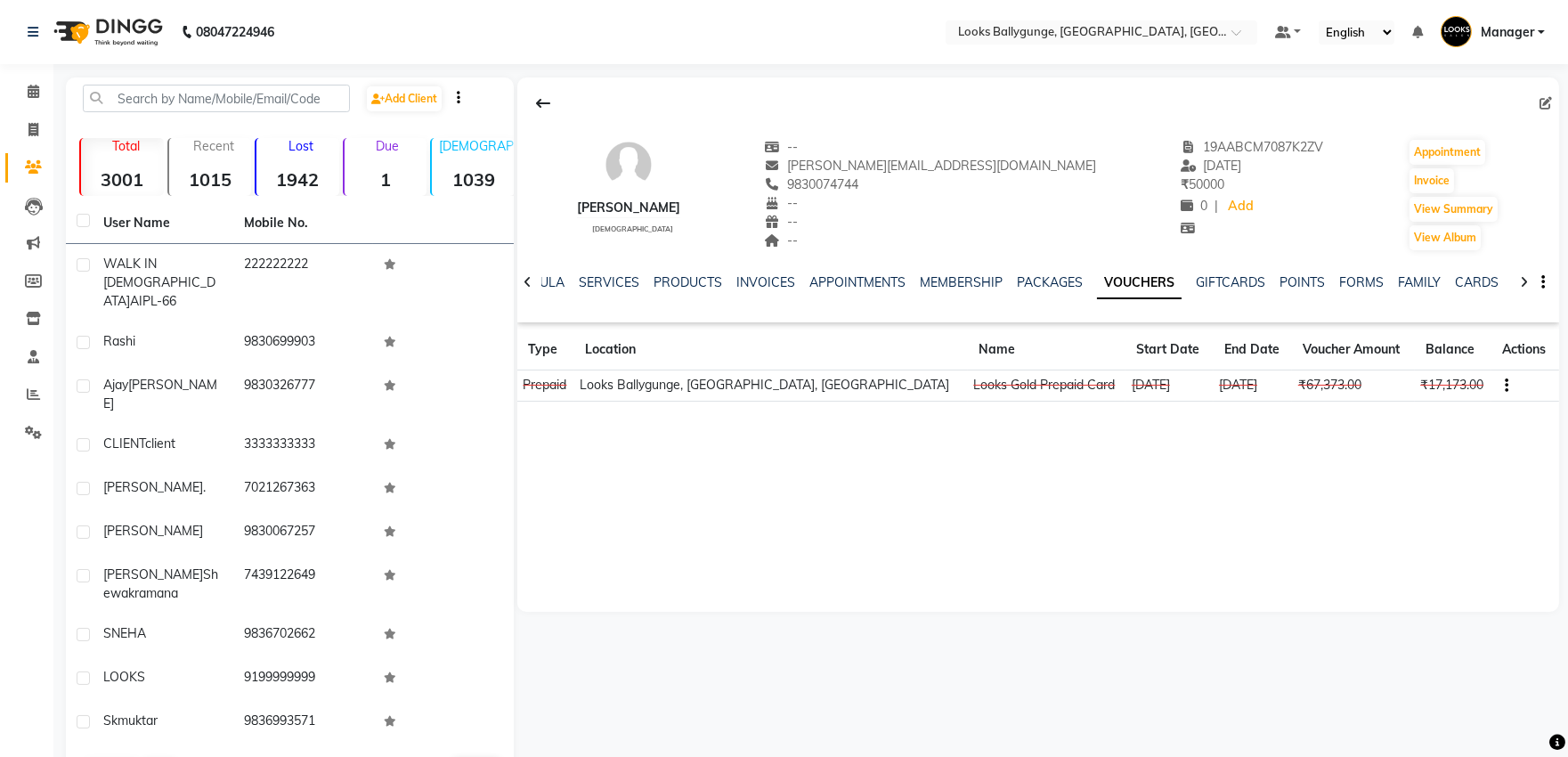
click at [1540, 286] on button "button" at bounding box center [1539, 283] width 11 height 19
click at [1448, 480] on div "Rishi Bajoria male -- mukund@mipl.com 9830074744 -- -- -- 19AABCM7087K2ZV 20-07…" at bounding box center [1038, 344] width 1042 height 534
click at [1498, 378] on button "button" at bounding box center [1503, 384] width 11 height 19
click at [1340, 493] on div "Rishi Bajoria male -- mukund@mipl.com 9830074744 -- -- -- 19AABCM7087K2ZV 20-07…" at bounding box center [1038, 344] width 1042 height 534
click at [1475, 387] on td "₹17,173.00" at bounding box center [1453, 386] width 77 height 32
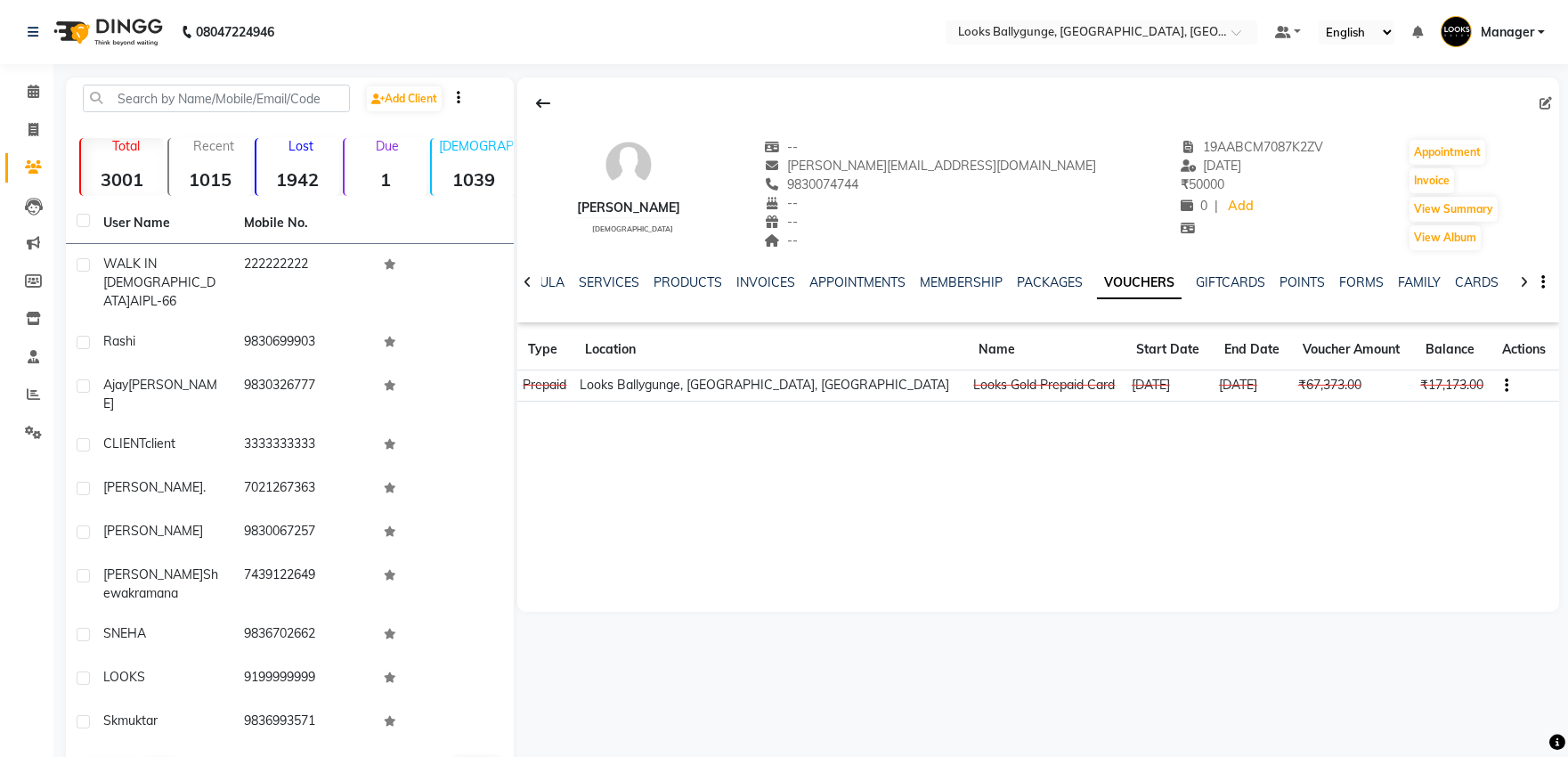
click at [1496, 382] on td at bounding box center [1525, 386] width 67 height 32
click at [1505, 385] on icon "button" at bounding box center [1507, 385] width 4 height 1
click at [1400, 389] on td "Redemption History" at bounding box center [1410, 384] width 112 height 21
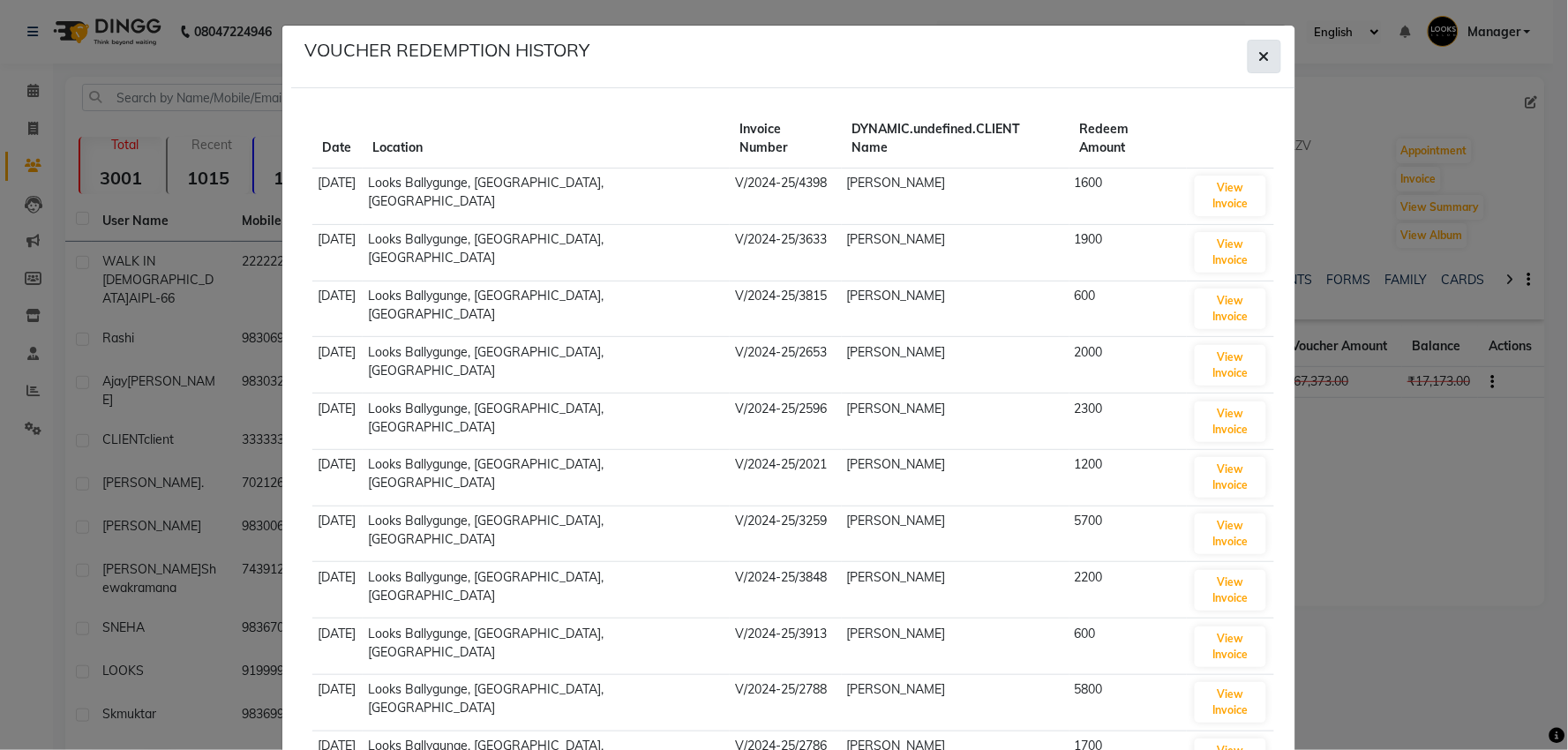
click at [1261, 49] on icon "button" at bounding box center [1263, 56] width 11 height 14
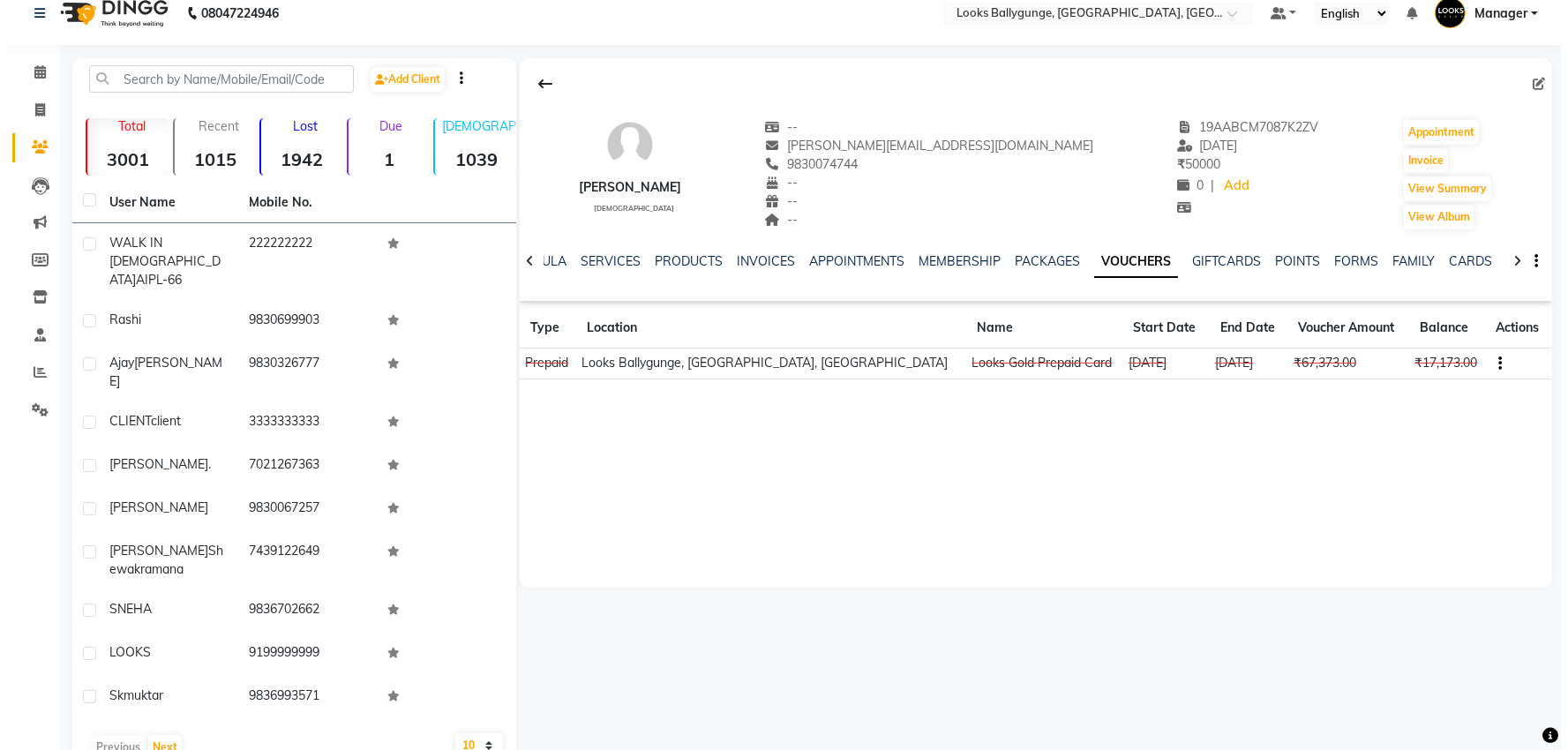
scroll to position [29, 0]
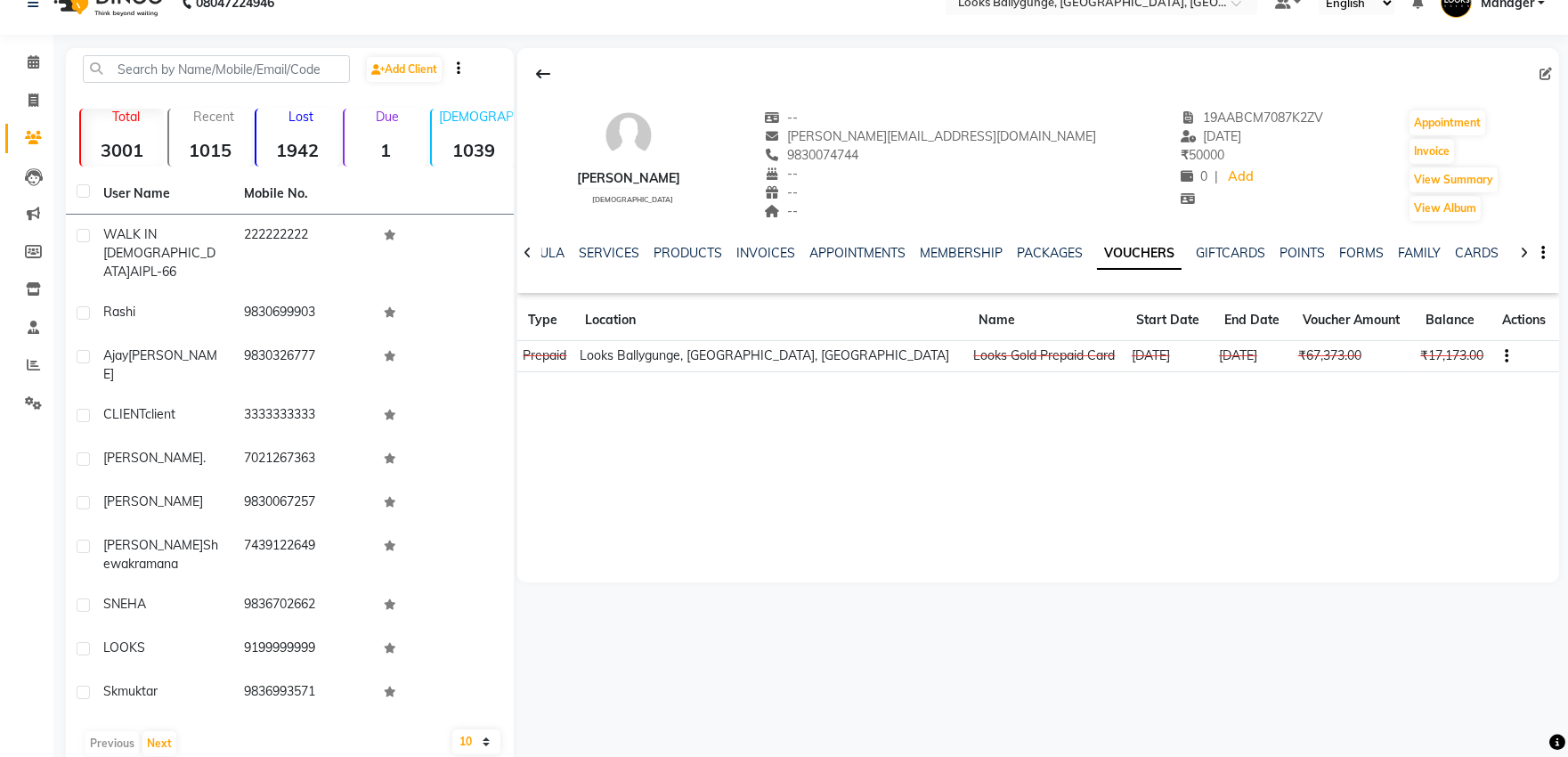
click at [1498, 352] on button "button" at bounding box center [1503, 355] width 11 height 19
click at [1418, 347] on td "Redemption History" at bounding box center [1410, 355] width 112 height 21
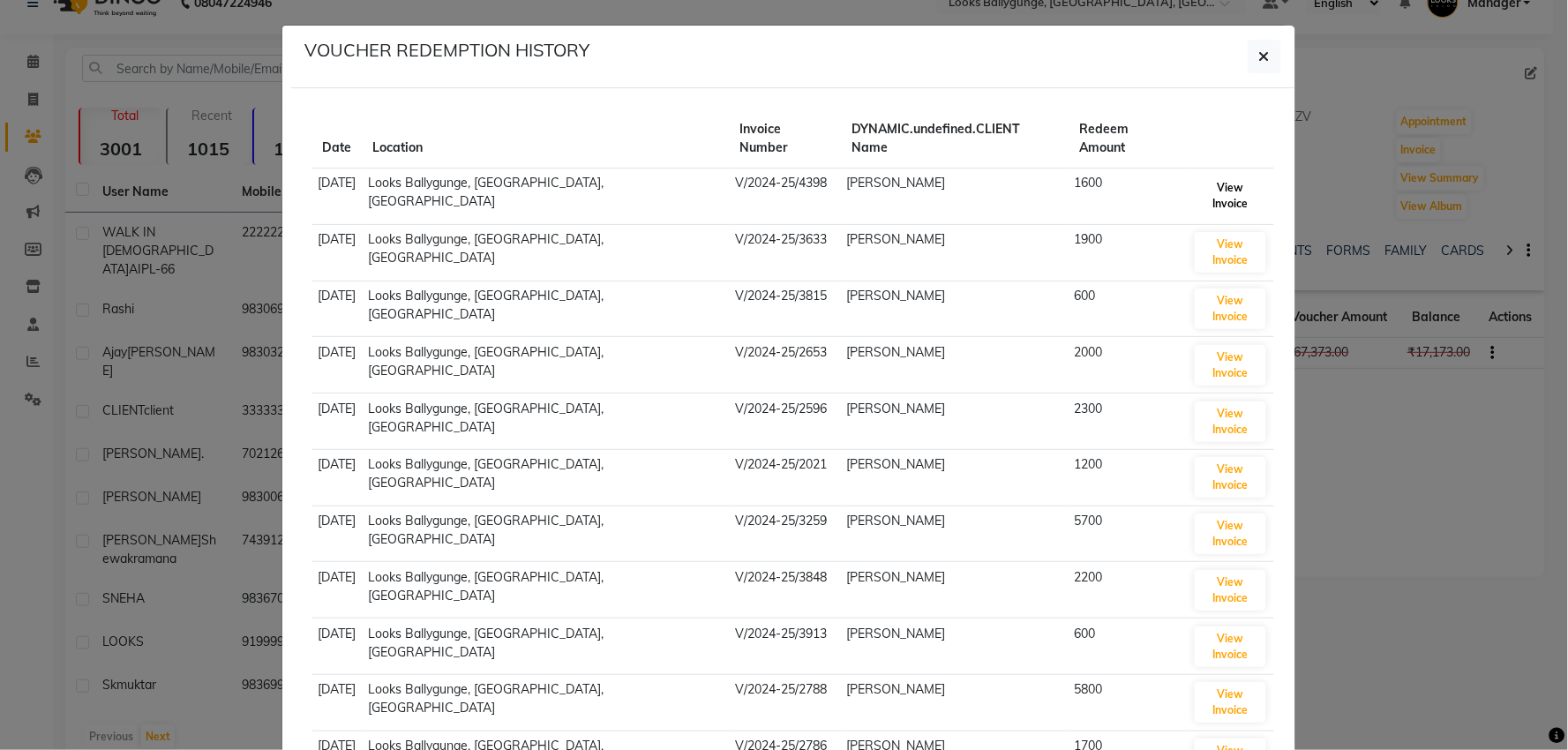
click at [1195, 175] on button "View Invoice" at bounding box center [1231, 195] width 72 height 40
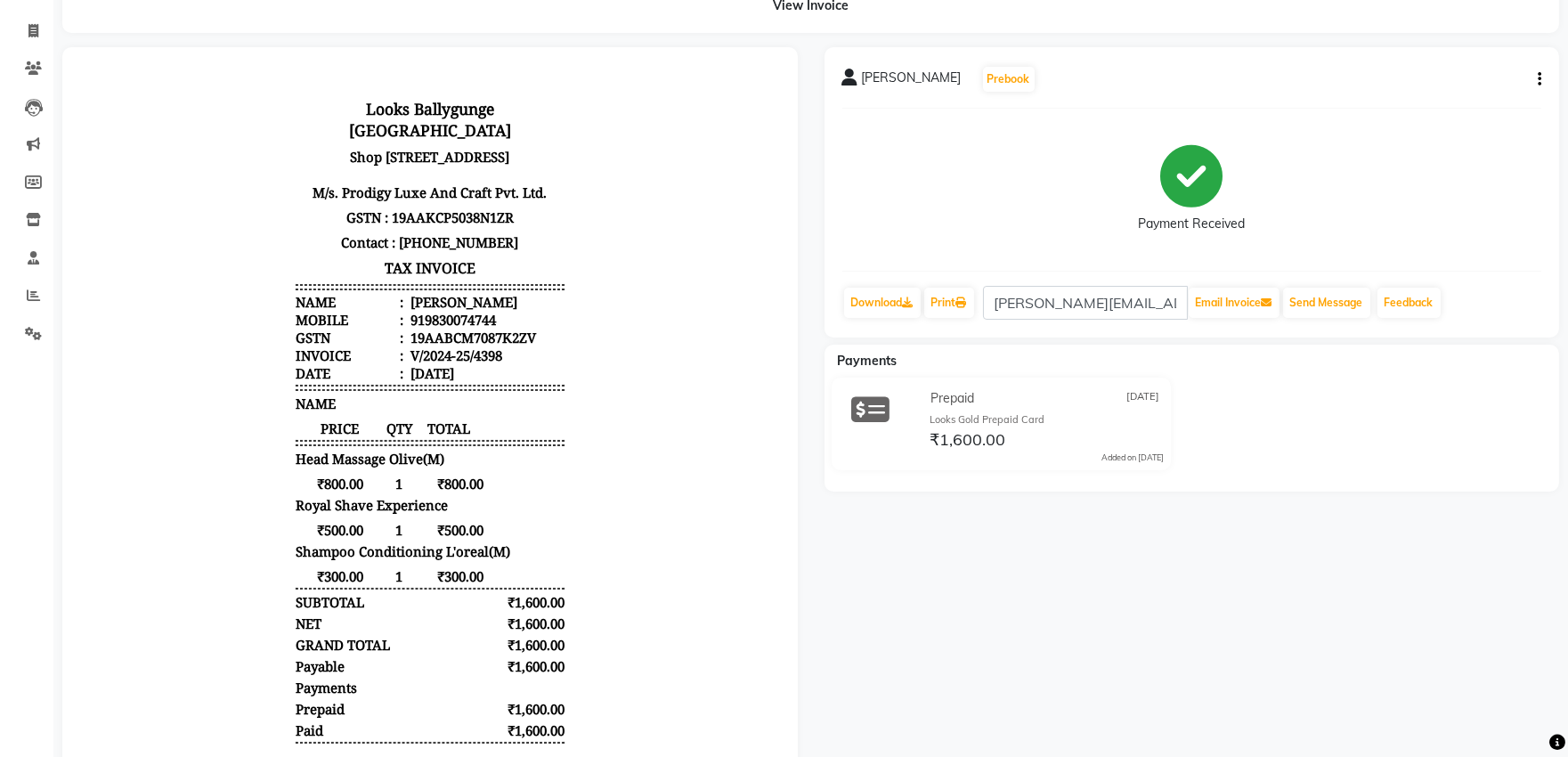
scroll to position [236, 0]
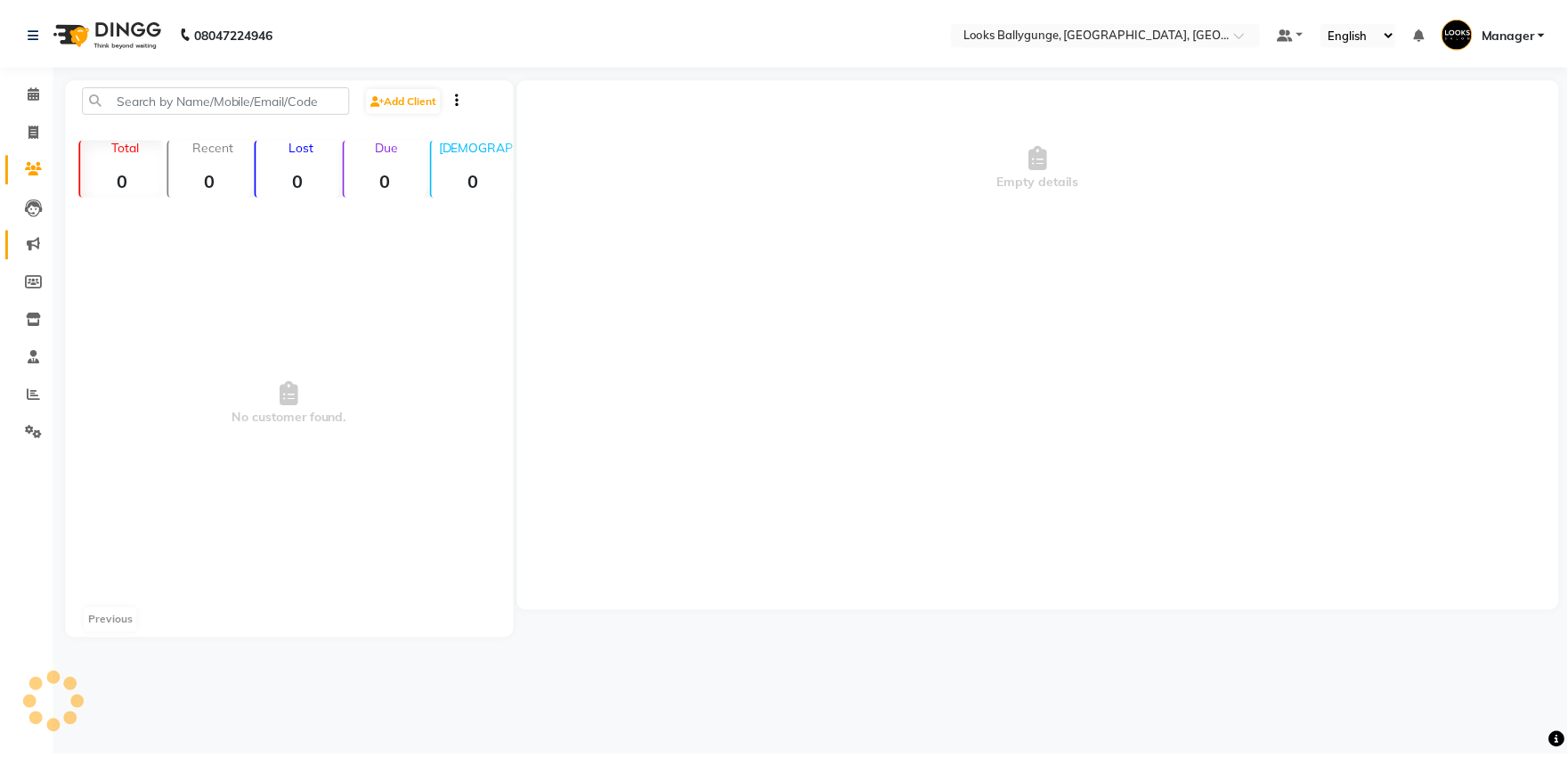
scroll to position [30, 0]
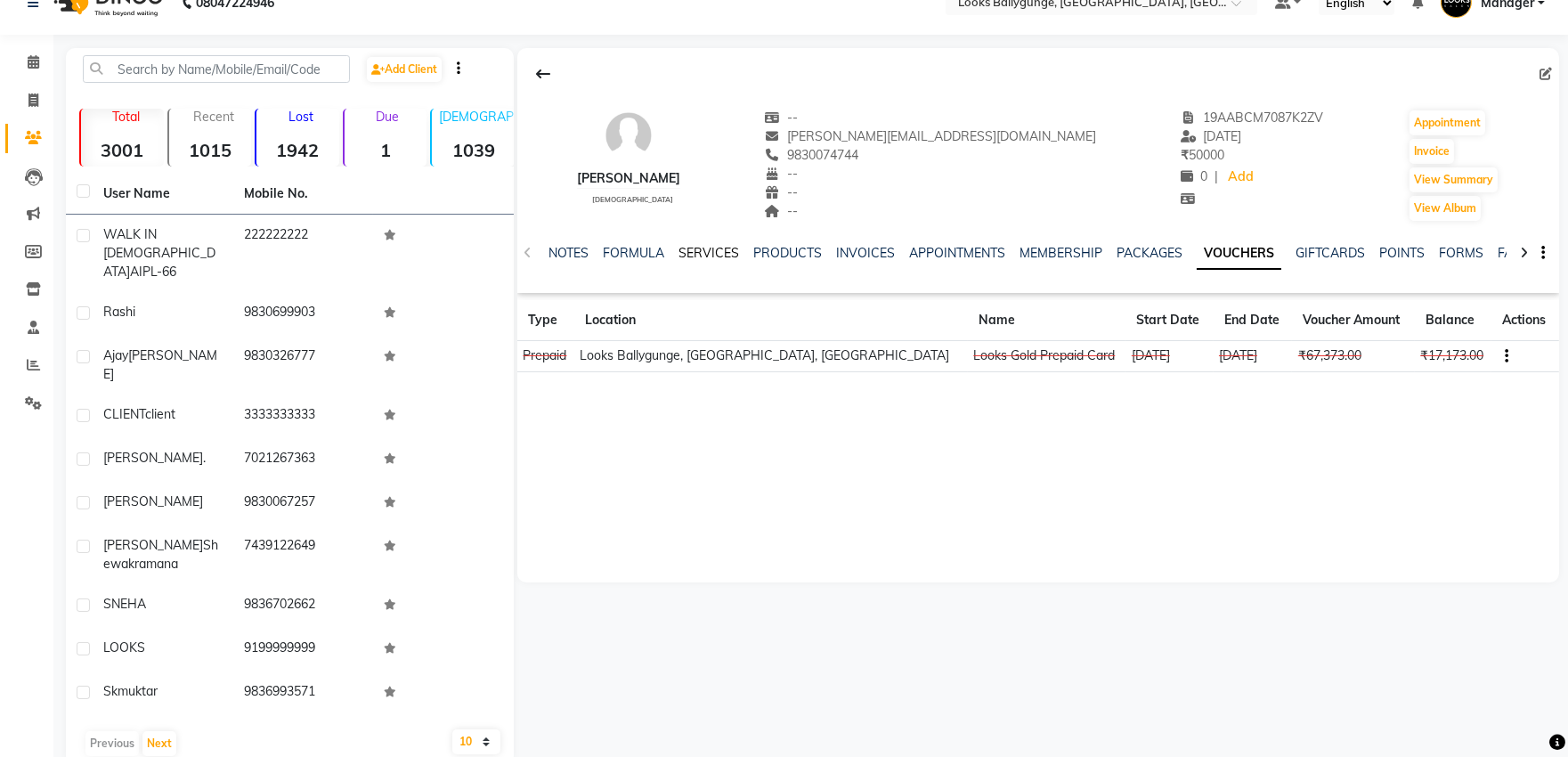
click at [708, 256] on link "SERVICES" at bounding box center [708, 253] width 60 height 16
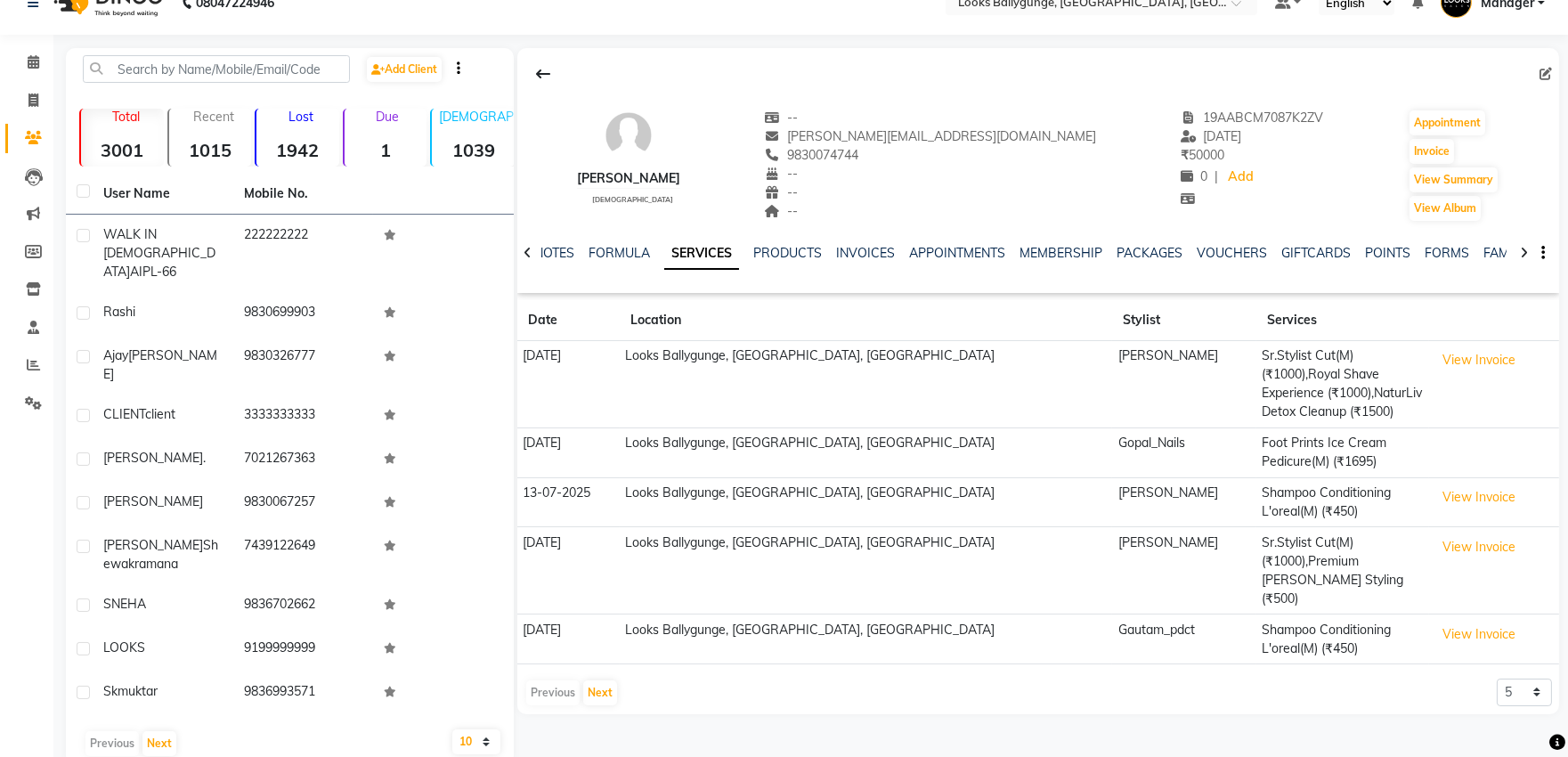
click at [41, 114] on li "Invoice" at bounding box center [27, 101] width 53 height 39
click at [36, 110] on span at bounding box center [34, 101] width 32 height 21
select select "service"
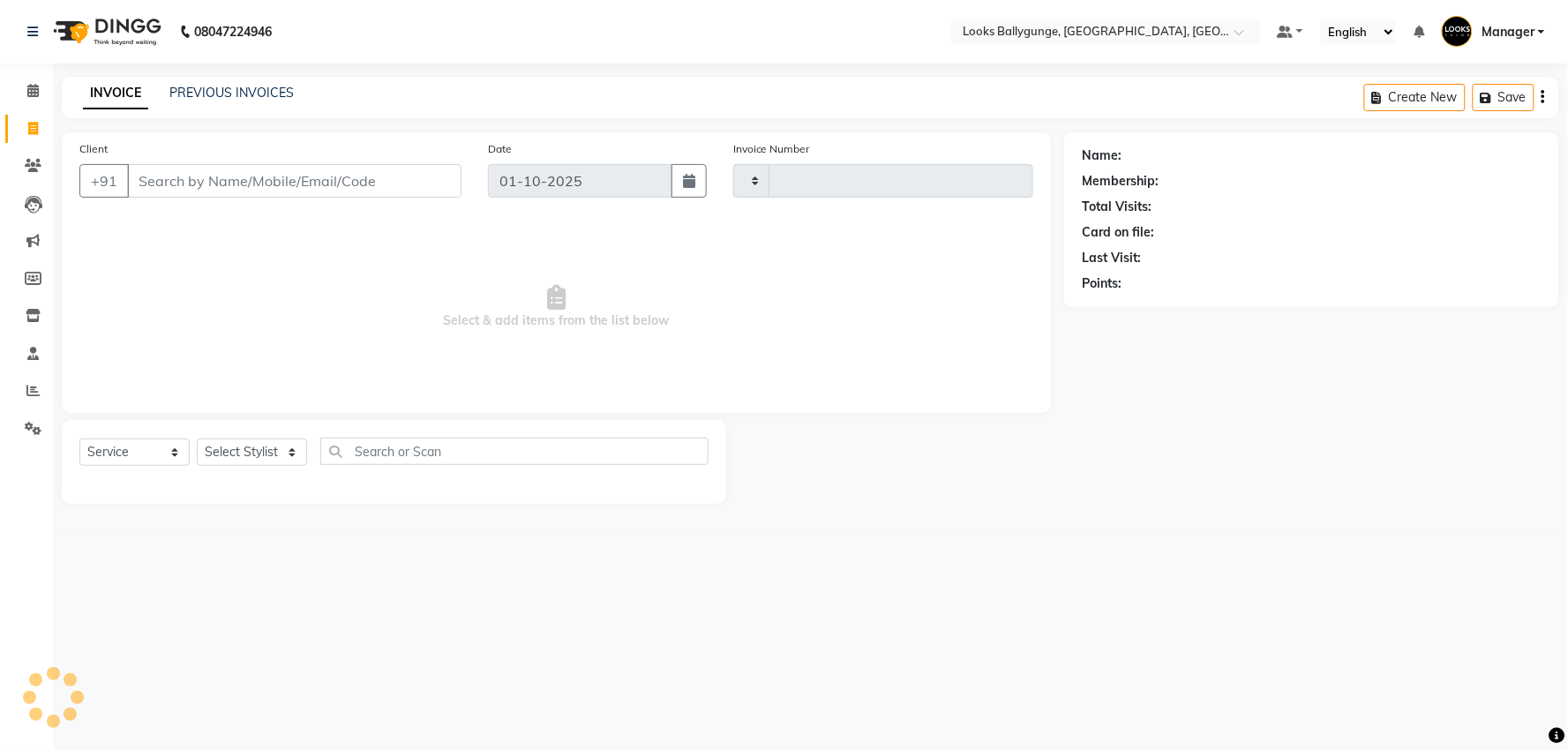
type input "4284"
select select "6477"
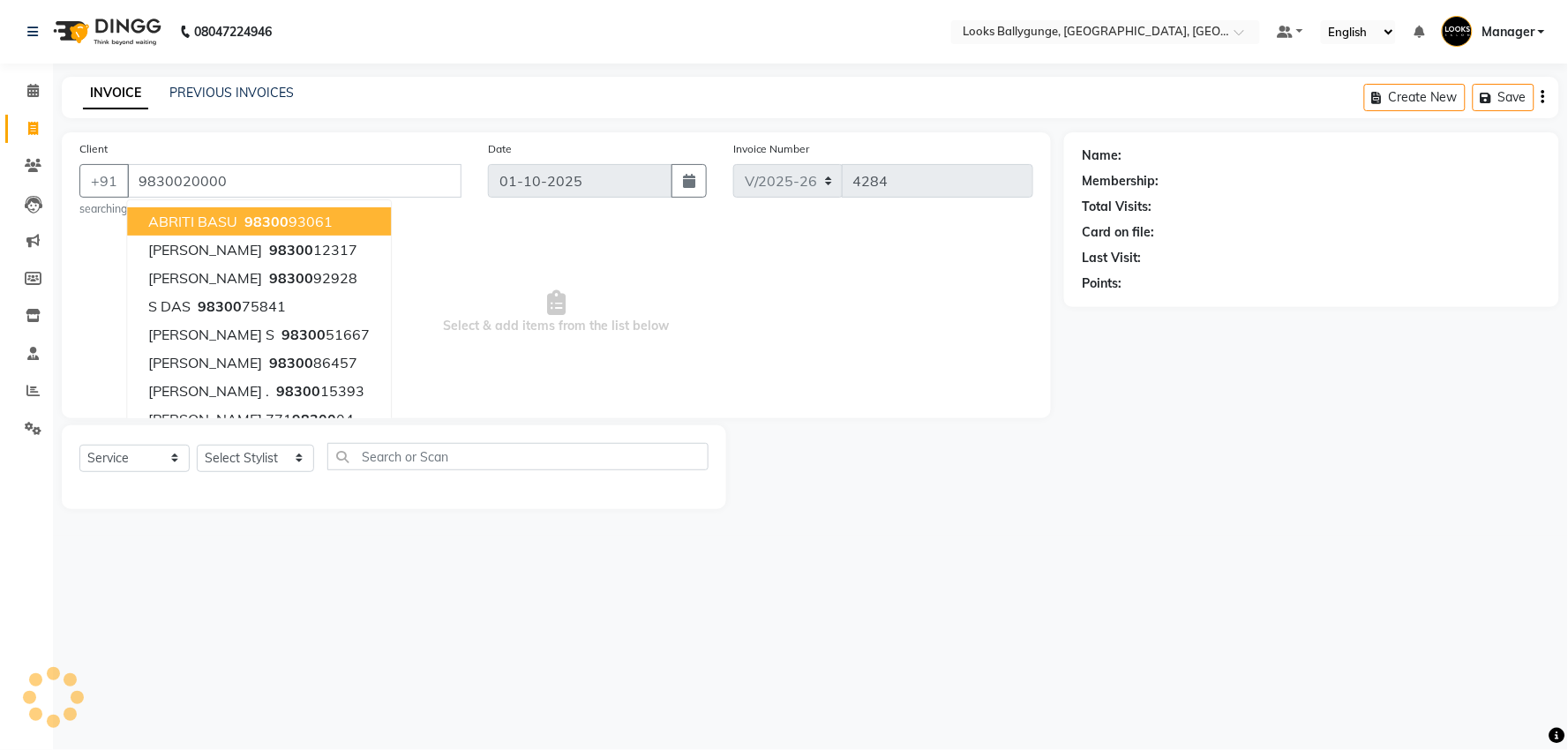
type input "9830020000"
select select "1: Object"
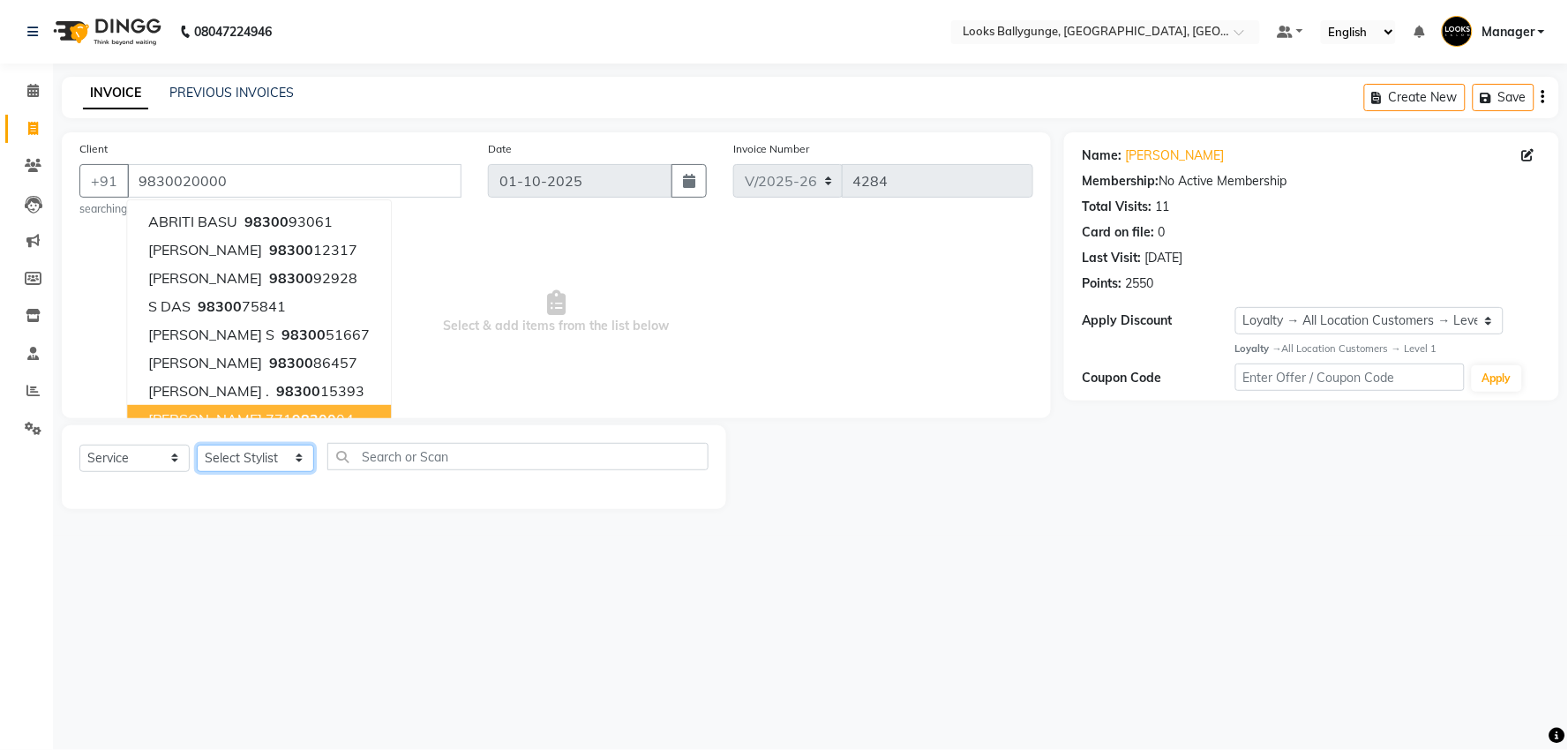
click at [300, 465] on select "Select Stylist [PERSON_NAME] amit_pdct anil [PERSON_NAME] COUNTER_SALES [PERSON…" at bounding box center [256, 458] width 118 height 27
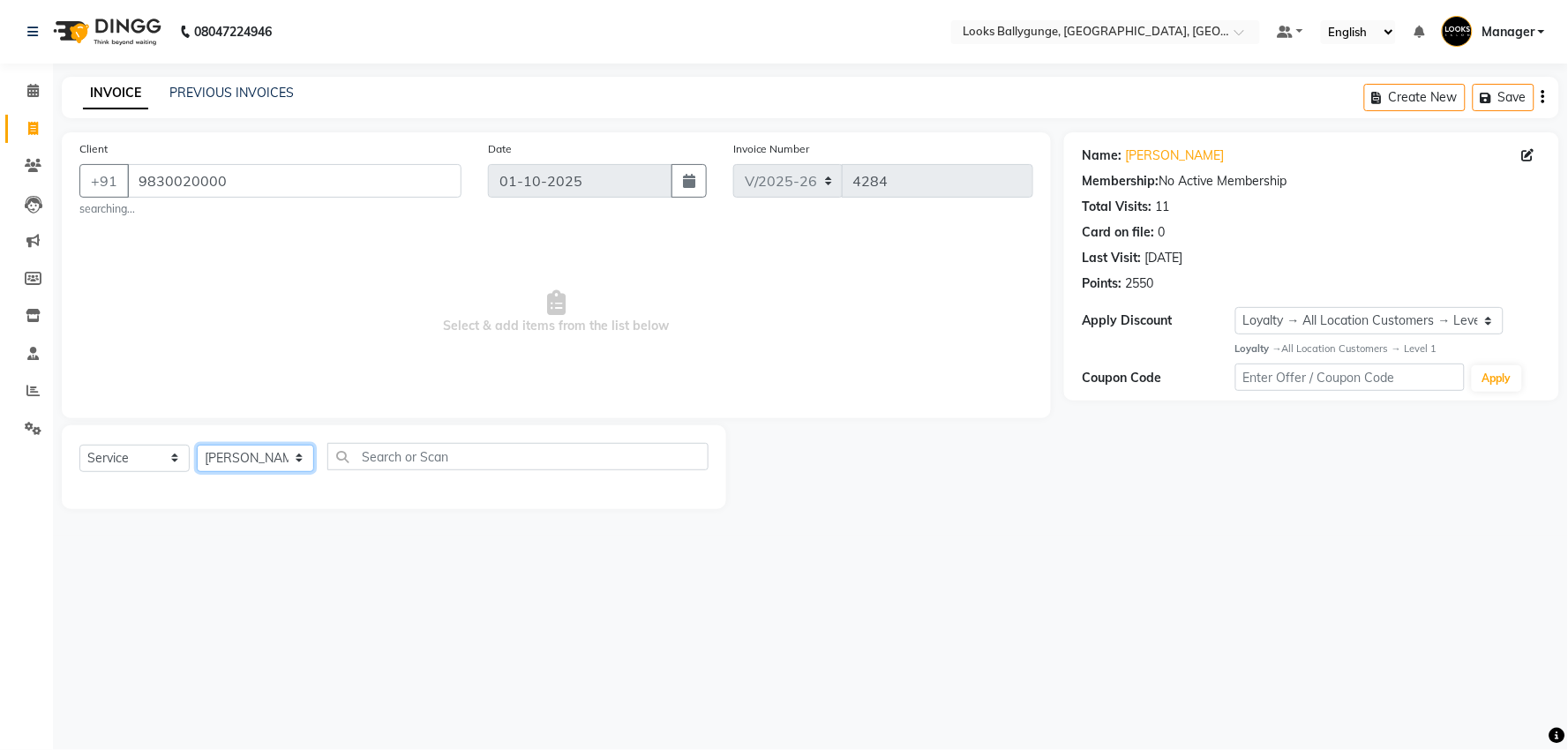
click at [197, 445] on select "Select Stylist [PERSON_NAME] amit_pdct anil [PERSON_NAME] COUNTER_SALES [PERSON…" at bounding box center [256, 458] width 118 height 27
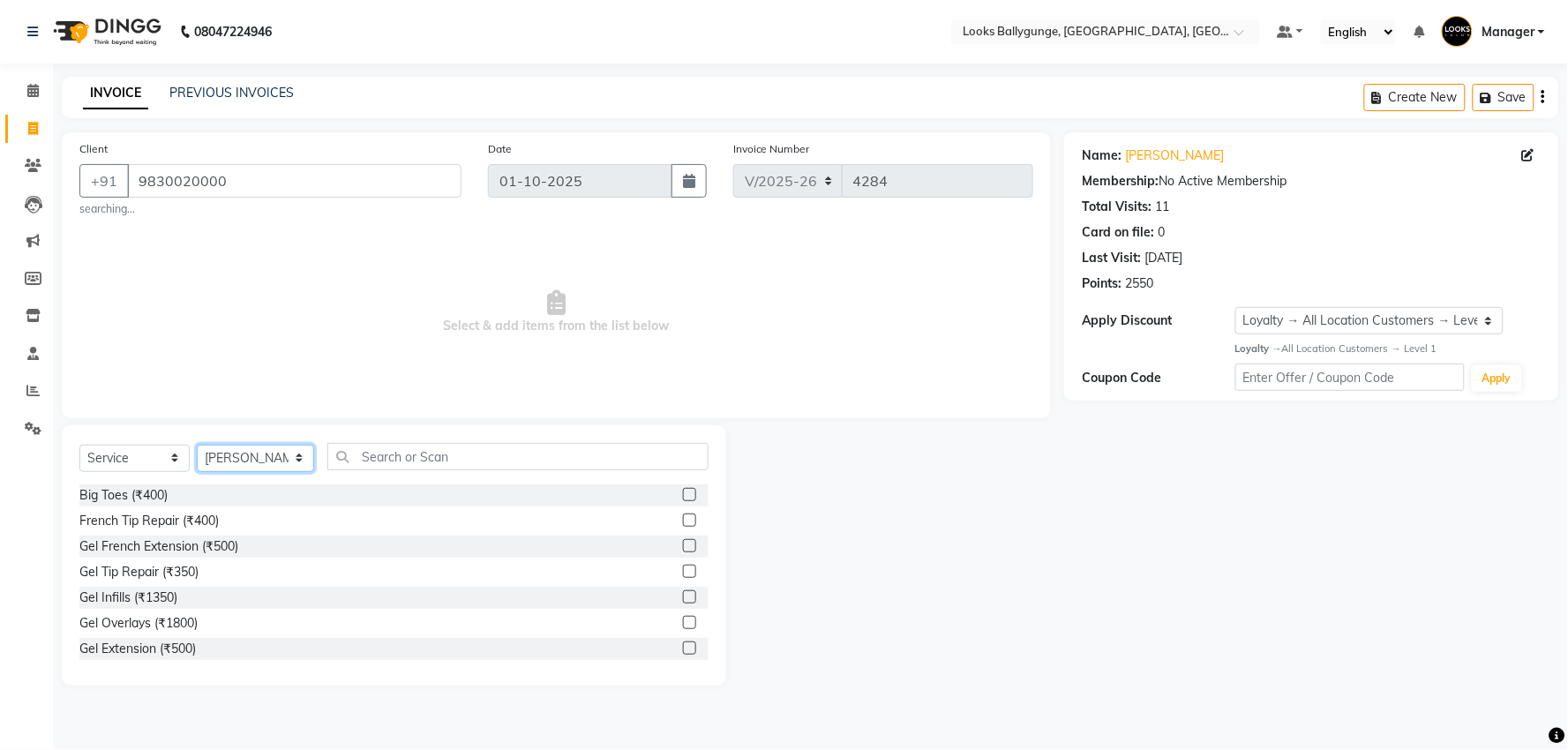
click at [288, 462] on select "Select Stylist [PERSON_NAME] amit_pdct anil [PERSON_NAME] COUNTER_SALES [PERSON…" at bounding box center [256, 458] width 118 height 27
select select "50037"
click at [197, 445] on select "Select Stylist [PERSON_NAME] amit_pdct anil [PERSON_NAME] COUNTER_SALES [PERSON…" at bounding box center [256, 458] width 118 height 27
click at [458, 444] on input "text" at bounding box center [517, 456] width 381 height 27
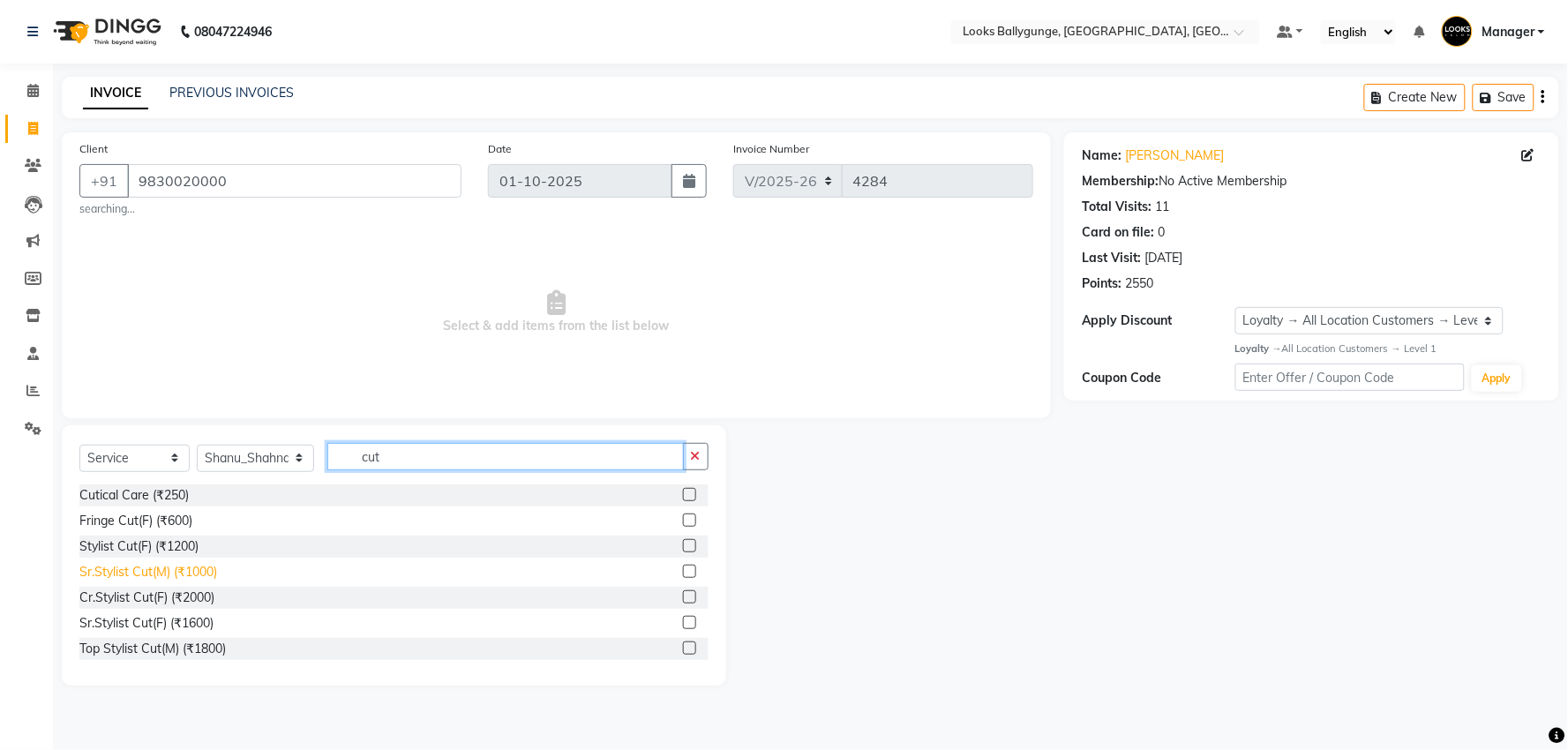
type input "cut"
click at [212, 567] on div "Sr.Stylist Cut(M) (₹1000)" at bounding box center [148, 572] width 138 height 19
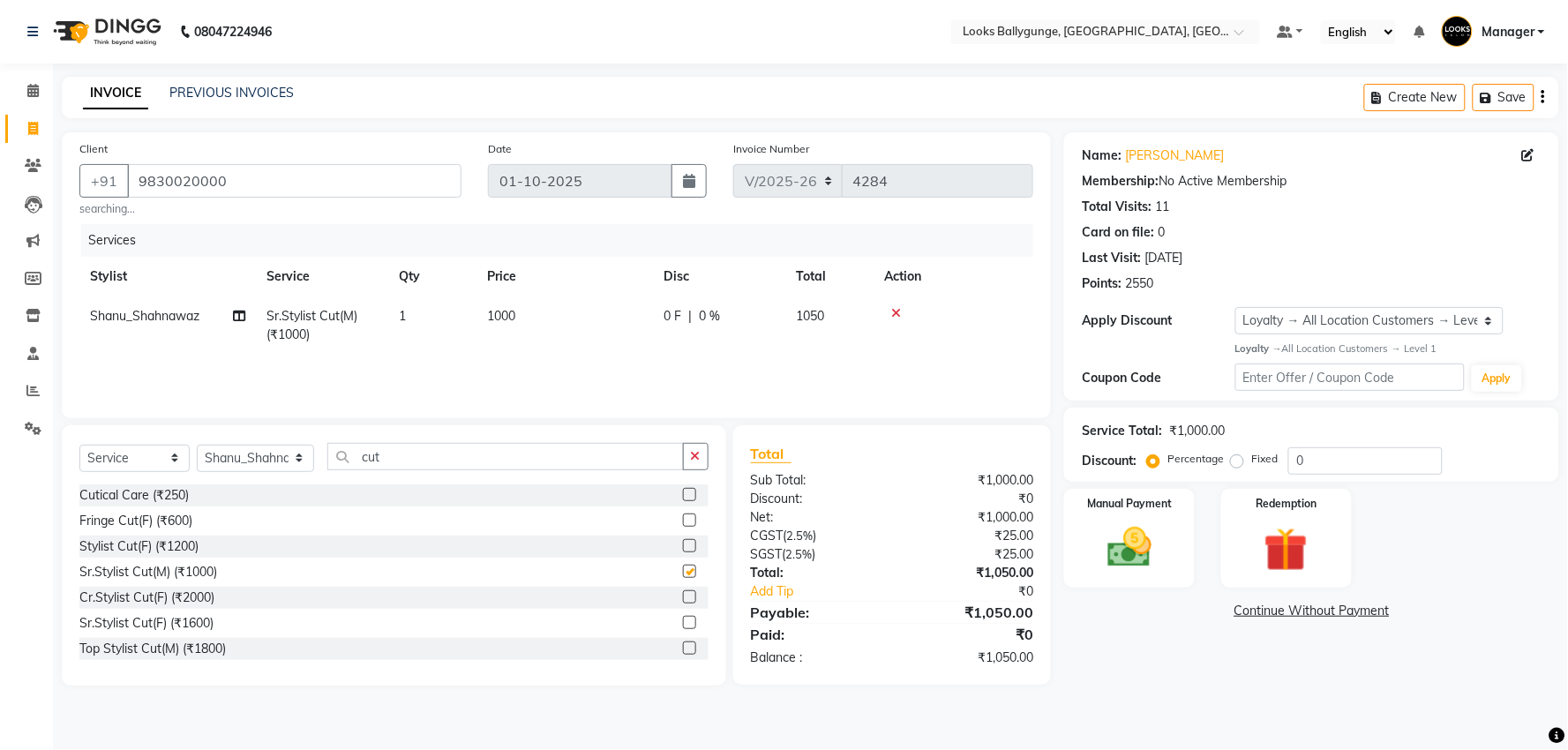
checkbox input "false"
drag, startPoint x: 395, startPoint y: 456, endPoint x: 240, endPoint y: 476, distance: 156.3
click at [240, 476] on div "Select Service Product Membership Package Voucher Prepaid Gift Card Select Styl…" at bounding box center [394, 463] width 629 height 41
type input "inoa"
drag, startPoint x: 239, startPoint y: 541, endPoint x: 266, endPoint y: 543, distance: 27.1
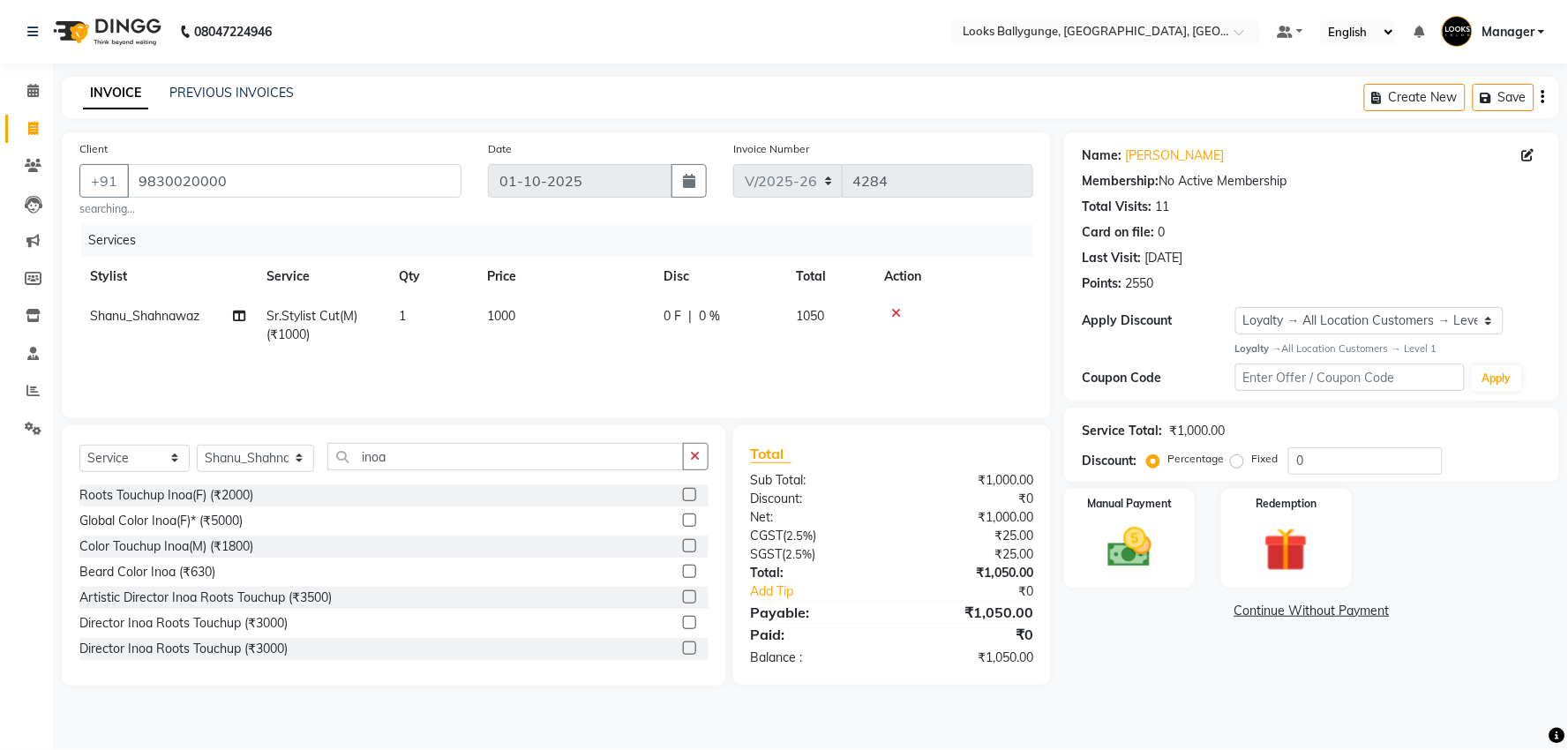
click at [250, 543] on div "Color Touchup Inoa(M) (₹1800)" at bounding box center [166, 546] width 173 height 19
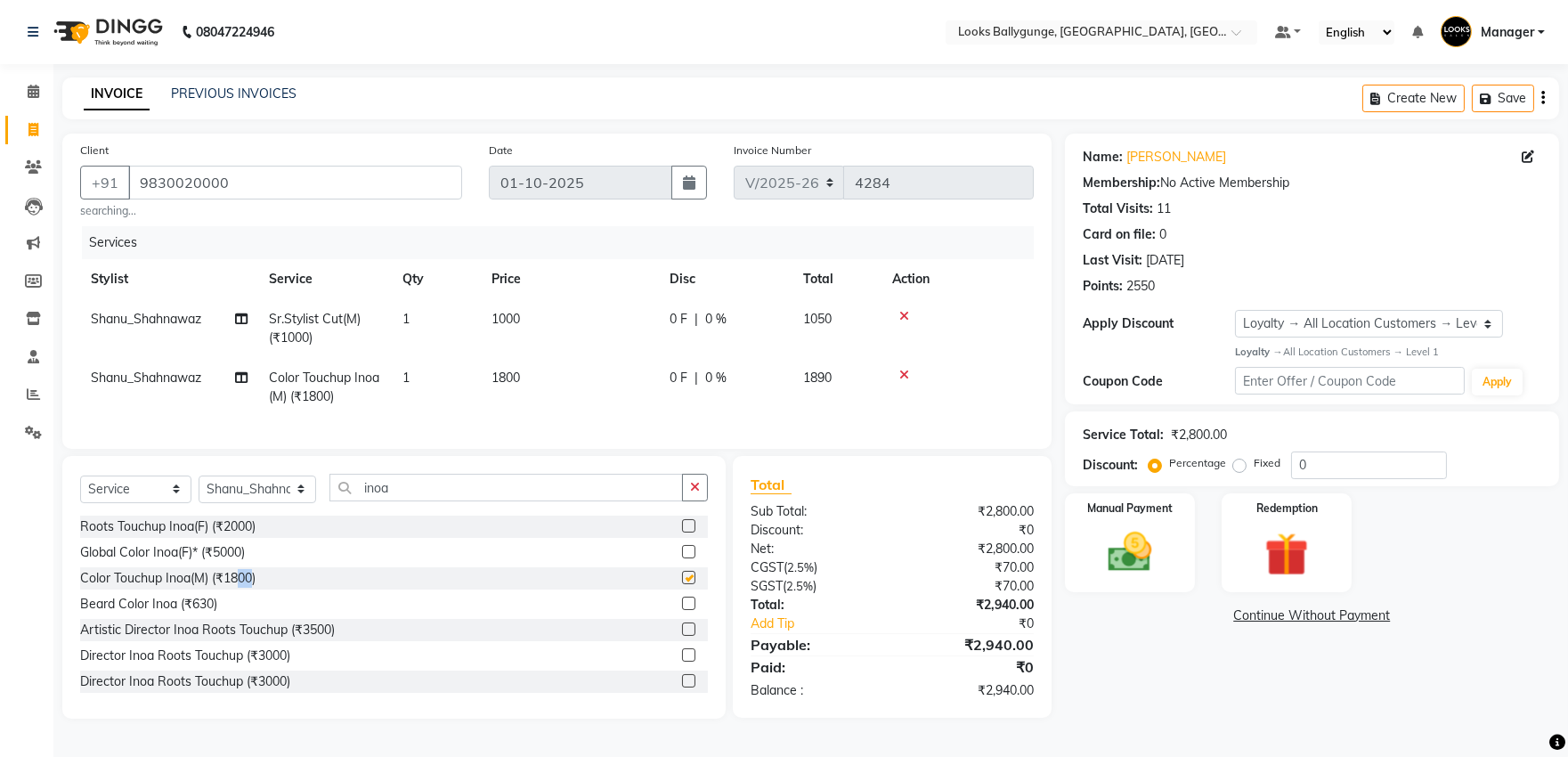
checkbox input "false"
click at [559, 377] on td "1800" at bounding box center [569, 386] width 178 height 58
select select "50037"
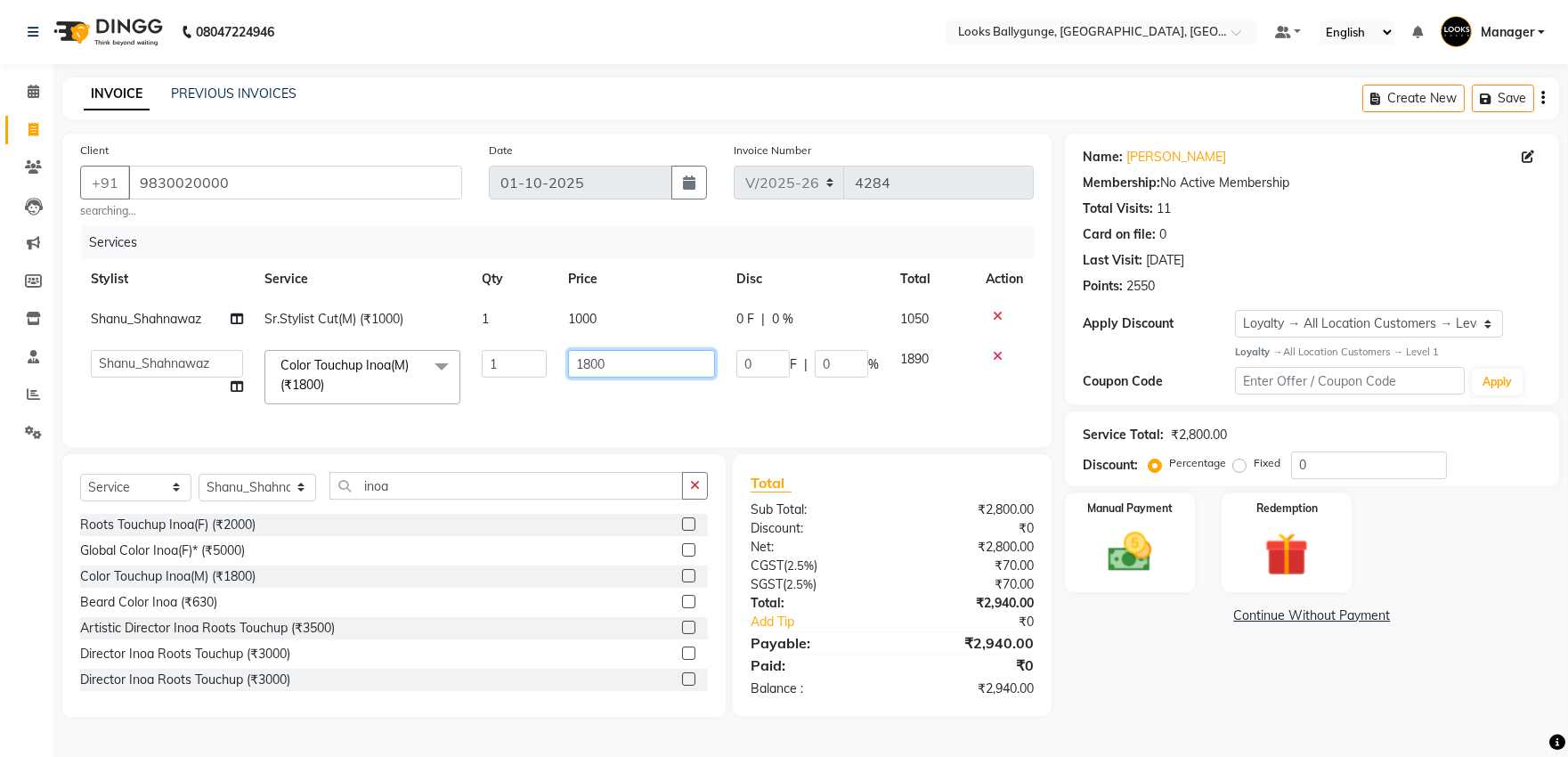
drag, startPoint x: 609, startPoint y: 359, endPoint x: 482, endPoint y: 393, distance: 131.5
click at [482, 393] on tr "Ali_Stylist amit_pdct anil Ayush Sahu COUNTER_SALES Debbo Fazal Gopal_Nails Kri…" at bounding box center [557, 377] width 954 height 76
drag, startPoint x: 630, startPoint y: 353, endPoint x: 475, endPoint y: 392, distance: 159.8
click at [475, 392] on tr "Ali_Stylist amit_pdct anil Ayush Sahu COUNTER_SALES Debbo Fazal Gopal_Nails Kri…" at bounding box center [557, 377] width 954 height 76
type input "1800"
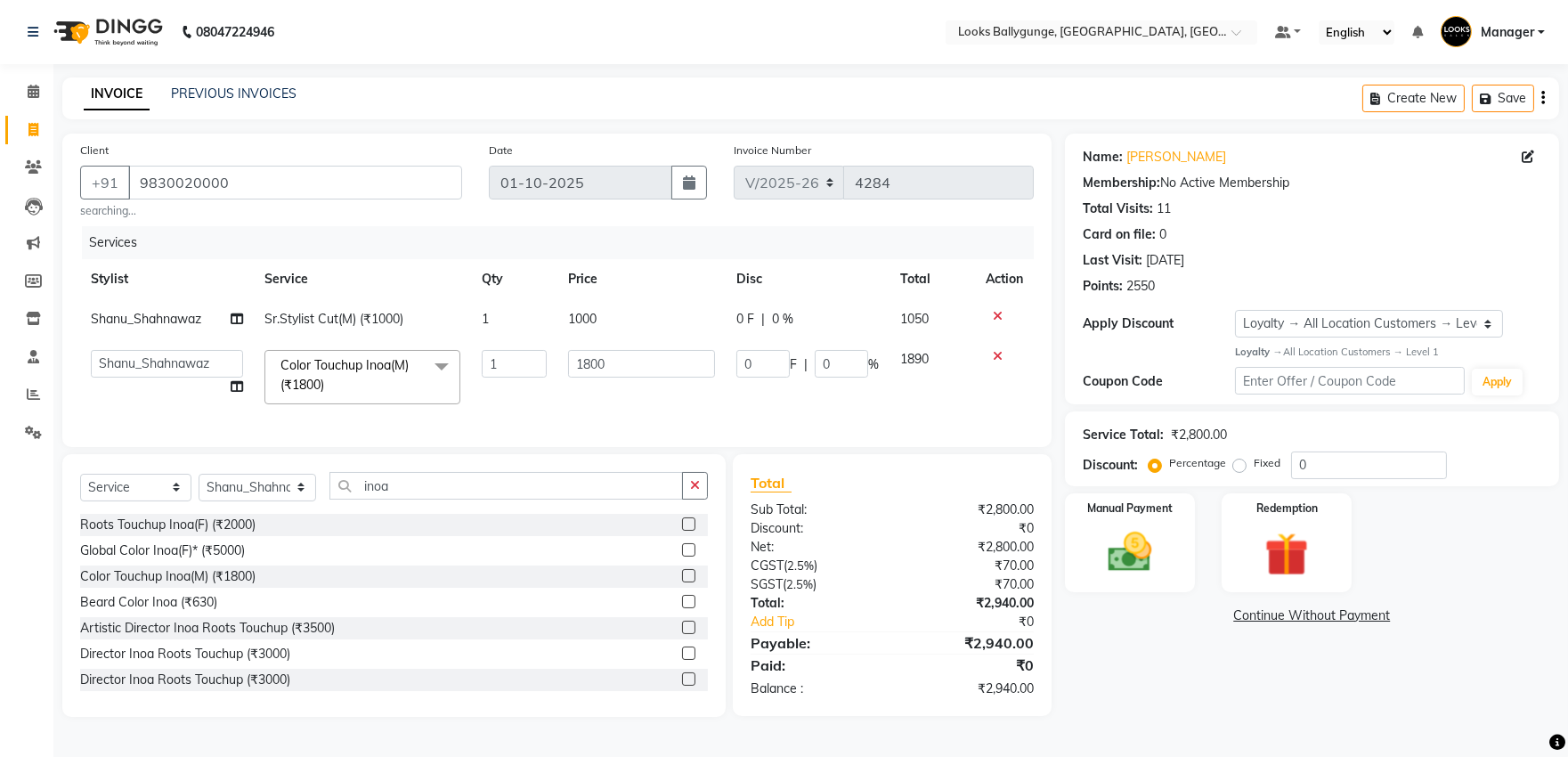
click at [734, 389] on td "0 F | 0 %" at bounding box center [808, 377] width 164 height 76
select select "50037"
click at [1098, 556] on img at bounding box center [1129, 551] width 74 height 52
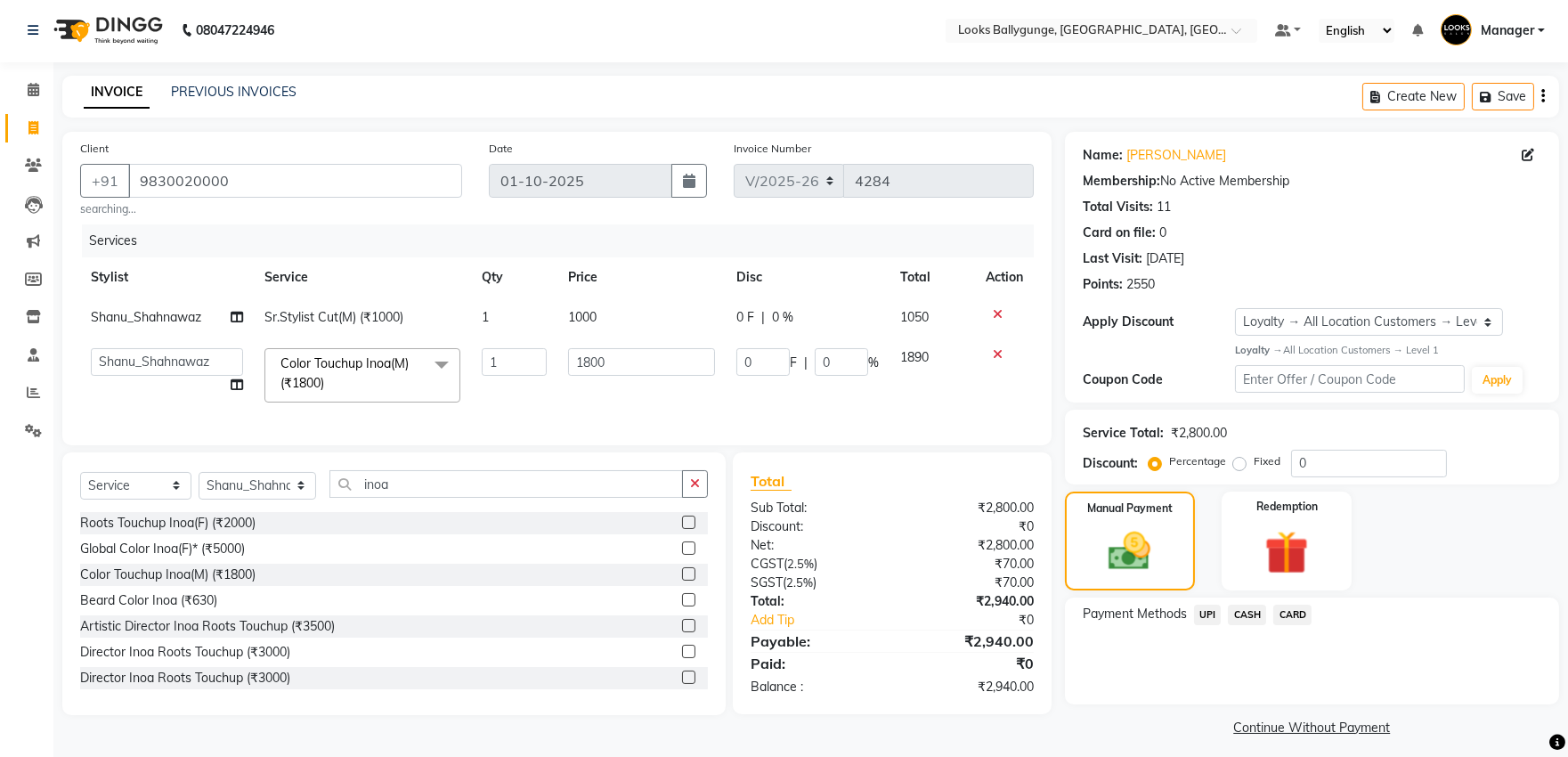
click at [1242, 619] on span "CASH" at bounding box center [1247, 615] width 39 height 21
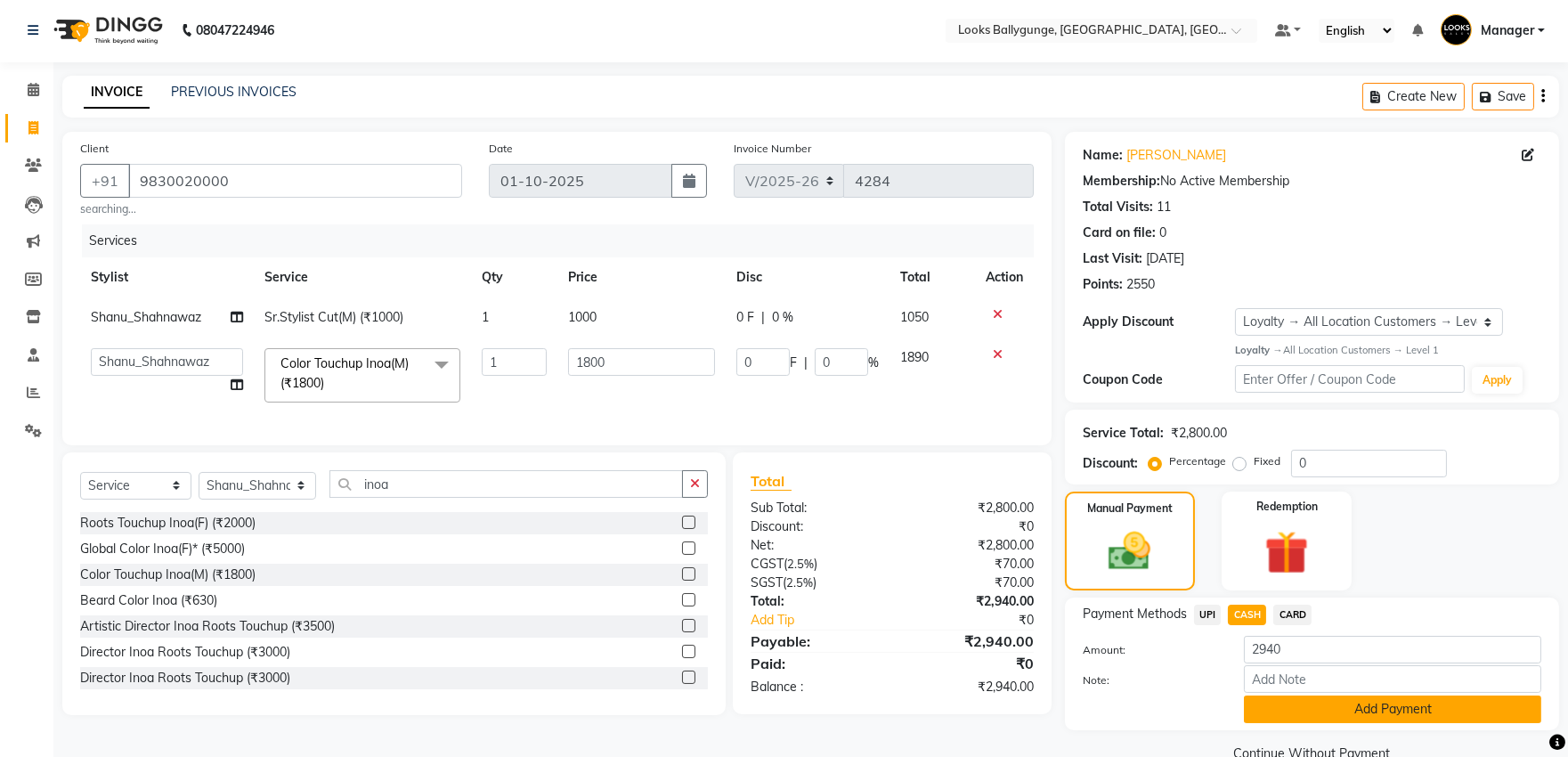
click at [1288, 713] on button "Add Payment" at bounding box center [1392, 709] width 298 height 28
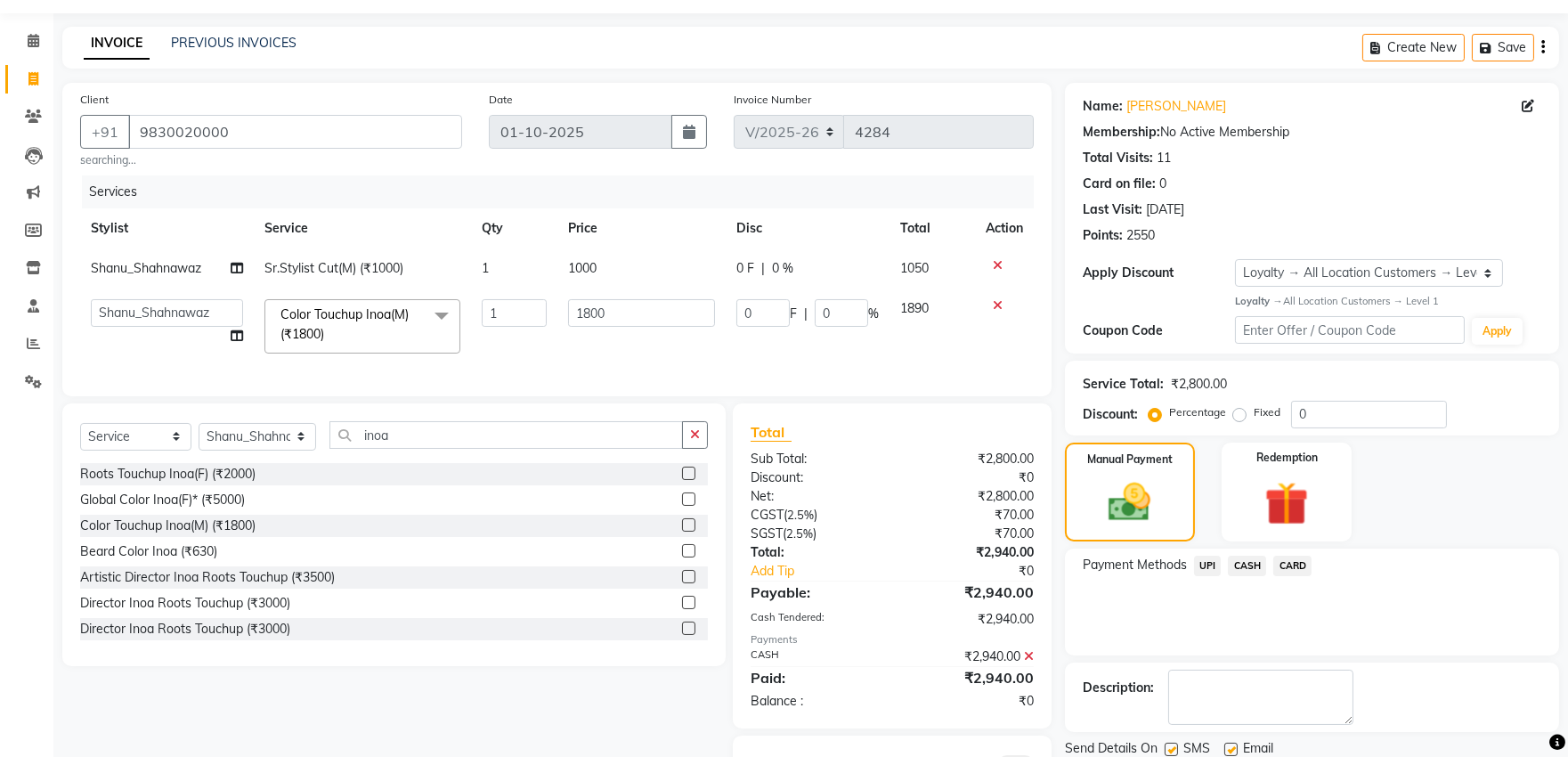
scroll to position [101, 0]
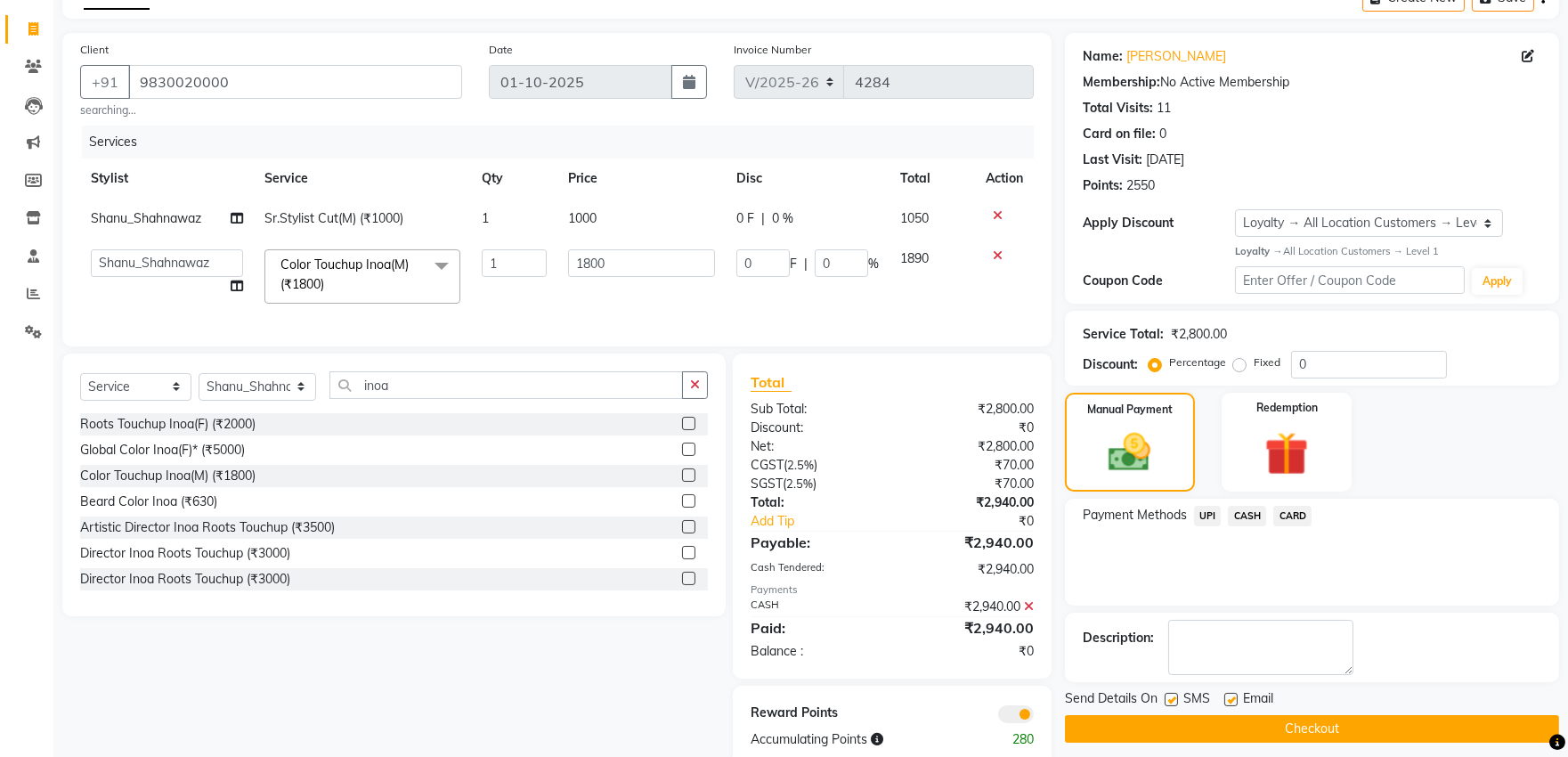
click at [1310, 736] on button "Checkout" at bounding box center [1312, 728] width 494 height 28
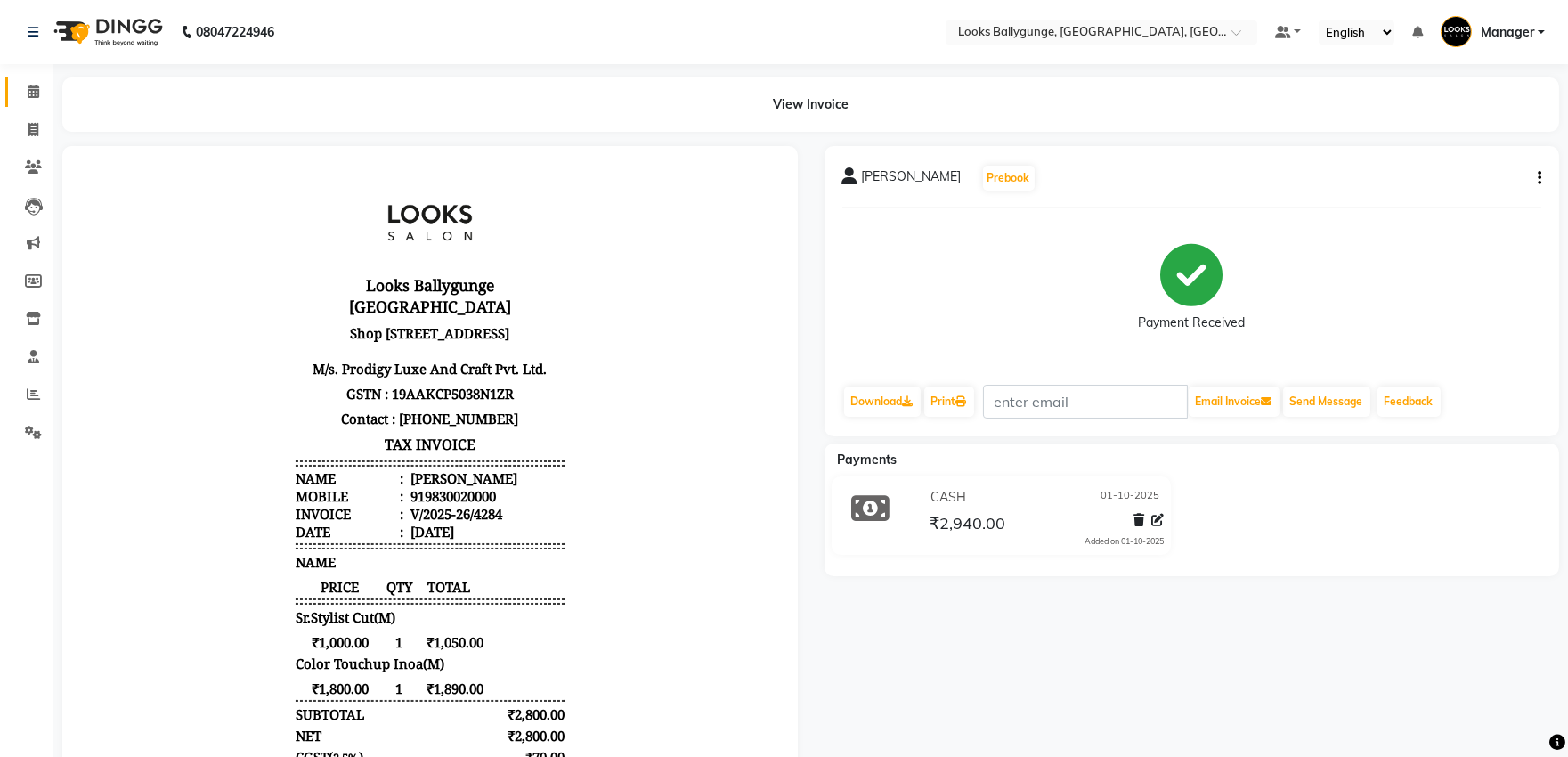
drag, startPoint x: 4, startPoint y: 67, endPoint x: 12, endPoint y: 82, distance: 17.0
click at [5, 75] on div "Calendar Invoice Clients Leads Marketing Members Inventory Staff Reports Settin…" at bounding box center [120, 491] width 240 height 883
click at [13, 83] on link "Calendar" at bounding box center [26, 92] width 43 height 30
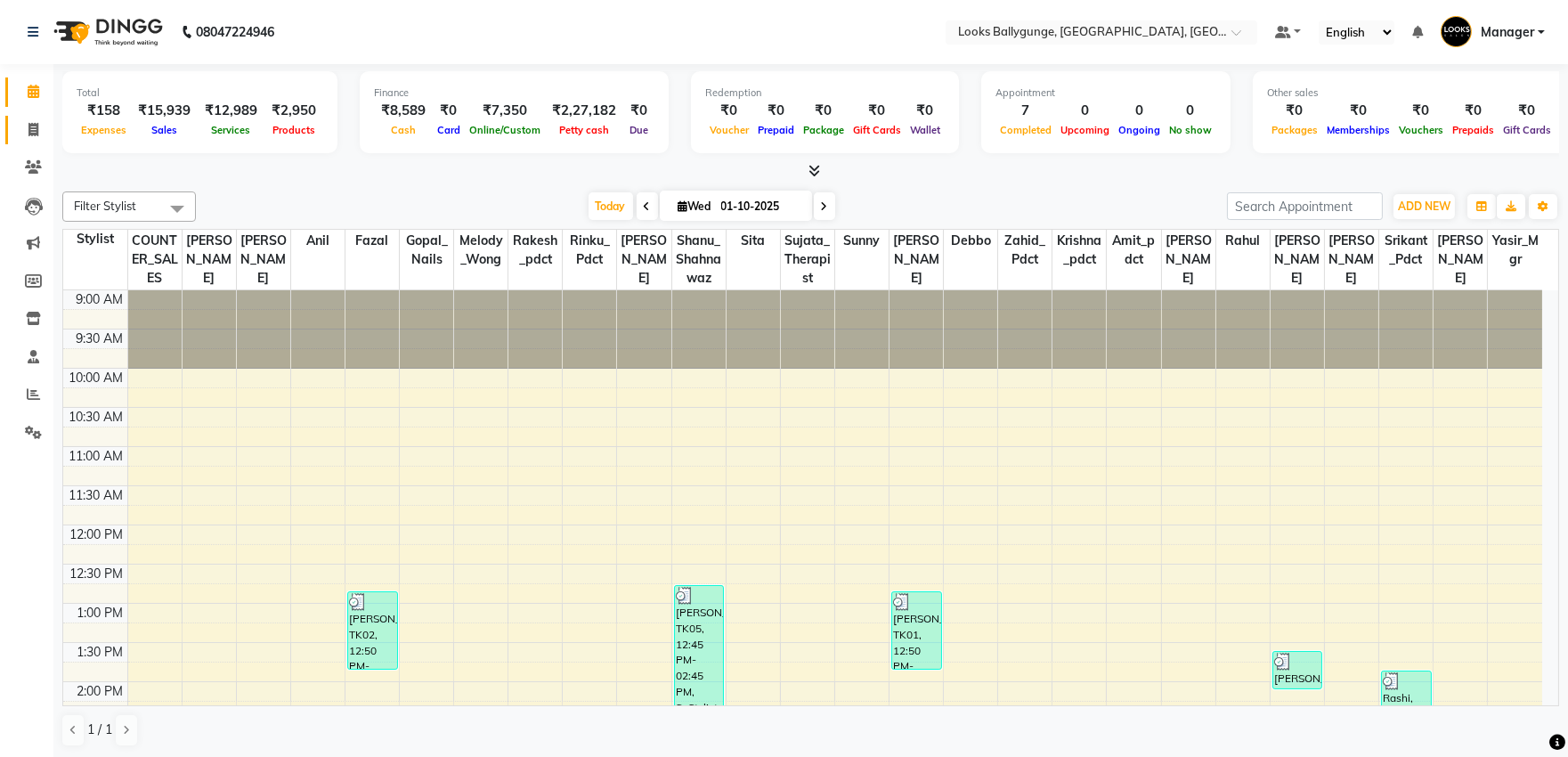
click at [12, 119] on link "Invoice" at bounding box center [26, 130] width 43 height 30
select select "service"
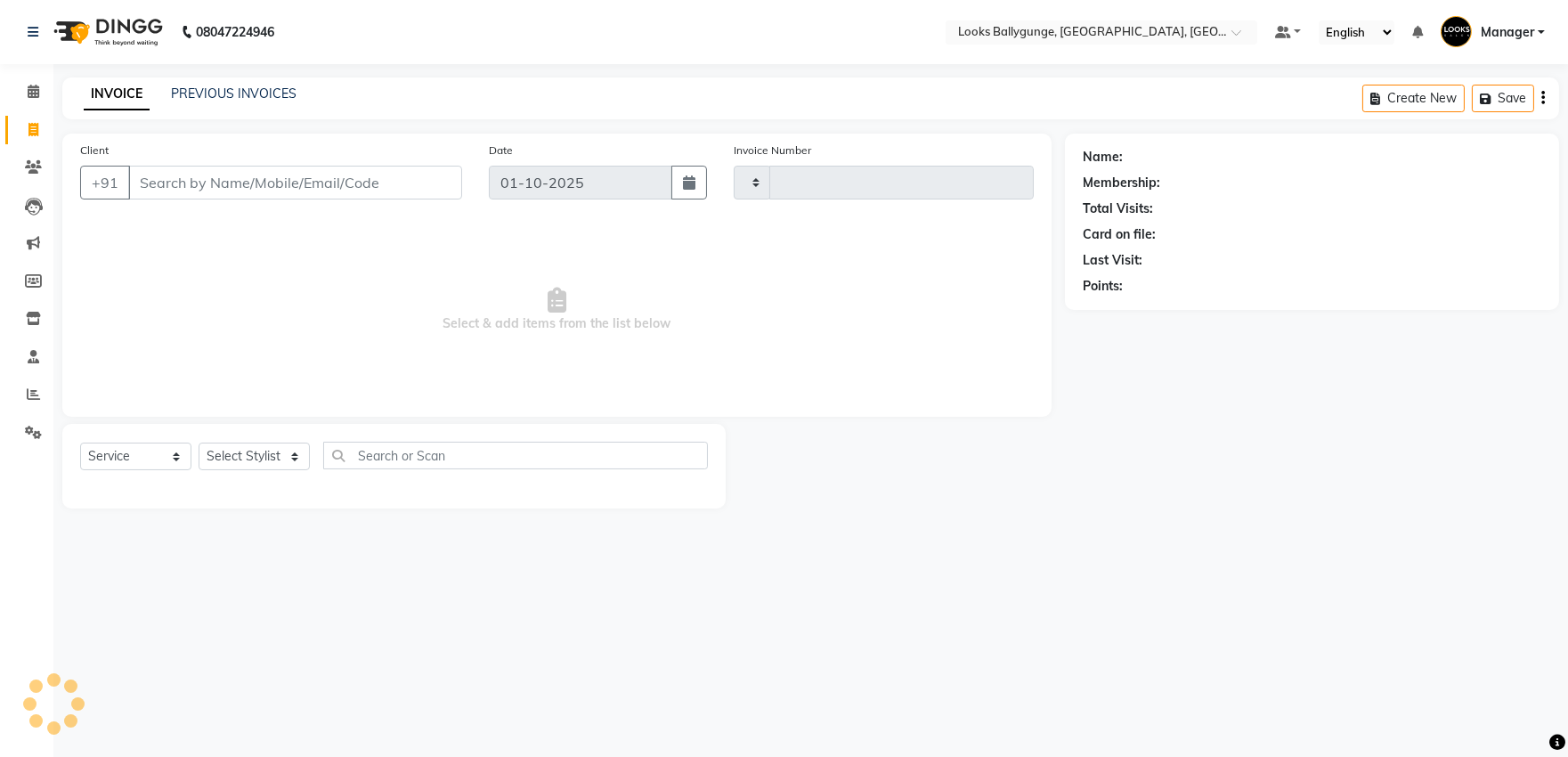
type input "4285"
select select "6477"
click at [229, 452] on select "Select Stylist" at bounding box center [254, 457] width 112 height 28
select select "62162"
click at [199, 444] on select "Select Stylist [PERSON_NAME] amit_pdct anil [PERSON_NAME] COUNTER_SALES [PERSON…" at bounding box center [258, 457] width 119 height 28
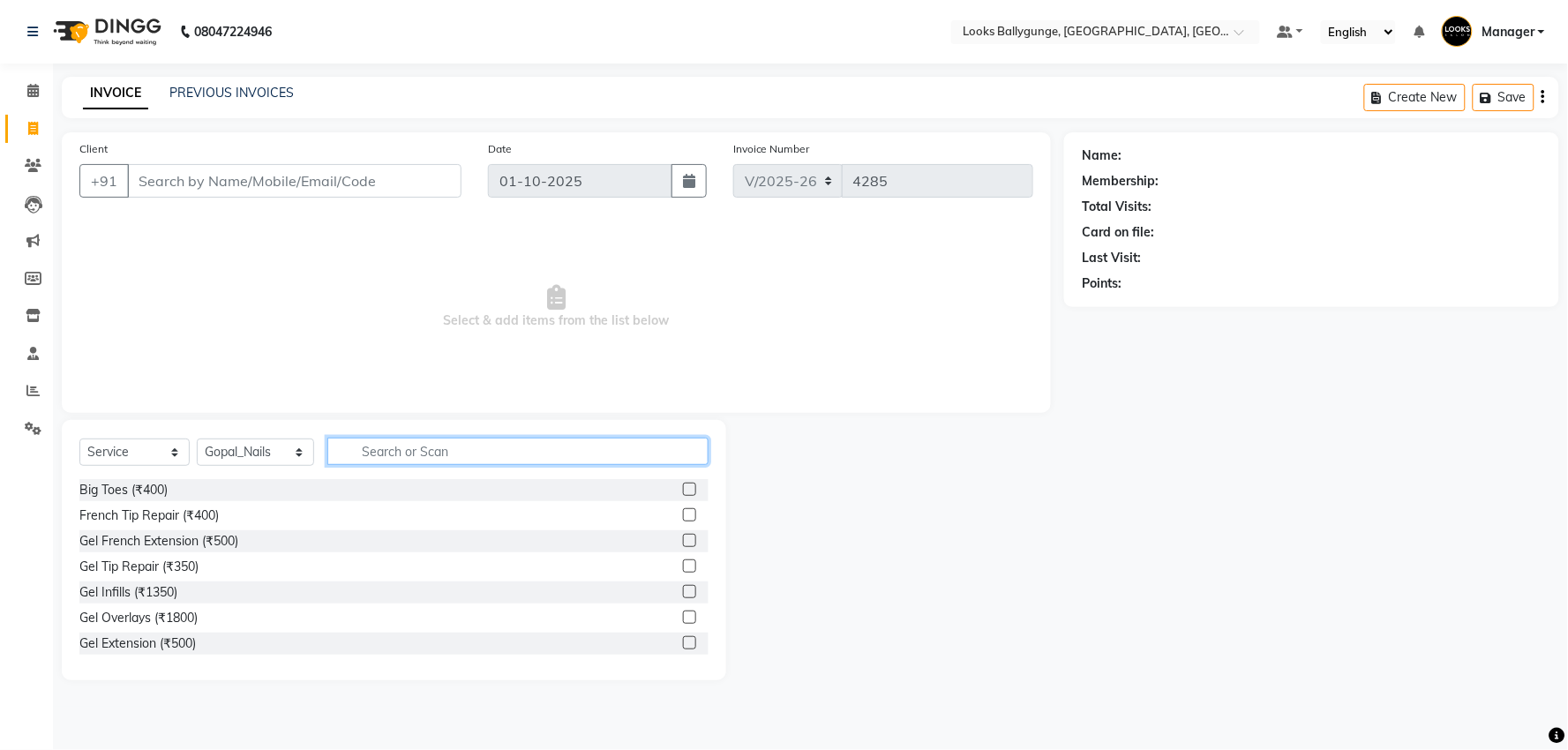
click at [385, 457] on input "text" at bounding box center [517, 451] width 381 height 27
type input "ped"
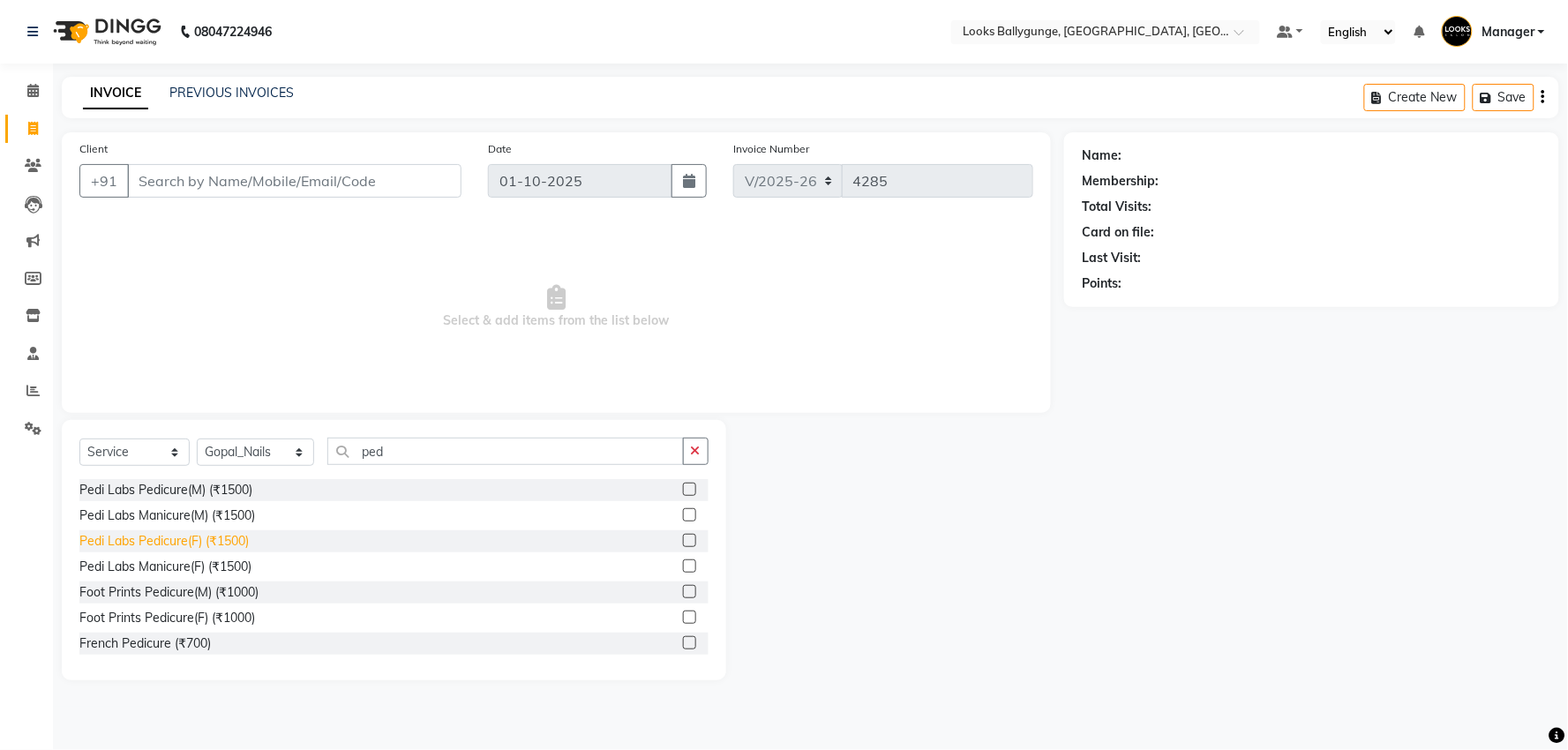
click at [213, 532] on div "Pedi Labs Pedicure(F) (₹1500)" at bounding box center [164, 540] width 169 height 19
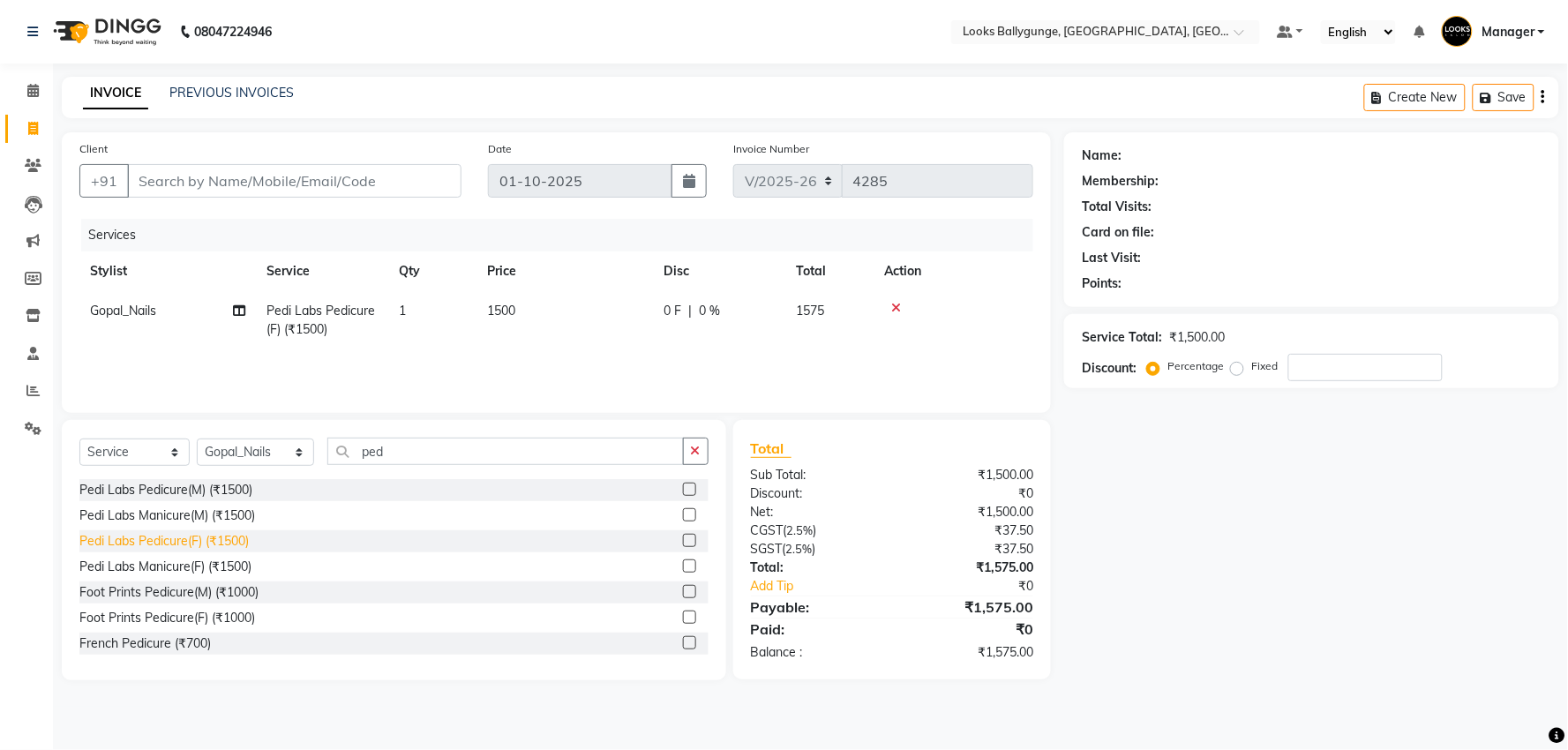
click at [213, 539] on div "Pedi Labs Pedicure(F) (₹1500)" at bounding box center [164, 540] width 169 height 19
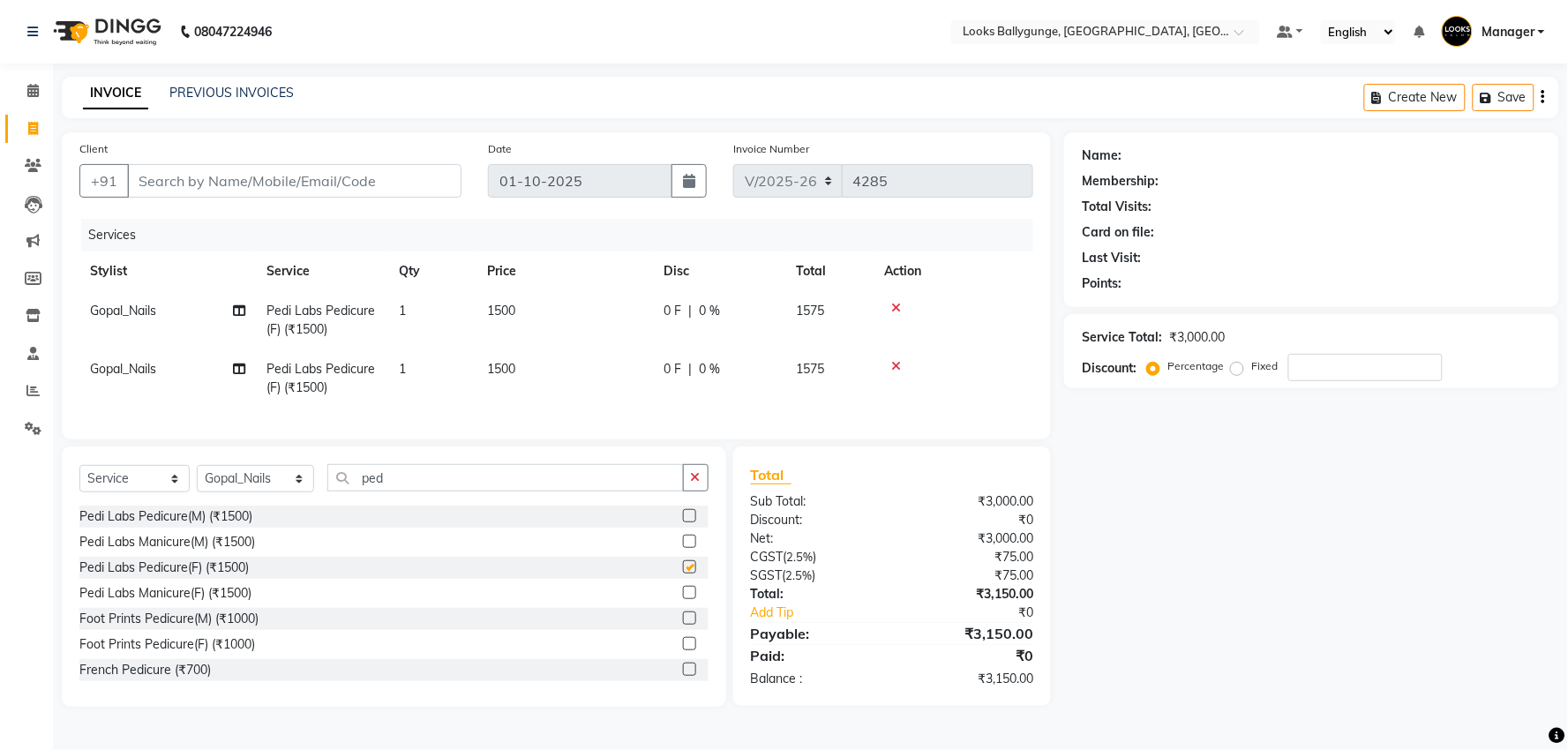
checkbox input "false"
click at [891, 362] on icon at bounding box center [896, 365] width 10 height 13
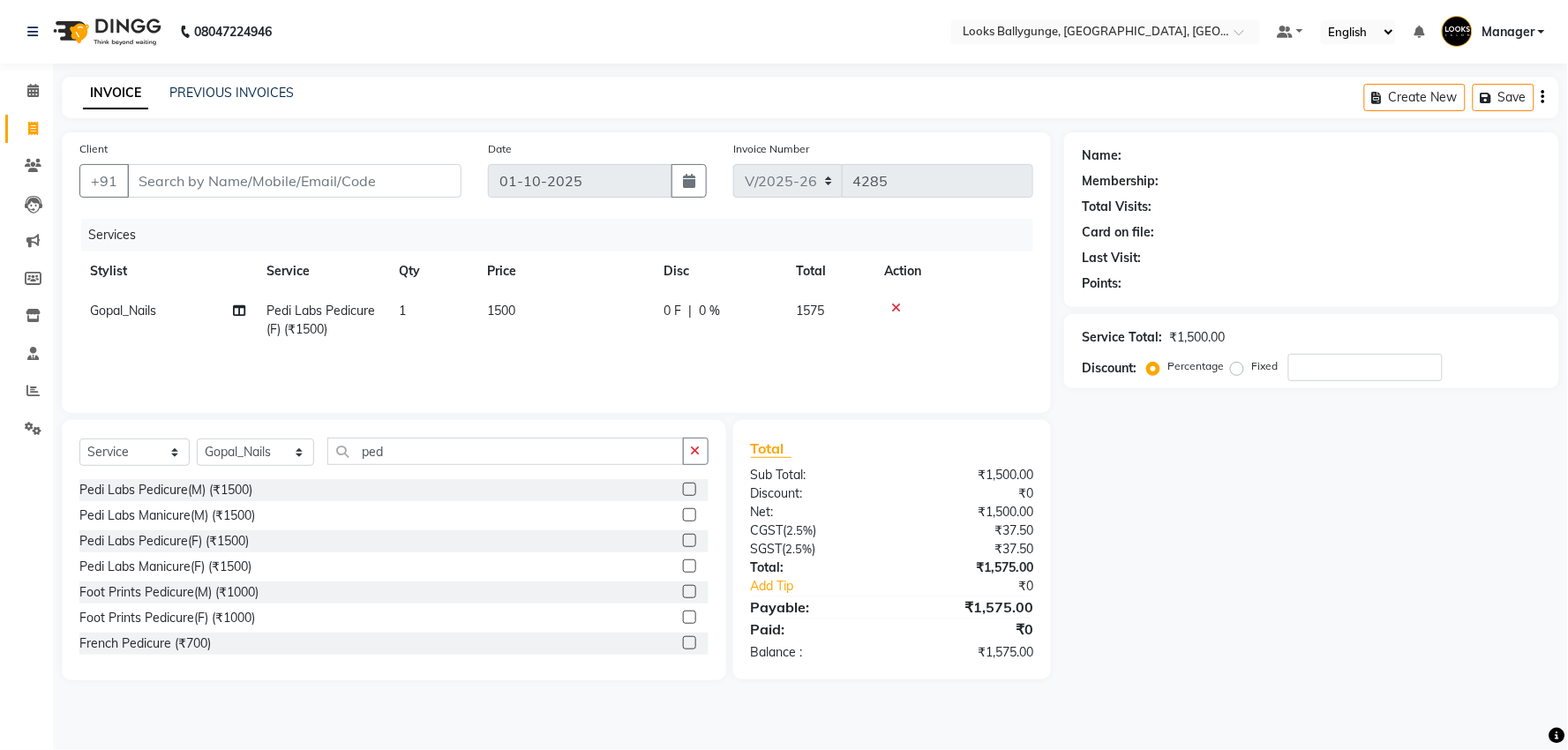
click at [589, 303] on td "1500" at bounding box center [564, 319] width 176 height 58
select select "62162"
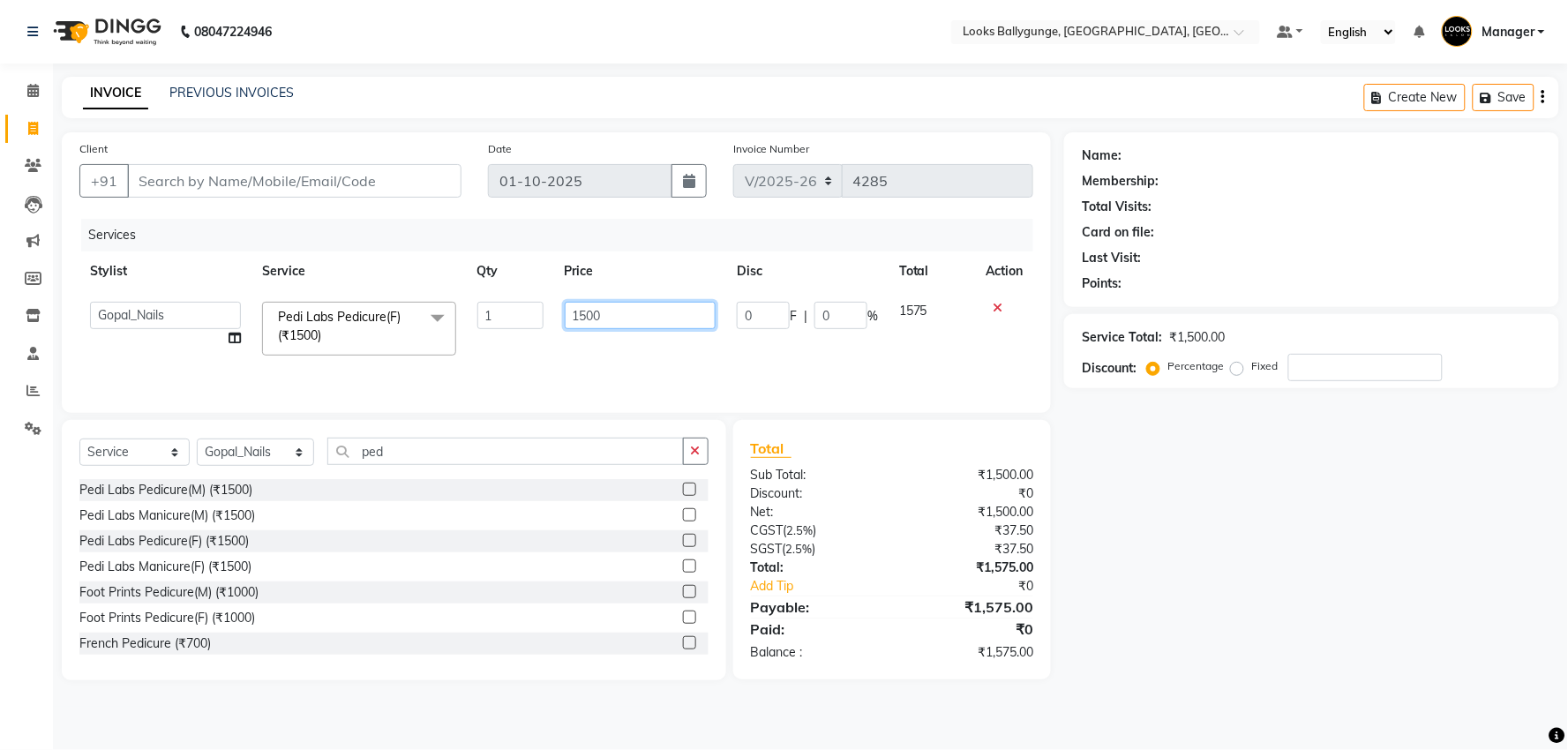
drag, startPoint x: 617, startPoint y: 303, endPoint x: 518, endPoint y: 310, distance: 99.2
click at [518, 310] on tr "Ali_Stylist amit_pdct anil Ayush Sahu COUNTER_SALES Debbo Fazal Gopal_Nails Kri…" at bounding box center [556, 328] width 954 height 75
type input "2000"
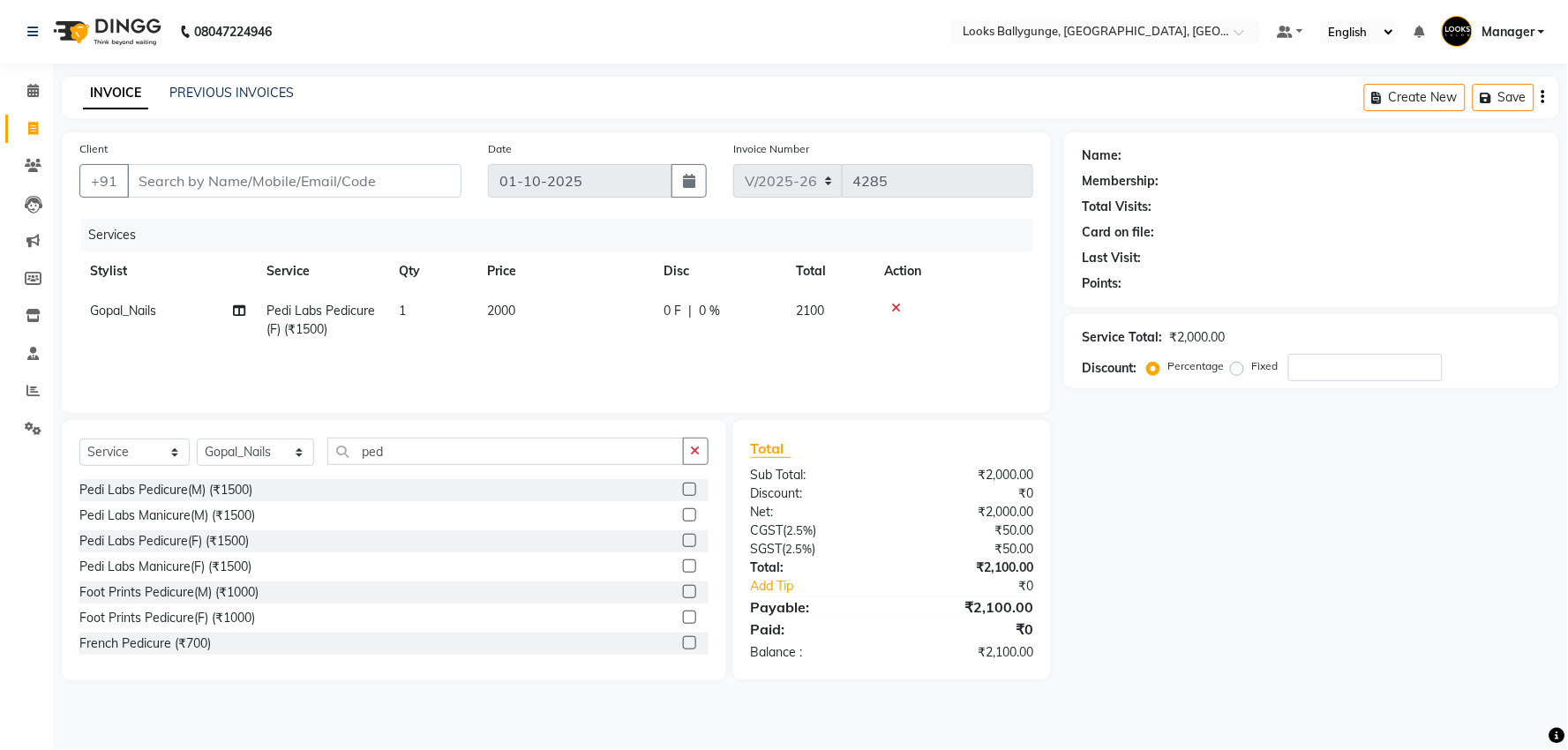
click at [473, 326] on td "1" at bounding box center [432, 319] width 88 height 58
select select "62162"
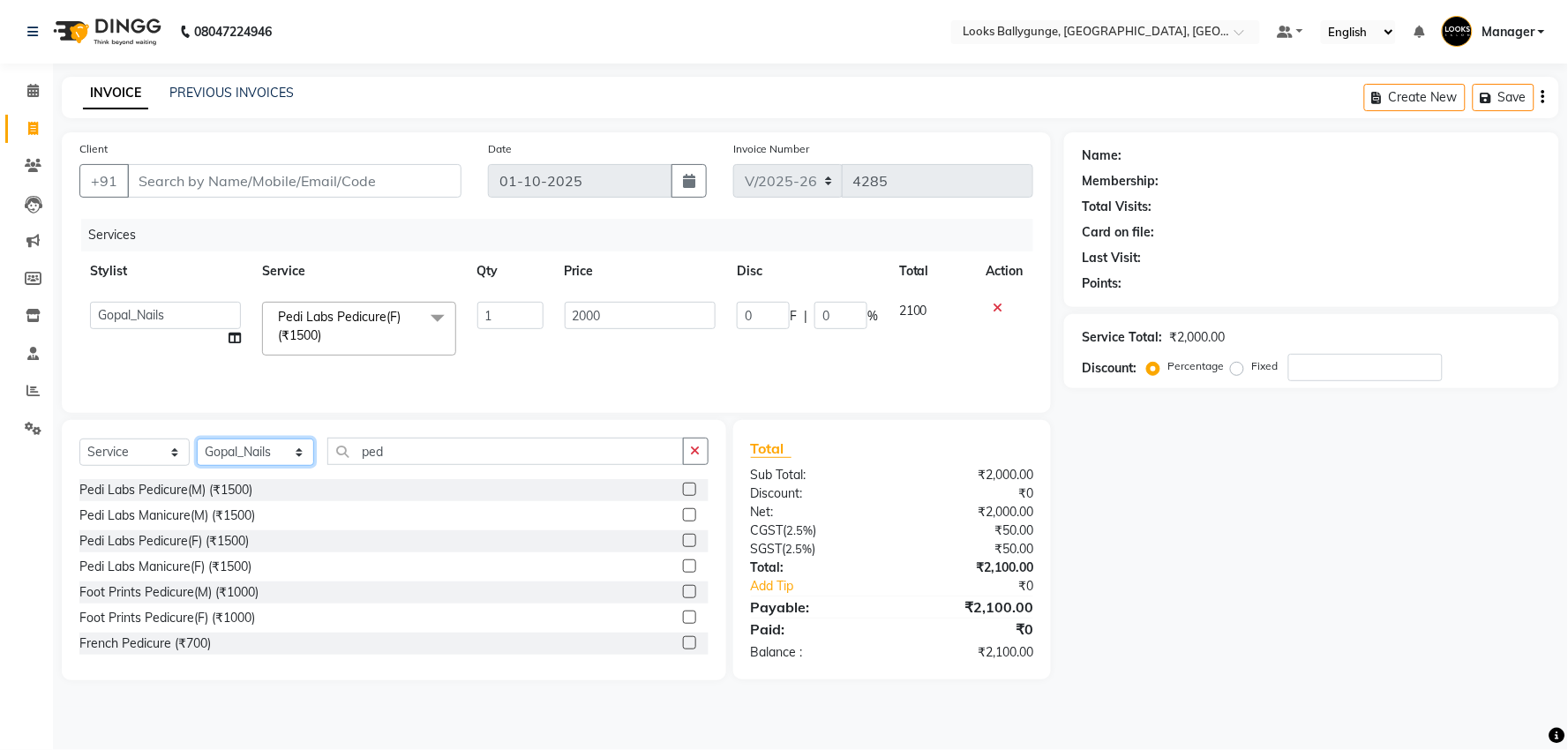
click at [300, 446] on select "Select Stylist [PERSON_NAME] amit_pdct anil [PERSON_NAME] COUNTER_SALES [PERSON…" at bounding box center [256, 452] width 118 height 27
select select "50039"
click at [197, 440] on select "Select Stylist [PERSON_NAME] amit_pdct anil [PERSON_NAME] COUNTER_SALES [PERSON…" at bounding box center [256, 452] width 118 height 27
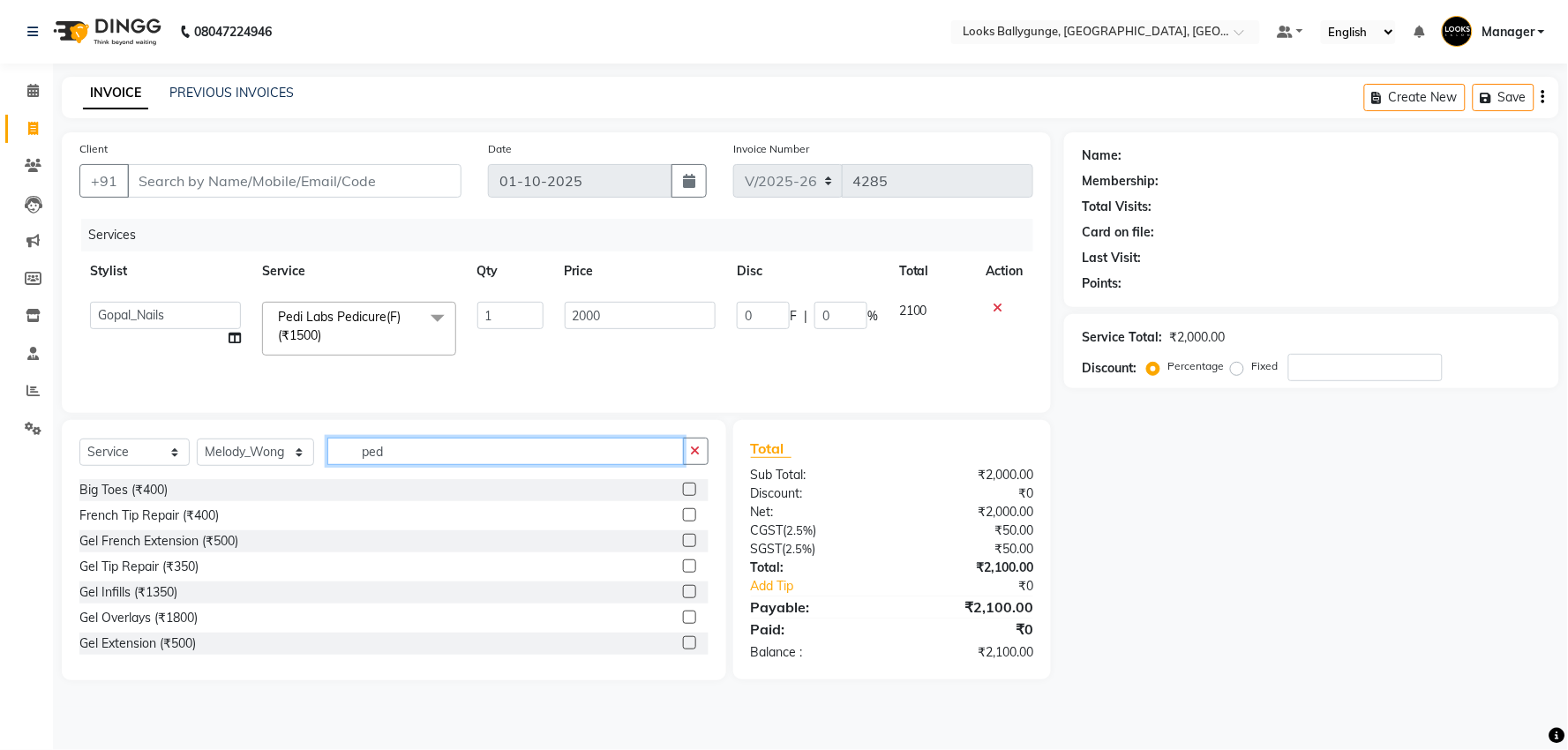
drag, startPoint x: 403, startPoint y: 439, endPoint x: 338, endPoint y: 447, distance: 65.5
click at [338, 447] on input "ped" at bounding box center [505, 451] width 356 height 27
type input "cut"
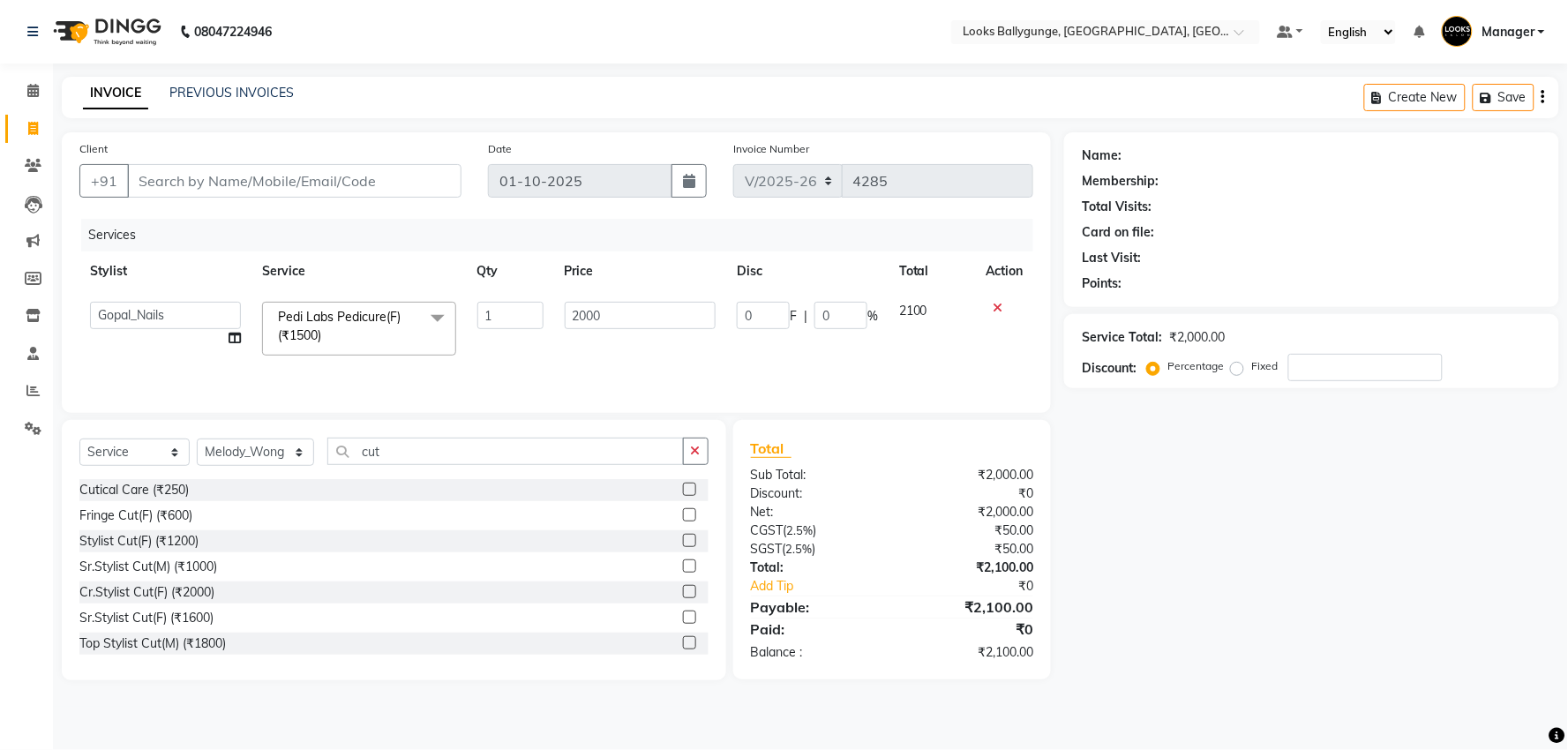
drag, startPoint x: 191, startPoint y: 611, endPoint x: 499, endPoint y: 413, distance: 366.2
click at [195, 610] on div "Sr.Stylist Cut(F) (₹1600)" at bounding box center [146, 617] width 134 height 19
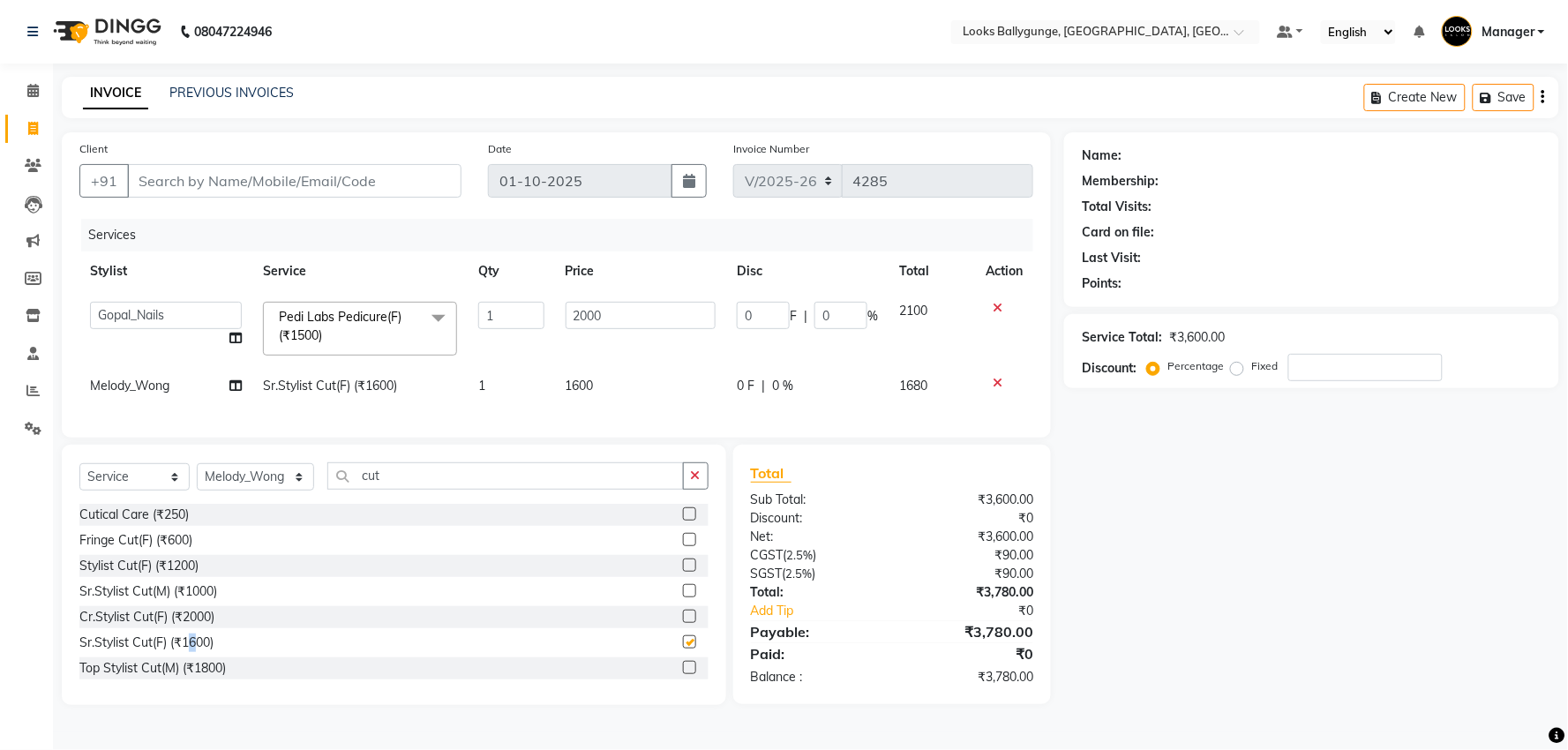
checkbox input "false"
click at [634, 388] on td "1600" at bounding box center [641, 386] width 172 height 40
select select "50039"
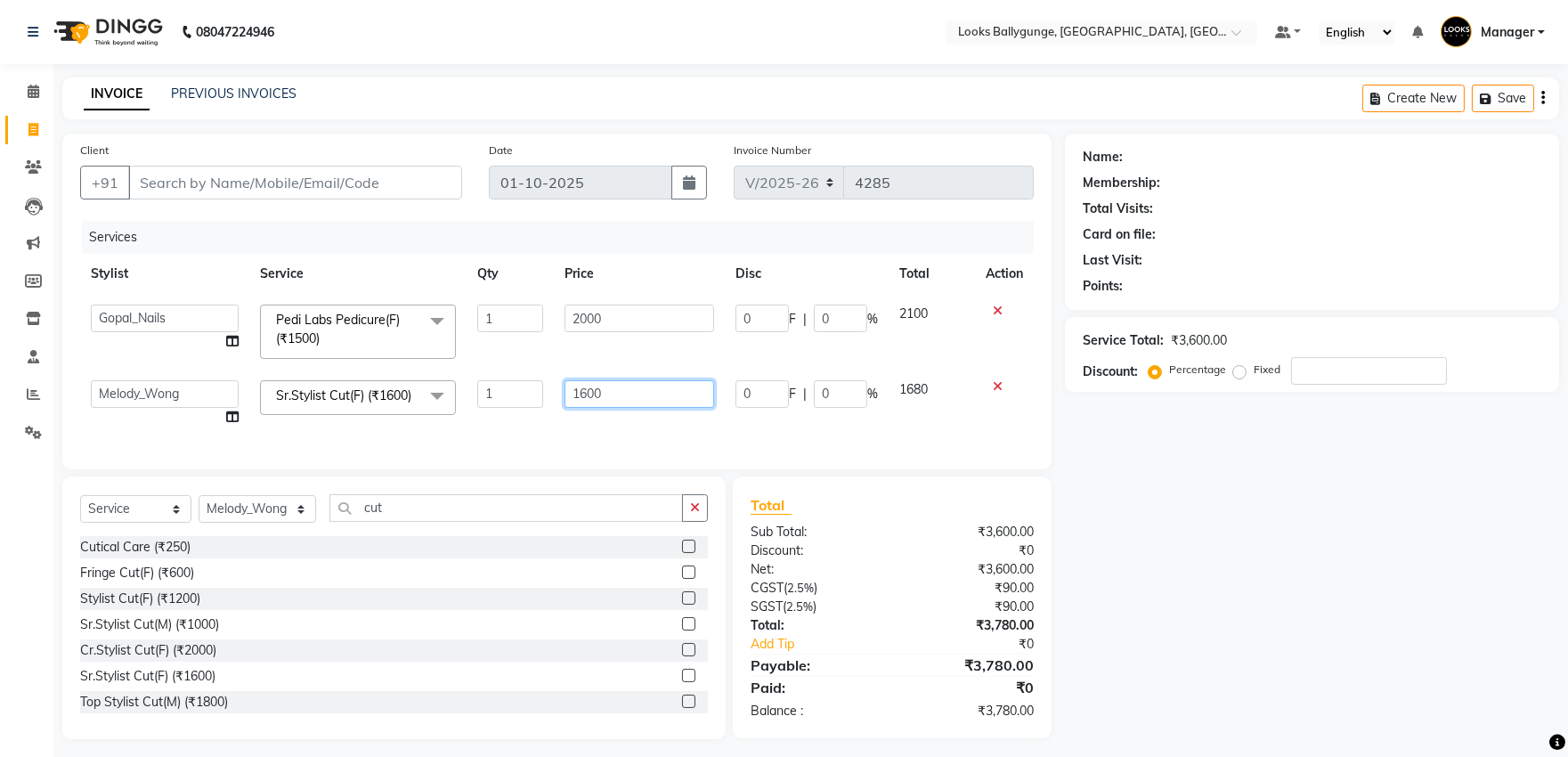
drag, startPoint x: 662, startPoint y: 378, endPoint x: 510, endPoint y: 377, distance: 152.0
click at [510, 377] on tr "Ali_Stylist amit_pdct anil Ayush Sahu COUNTER_SALES Debbo Fazal Gopal_Nails Kri…" at bounding box center [557, 403] width 954 height 67
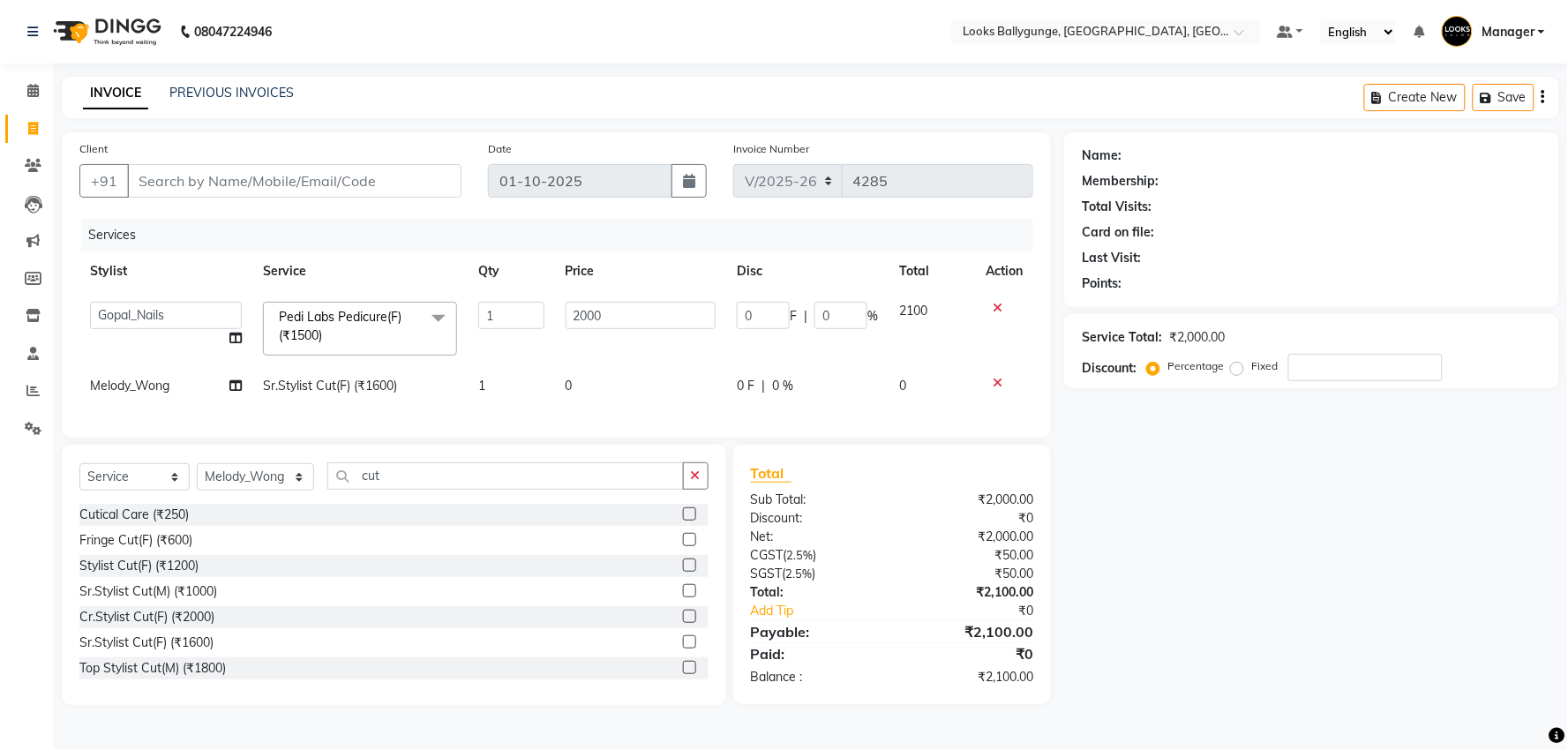
click at [985, 386] on div at bounding box center [1004, 383] width 37 height 13
click at [1000, 384] on icon at bounding box center [997, 383] width 10 height 13
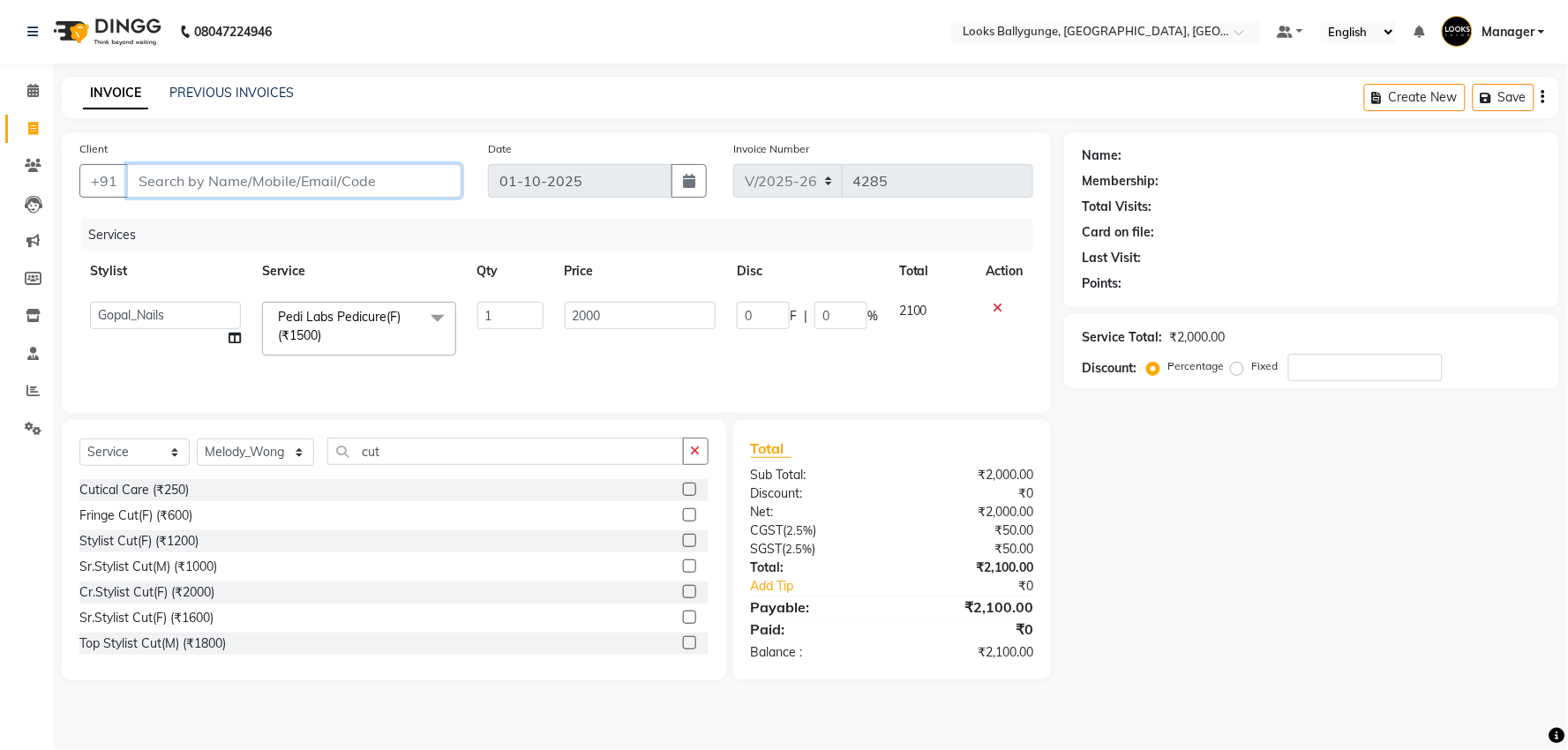
click at [250, 183] on input "Client" at bounding box center [294, 181] width 334 height 33
type input "9"
type input "0"
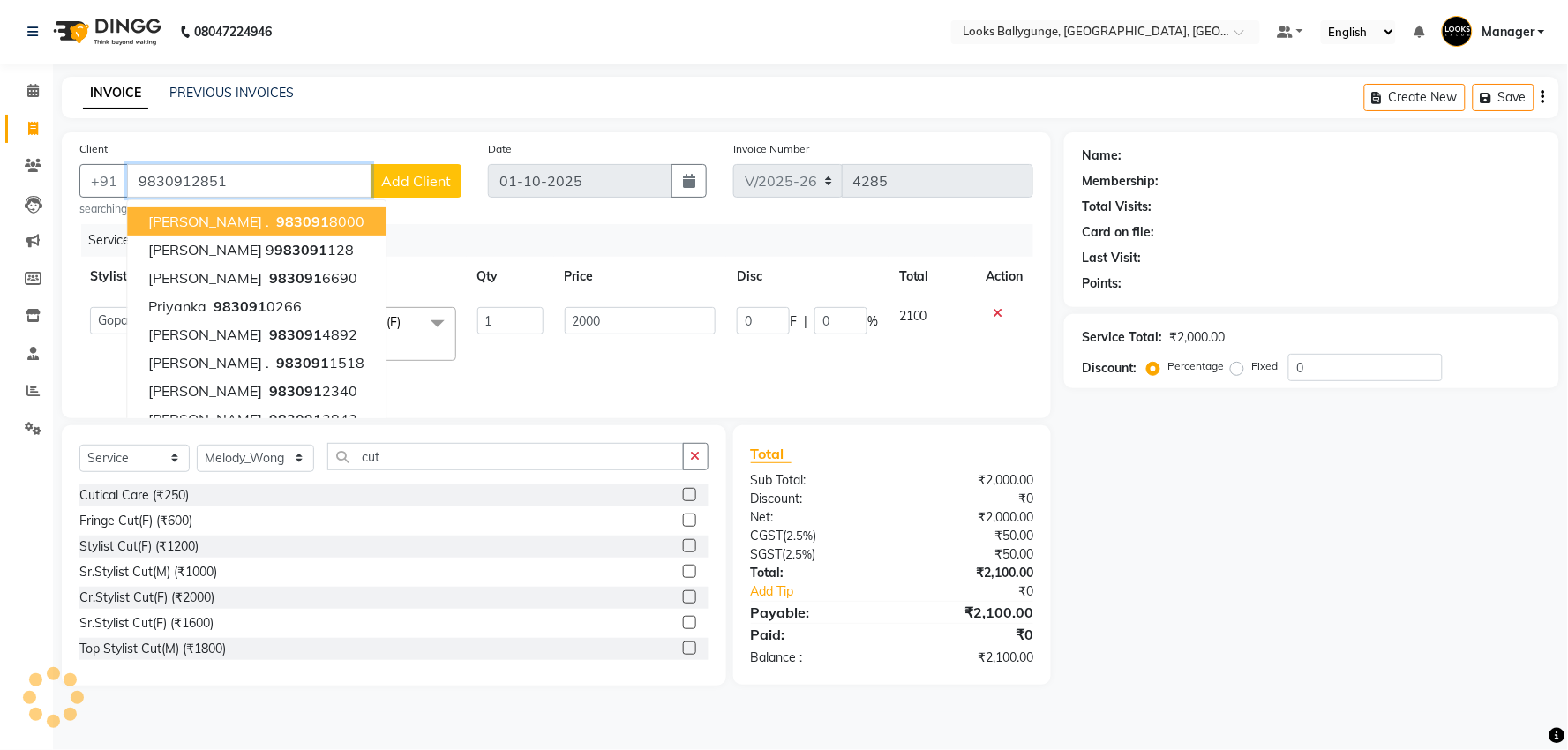
type input "9830912851"
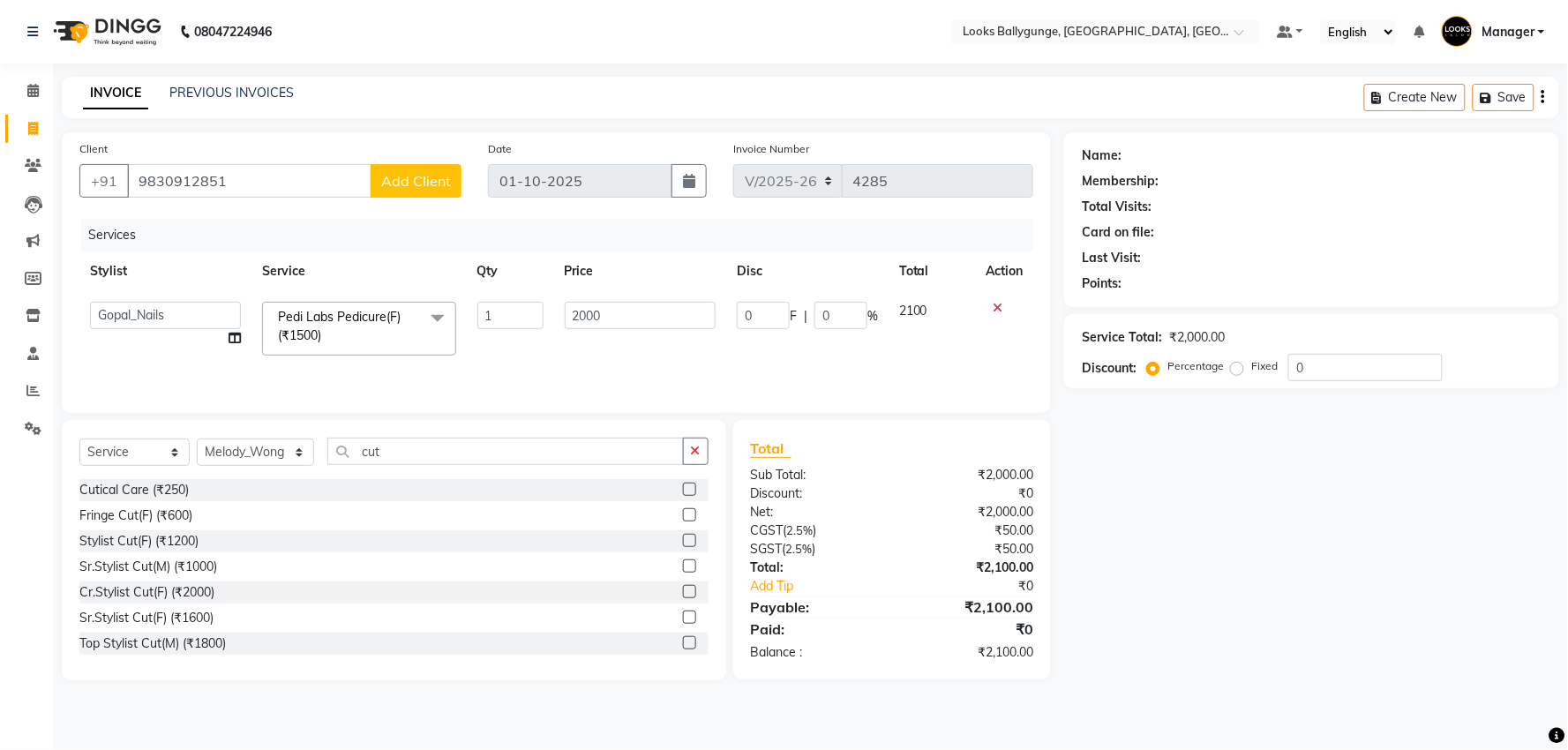
click at [405, 181] on span "Add Client" at bounding box center [415, 181] width 70 height 18
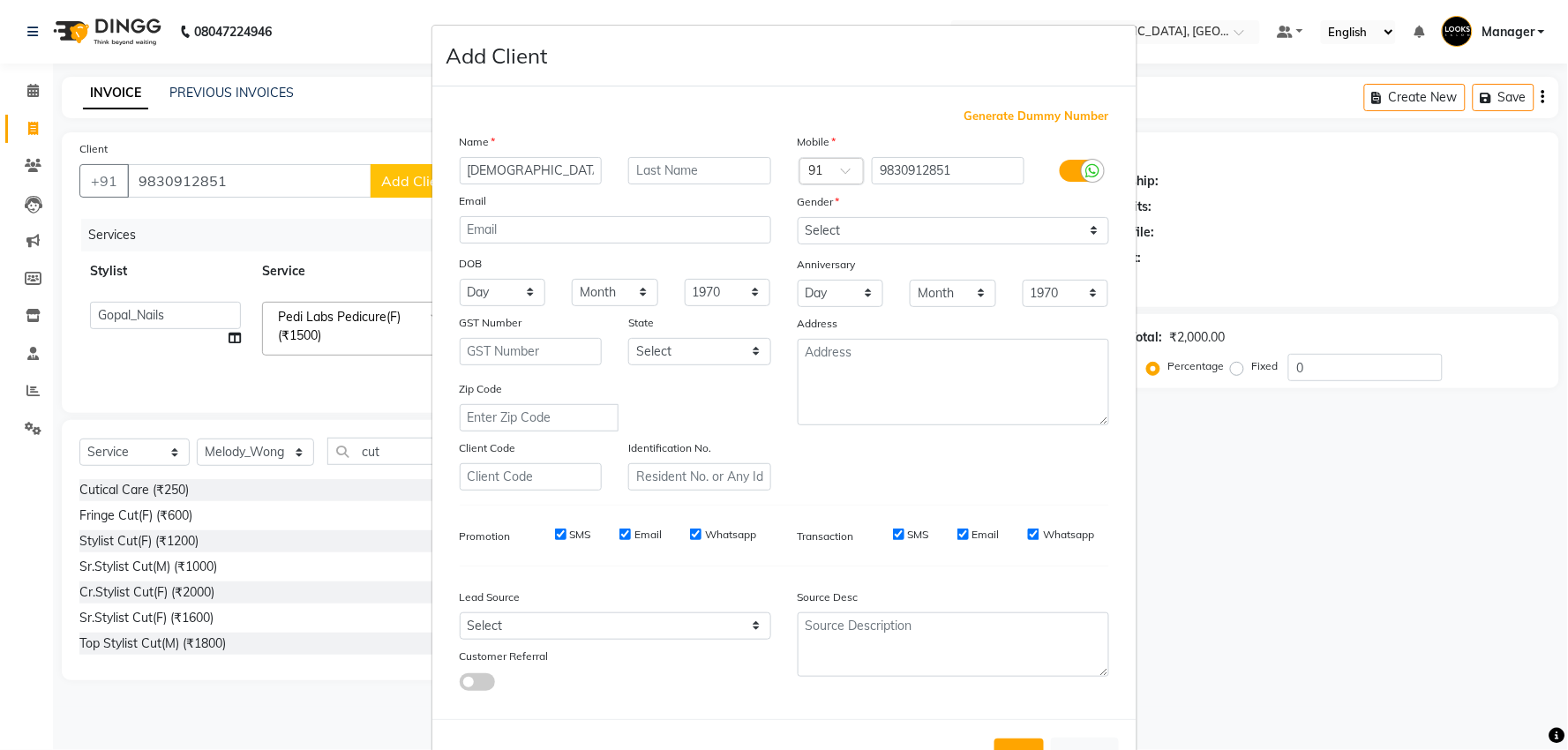
type input "shivani"
drag, startPoint x: 901, startPoint y: 230, endPoint x: 897, endPoint y: 242, distance: 12.6
click at [901, 230] on select "Select Male Female Other Prefer Not To Say" at bounding box center [953, 231] width 311 height 27
select select "female"
click at [797, 217] on select "Select Male Female Other Prefer Not To Say" at bounding box center [953, 231] width 311 height 27
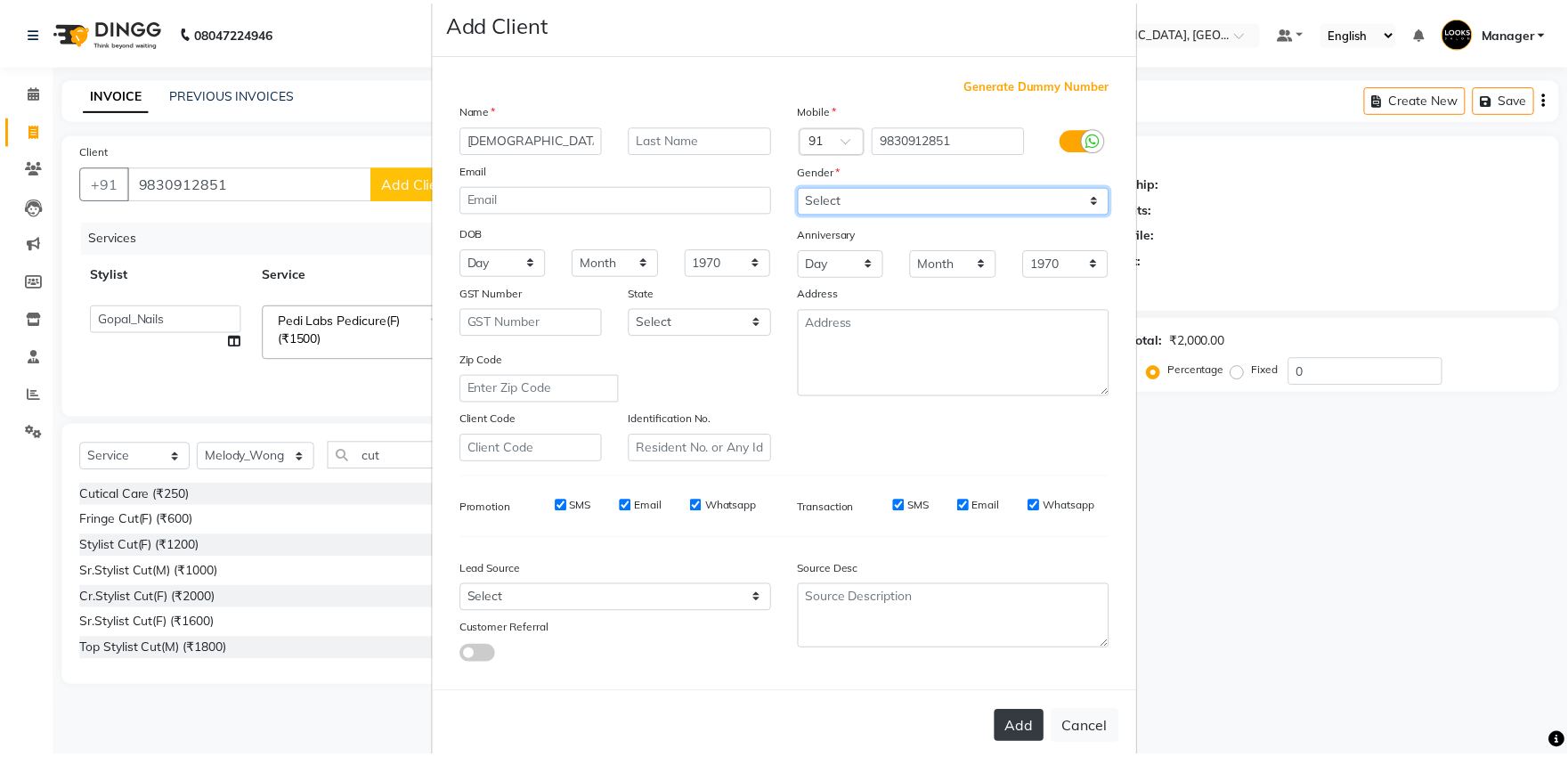
scroll to position [66, 0]
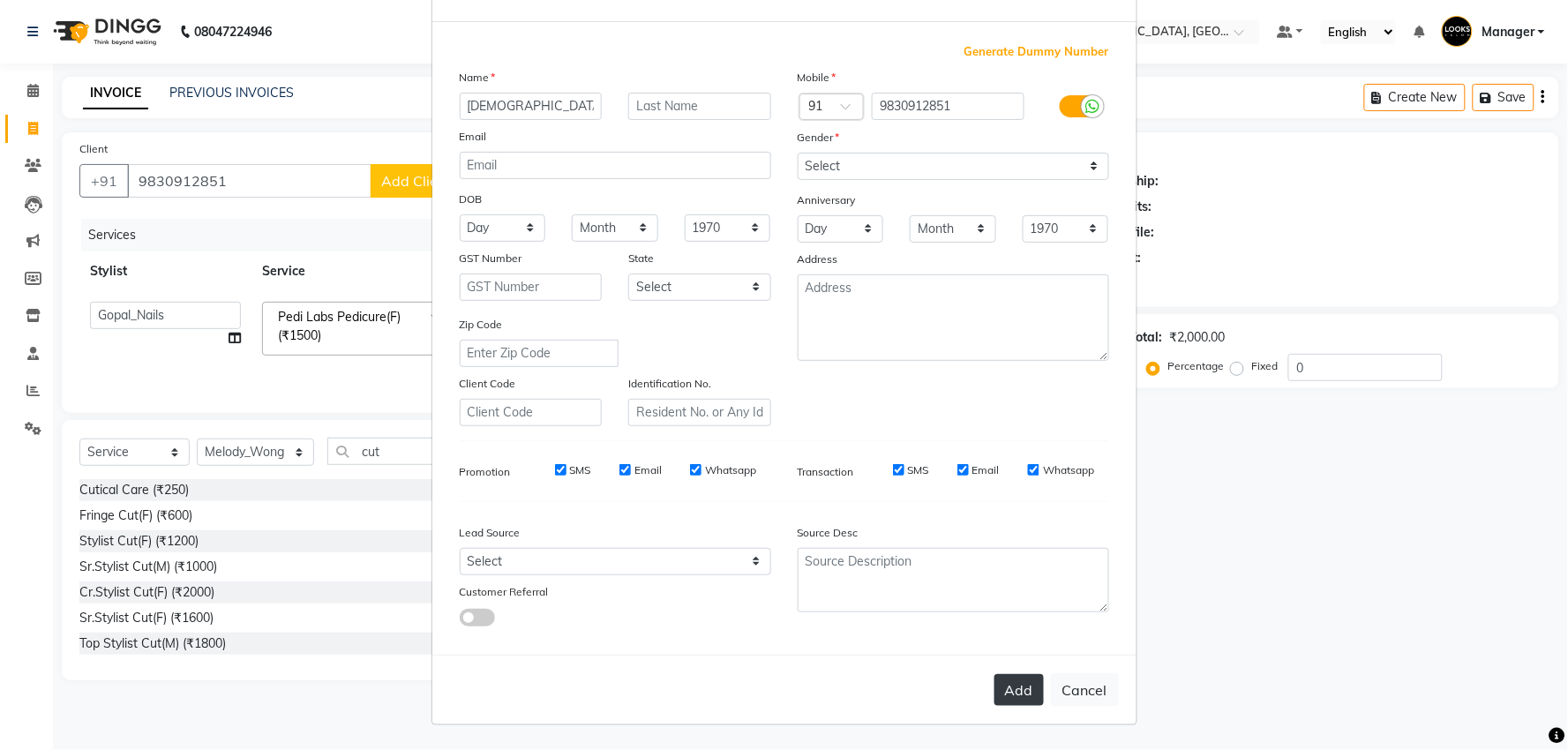
click at [1016, 689] on button "Add" at bounding box center [1019, 689] width 49 height 31
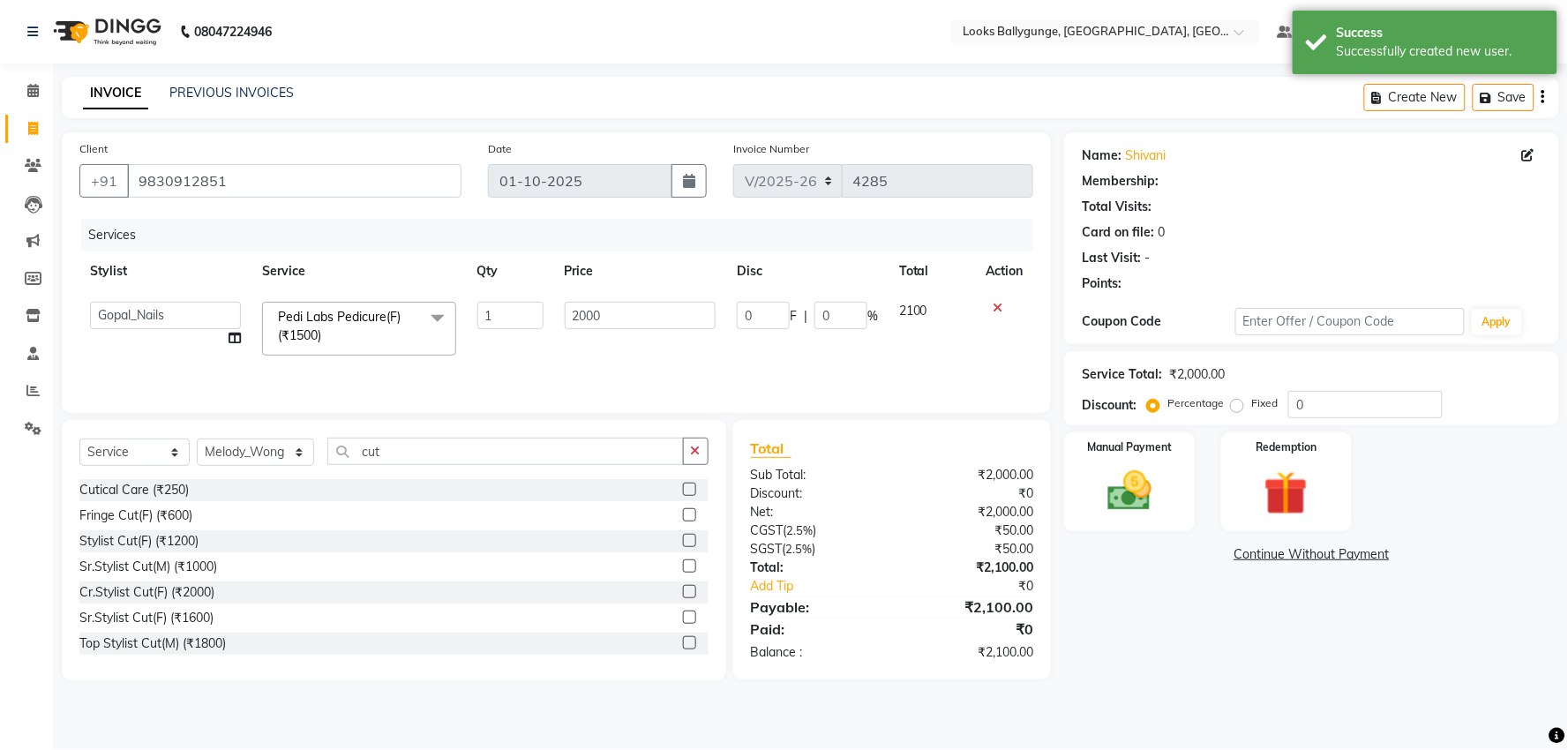
select select "1: Object"
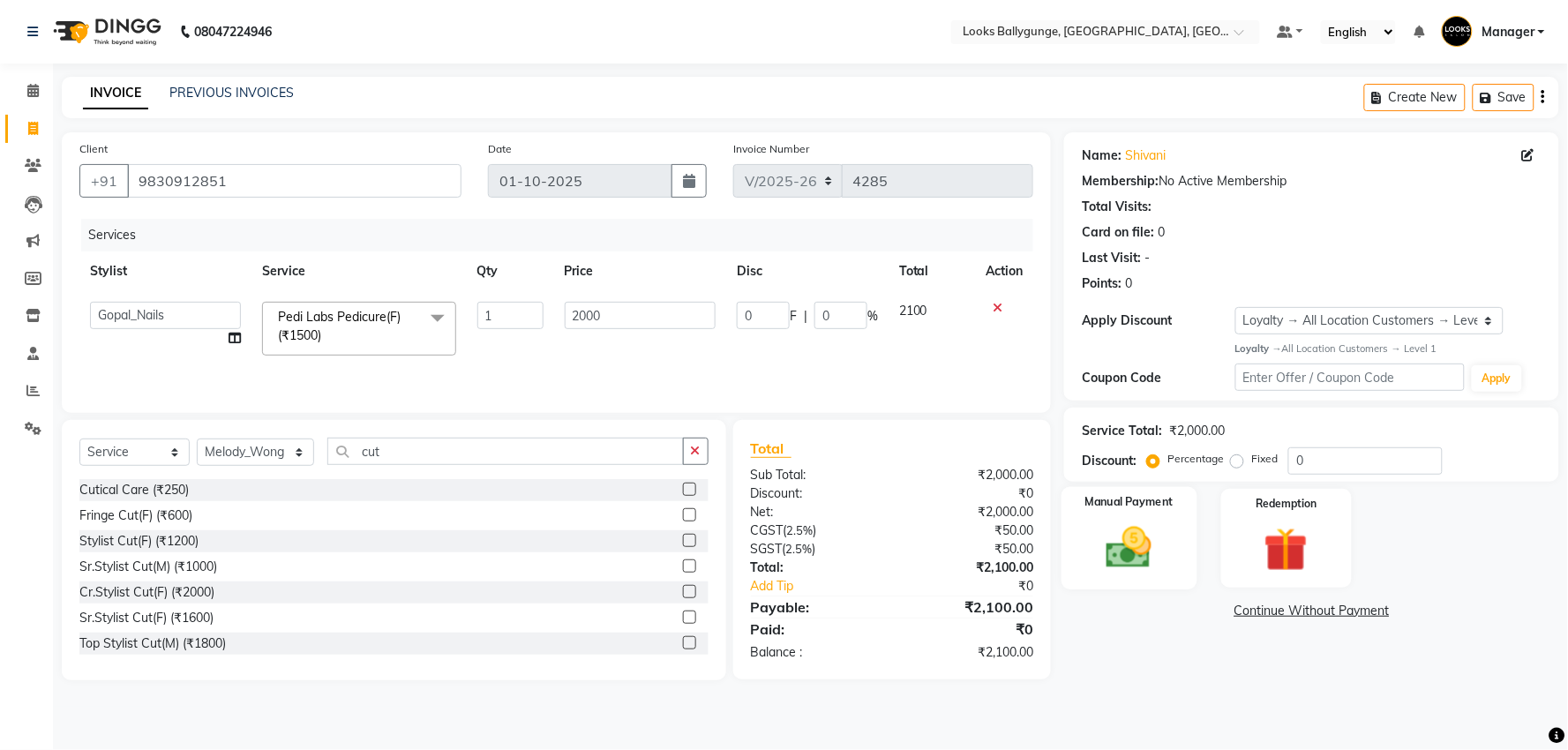
click at [1117, 560] on img at bounding box center [1129, 547] width 74 height 53
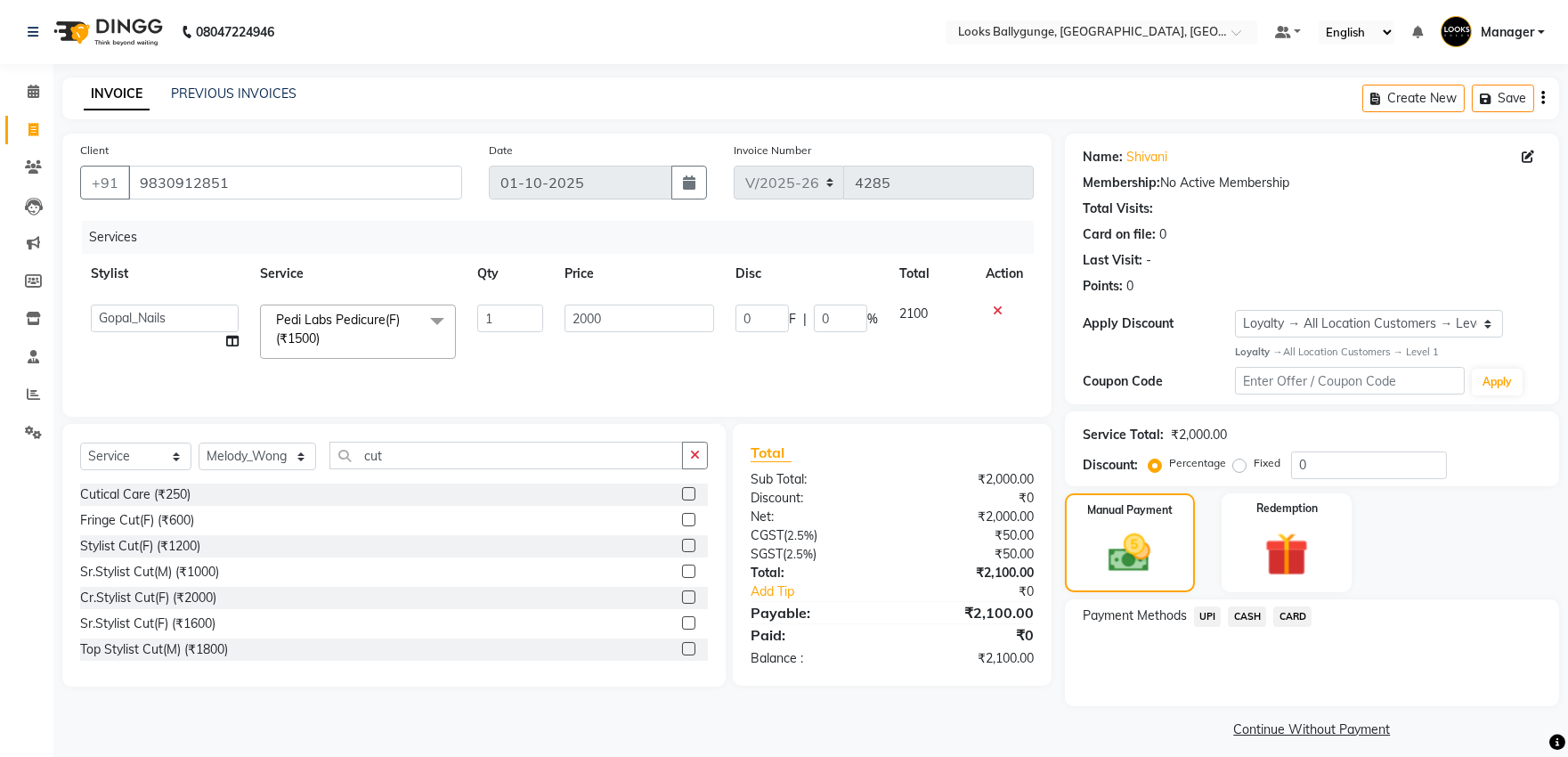
drag, startPoint x: 1233, startPoint y: 616, endPoint x: 1234, endPoint y: 631, distance: 15.0
click at [1233, 616] on span "CASH" at bounding box center [1247, 616] width 39 height 21
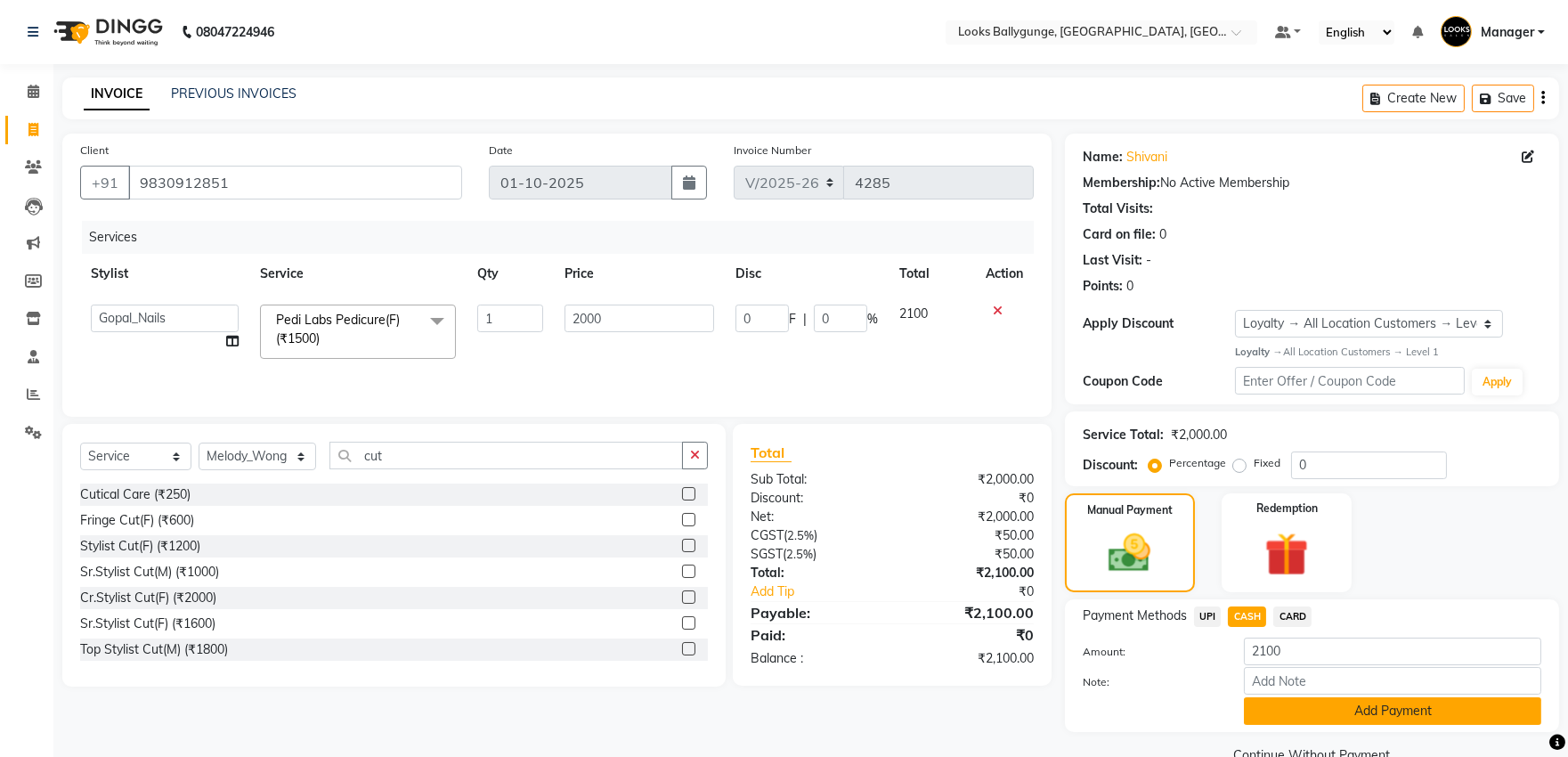
click at [1263, 716] on button "Add Payment" at bounding box center [1392, 711] width 298 height 28
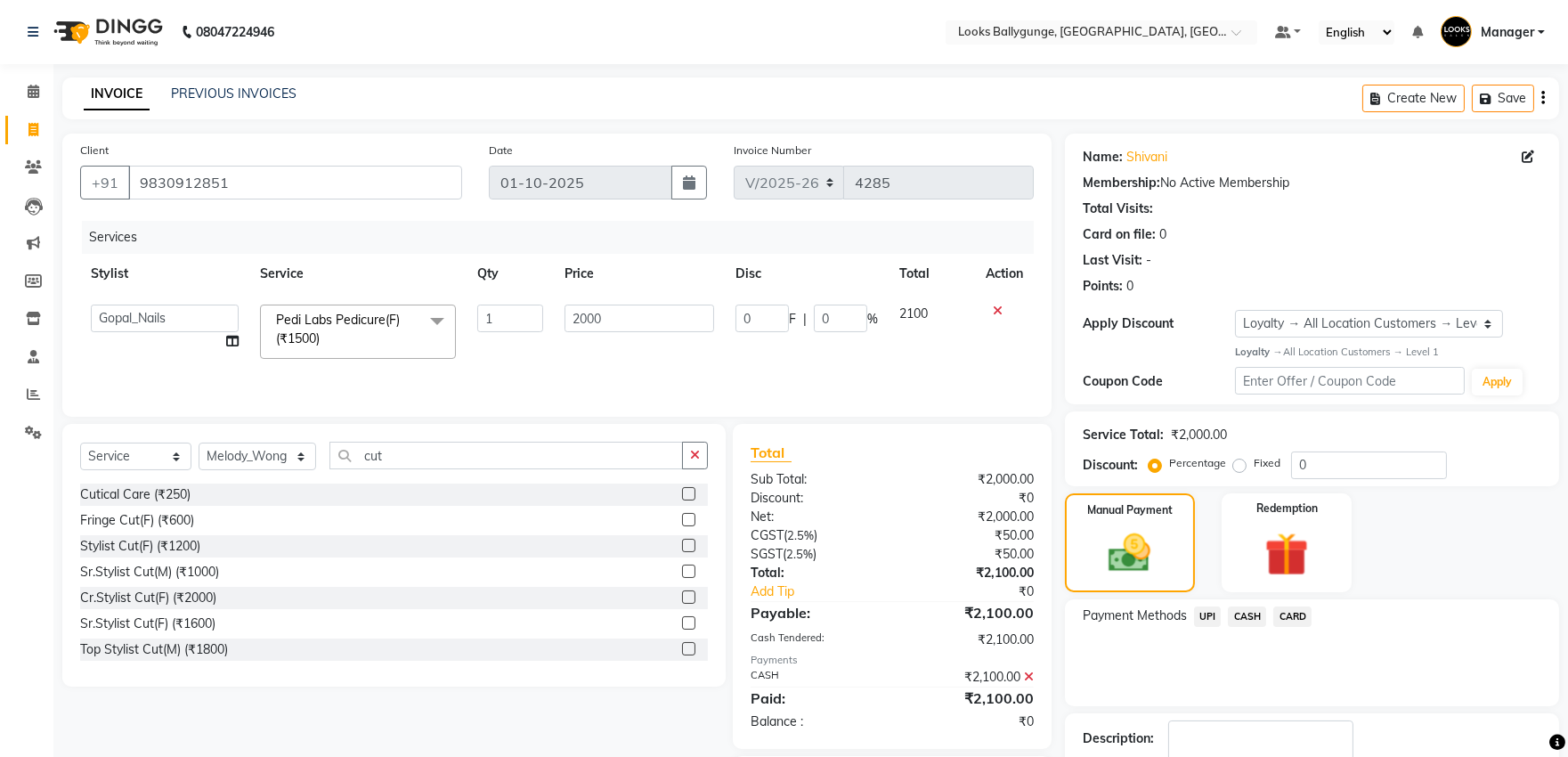
scroll to position [99, 0]
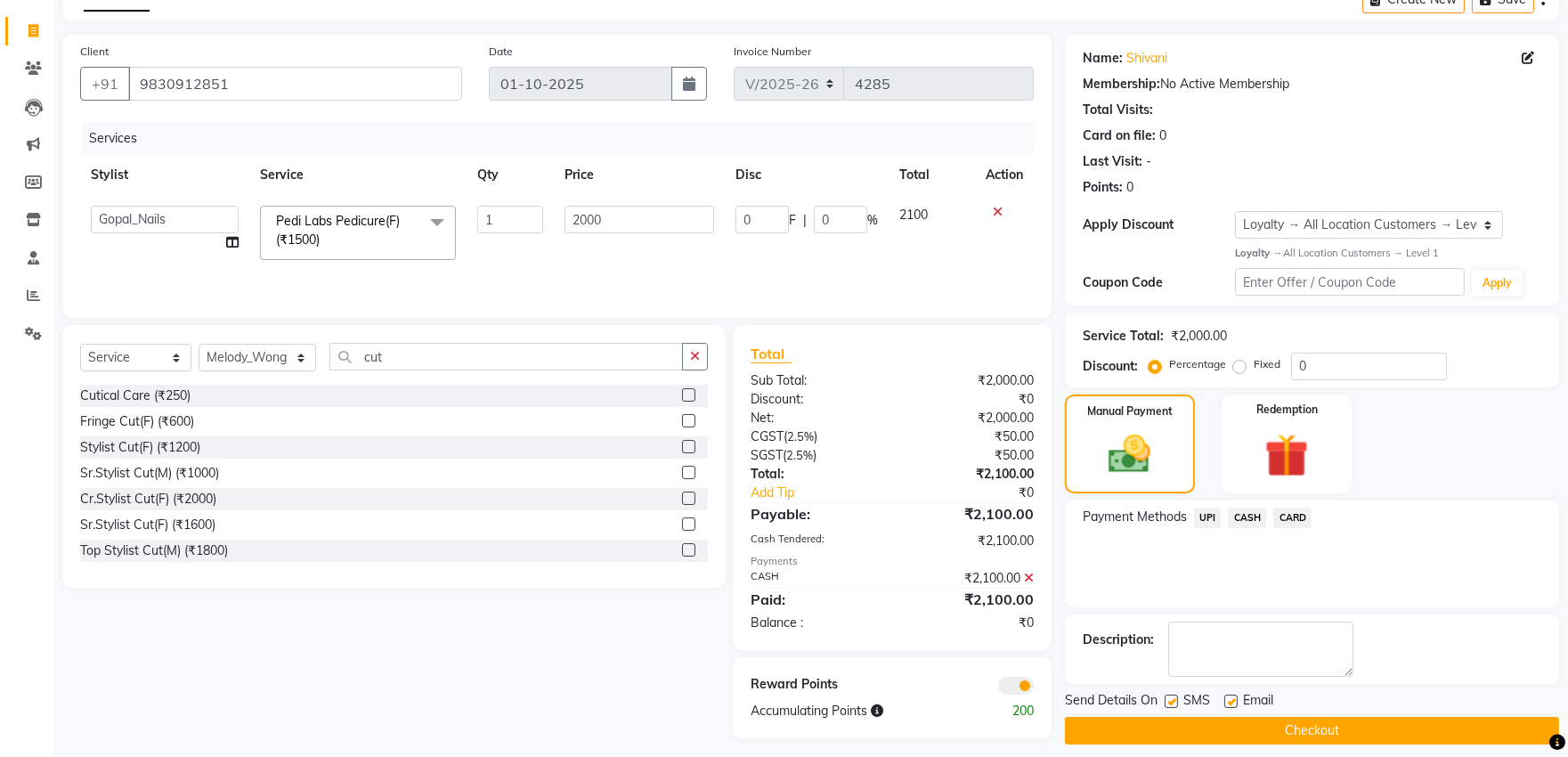
click at [1263, 723] on button "Checkout" at bounding box center [1312, 730] width 494 height 28
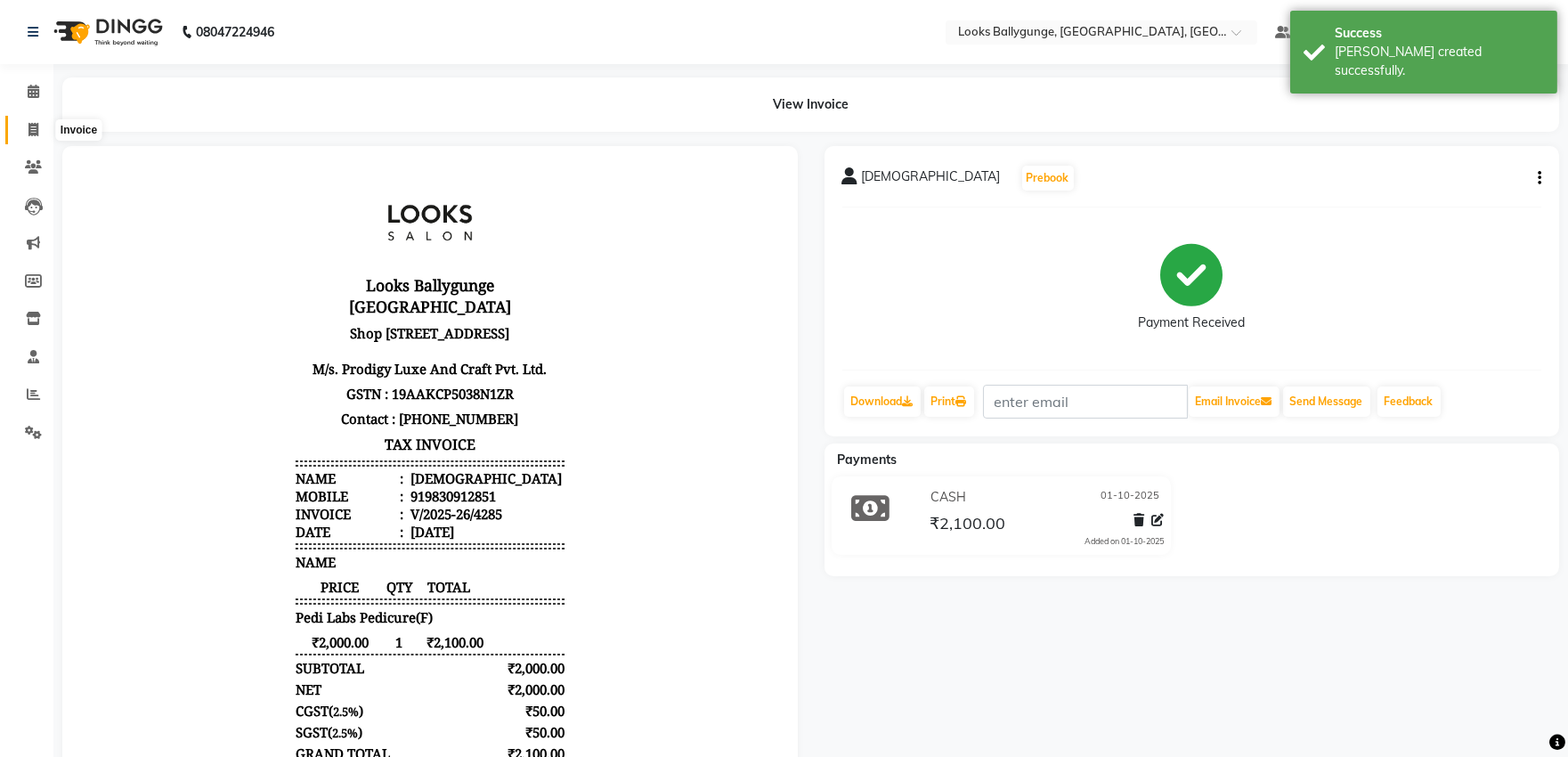
click at [38, 133] on icon at bounding box center [34, 129] width 10 height 14
select select "service"
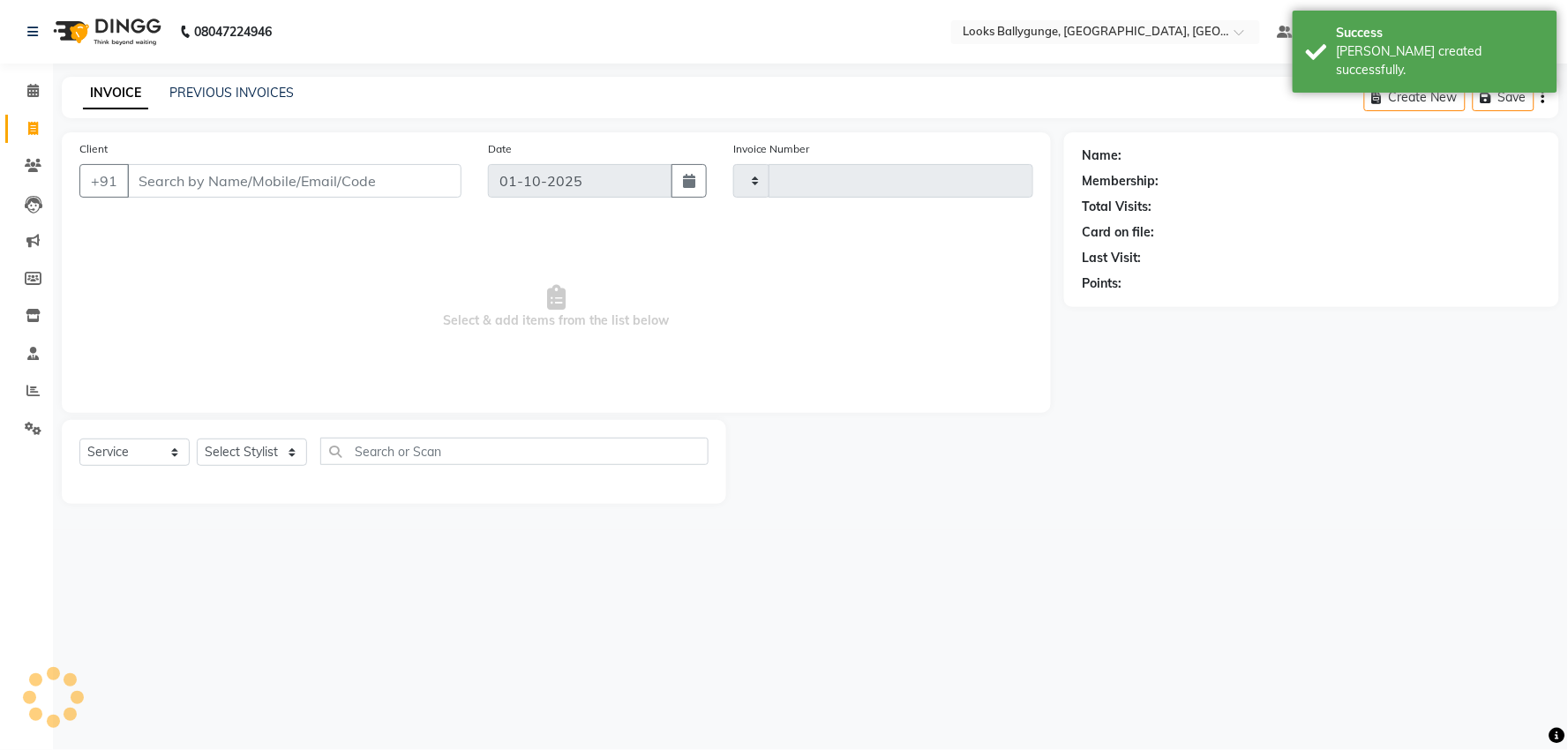
type input "4286"
select select "6477"
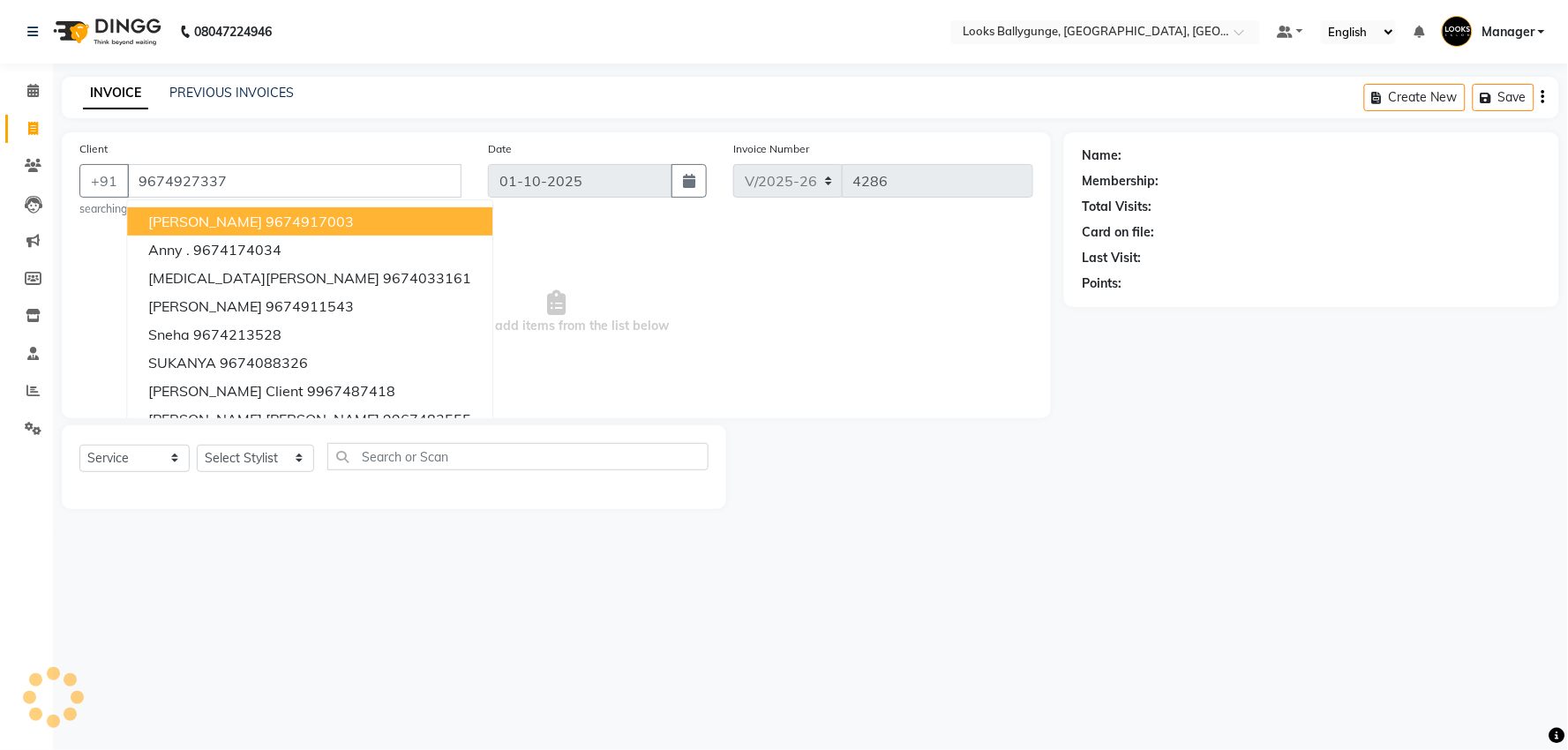
type input "9674927337"
select select "1: Object"
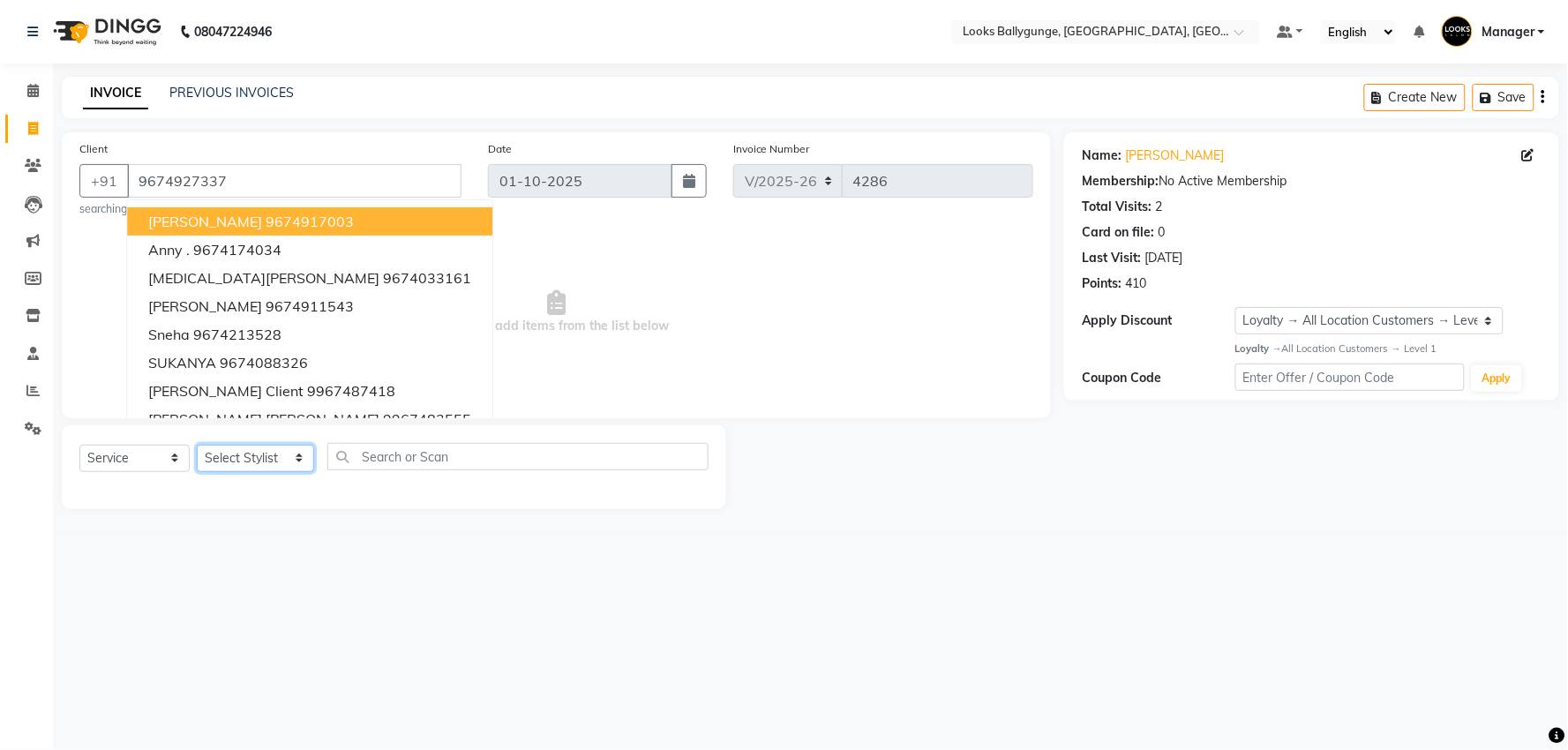
click at [253, 468] on select "Select Stylist [PERSON_NAME] amit_pdct anil [PERSON_NAME] COUNTER_SALES [PERSON…" at bounding box center [256, 458] width 118 height 27
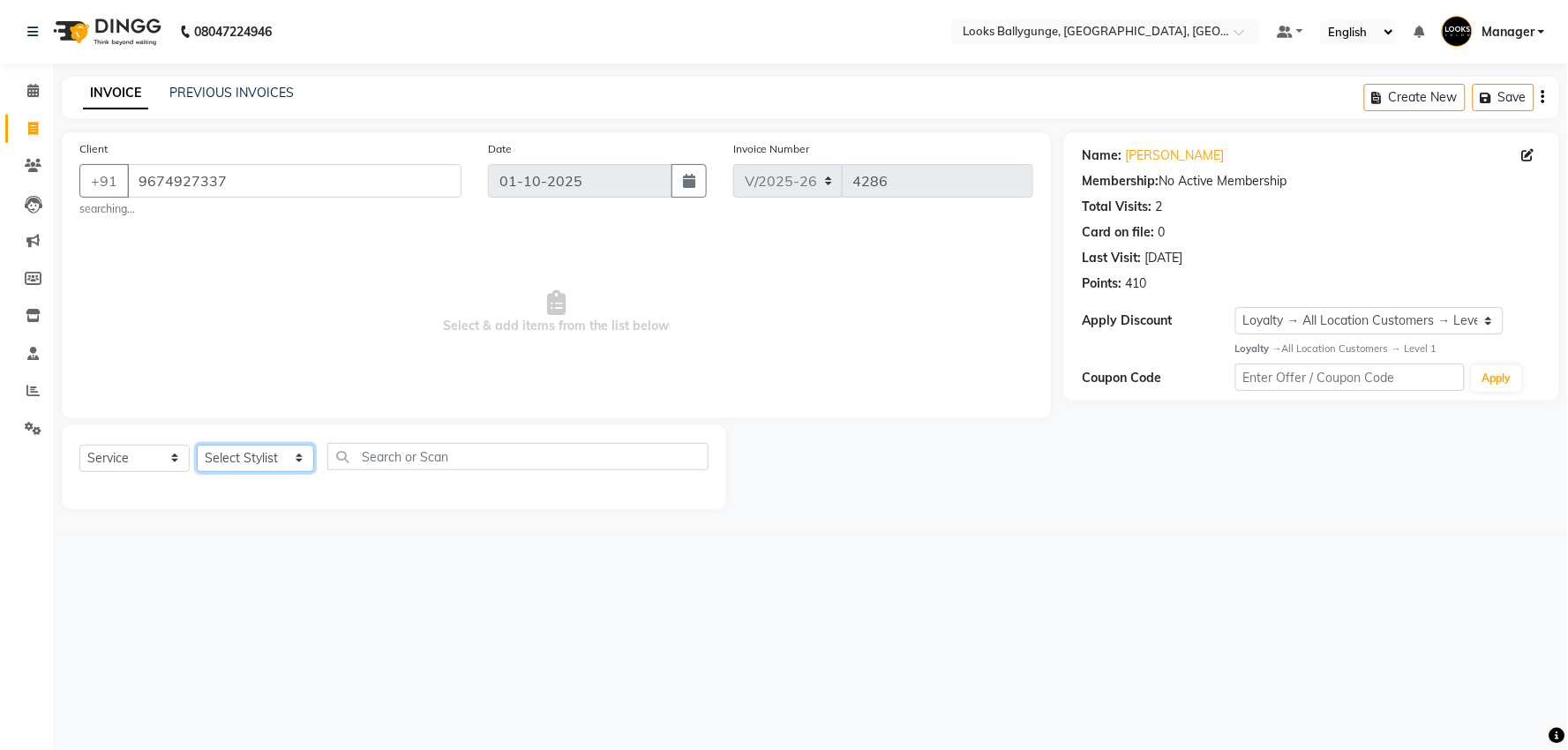
select select "50039"
click at [197, 445] on select "Select Stylist [PERSON_NAME] amit_pdct anil [PERSON_NAME] COUNTER_SALES [PERSON…" at bounding box center [256, 458] width 118 height 27
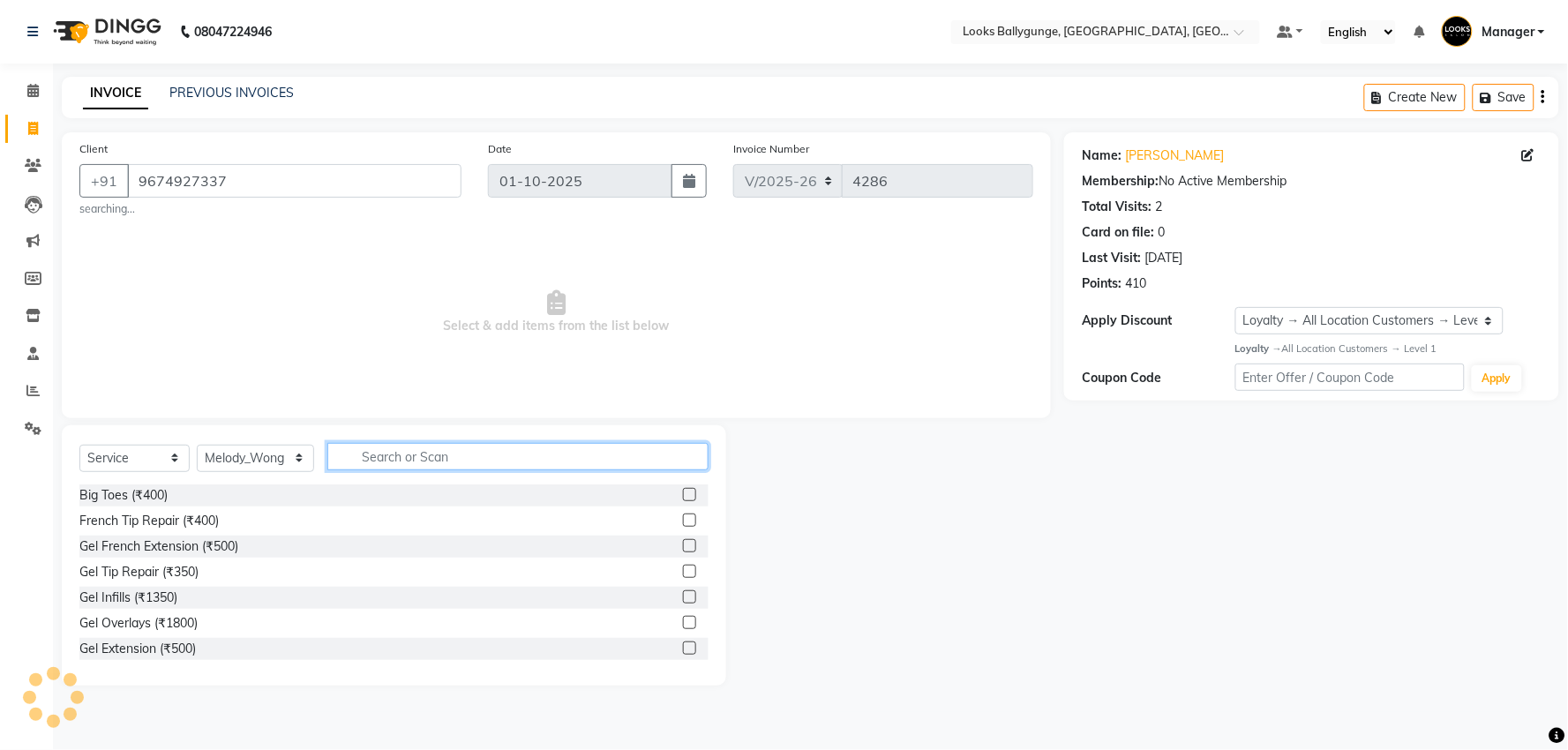
click at [423, 466] on input "text" at bounding box center [517, 456] width 381 height 27
type input "cut"
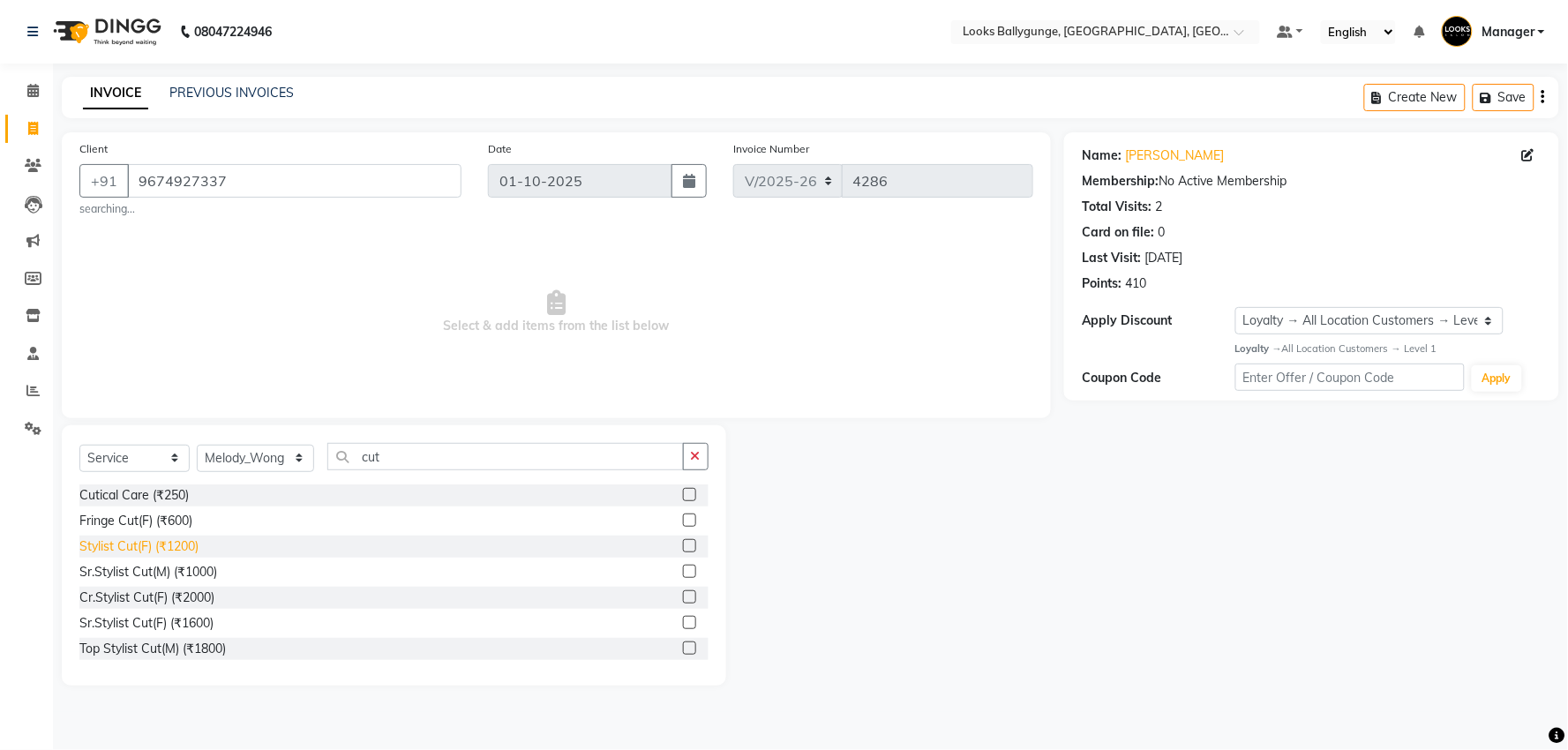
click at [185, 545] on div "Stylist Cut(F) (₹1200)" at bounding box center [139, 546] width 119 height 19
checkbox input "false"
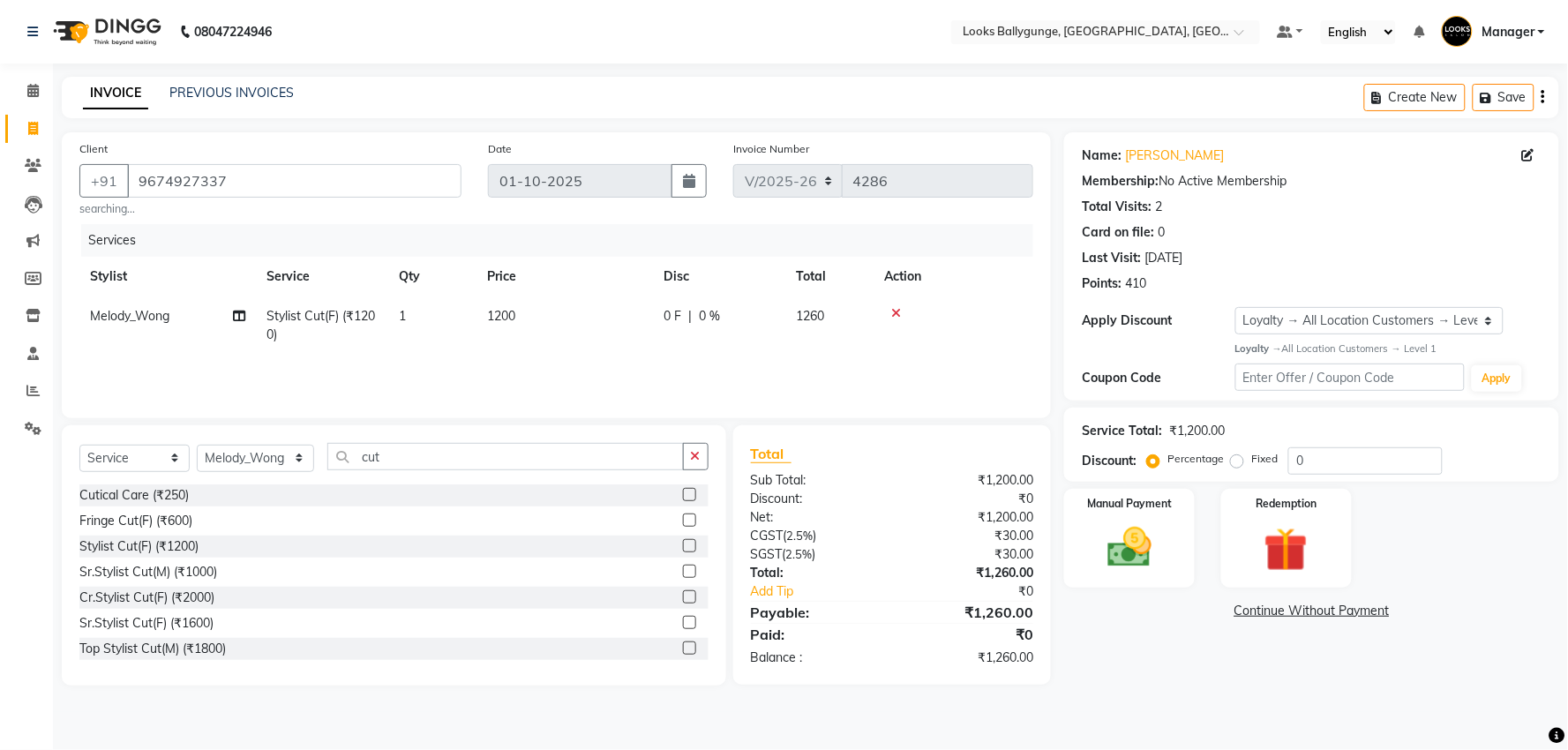
click at [578, 318] on td "1200" at bounding box center [564, 325] width 176 height 58
select select "50039"
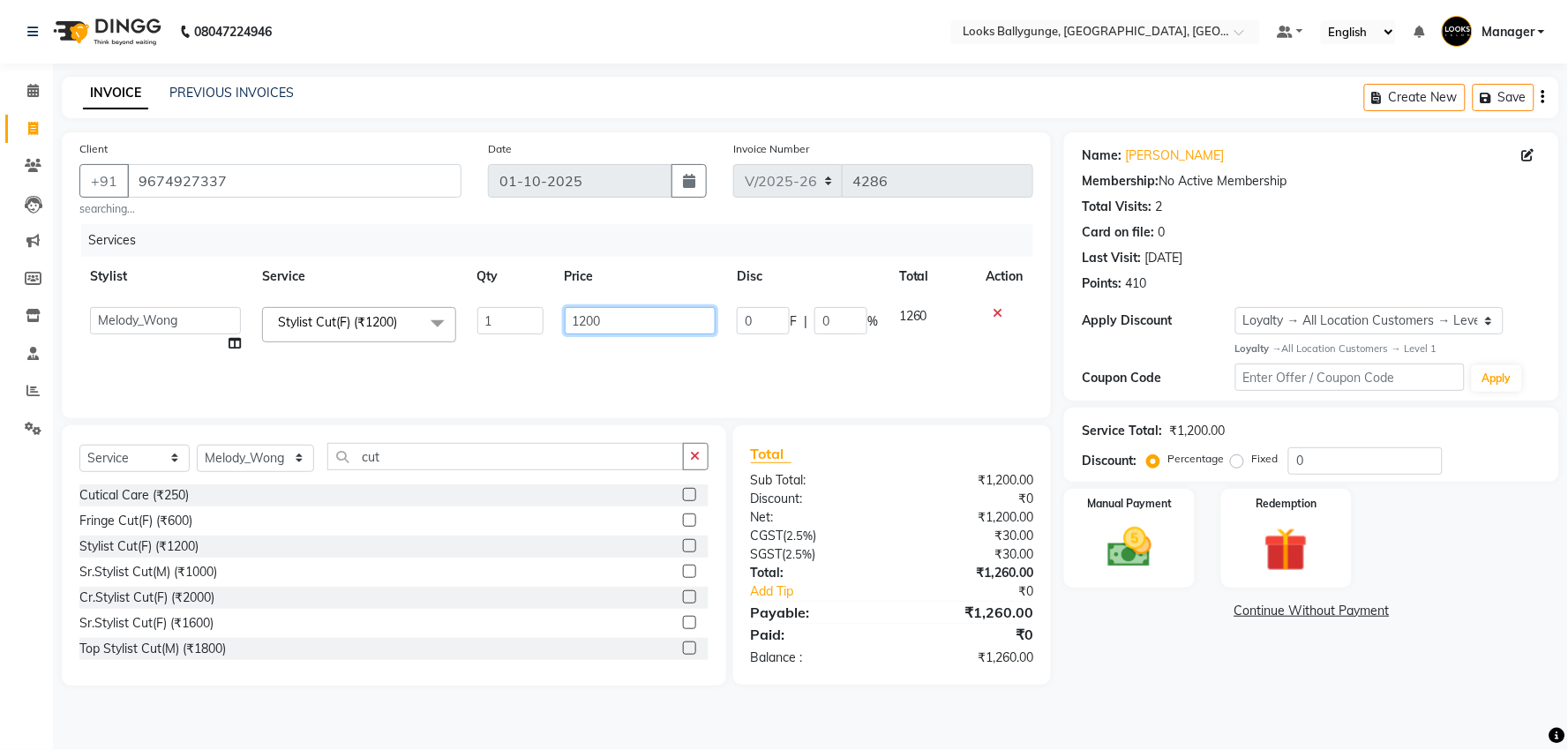
drag, startPoint x: 578, startPoint y: 318, endPoint x: 529, endPoint y: 332, distance: 51.0
click at [529, 332] on tr "Ali_Stylist amit_pdct anil Ayush Sahu COUNTER_SALES Debbo Fazal Gopal_Nails Kri…" at bounding box center [556, 330] width 954 height 67
type input "1500"
click at [564, 366] on div "Services Stylist Service Qty Price Disc Total Action Ali_Stylist amit_pdct anil…" at bounding box center [556, 312] width 954 height 176
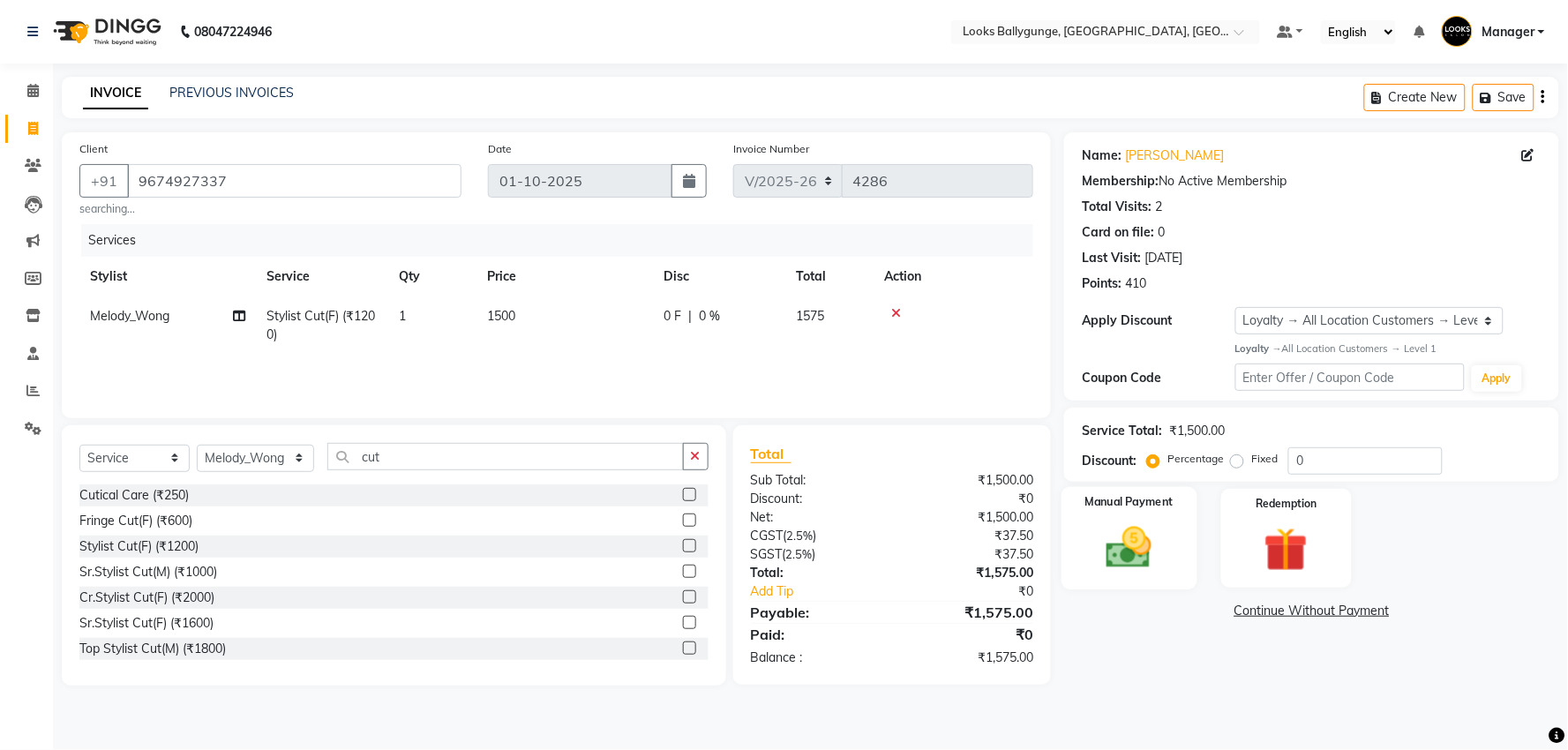
click at [1180, 491] on div "Manual Payment" at bounding box center [1129, 538] width 136 height 102
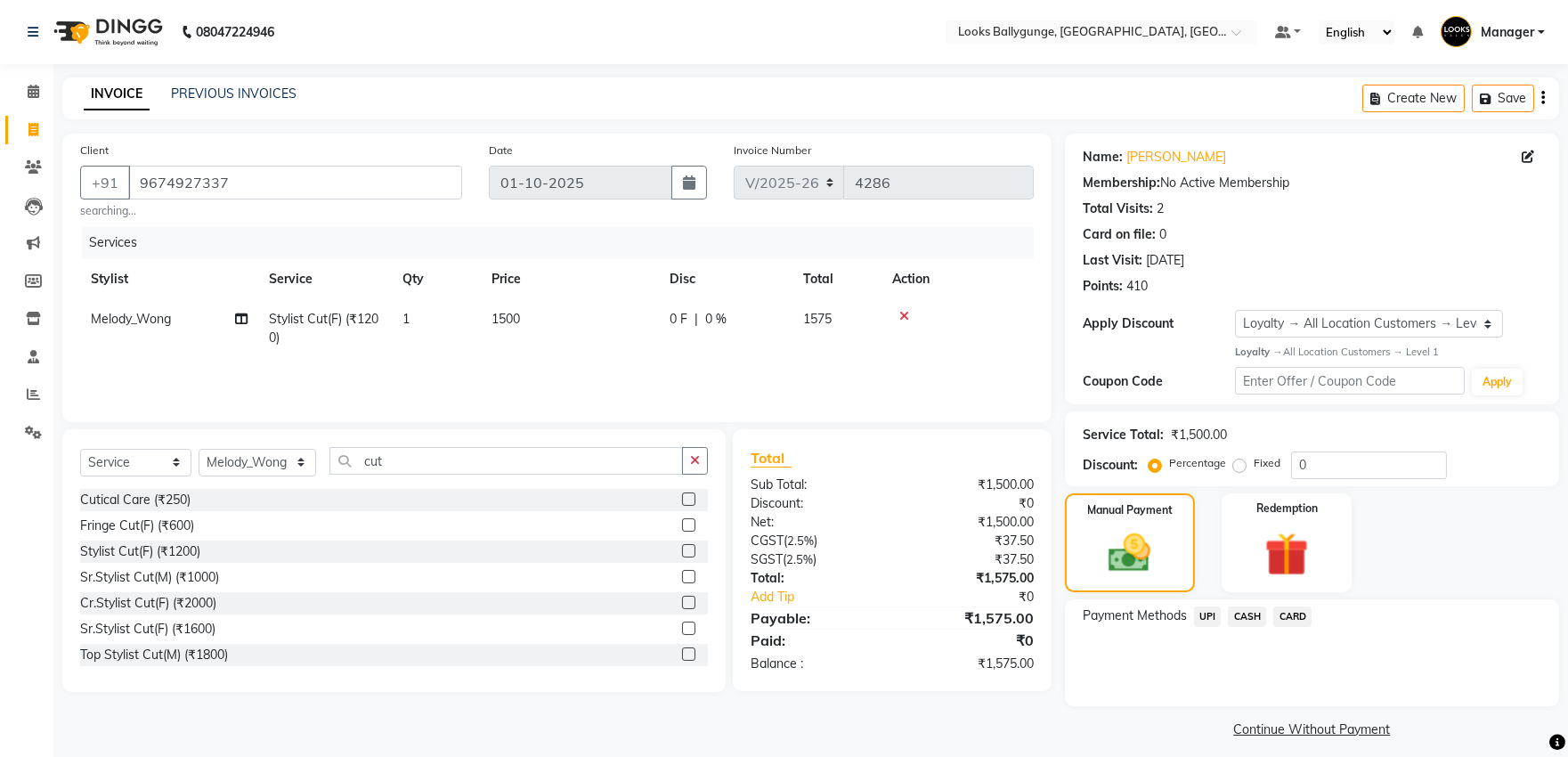
click at [1242, 616] on span "CASH" at bounding box center [1247, 616] width 39 height 21
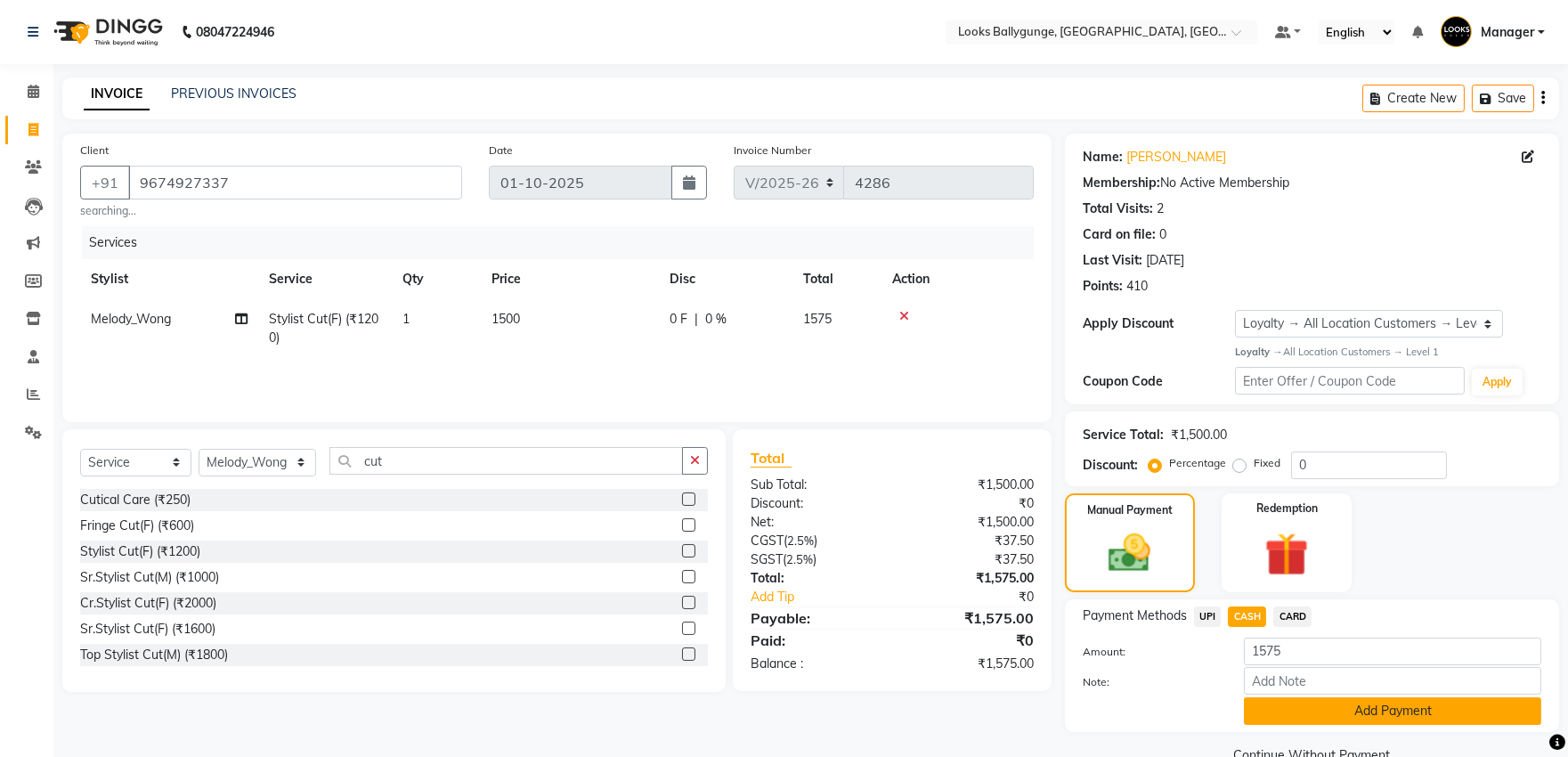
click at [1304, 714] on button "Add Payment" at bounding box center [1392, 711] width 298 height 28
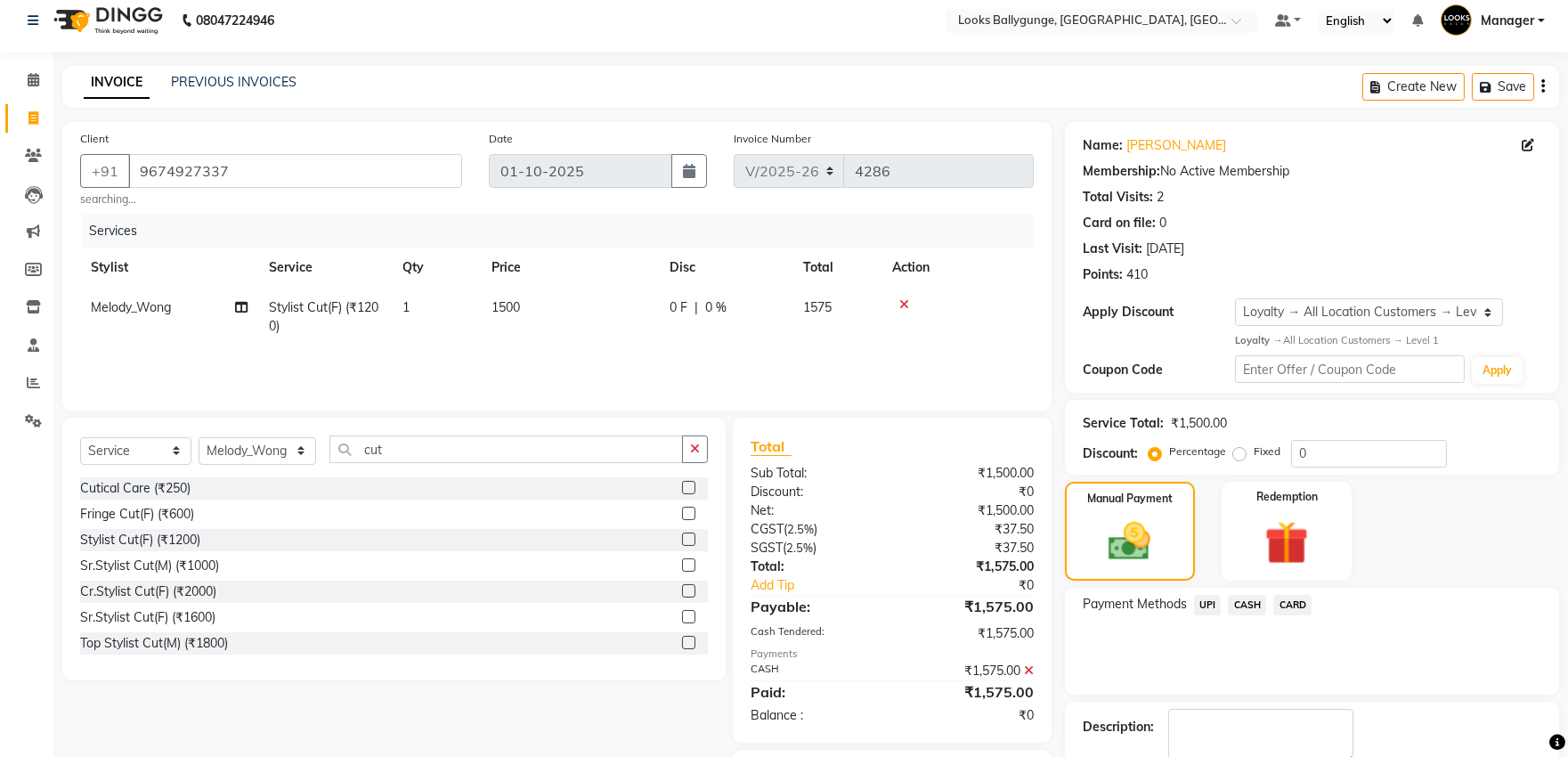
scroll to position [112, 0]
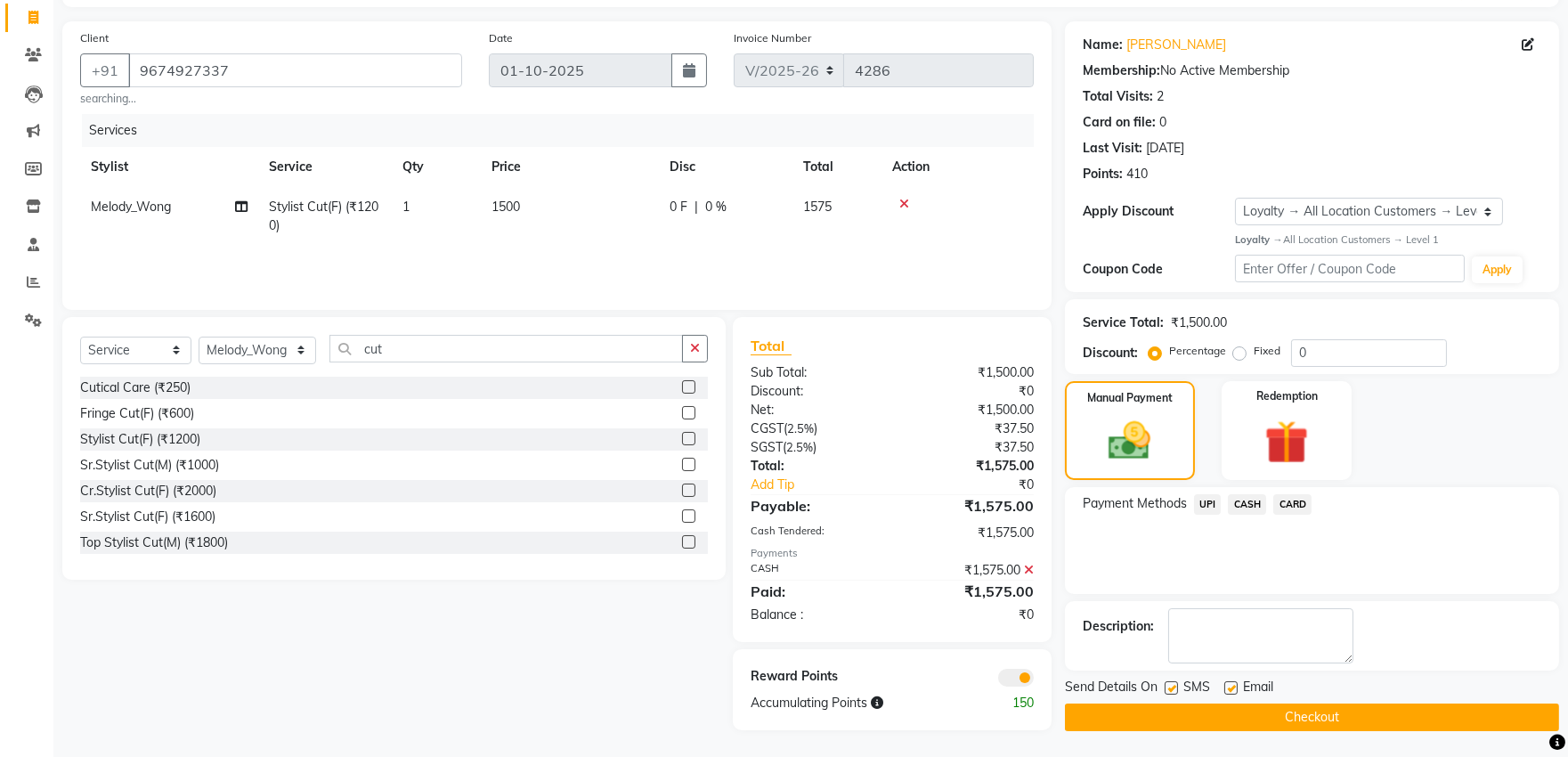
click at [1304, 704] on button "Checkout" at bounding box center [1312, 717] width 494 height 28
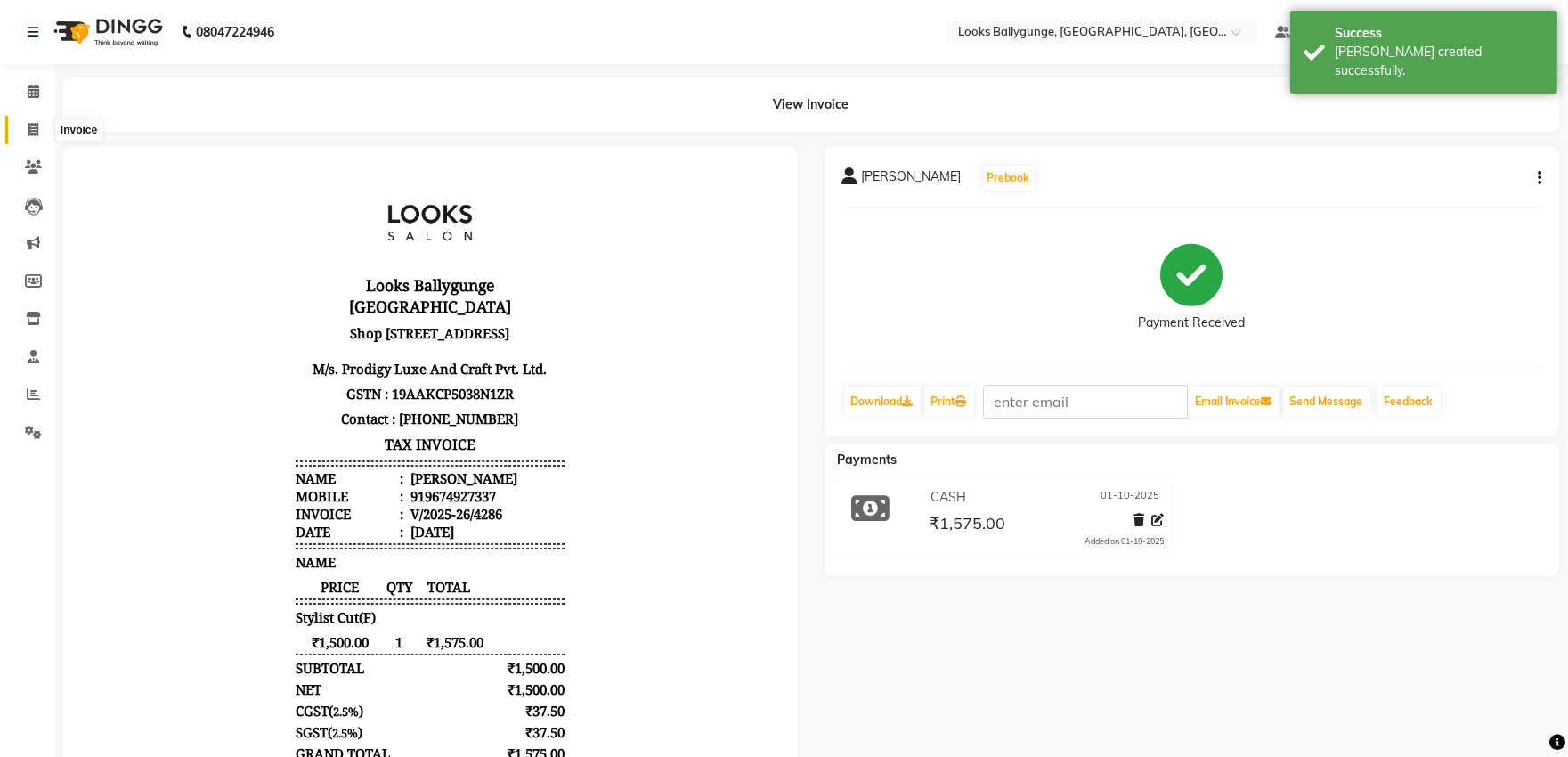
drag, startPoint x: 32, startPoint y: 123, endPoint x: 31, endPoint y: 114, distance: 9.1
click at [32, 123] on icon at bounding box center [34, 129] width 10 height 14
select select "service"
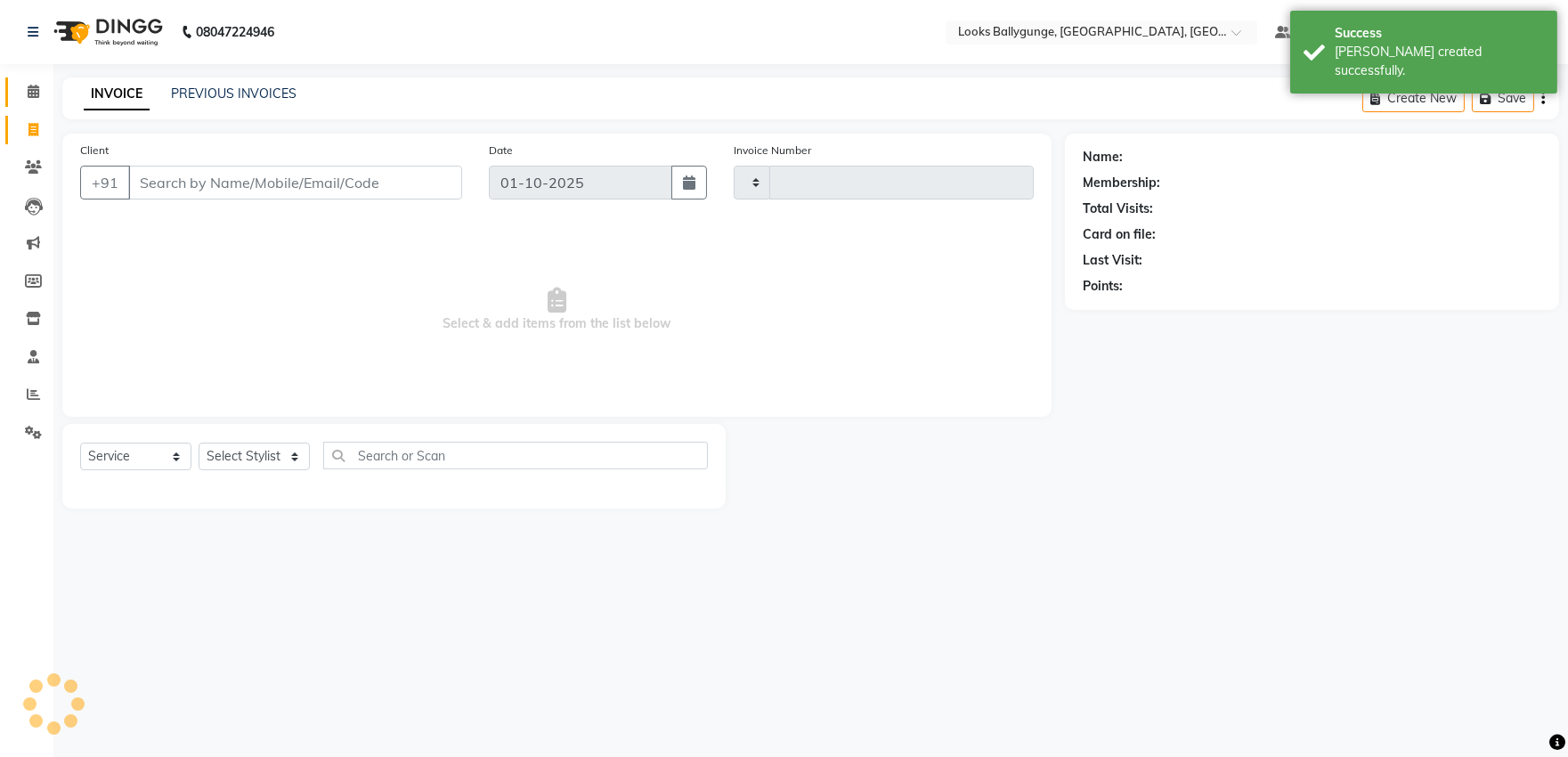
type input "4287"
click at [30, 77] on link "Calendar" at bounding box center [26, 92] width 43 height 30
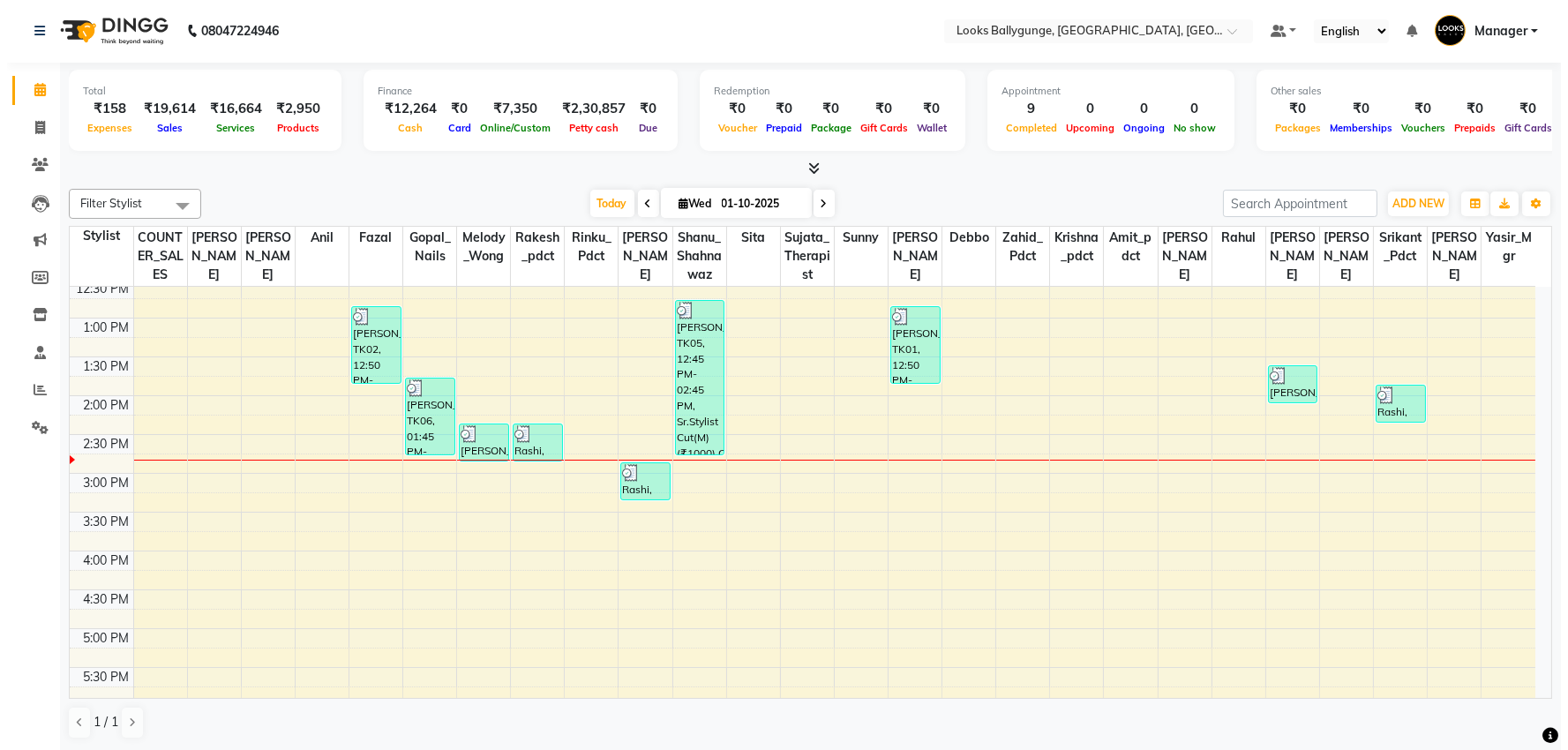
scroll to position [294, 0]
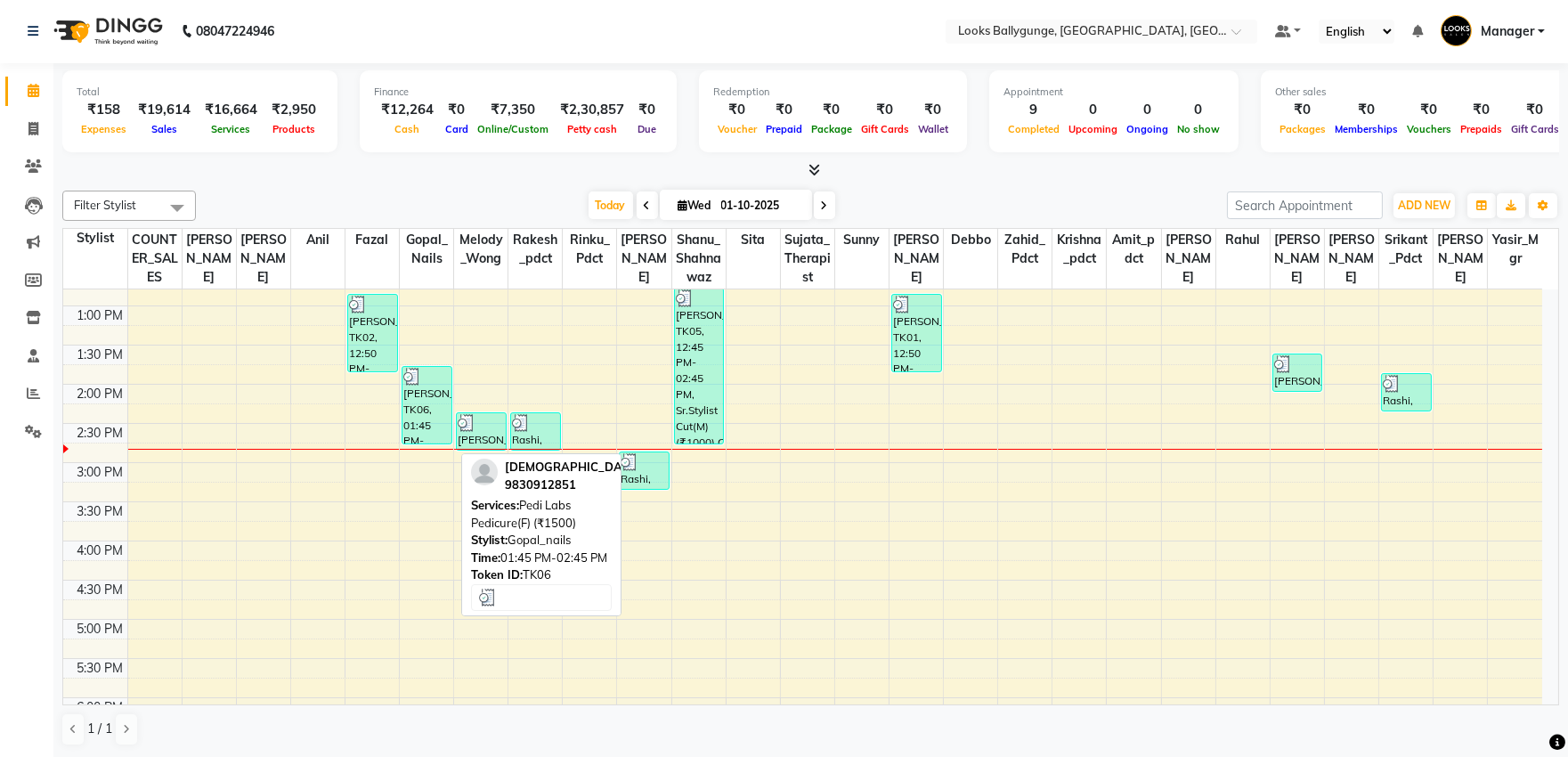
click at [426, 431] on div "shivani, TK06, 01:45 PM-02:45 PM, Pedi Labs Pedicure(F) (₹1500)" at bounding box center [427, 404] width 49 height 76
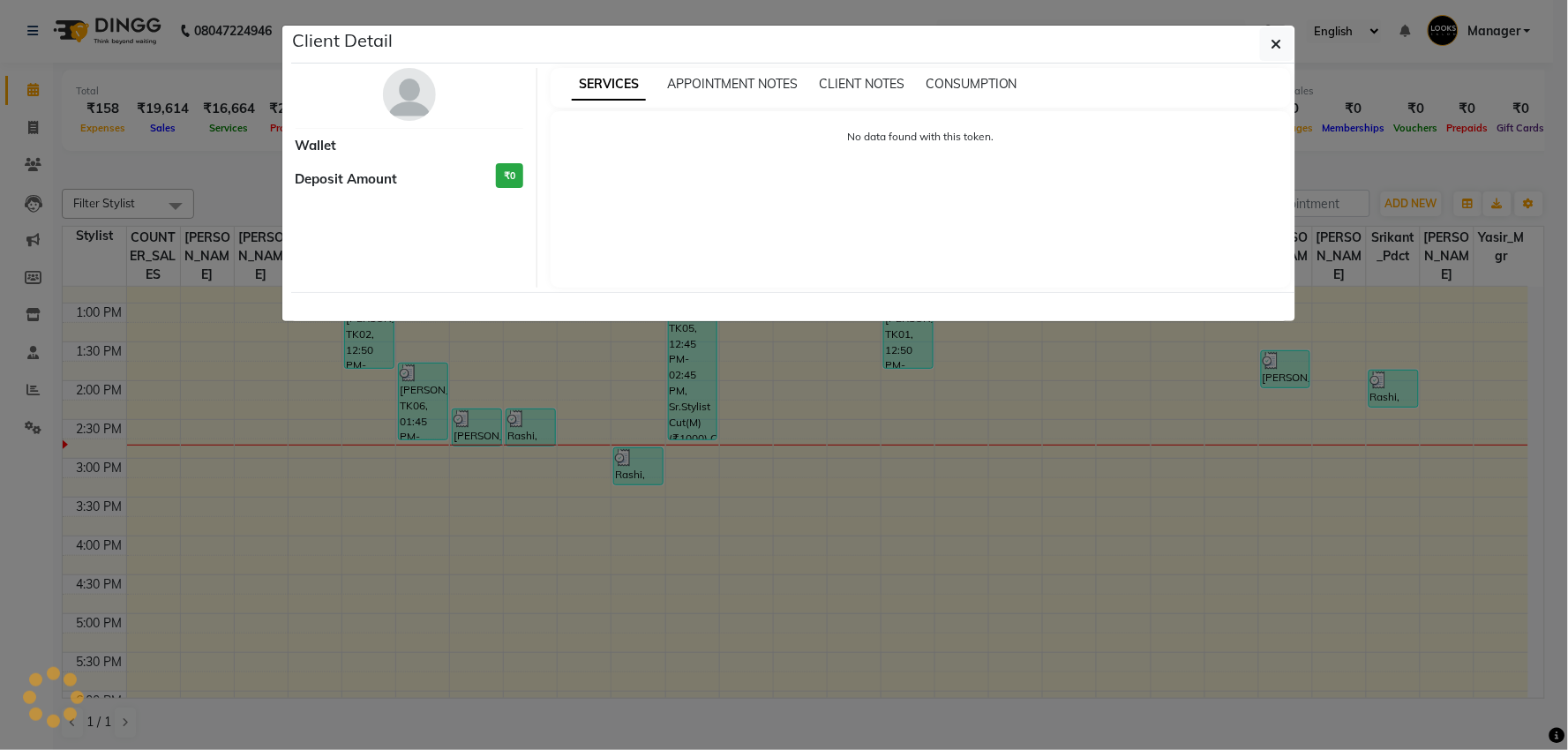
select select "3"
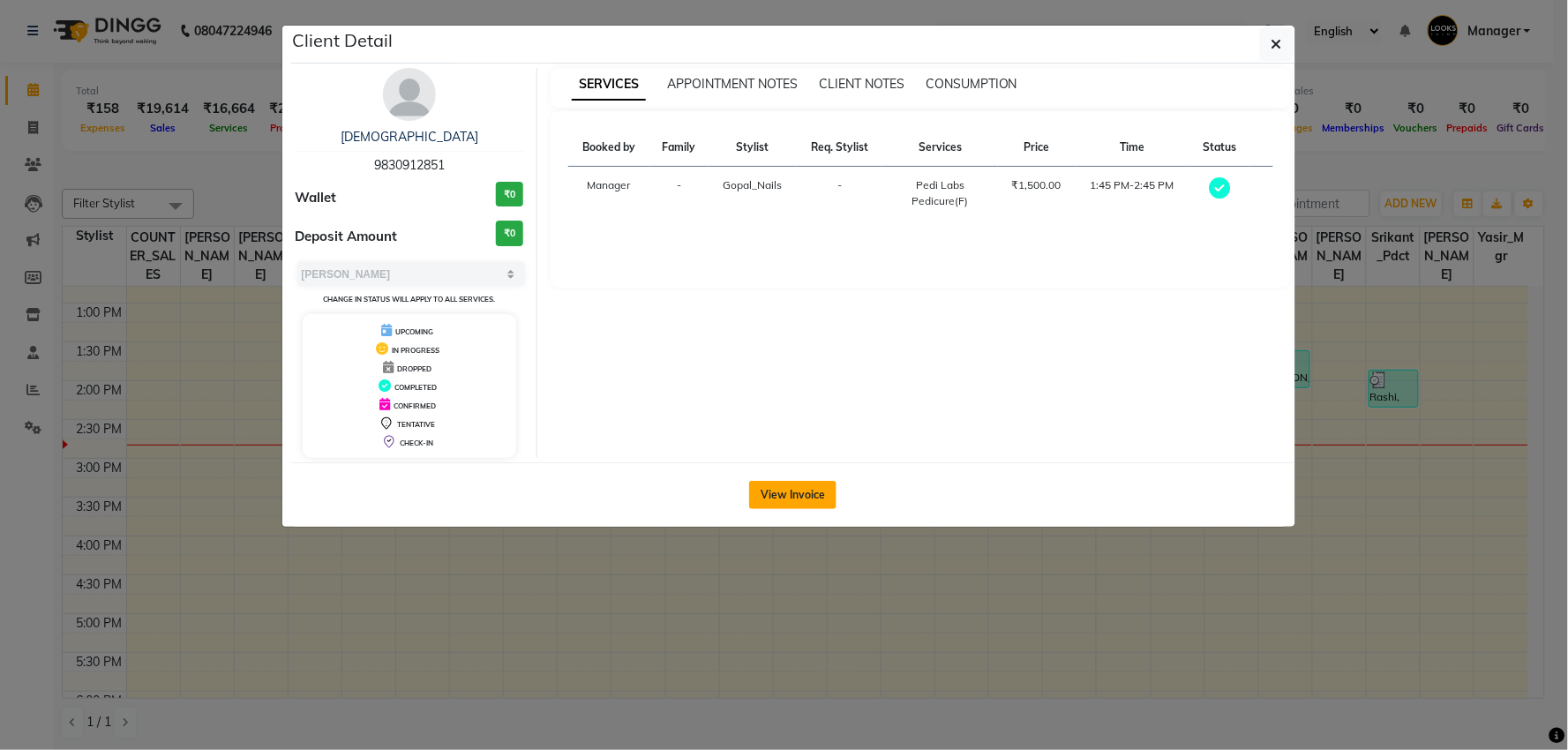
click at [794, 494] on button "View Invoice" at bounding box center [792, 494] width 87 height 28
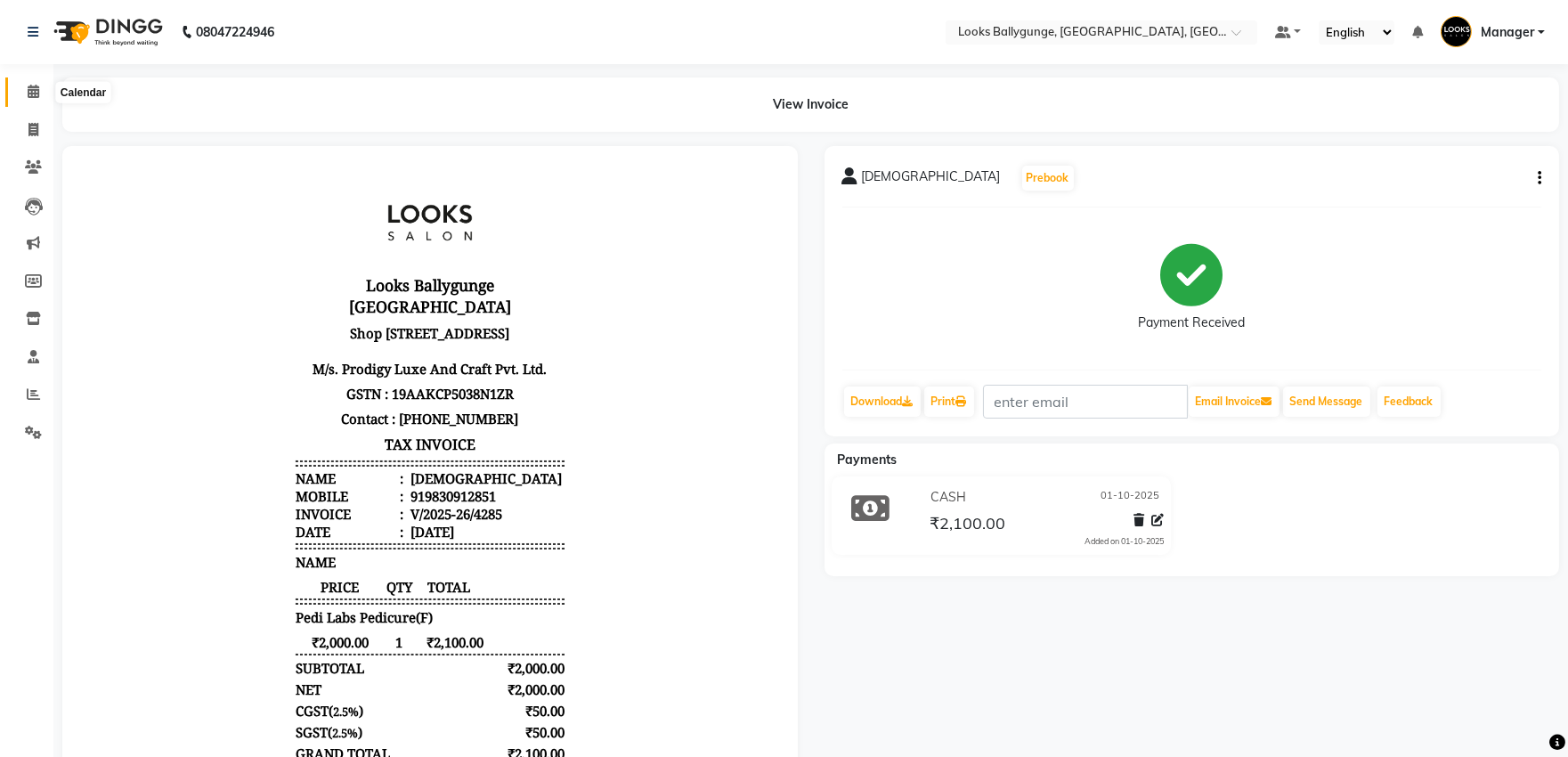
click at [28, 93] on icon at bounding box center [34, 92] width 12 height 14
